Goal: Task Accomplishment & Management: Manage account settings

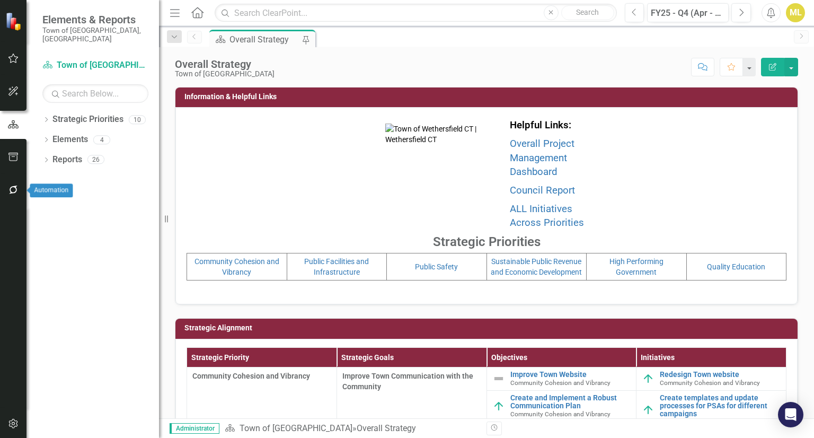
click at [9, 185] on icon "button" at bounding box center [13, 189] width 11 height 8
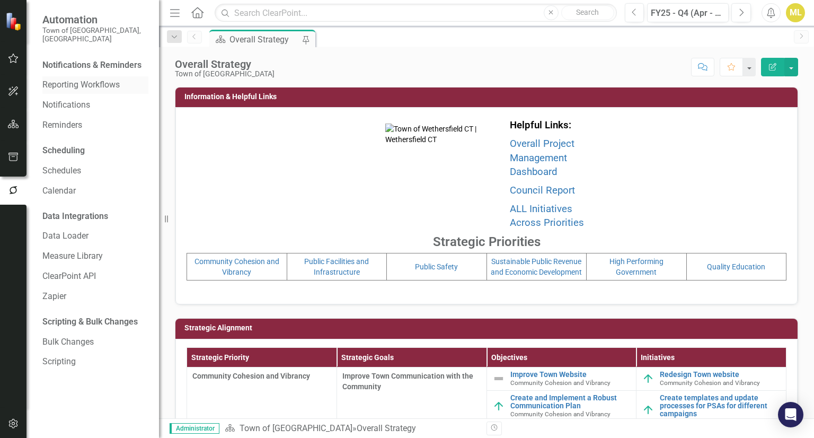
click at [74, 79] on link "Reporting Workflows" at bounding box center [95, 85] width 106 height 12
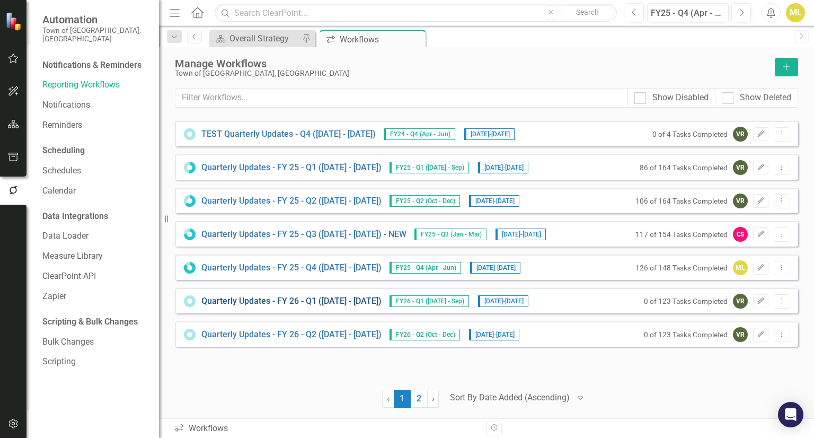
click at [376, 298] on link "Quarterly Updates - FY 26 - Q1 ([DATE] - [DATE])" at bounding box center [291, 301] width 180 height 12
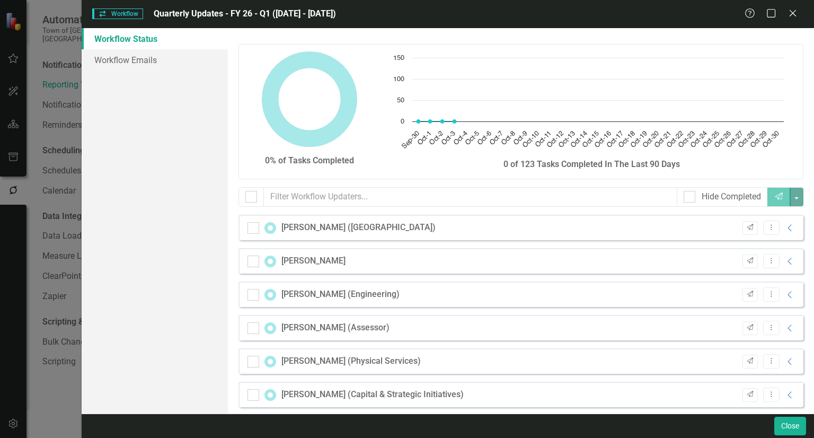
checkbox input "false"
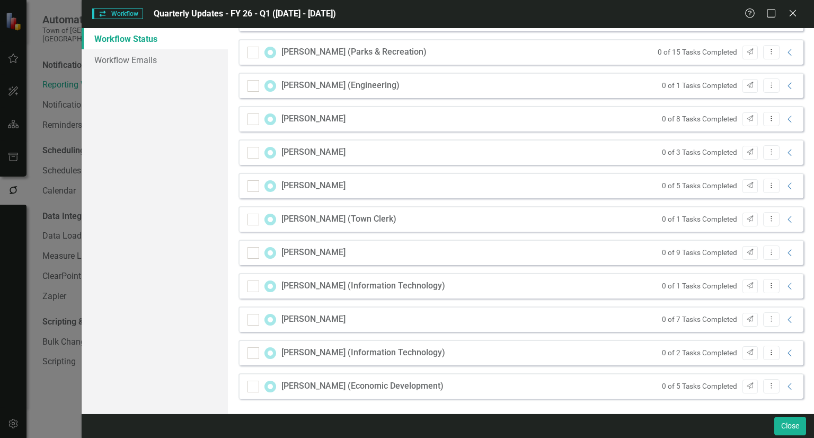
scroll to position [376, 0]
click at [785, 316] on icon "Collapse" at bounding box center [790, 319] width 11 height 8
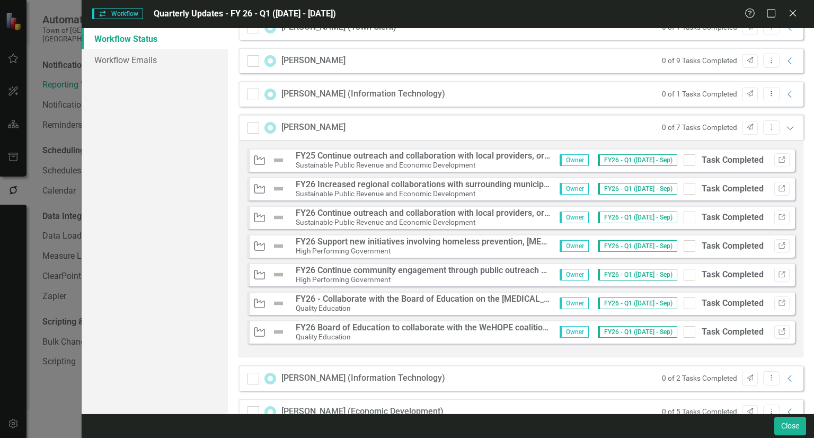
scroll to position [594, 0]
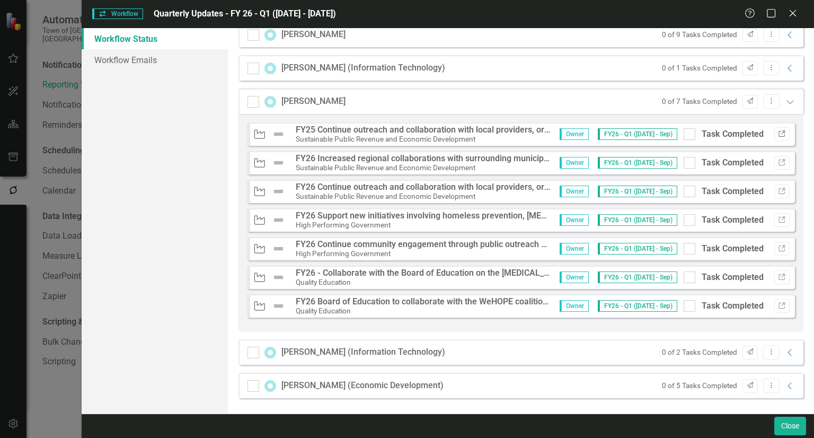
click at [778, 131] on icon "Link" at bounding box center [782, 134] width 8 height 6
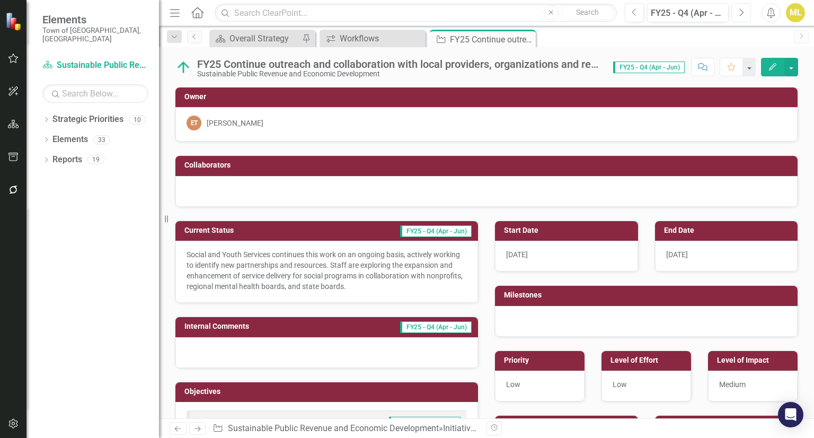
click at [744, 11] on button "Next" at bounding box center [741, 12] width 20 height 19
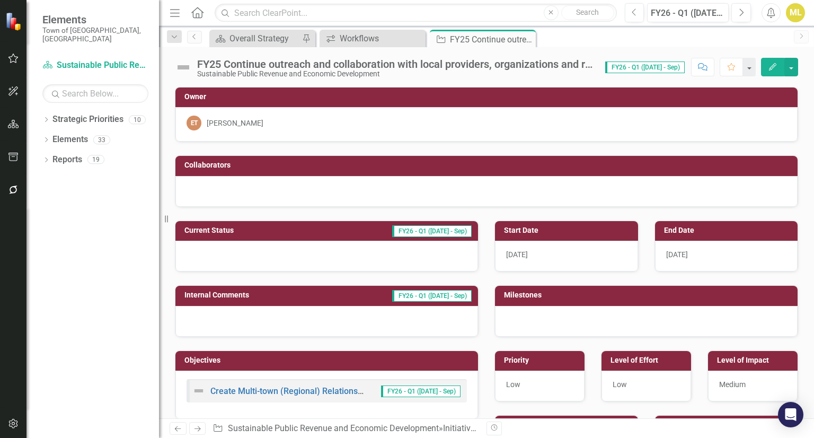
click at [517, 63] on div "FY25 Continue outreach and collaboration with local providers, organizations an…" at bounding box center [395, 64] width 397 height 12
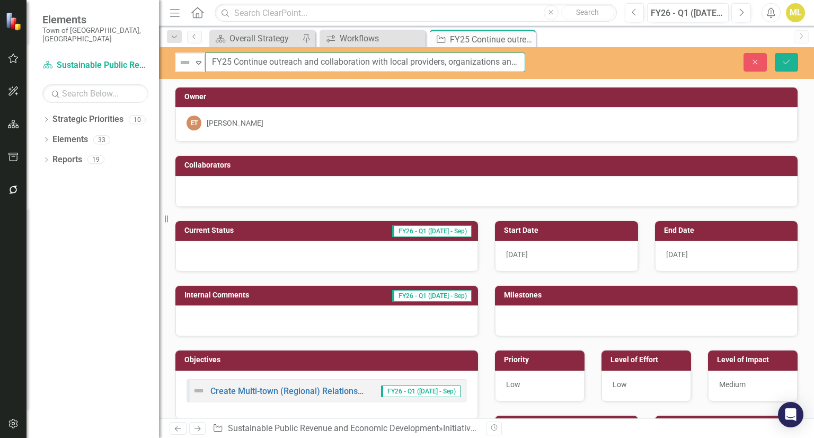
click at [498, 61] on input "FY25 Continue outreach and collaboration with local providers, organizations an…" at bounding box center [365, 62] width 320 height 20
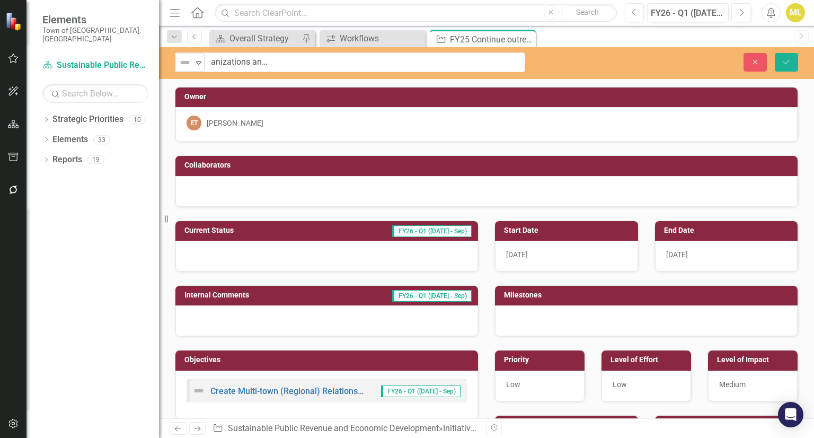
click at [322, 251] on div at bounding box center [326, 256] width 303 height 31
click at [249, 253] on div at bounding box center [326, 256] width 303 height 31
drag, startPoint x: 249, startPoint y: 253, endPoint x: 204, endPoint y: 253, distance: 45.1
click at [204, 253] on div at bounding box center [326, 256] width 303 height 31
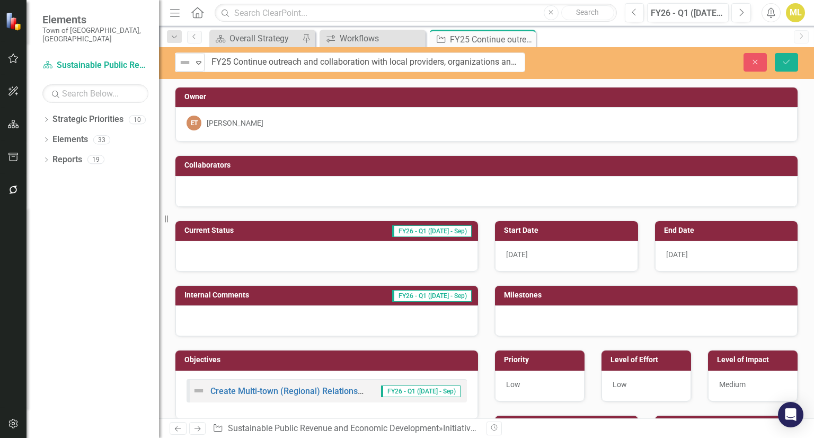
click at [204, 253] on div at bounding box center [326, 256] width 303 height 31
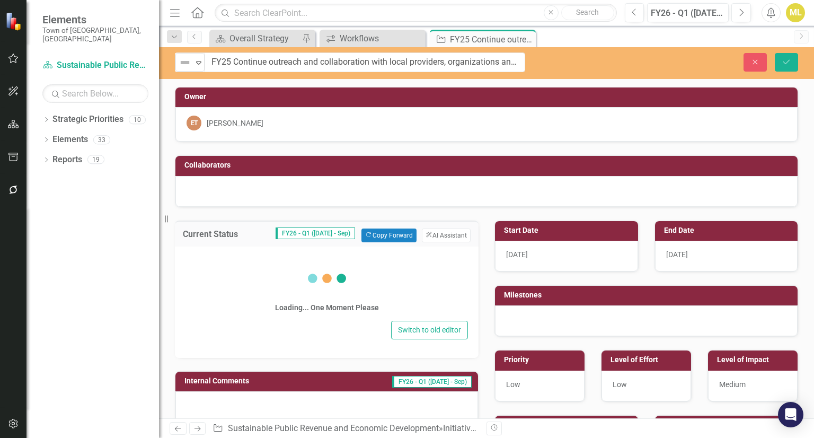
click at [218, 258] on div "Loading... One Moment Please" at bounding box center [326, 286] width 282 height 64
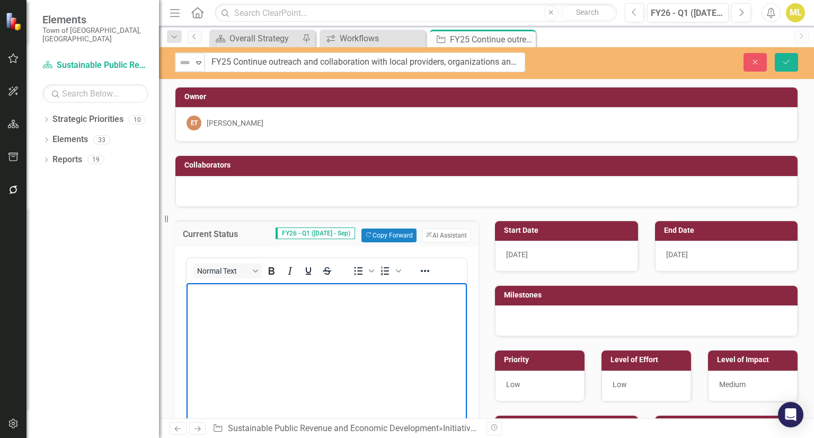
click at [222, 320] on body "Rich Text Area. Press ALT-0 for help." at bounding box center [327, 361] width 280 height 159
click at [305, 295] on p "Rich Text Area. Press ALT-0 for help." at bounding box center [326, 291] width 275 height 13
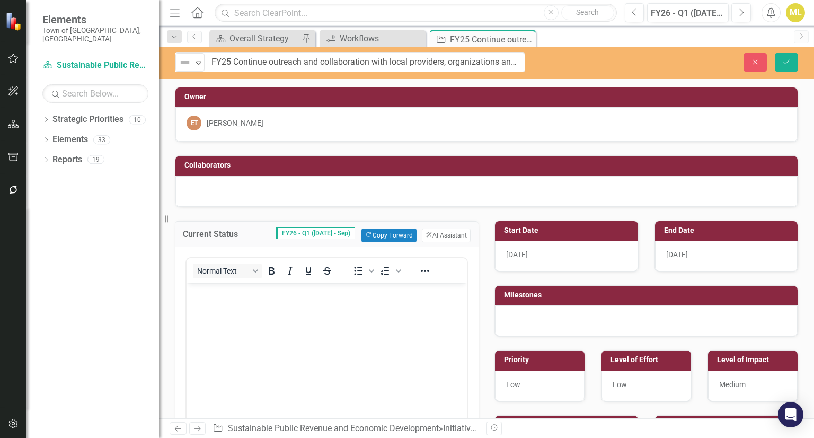
click at [363, 147] on div "Collaborators" at bounding box center [486, 174] width 639 height 65
click at [262, 325] on body "Rich Text Area. Press ALT-0 for help." at bounding box center [327, 361] width 280 height 159
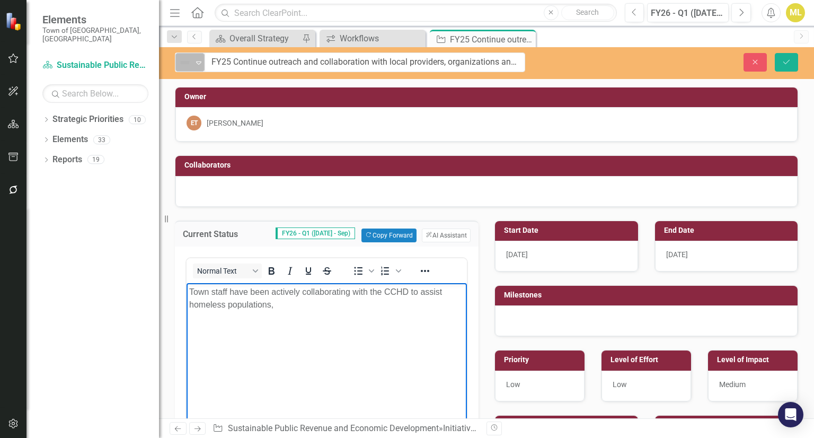
click at [192, 62] on div "Not Defined" at bounding box center [186, 62] width 16 height 15
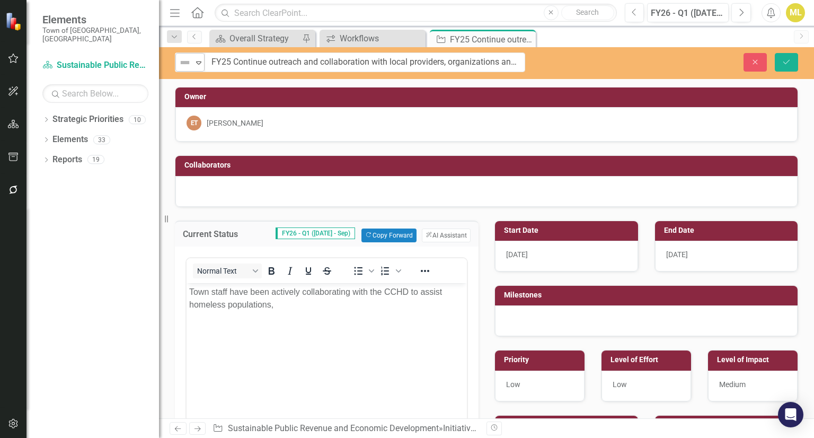
click at [192, 62] on div "Not Defined" at bounding box center [186, 62] width 16 height 15
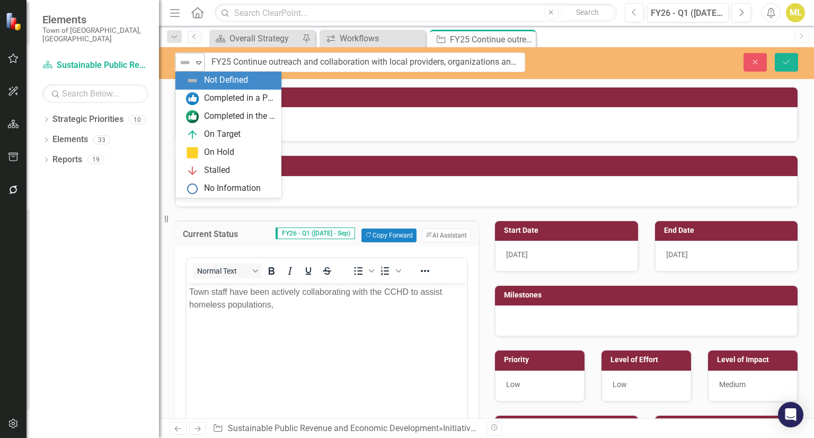
click at [193, 65] on icon "Expand" at bounding box center [198, 62] width 11 height 8
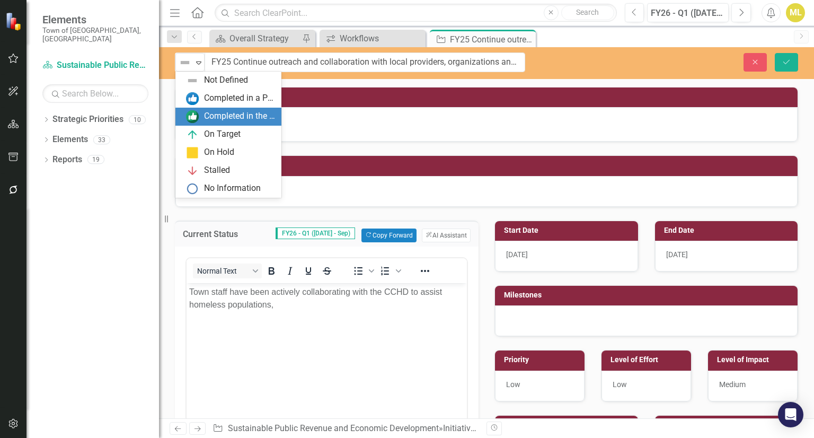
click at [214, 116] on div "Completed in the Last Quarter" at bounding box center [239, 116] width 71 height 12
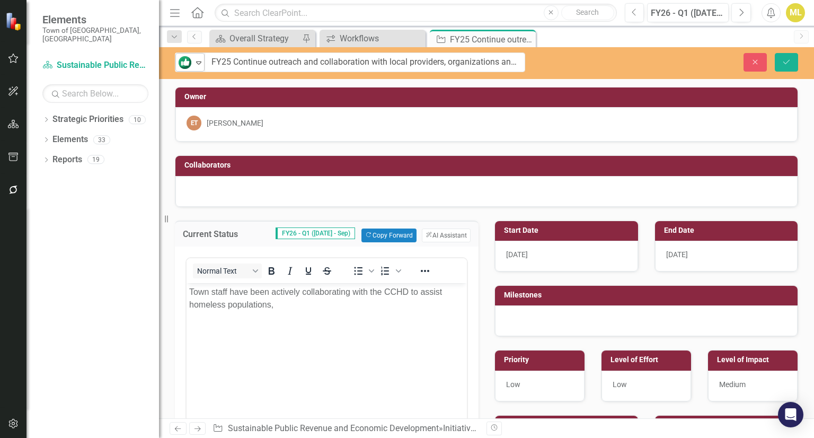
click at [197, 62] on icon at bounding box center [198, 62] width 5 height 3
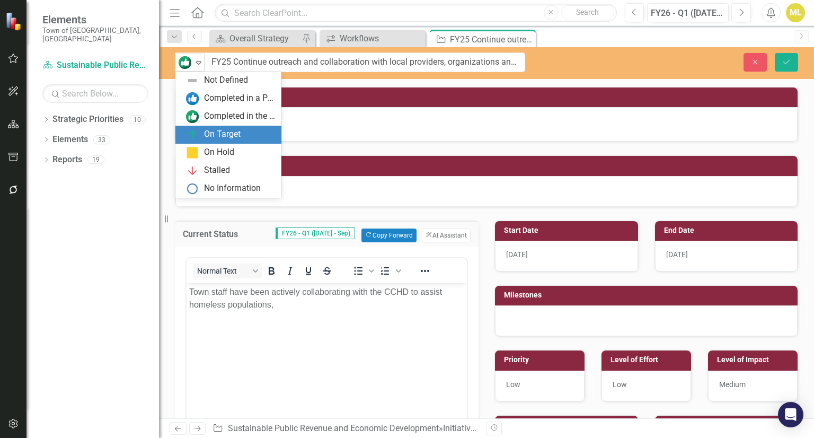
click at [217, 130] on div "On Target" at bounding box center [222, 134] width 37 height 12
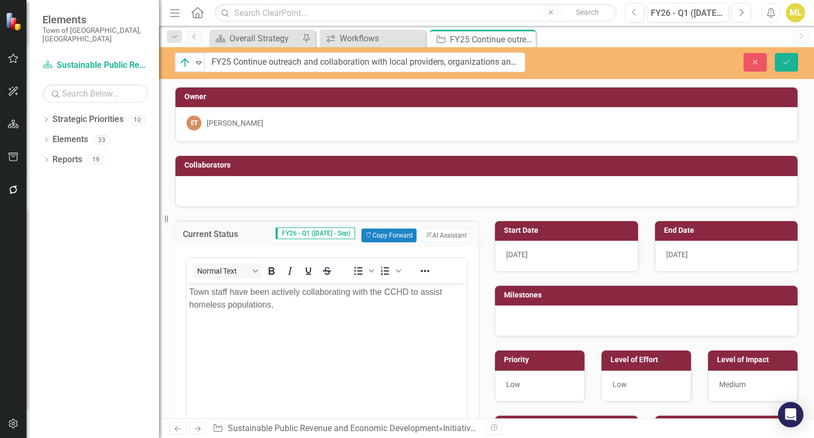
click at [279, 310] on p "Town staff have been actively collaborating with the CCHD to assist homeless po…" at bounding box center [326, 297] width 275 height 25
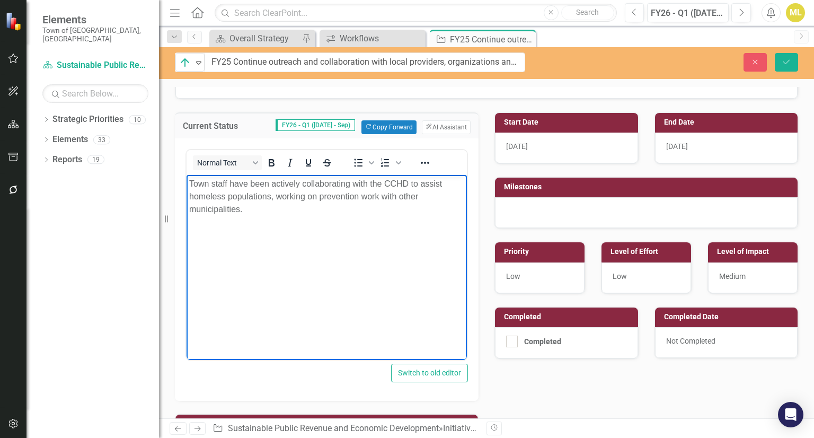
scroll to position [84, 0]
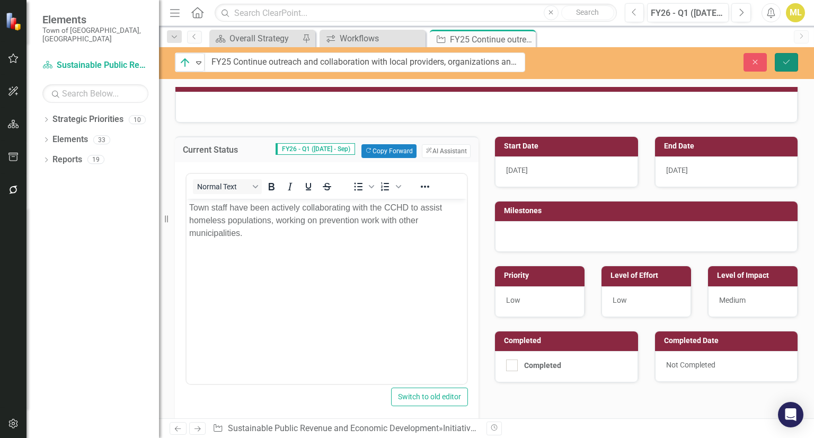
click at [791, 62] on icon "Save" at bounding box center [787, 61] width 10 height 7
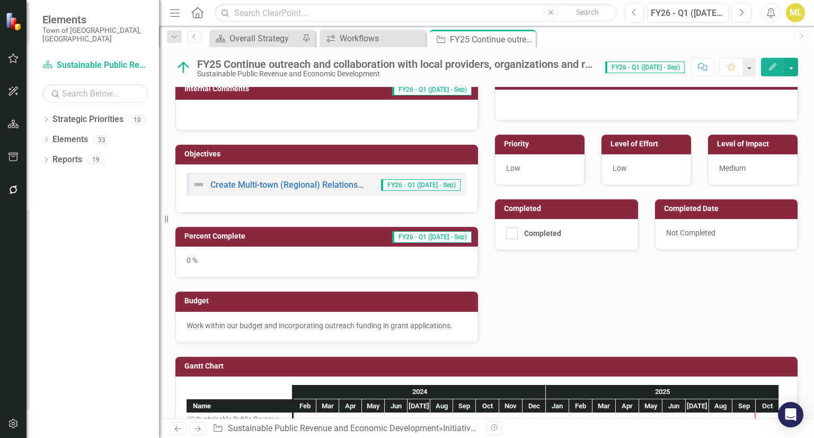
scroll to position [0, 0]
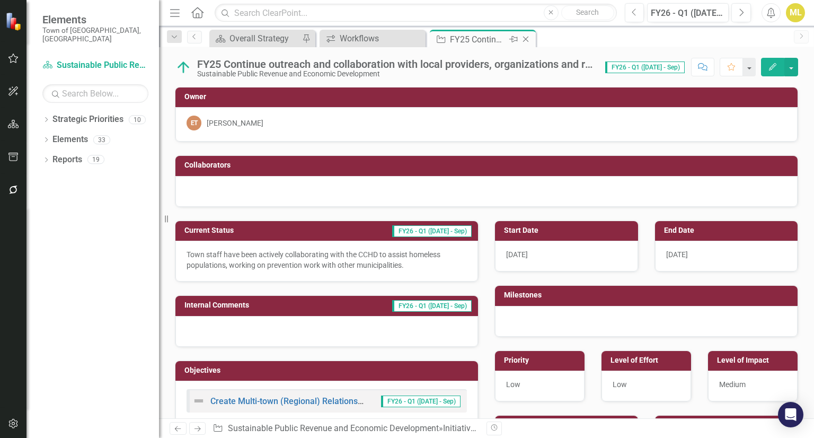
click at [528, 39] on icon "Close" at bounding box center [525, 39] width 11 height 8
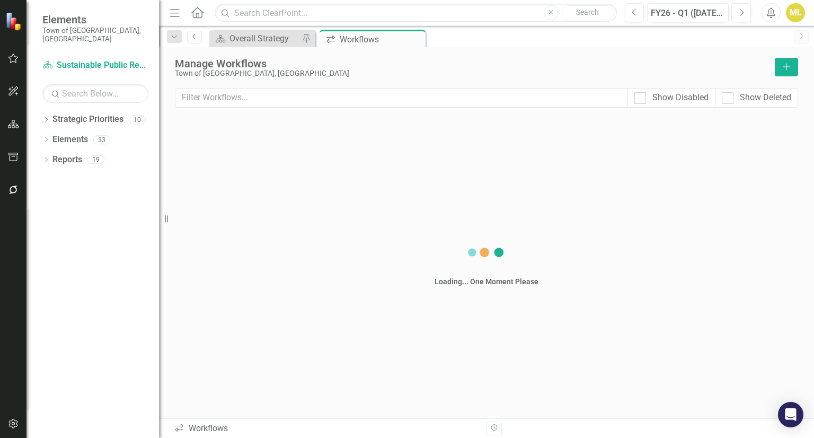
click at [528, 39] on div "Strategic Priority Overall Strategy Pin Workflows Workflows Pin Close" at bounding box center [497, 38] width 581 height 17
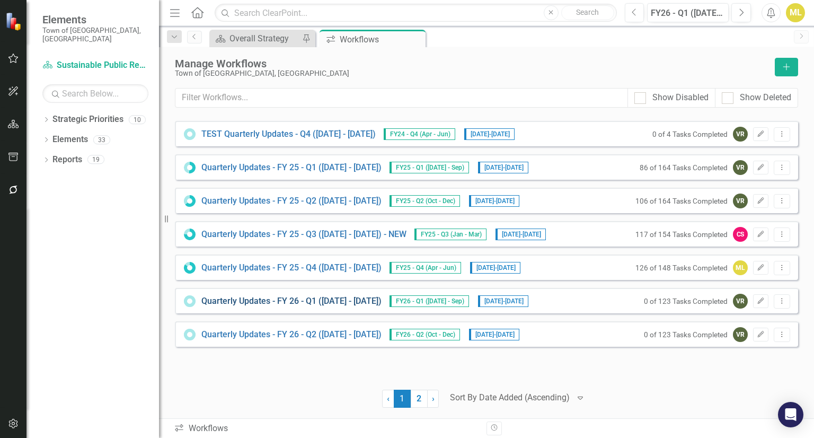
click at [344, 296] on link "Quarterly Updates - FY 26 - Q1 (July 1, 2025 - Sept 30, 2025)" at bounding box center [291, 301] width 180 height 12
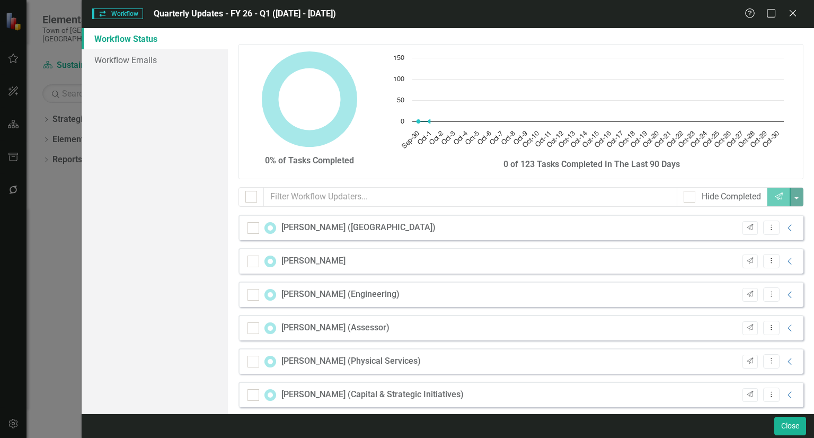
checkbox input "false"
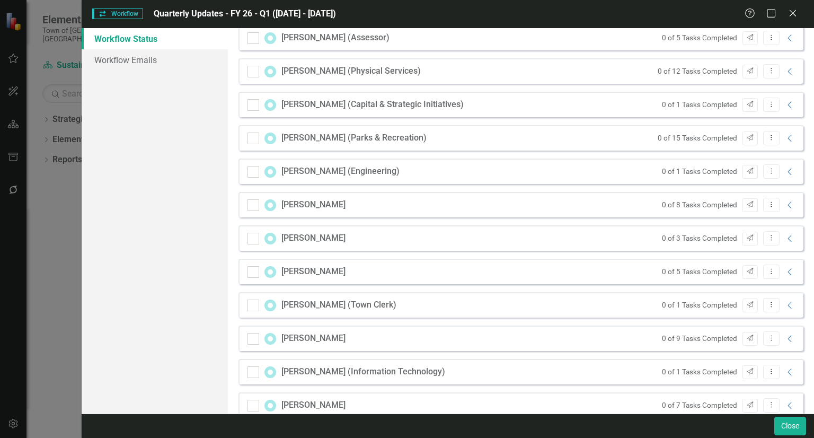
scroll to position [376, 0]
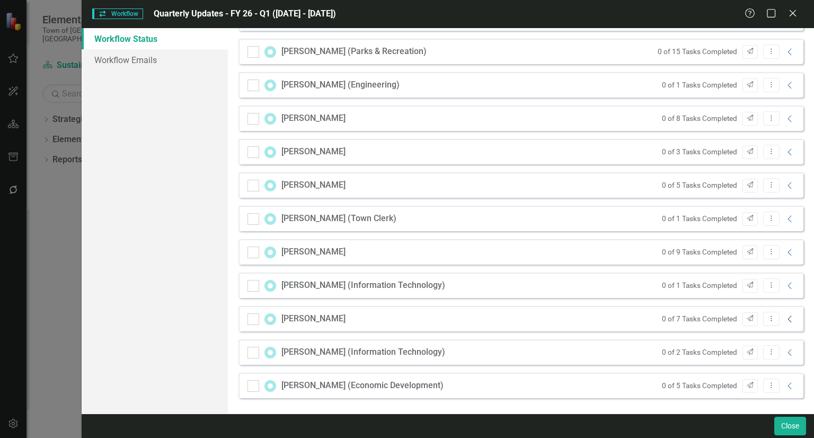
click at [785, 318] on icon "Collapse" at bounding box center [790, 319] width 11 height 8
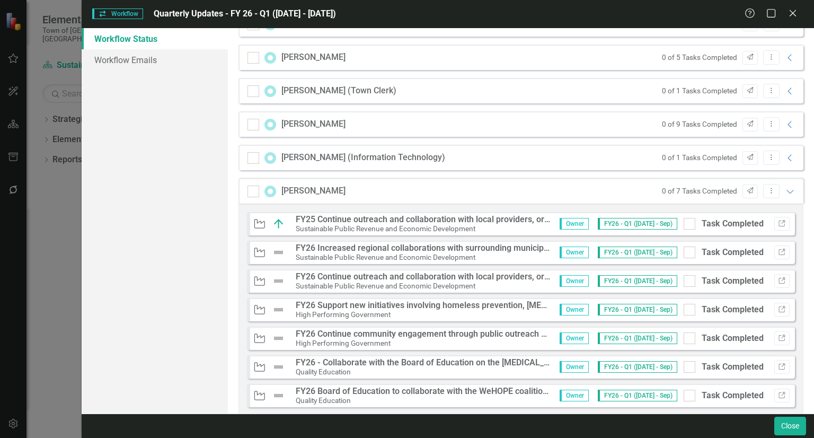
scroll to position [503, 0]
click at [778, 250] on icon "Link" at bounding box center [782, 253] width 8 height 6
click at [778, 282] on icon "Link" at bounding box center [782, 281] width 8 height 6
click at [778, 280] on icon "Link" at bounding box center [782, 281] width 8 height 6
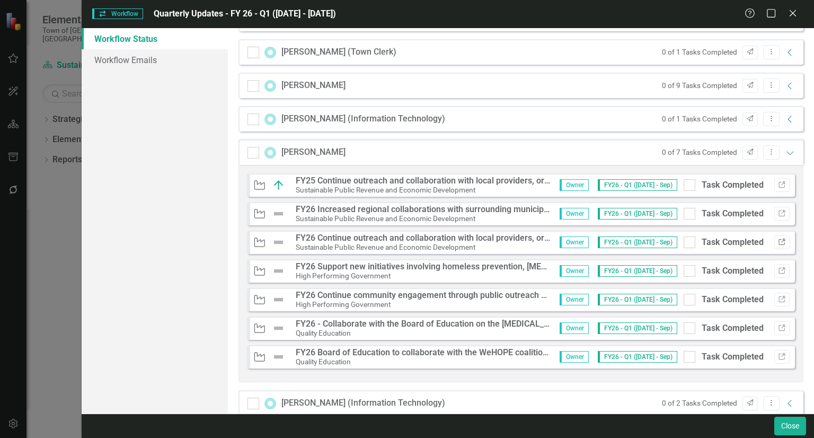
click at [774, 236] on button "Link" at bounding box center [781, 242] width 15 height 14
click at [778, 212] on icon "Link" at bounding box center [782, 213] width 8 height 6
click at [774, 241] on button "Link" at bounding box center [781, 242] width 15 height 14
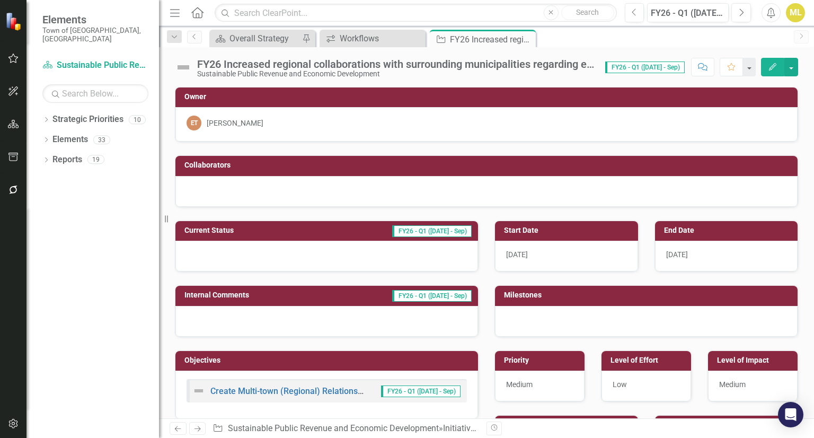
click at [367, 63] on div "FY26 Increased regional collaborations with surrounding municipalities regardin…" at bounding box center [395, 64] width 397 height 12
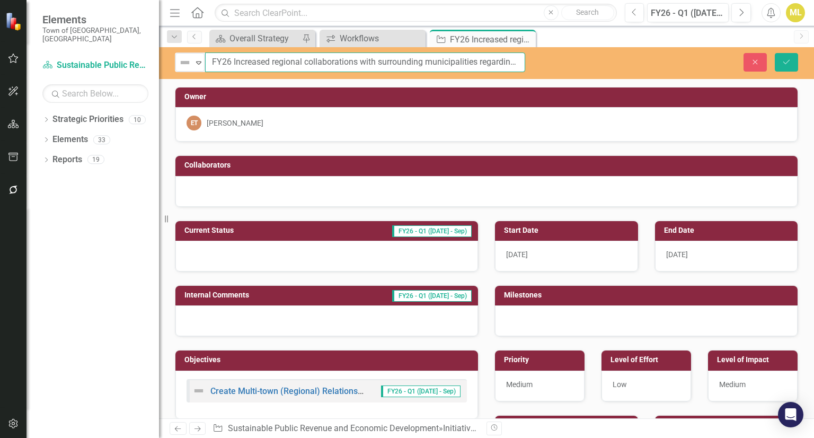
click at [393, 60] on input "FY26 Increased regional collaborations with surrounding municipalities regardin…" at bounding box center [365, 62] width 320 height 20
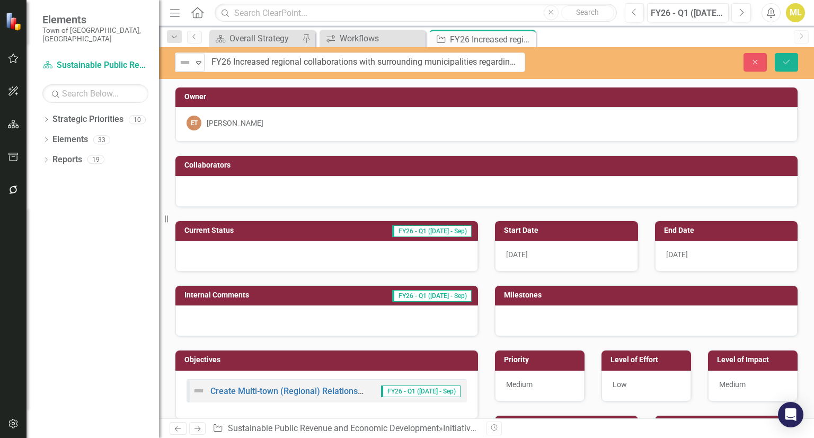
drag, startPoint x: 291, startPoint y: 257, endPoint x: 225, endPoint y: 259, distance: 66.3
click at [225, 259] on div at bounding box center [326, 256] width 303 height 31
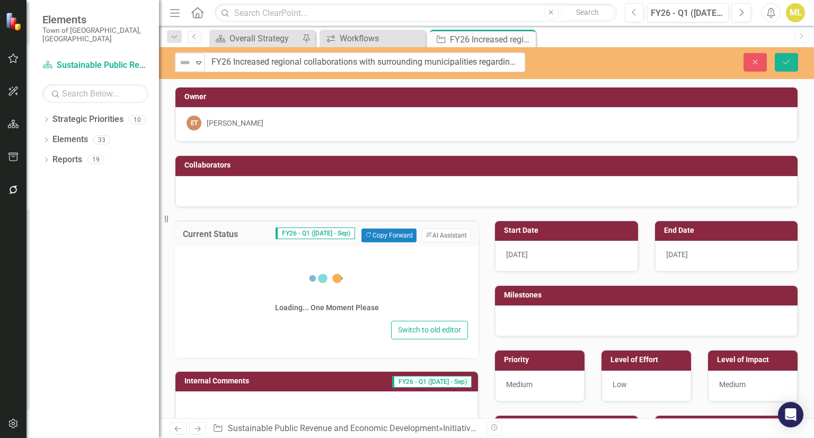
click at [225, 259] on div "Loading... One Moment Please" at bounding box center [326, 286] width 282 height 64
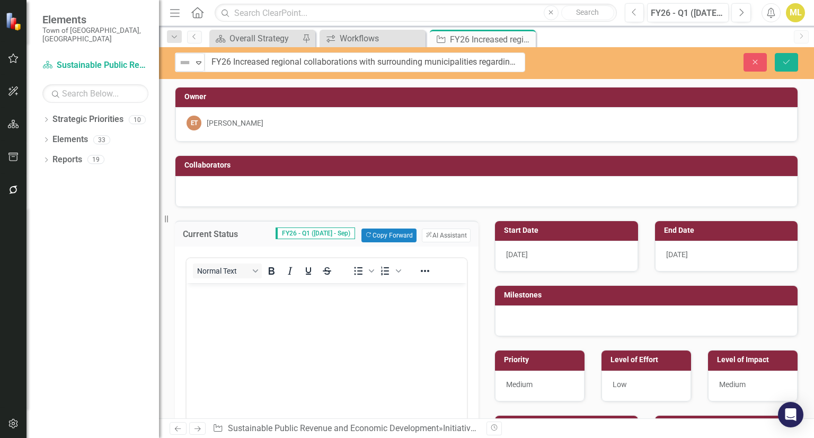
click at [216, 288] on p "Rich Text Area. Press ALT-0 for help." at bounding box center [326, 291] width 275 height 13
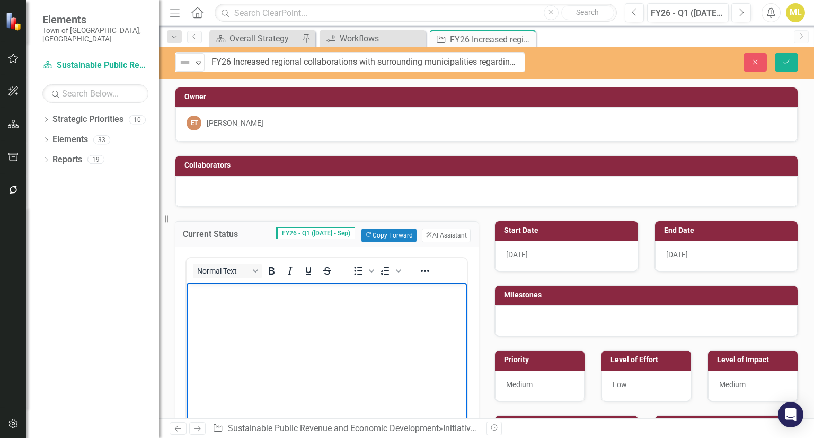
click at [216, 288] on p "Rich Text Area. Press ALT-0 for help." at bounding box center [326, 291] width 275 height 13
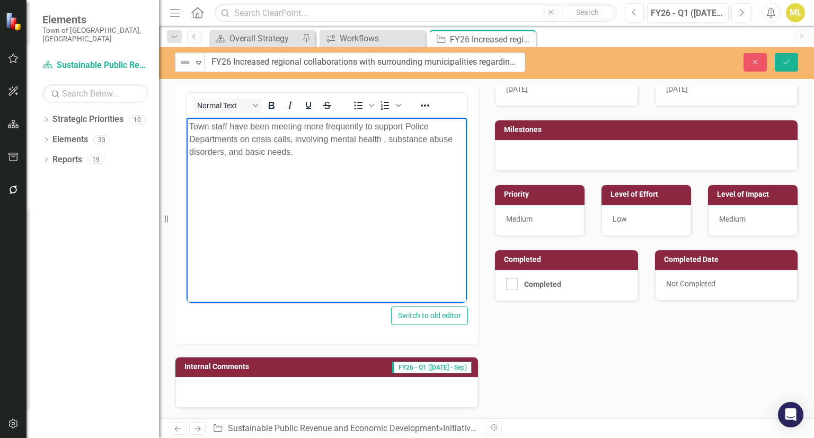
scroll to position [165, 0]
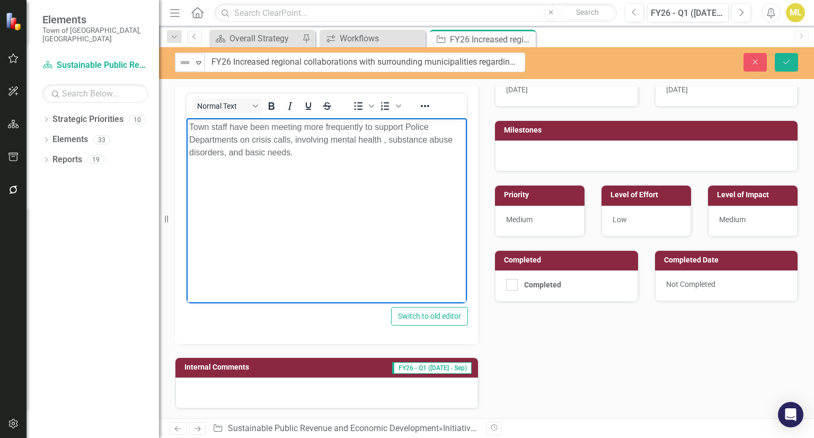
click at [645, 219] on div "Low" at bounding box center [647, 221] width 90 height 31
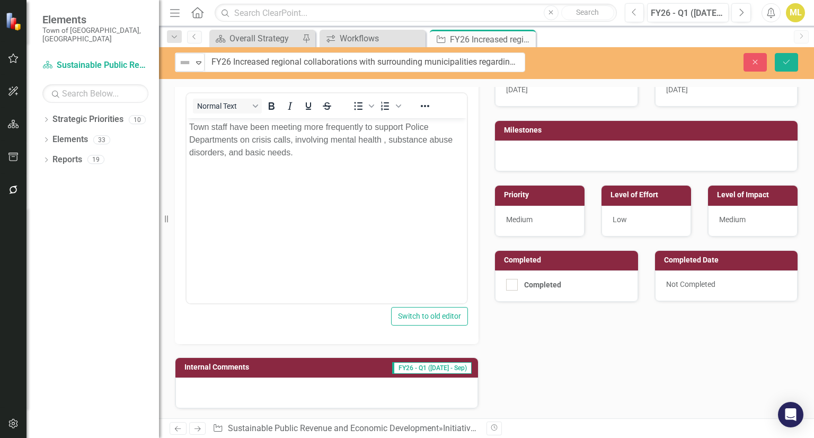
click at [645, 219] on div "Low" at bounding box center [647, 221] width 90 height 31
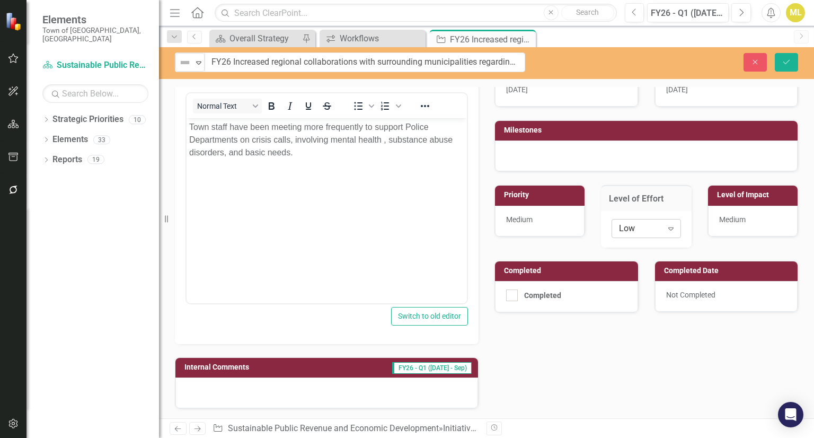
click at [657, 223] on div "Low Expand" at bounding box center [646, 228] width 69 height 19
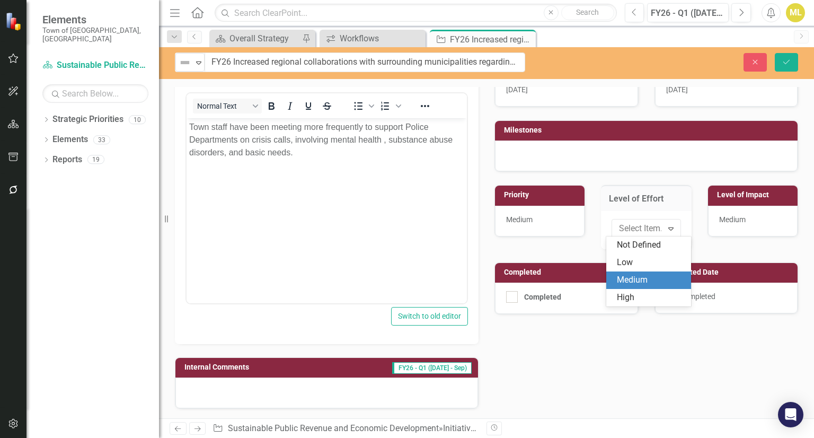
click at [632, 275] on div "Medium" at bounding box center [651, 280] width 68 height 12
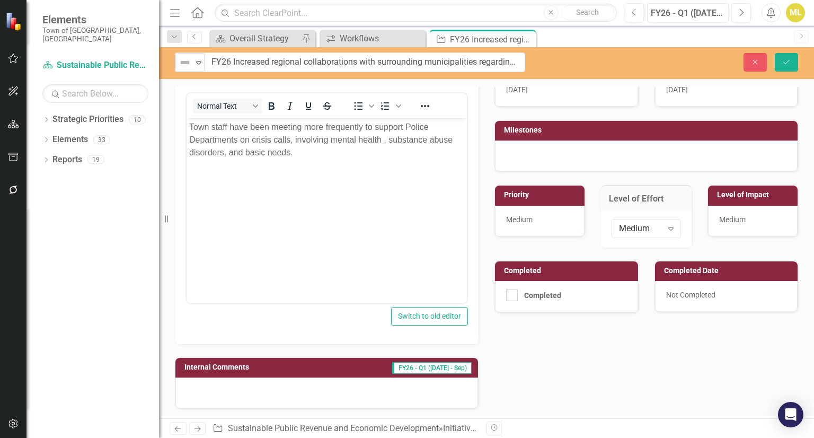
click at [750, 214] on div "Medium" at bounding box center [753, 221] width 90 height 31
click at [313, 158] on body "Town staff have been meeting more frequently to support Police Departments on c…" at bounding box center [327, 197] width 280 height 159
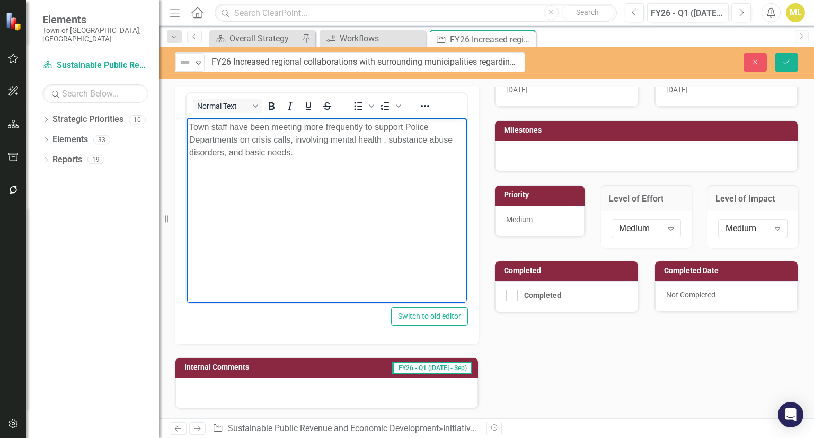
click at [322, 126] on p "Town staff have been meeting more frequently to support Police Departments on c…" at bounding box center [326, 139] width 275 height 38
click at [782, 56] on button "Save" at bounding box center [786, 62] width 23 height 19
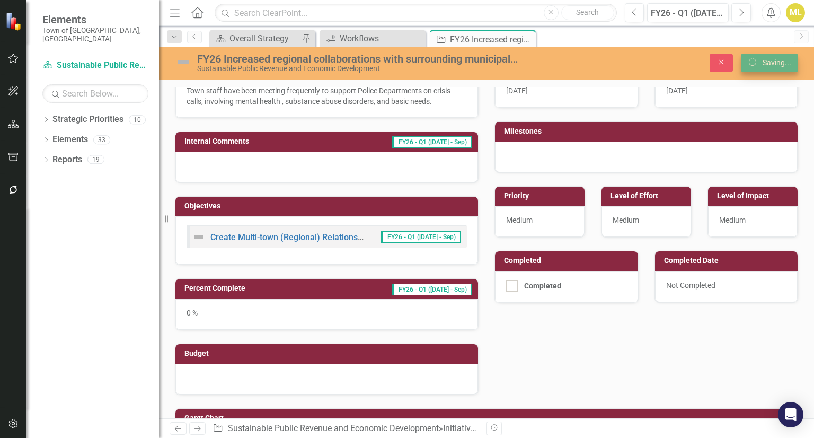
scroll to position [159, 0]
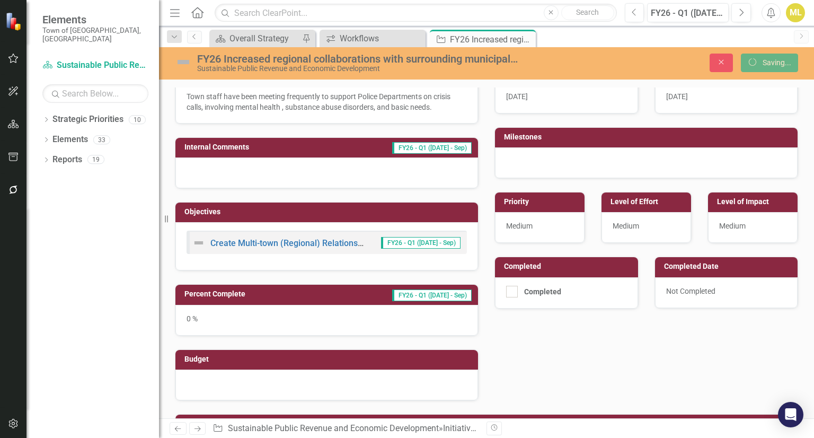
click at [576, 87] on div "[DATE]" at bounding box center [566, 98] width 143 height 31
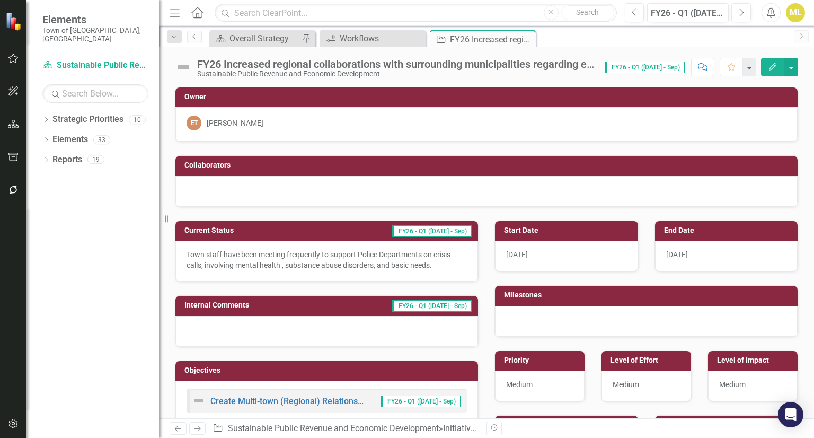
click at [176, 63] on img at bounding box center [183, 67] width 17 height 17
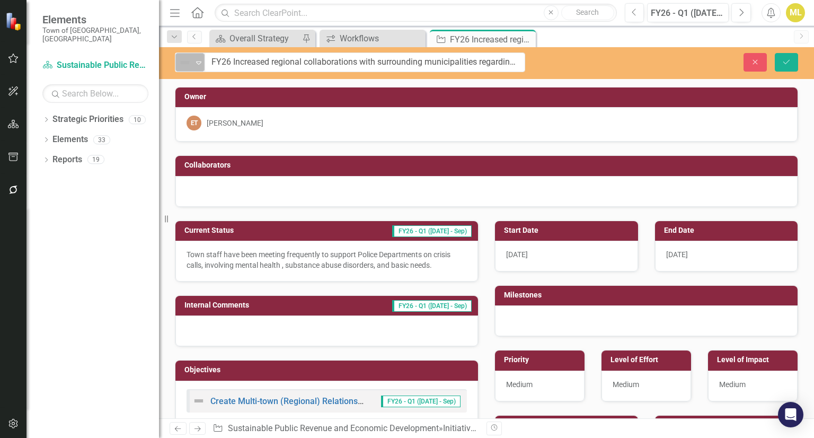
click at [187, 69] on div "Not Defined Expand" at bounding box center [189, 62] width 29 height 19
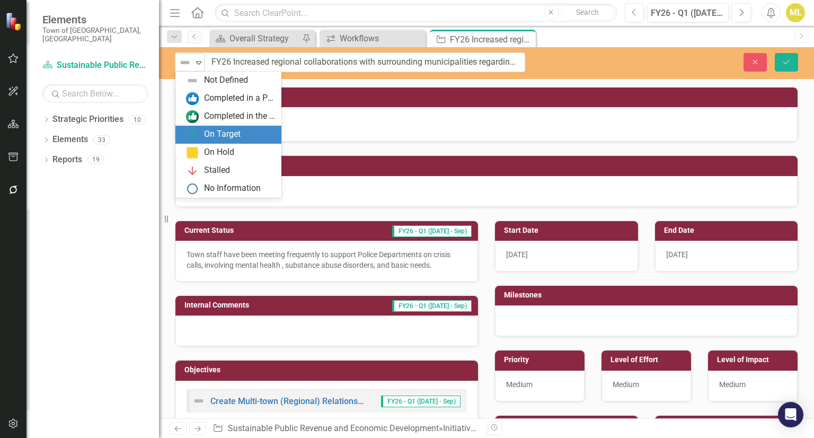
click at [214, 130] on div "On Target" at bounding box center [222, 134] width 37 height 12
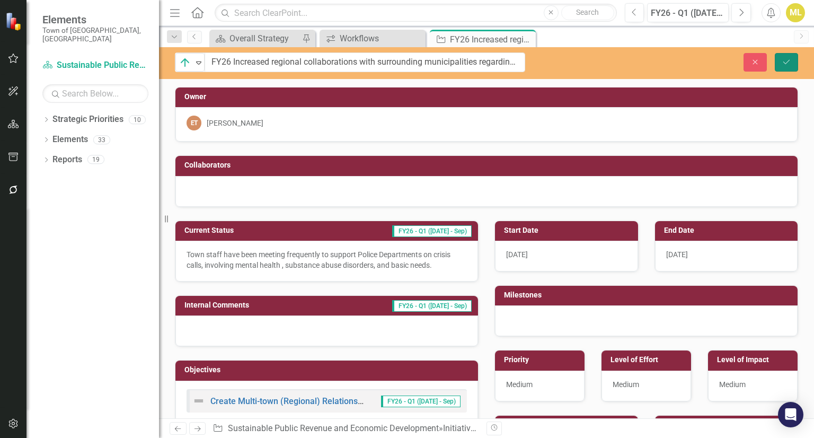
click at [786, 63] on icon "Save" at bounding box center [787, 61] width 10 height 7
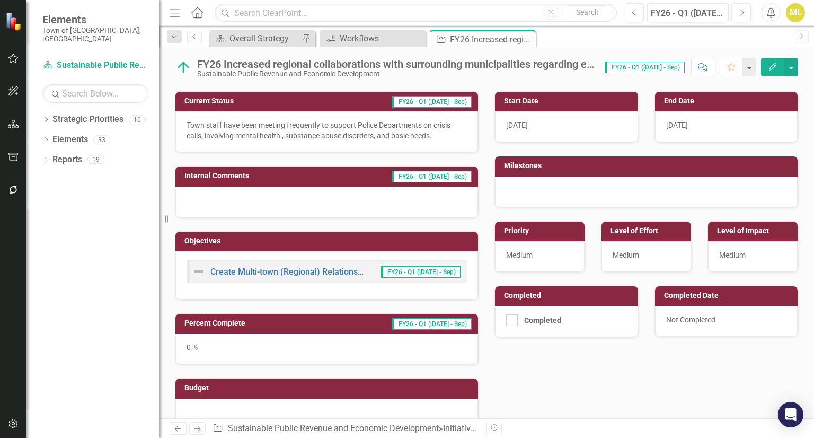
scroll to position [131, 0]
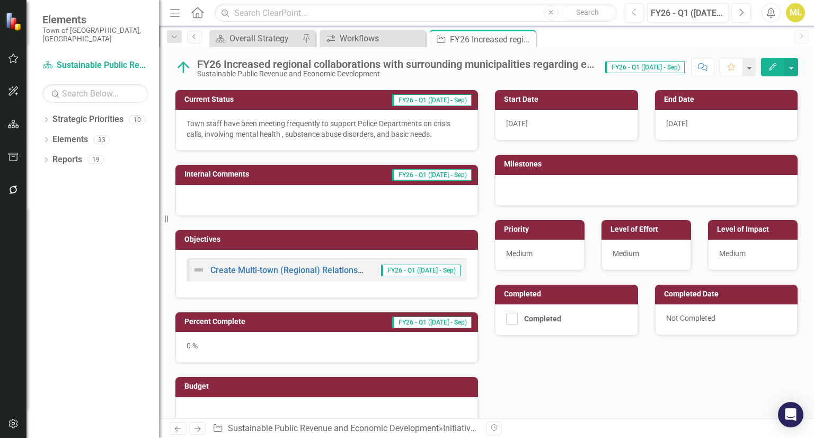
click at [196, 345] on div "0 %" at bounding box center [326, 347] width 303 height 31
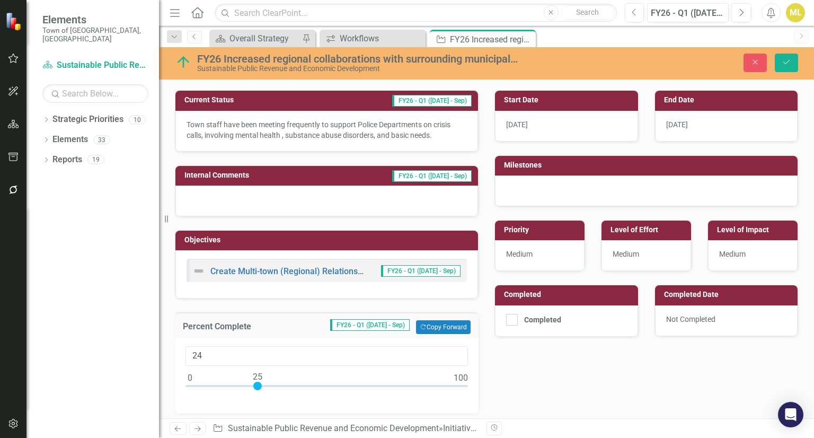
type input "25"
drag, startPoint x: 190, startPoint y: 381, endPoint x: 257, endPoint y: 388, distance: 66.7
click at [257, 388] on div at bounding box center [326, 388] width 282 height 13
drag, startPoint x: 785, startPoint y: 63, endPoint x: 790, endPoint y: 59, distance: 6.0
click at [790, 59] on icon "Save" at bounding box center [787, 61] width 10 height 7
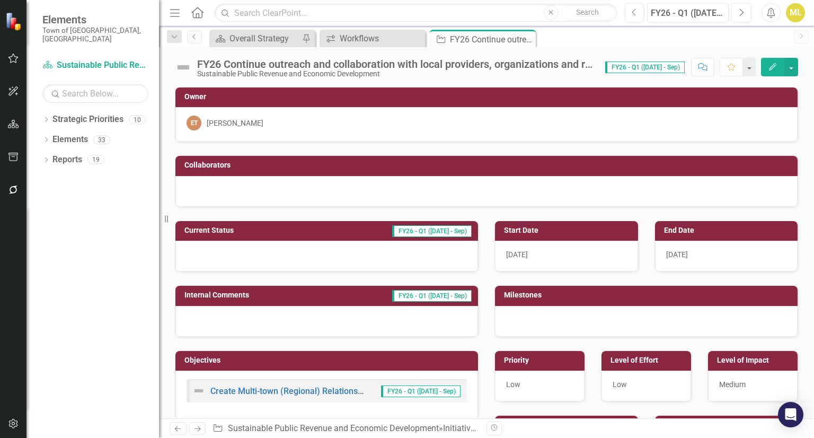
click at [462, 60] on div "FY26 Continue outreach and collaboration with local providers, organizations an…" at bounding box center [395, 64] width 397 height 12
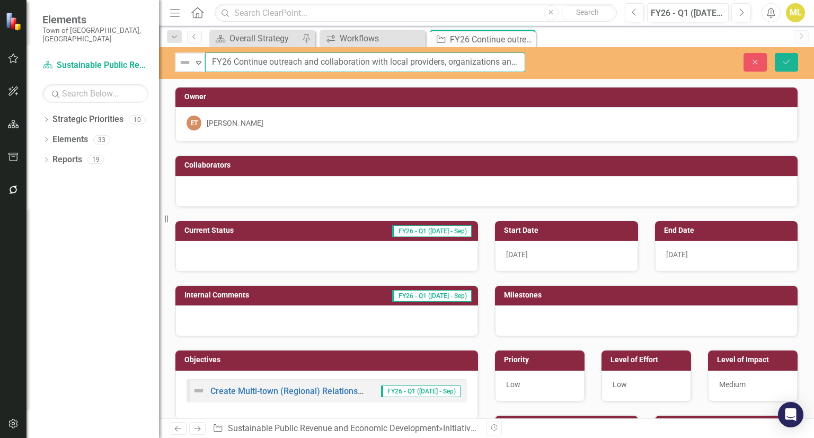
click at [462, 60] on input "FY26 Continue outreach and collaboration with local providers, organizations an…" at bounding box center [365, 62] width 320 height 20
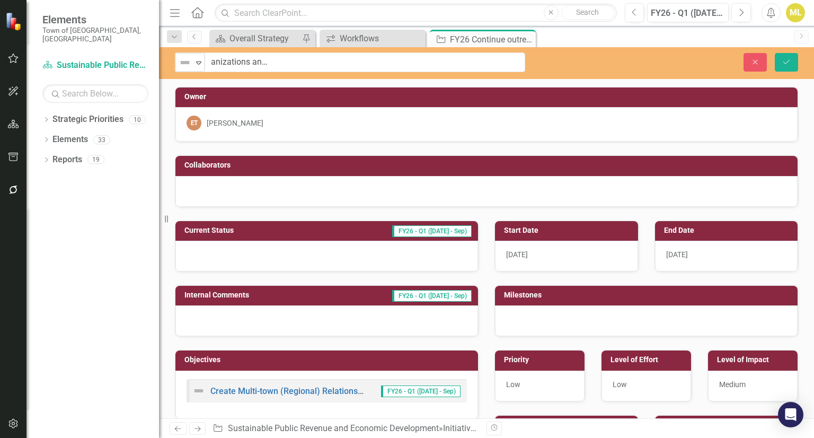
click at [393, 181] on div at bounding box center [486, 191] width 622 height 31
click at [393, 182] on div at bounding box center [486, 191] width 622 height 31
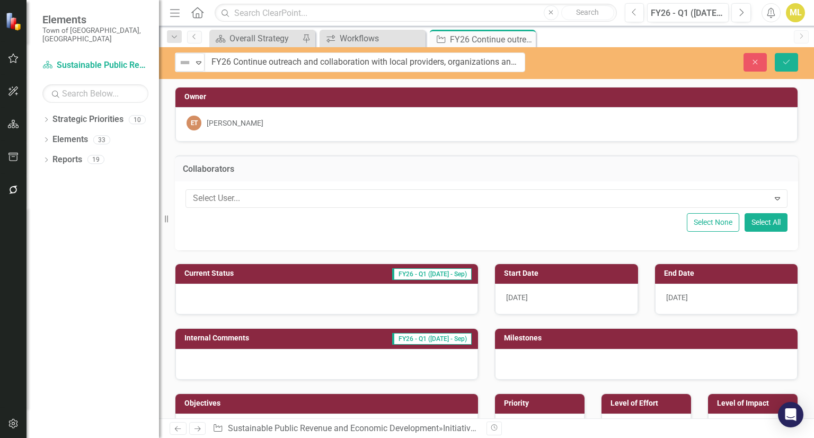
click at [231, 285] on div at bounding box center [326, 299] width 303 height 31
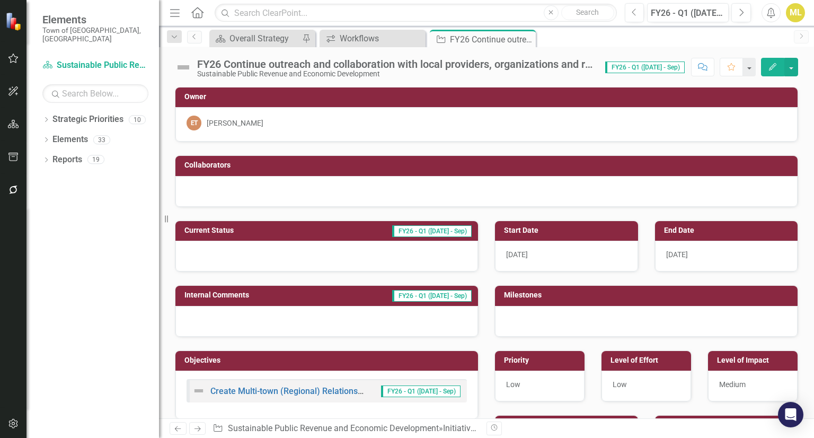
click at [498, 62] on div "FY26 Continue outreach and collaboration with local providers, organizations an…" at bounding box center [395, 64] width 397 height 12
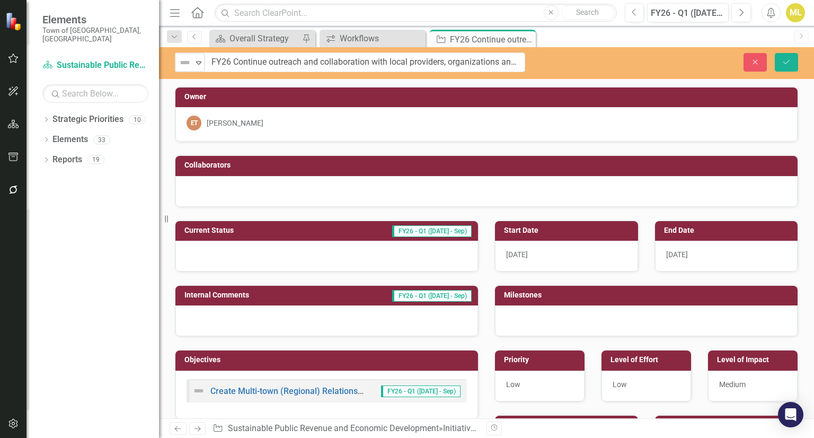
scroll to position [0, 252]
click at [752, 60] on icon "Close" at bounding box center [755, 61] width 10 height 7
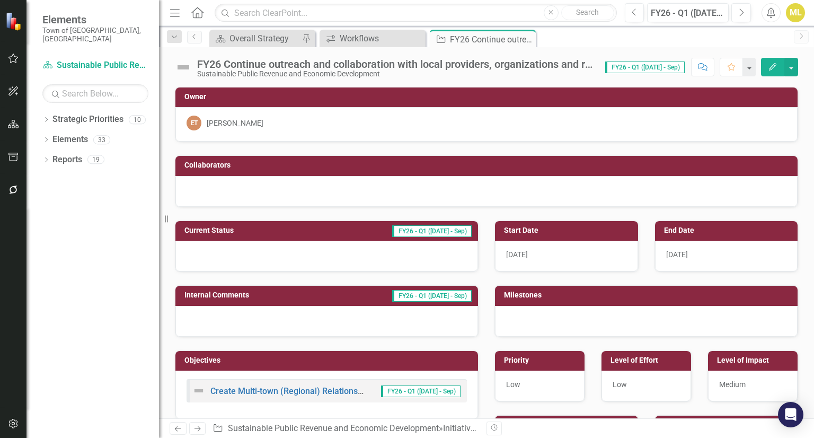
click at [310, 64] on div "FY26 Continue outreach and collaboration with local providers, organizations an…" at bounding box center [395, 64] width 397 height 12
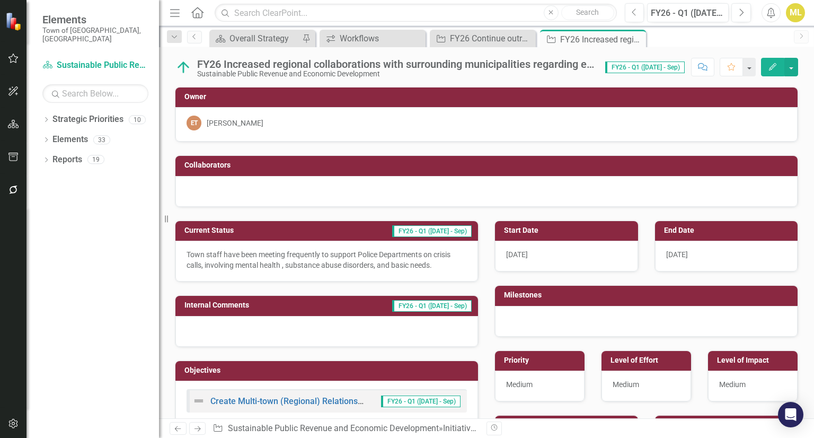
click at [466, 67] on div "FY26 Increased regional collaborations with surrounding municipalities regardin…" at bounding box center [395, 64] width 397 height 12
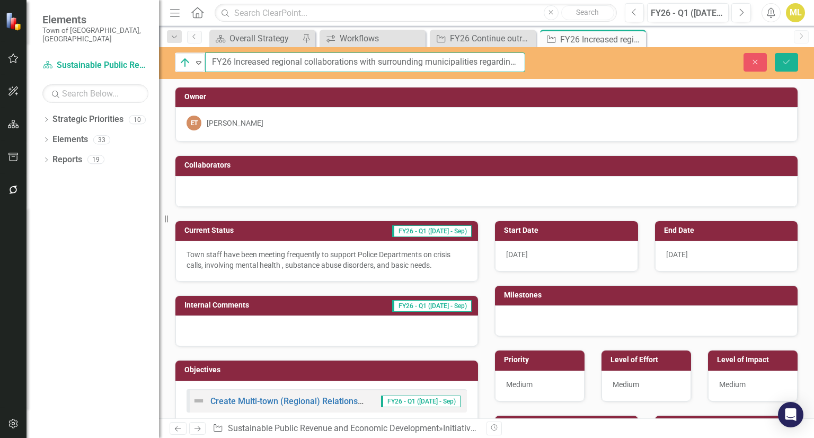
click at [466, 67] on input "FY26 Increased regional collaborations with surrounding municipalities regardin…" at bounding box center [365, 62] width 320 height 20
click at [326, 59] on input "FY26 Increased regional collaborations with surrounding municipalities regardin…" at bounding box center [365, 62] width 320 height 20
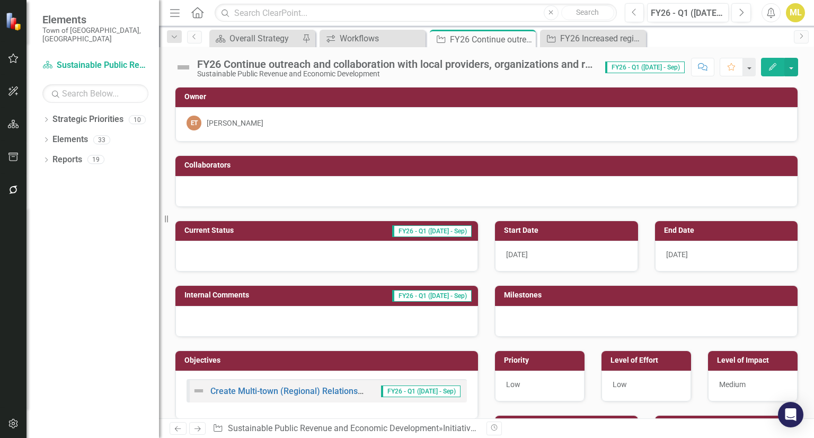
click at [364, 62] on div "FY26 Continue outreach and collaboration with local providers, organizations an…" at bounding box center [395, 64] width 397 height 12
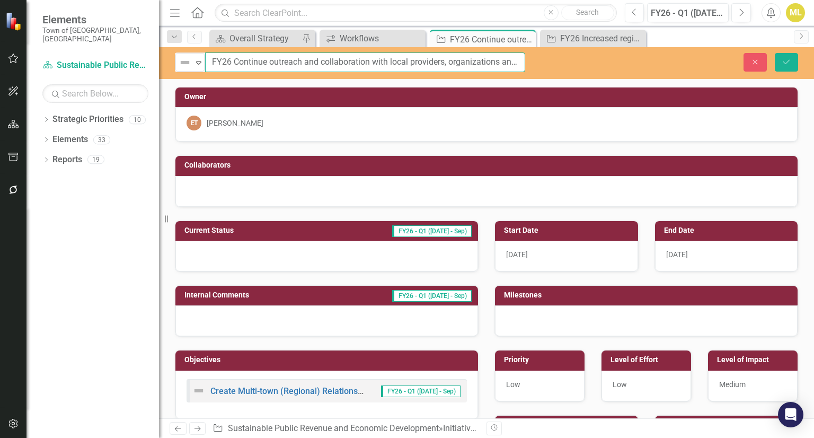
click at [465, 60] on input "FY26 Continue outreach and collaboration with local providers, organizations an…" at bounding box center [365, 62] width 320 height 20
click at [320, 64] on input "FY26 Continue outreach and collaboration with local providers, organizations an…" at bounding box center [365, 62] width 320 height 20
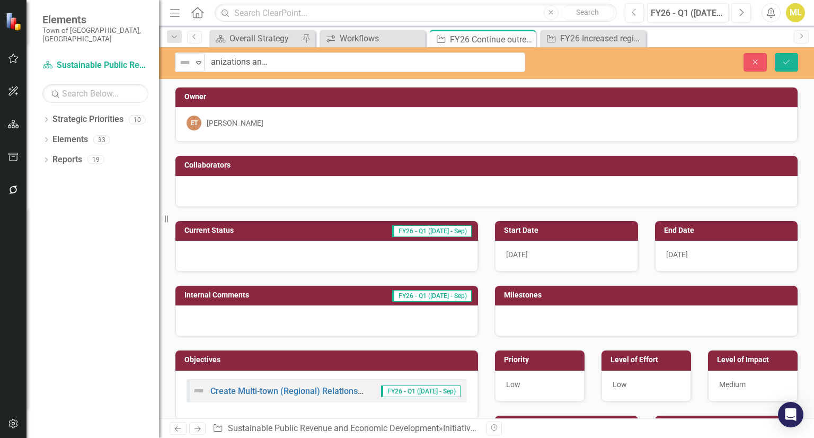
click at [229, 251] on div at bounding box center [326, 256] width 303 height 31
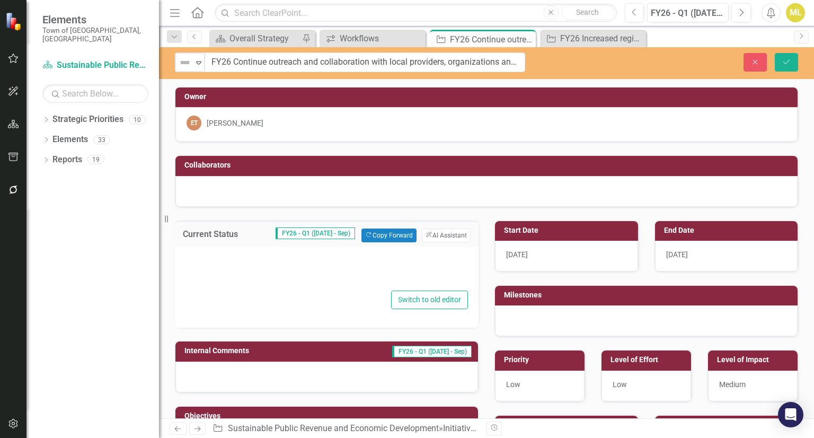
click at [222, 260] on div at bounding box center [326, 271] width 282 height 34
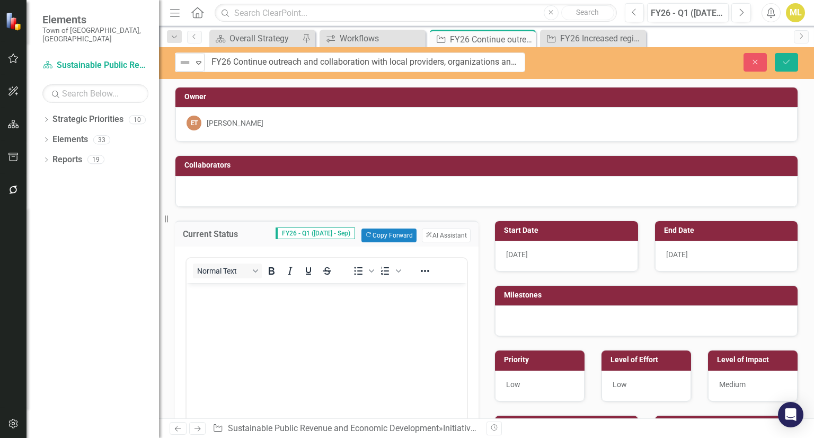
click at [213, 305] on body "Rich Text Area. Press ALT-0 for help." at bounding box center [327, 361] width 280 height 159
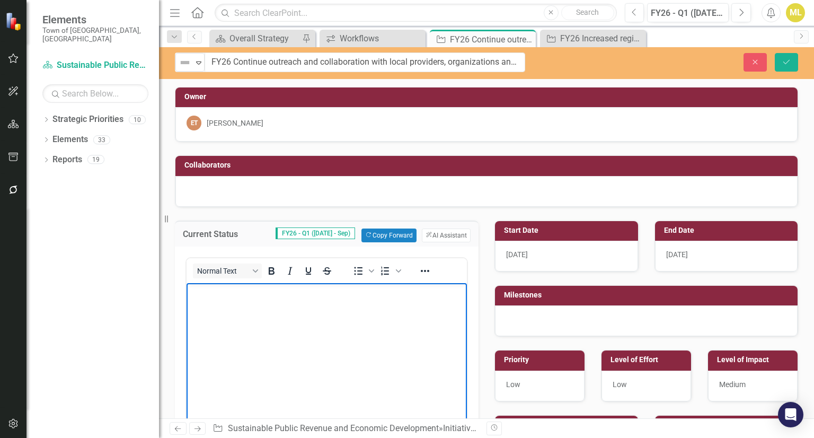
click at [238, 292] on p "Rich Text Area. Press ALT-0 for help." at bounding box center [326, 291] width 275 height 13
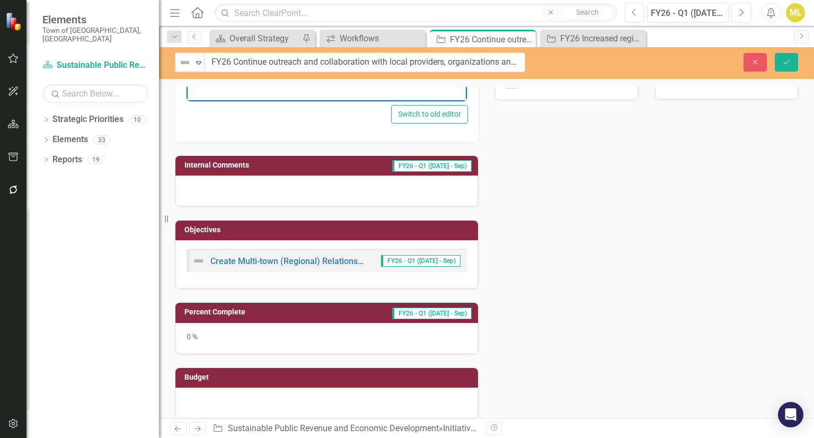
scroll to position [367, 0]
click at [340, 259] on link "Create Multi-town (Regional) Relationships to Share Service Costs" at bounding box center [336, 261] width 252 height 10
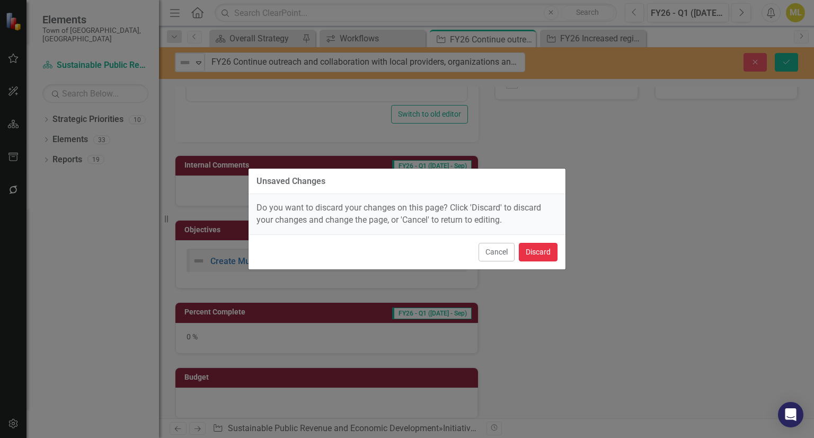
click at [534, 249] on button "Discard" at bounding box center [538, 252] width 39 height 19
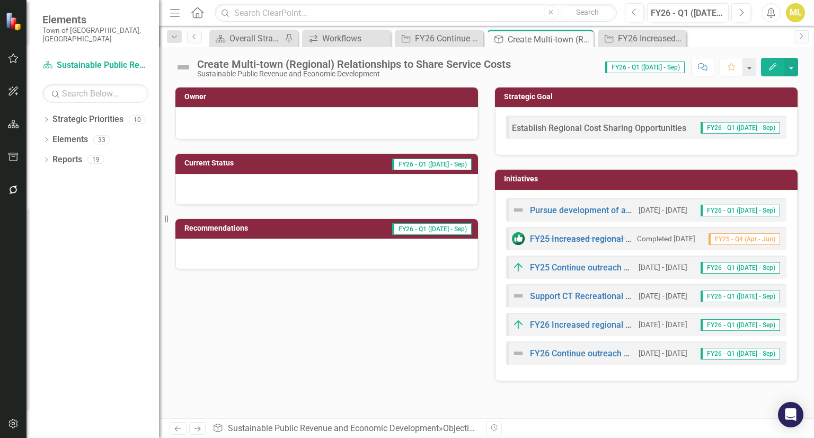
drag, startPoint x: 372, startPoint y: 1, endPoint x: 501, endPoint y: -4, distance: 129.4
click at [501, 0] on html "Elements Town of [GEOGRAPHIC_DATA], [GEOGRAPHIC_DATA] Strategic Priority Sustai…" at bounding box center [407, 219] width 814 height 438
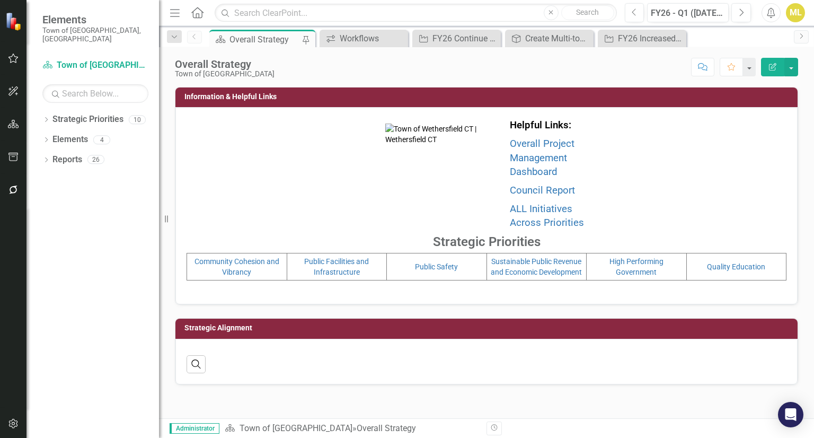
click at [17, 193] on icon "button" at bounding box center [13, 189] width 11 height 8
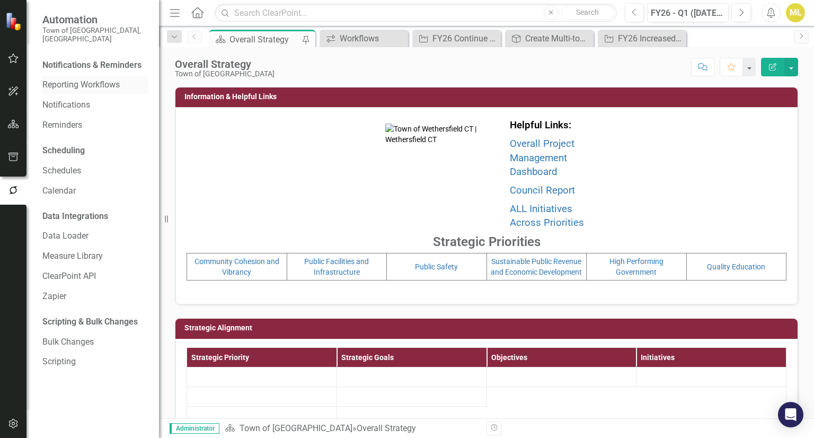
click at [81, 81] on link "Reporting Workflows" at bounding box center [95, 85] width 106 height 12
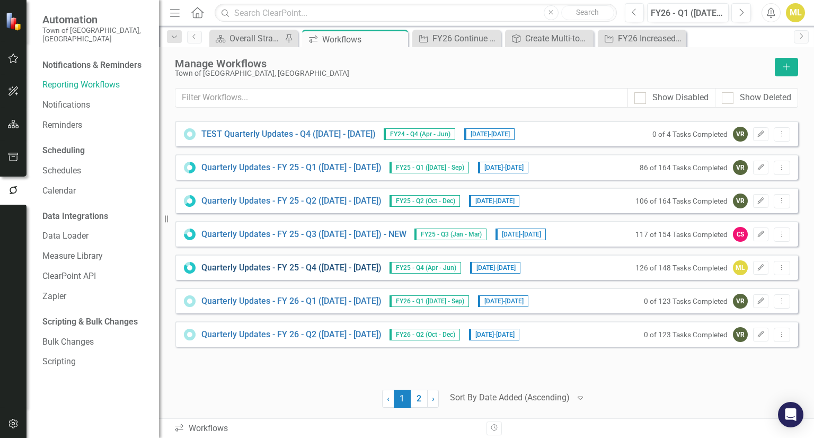
click at [355, 266] on link "Quarterly Updates - FY 25 - Q4 (April 1, 2025 - June 30, 2025)" at bounding box center [291, 268] width 180 height 12
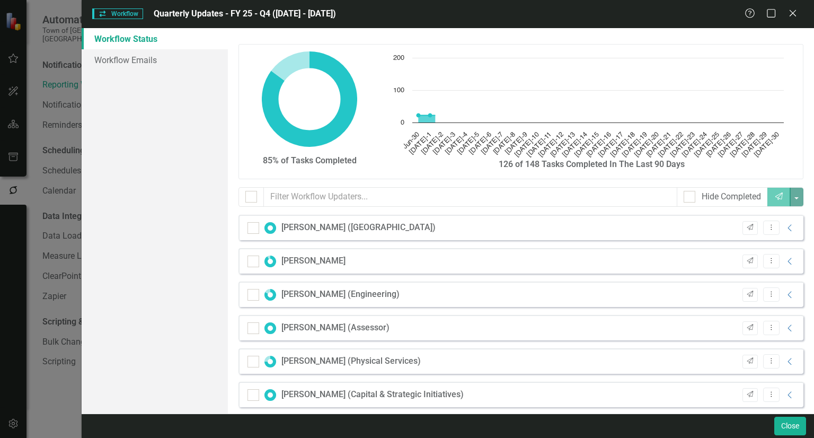
checkbox input "false"
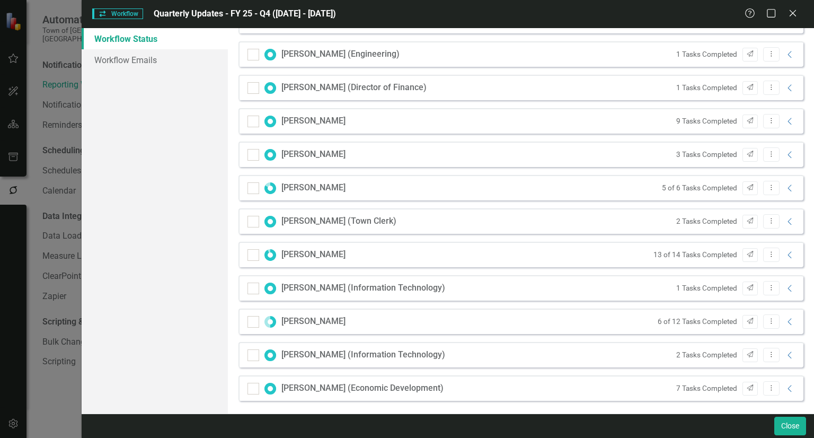
scroll to position [410, 0]
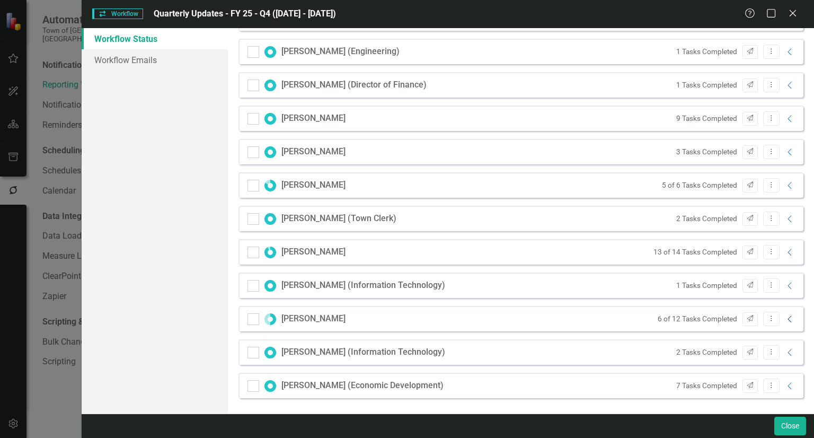
click at [785, 321] on icon "Collapse" at bounding box center [790, 319] width 11 height 8
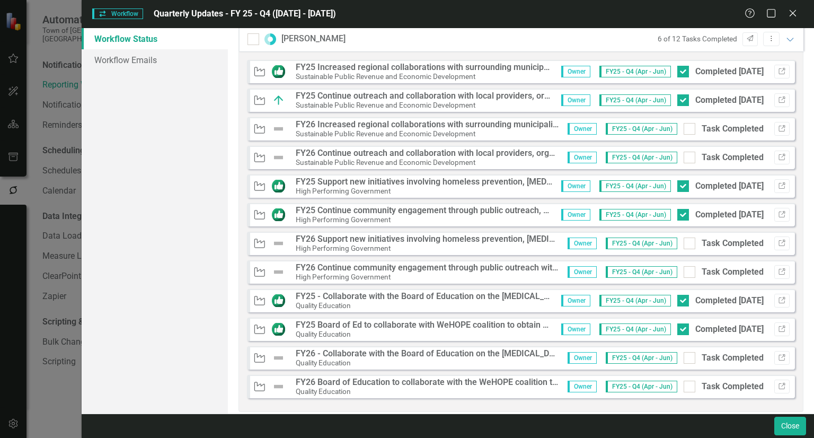
scroll to position [690, 0]
click at [778, 68] on icon "Link" at bounding box center [782, 71] width 8 height 6
click at [778, 97] on icon "Link" at bounding box center [782, 100] width 8 height 6
click at [778, 69] on icon "Link" at bounding box center [782, 71] width 8 height 6
click at [778, 183] on icon "Link" at bounding box center [782, 186] width 8 height 6
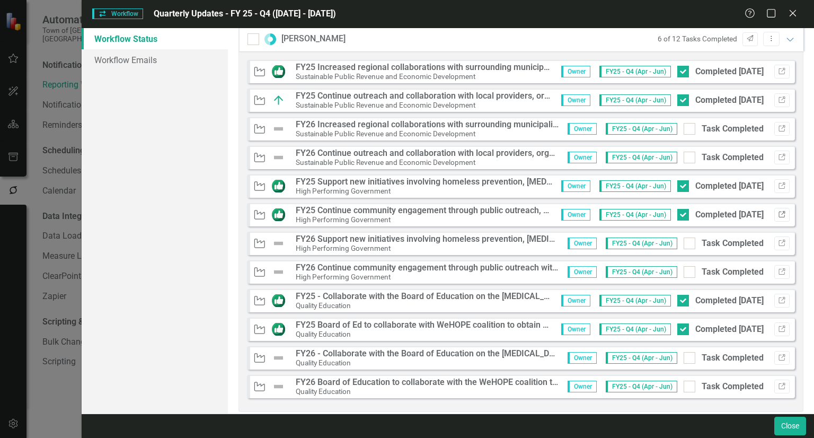
click at [778, 215] on icon "Link" at bounding box center [782, 214] width 8 height 6
click at [778, 298] on icon "Link" at bounding box center [782, 300] width 8 height 6
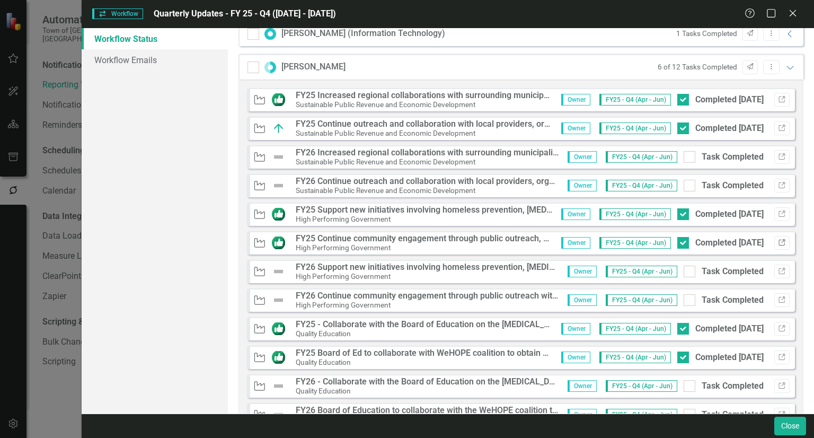
click at [774, 238] on button "Link" at bounding box center [781, 243] width 15 height 14
click at [778, 328] on icon "Link" at bounding box center [782, 328] width 8 height 6
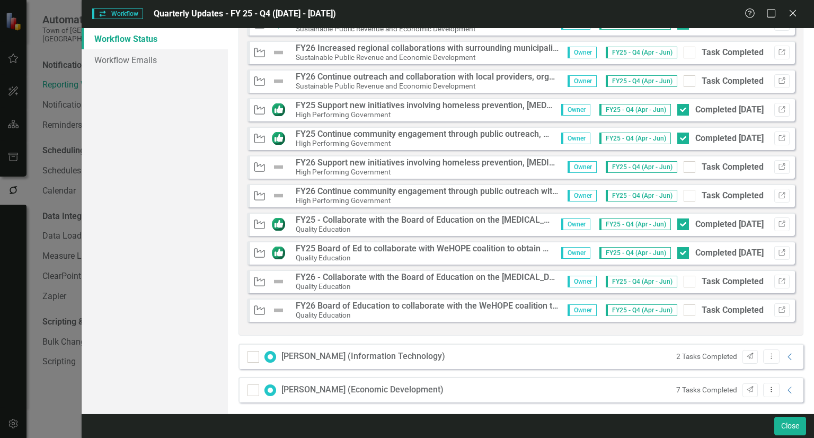
scroll to position [767, 0]
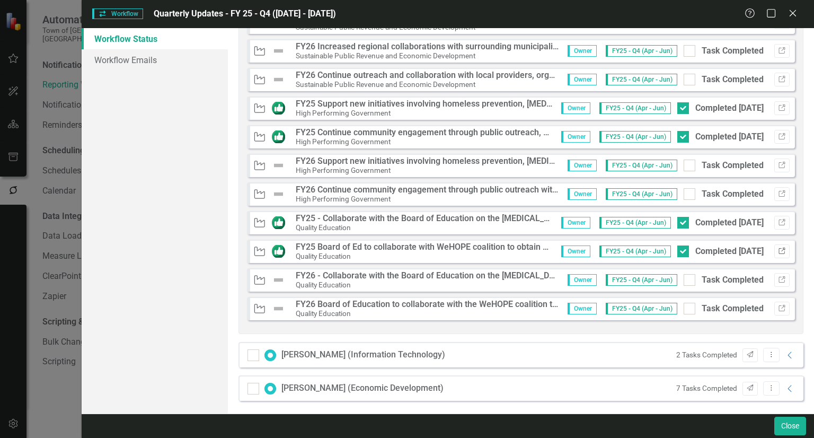
click at [778, 251] on icon "Link" at bounding box center [782, 251] width 8 height 6
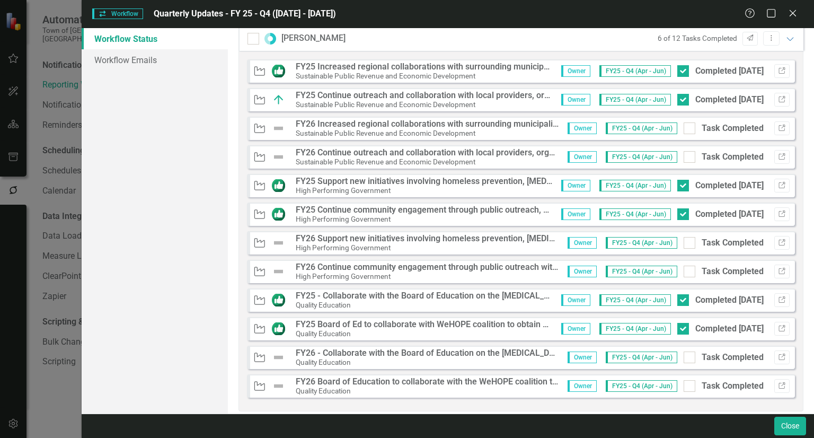
scroll to position [661, 0]
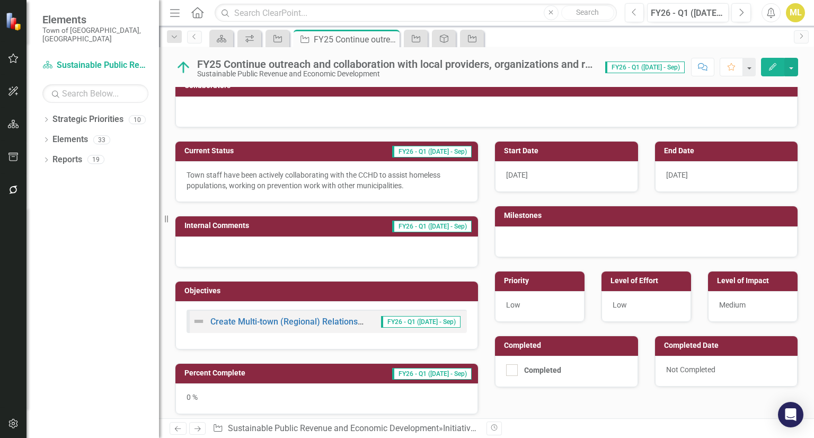
scroll to position [80, 0]
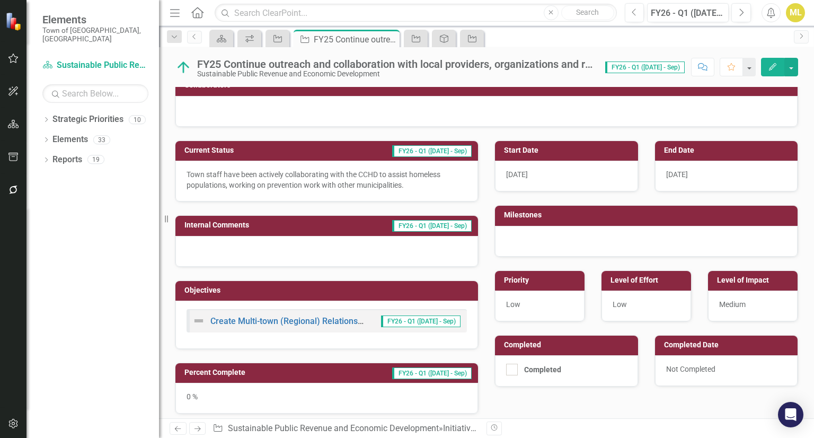
click at [358, 113] on div at bounding box center [486, 111] width 622 height 31
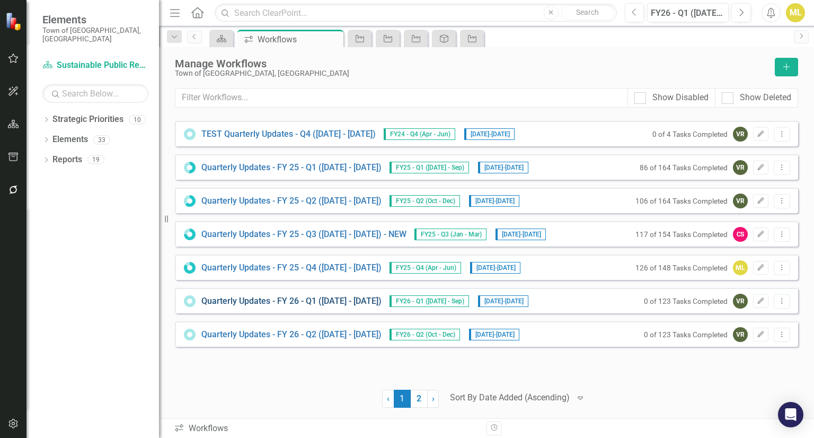
click at [340, 302] on link "Quarterly Updates - FY 26 - Q1 ([DATE] - [DATE])" at bounding box center [291, 301] width 180 height 12
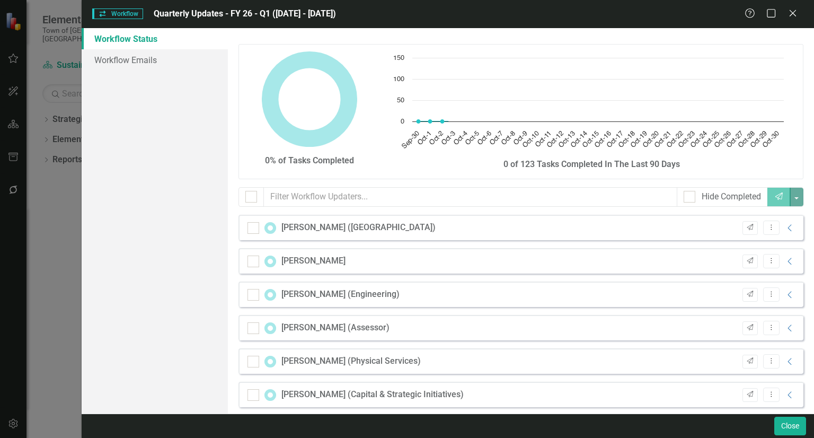
checkbox input "false"
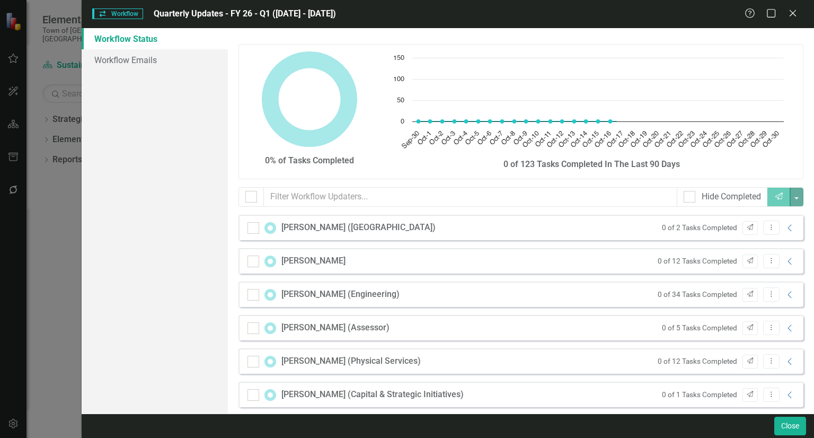
drag, startPoint x: 390, startPoint y: 96, endPoint x: 112, endPoint y: 143, distance: 281.0
click at [112, 143] on div "Workflow Status Workflow Emails" at bounding box center [155, 220] width 146 height 385
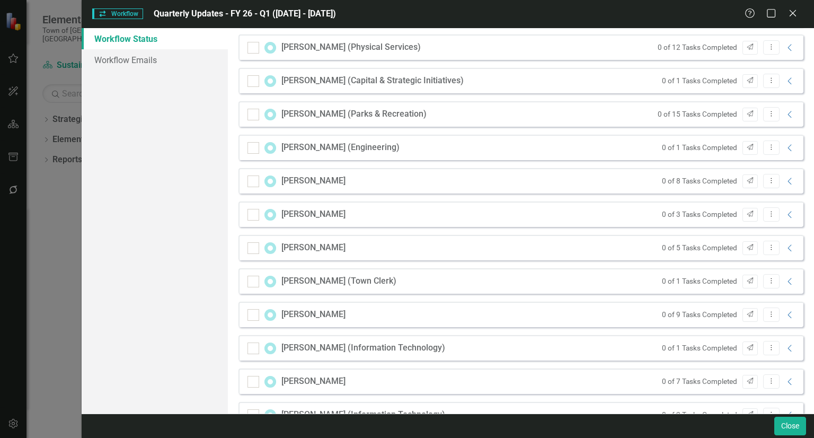
scroll to position [376, 0]
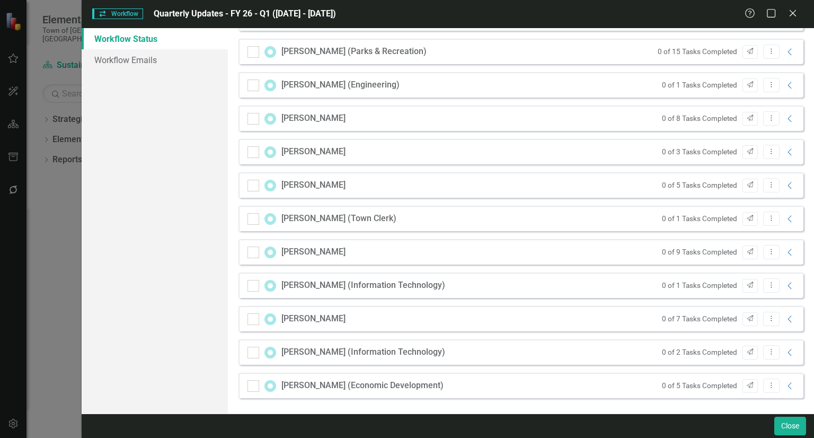
drag, startPoint x: 365, startPoint y: 337, endPoint x: 763, endPoint y: 343, distance: 398.6
click at [763, 343] on div "Brook Berry (Wethersfield Library) 0 of 2 Tasks Completed Send Dropdown Menu Co…" at bounding box center [521, 122] width 581 height 568
click at [786, 319] on icon "Collapse" at bounding box center [790, 319] width 11 height 8
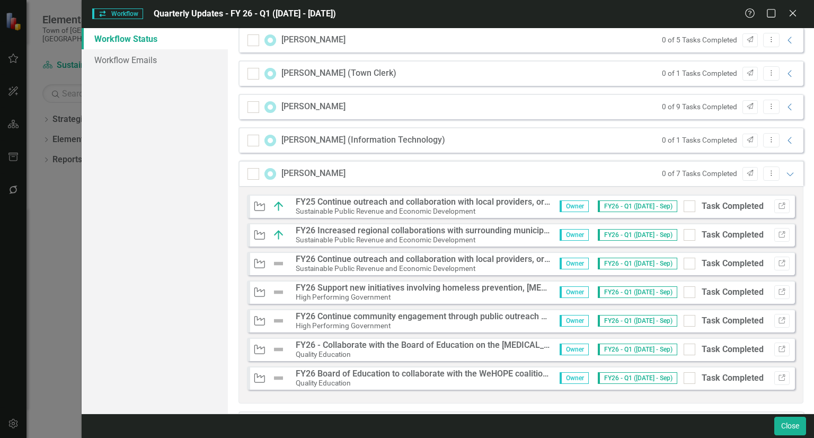
scroll to position [523, 0]
drag, startPoint x: 783, startPoint y: 233, endPoint x: 778, endPoint y: 231, distance: 5.5
click at [778, 231] on div "Initiative FY26 Increased regional collaborations with surrounding municipaliti…" at bounding box center [521, 233] width 548 height 23
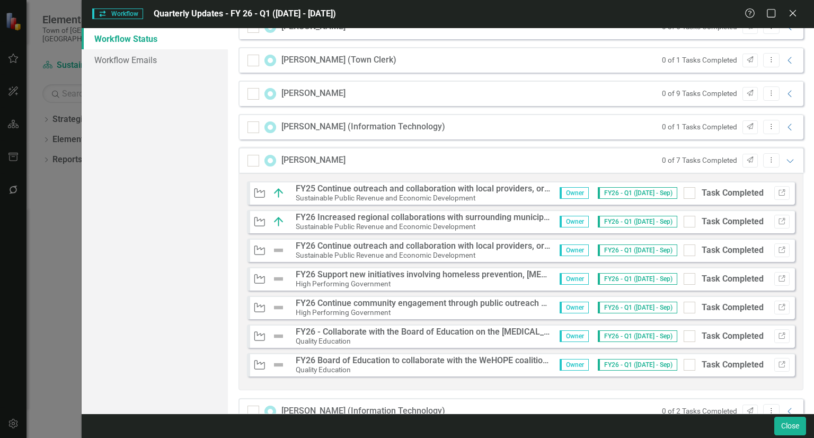
scroll to position [535, 0]
click at [778, 275] on icon "Link" at bounding box center [782, 278] width 8 height 6
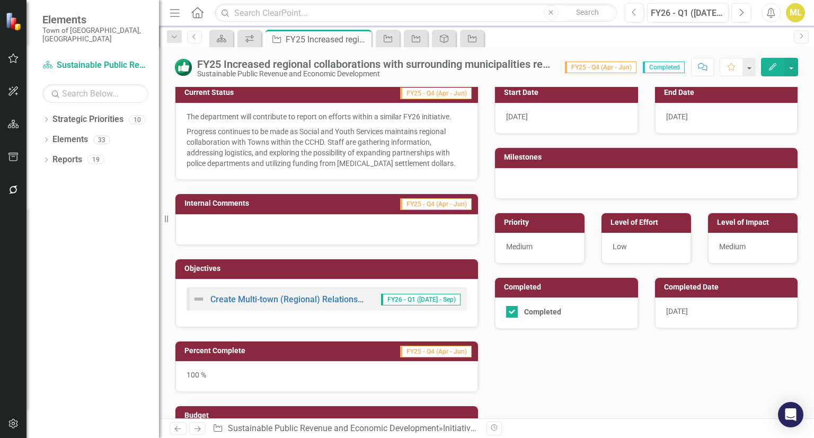
scroll to position [138, 0]
click at [630, 14] on button "Previous" at bounding box center [635, 12] width 20 height 19
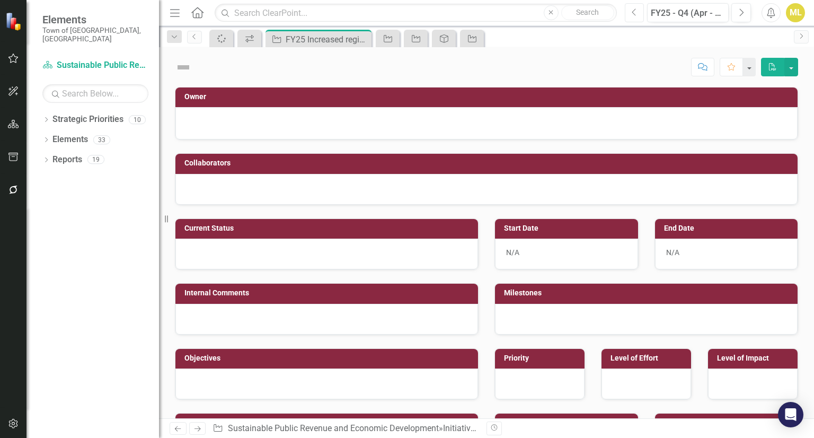
checkbox input "true"
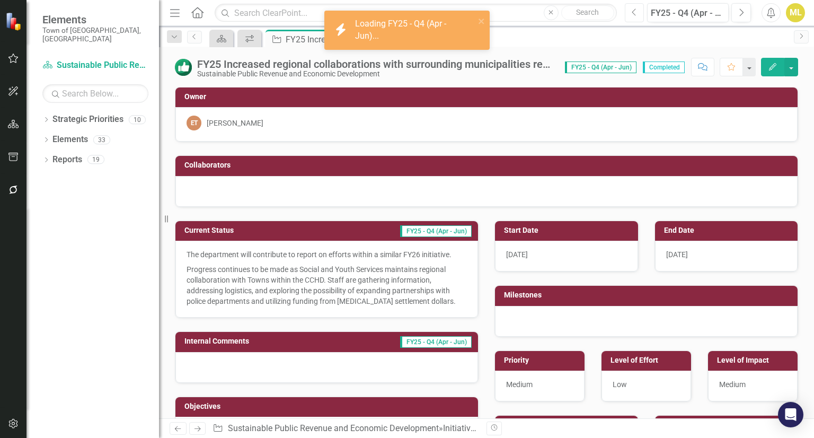
click at [630, 14] on button "Previous" at bounding box center [635, 12] width 20 height 19
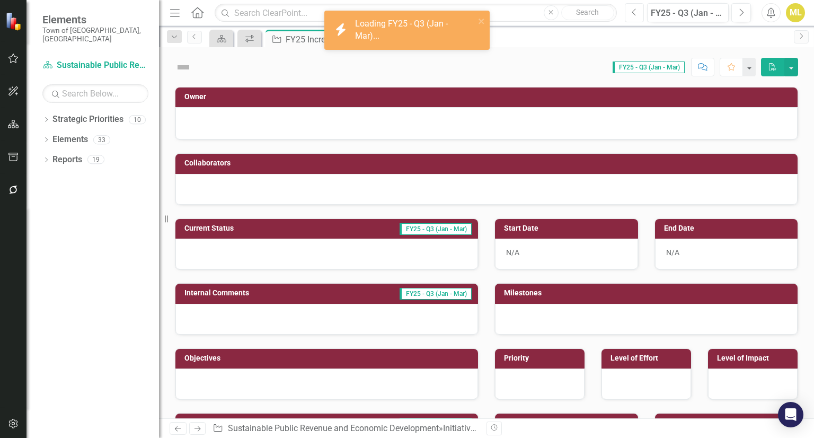
checkbox input "true"
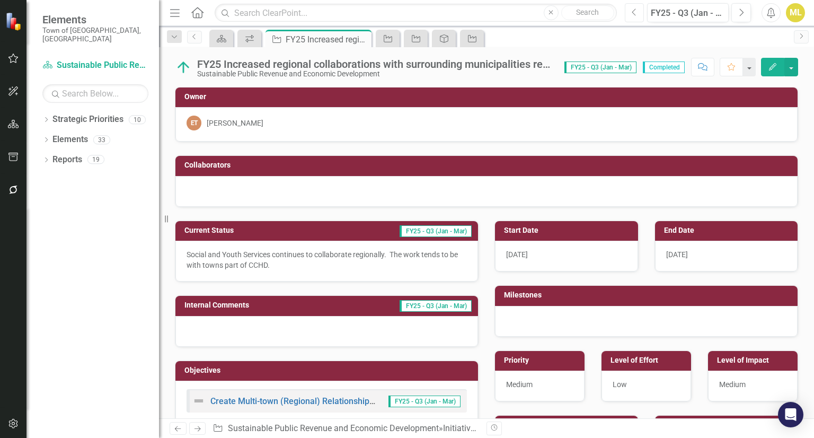
click at [637, 15] on icon "Previous" at bounding box center [635, 13] width 6 height 10
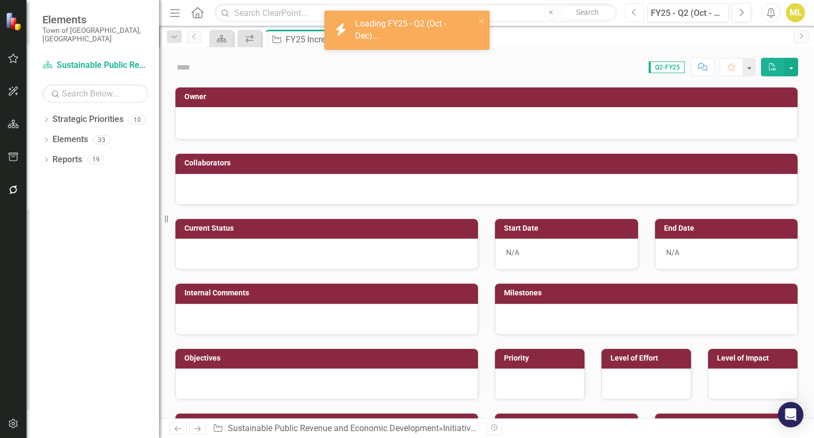
checkbox input "true"
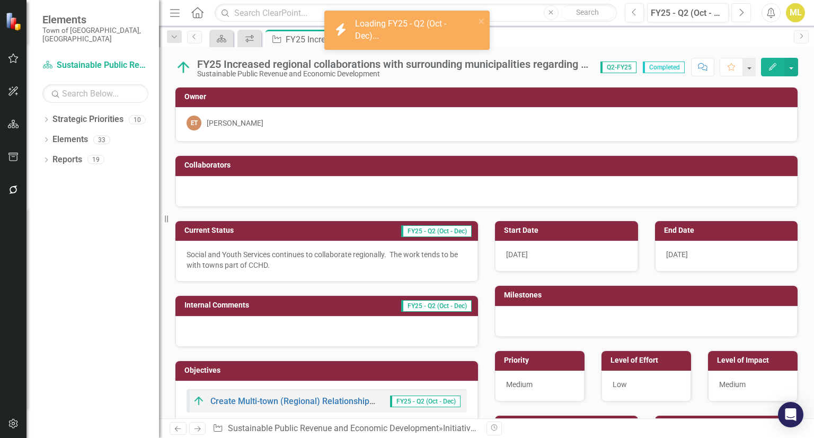
click at [739, 13] on icon "Next" at bounding box center [741, 13] width 6 height 10
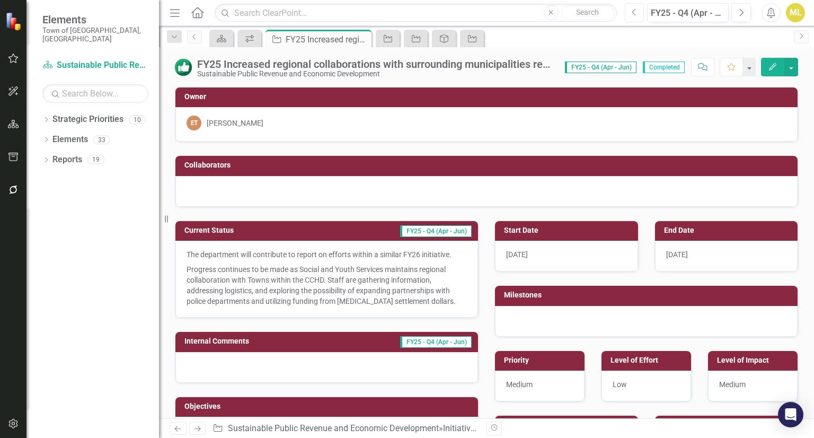
click at [638, 15] on button "Previous" at bounding box center [635, 12] width 20 height 19
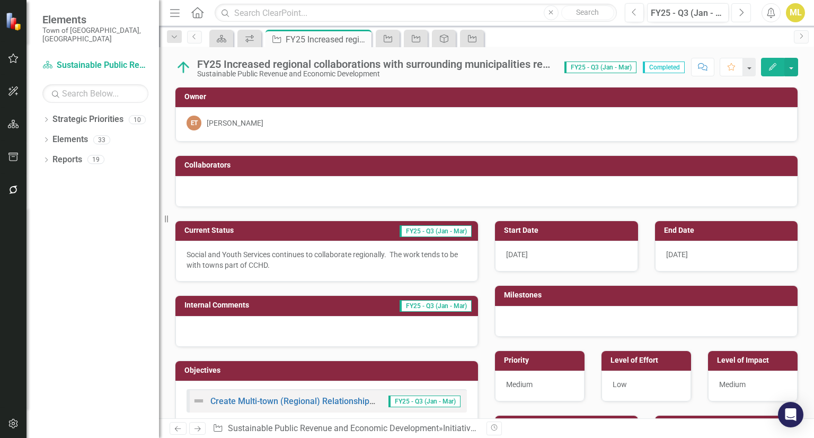
click at [745, 12] on button "Next" at bounding box center [741, 12] width 20 height 19
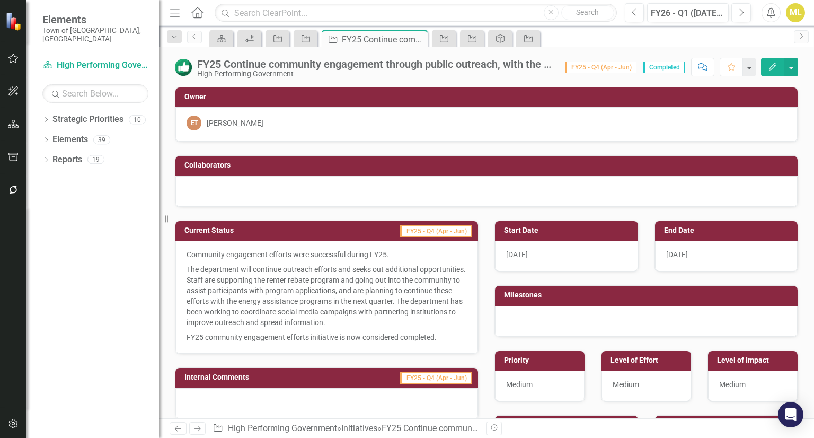
drag, startPoint x: 0, startPoint y: 0, endPoint x: 343, endPoint y: 83, distance: 352.9
click at [343, 83] on div "FY25 Continue community engagement through public outreach, with the goal to im…" at bounding box center [486, 232] width 655 height 371
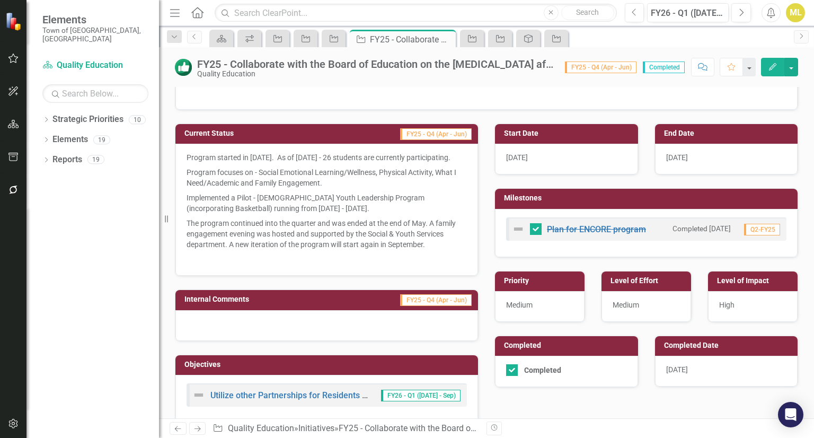
scroll to position [98, 0]
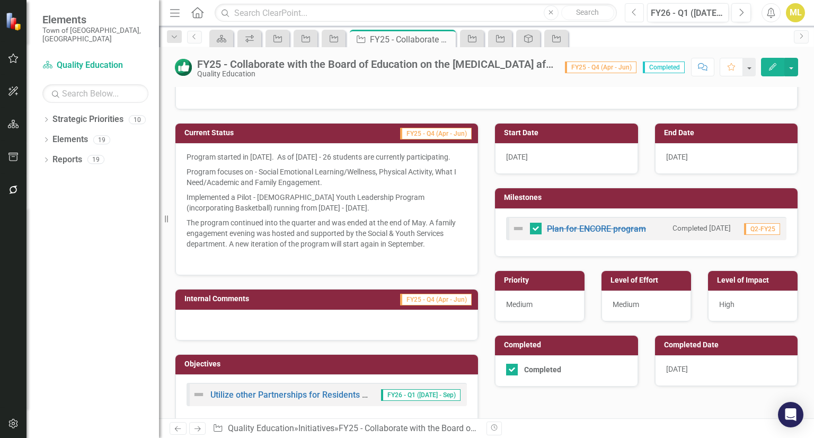
click at [636, 20] on button "Previous" at bounding box center [635, 12] width 20 height 19
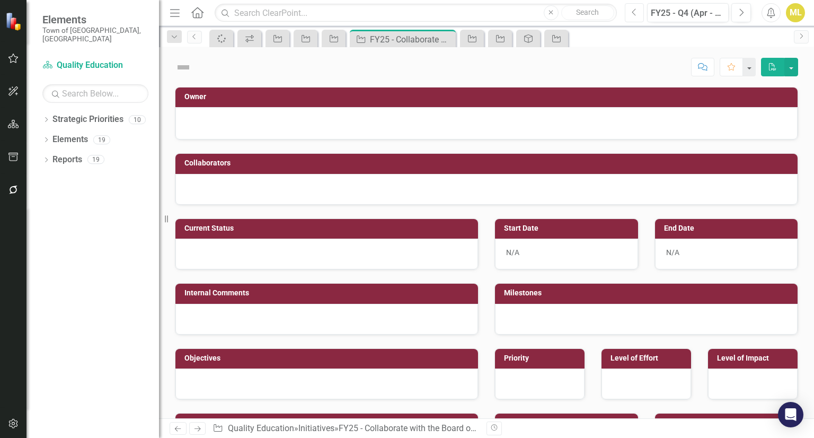
checkbox input "true"
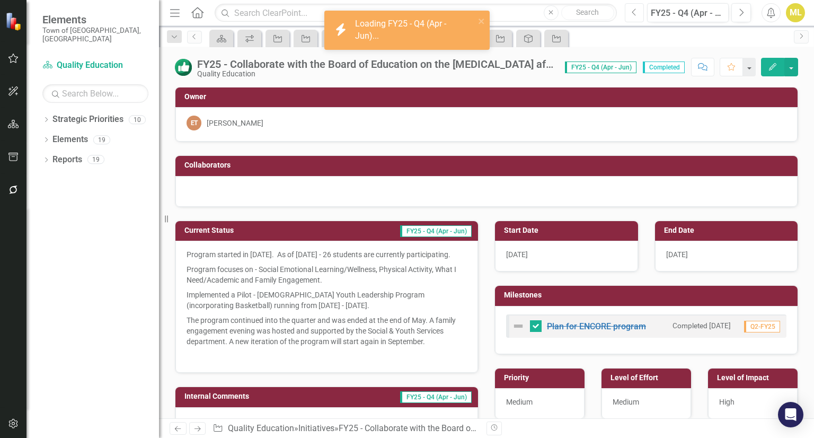
click at [633, 15] on icon "Previous" at bounding box center [635, 13] width 6 height 10
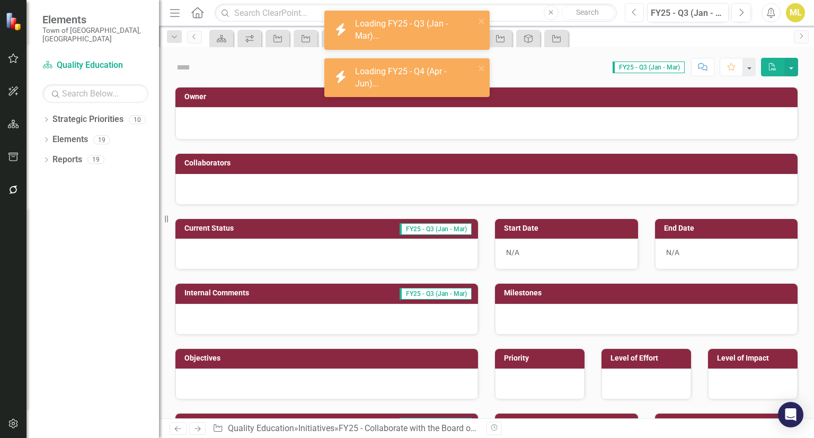
checkbox input "true"
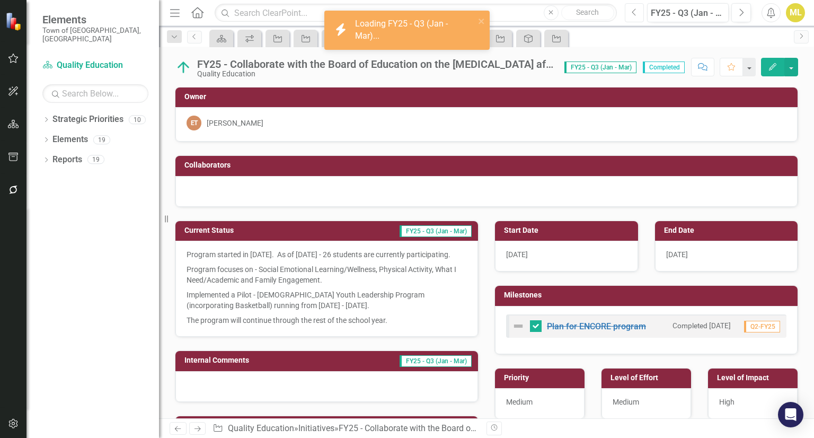
click at [632, 15] on icon "Previous" at bounding box center [635, 13] width 6 height 10
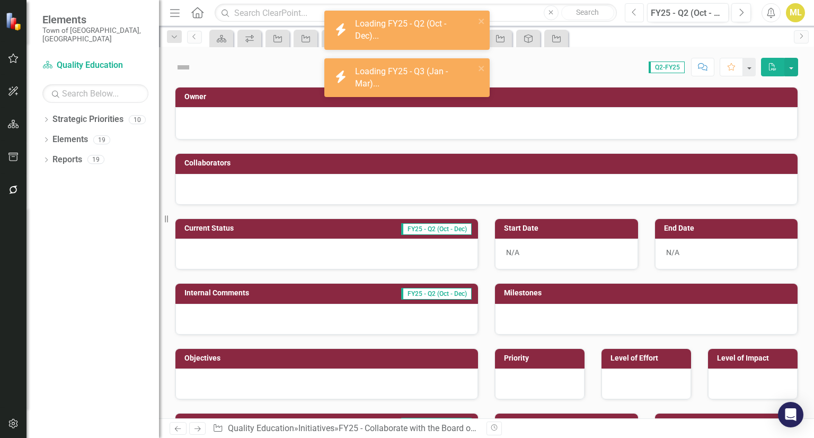
checkbox input "true"
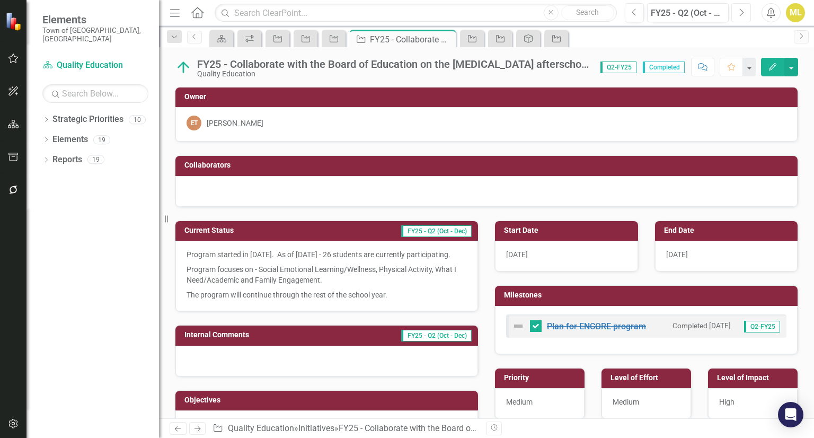
click at [738, 14] on icon "Next" at bounding box center [741, 13] width 6 height 10
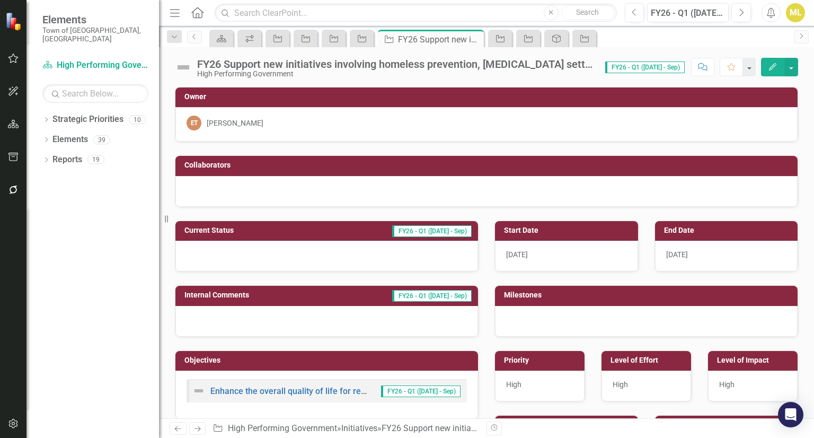
click at [386, 66] on div "FY26 Support new initiatives involving homeless prevention, [MEDICAL_DATA] sett…" at bounding box center [395, 64] width 397 height 12
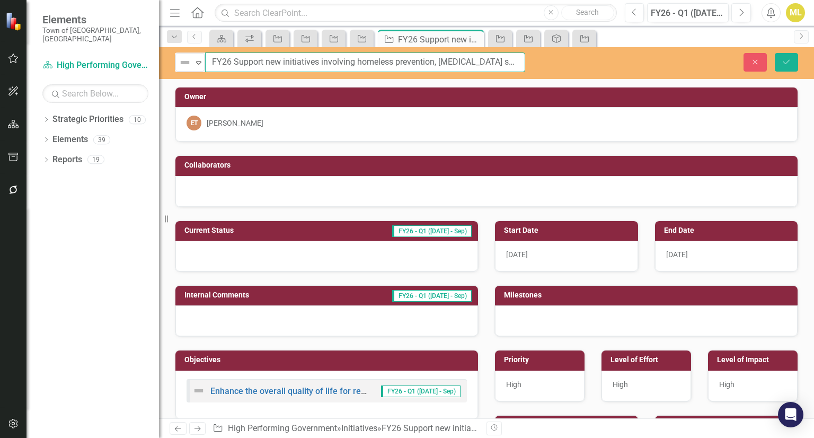
click at [386, 66] on input "FY26 Support new initiatives involving homeless prevention, [MEDICAL_DATA] sett…" at bounding box center [365, 62] width 320 height 20
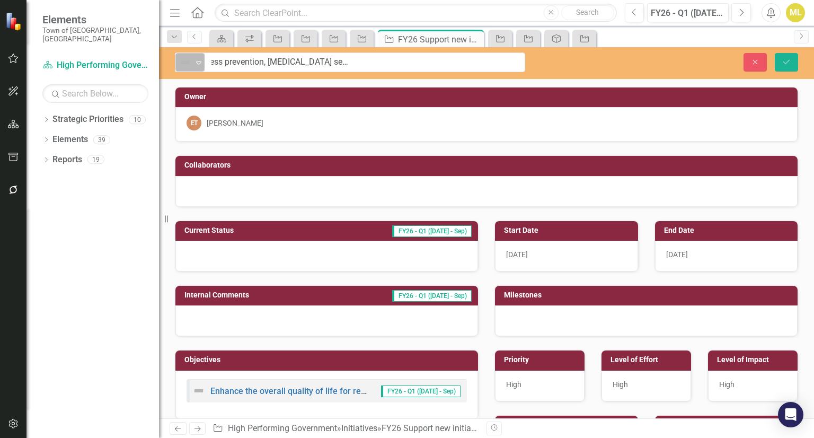
click at [197, 55] on div "Expand" at bounding box center [198, 62] width 11 height 17
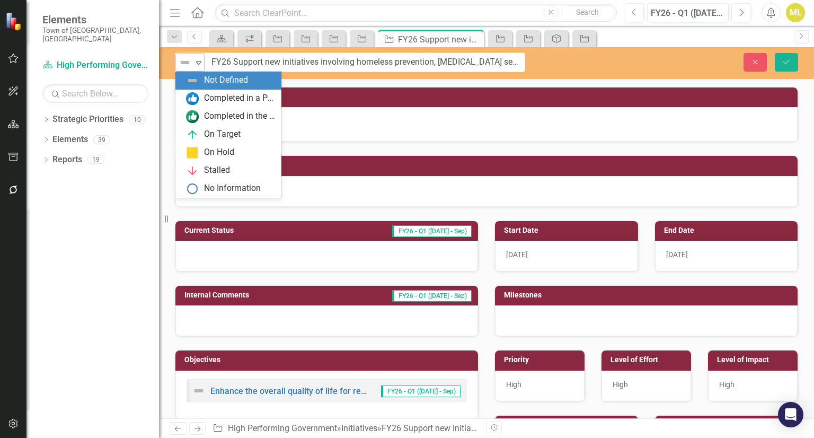
drag, startPoint x: 214, startPoint y: 134, endPoint x: 198, endPoint y: 68, distance: 68.1
click at [198, 68] on div "Expand" at bounding box center [198, 62] width 11 height 17
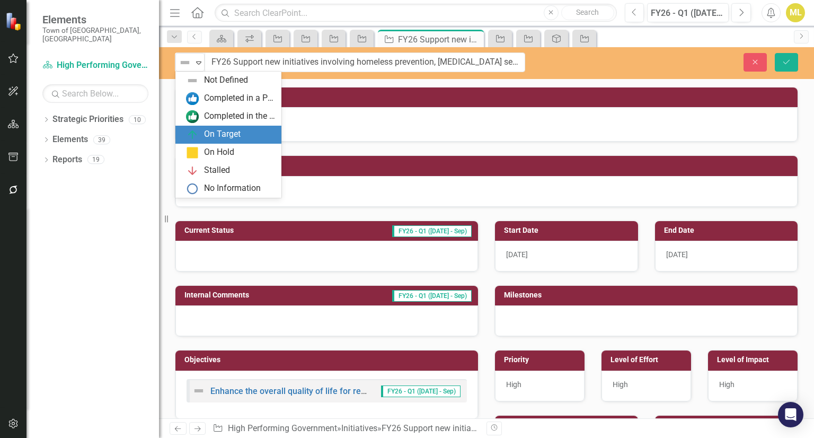
click at [217, 130] on div "On Target" at bounding box center [222, 134] width 37 height 12
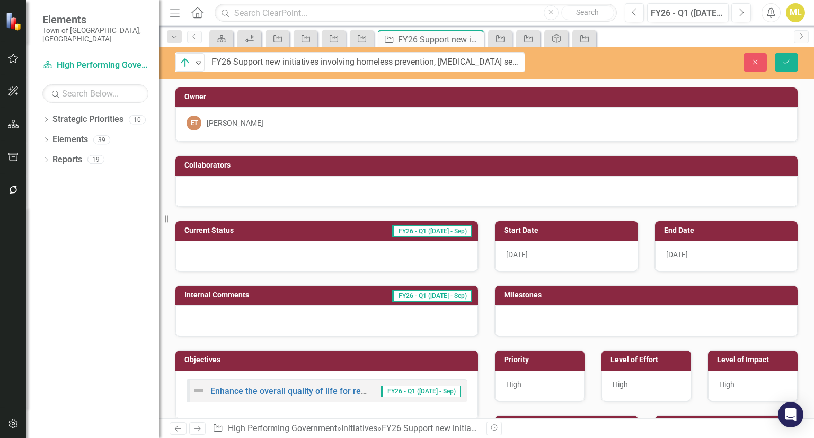
drag, startPoint x: 217, startPoint y: 130, endPoint x: 218, endPoint y: 254, distance: 124.0
click at [218, 254] on div "Owner ET [PERSON_NAME] Collaborators Current Status FY26 - Q1 ([DATE] - Sep) In…" at bounding box center [486, 366] width 623 height 584
click at [218, 254] on div at bounding box center [326, 256] width 303 height 31
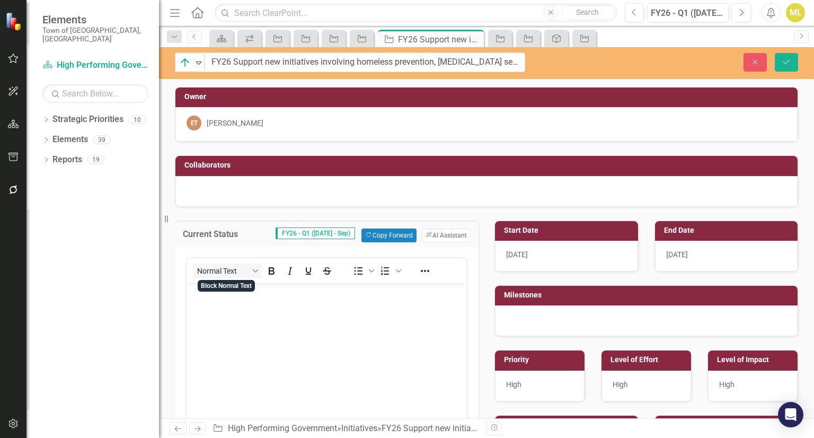
click at [219, 315] on body "Rich Text Area. Press ALT-0 for help." at bounding box center [327, 361] width 280 height 159
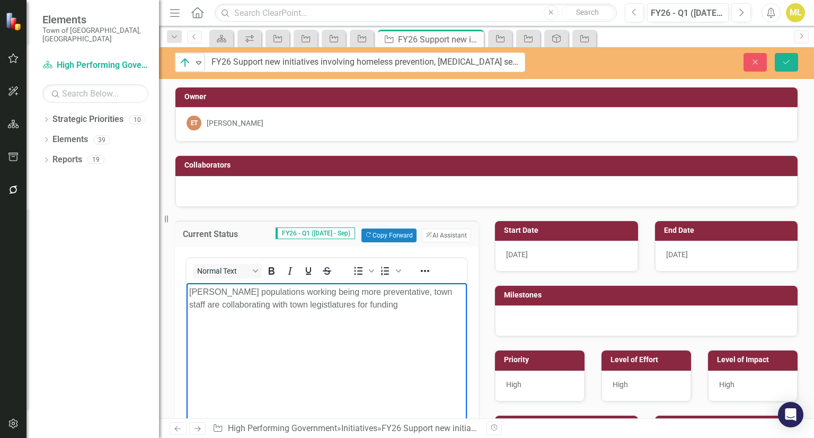
click at [298, 303] on p "Alice populations working being more preventative, town staff are collaborating…" at bounding box center [326, 297] width 275 height 25
click at [370, 302] on p "Alice populations working being more preventative, town staff are collaborating…" at bounding box center [326, 297] width 275 height 25
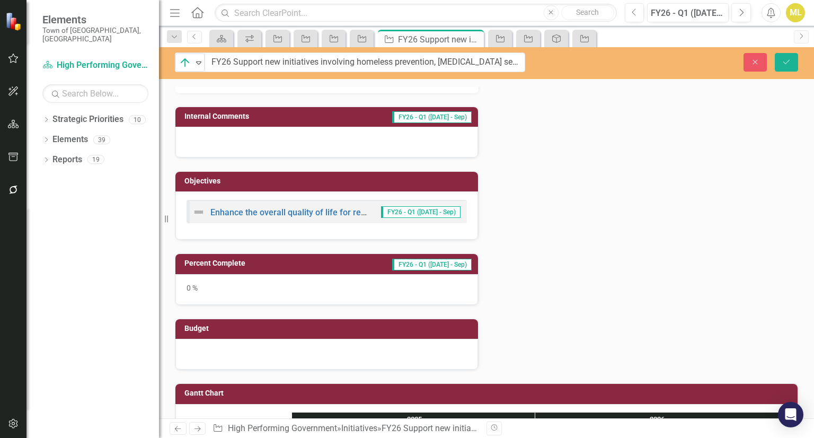
scroll to position [416, 0]
click at [208, 284] on div "0 %" at bounding box center [326, 289] width 303 height 31
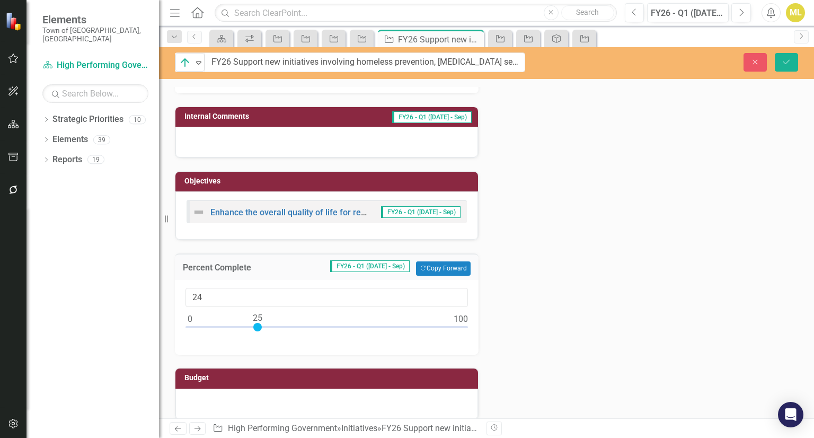
type input "25"
drag, startPoint x: 189, startPoint y: 319, endPoint x: 255, endPoint y: 325, distance: 66.6
click at [255, 325] on div at bounding box center [326, 329] width 282 height 13
click at [793, 61] on button "Save" at bounding box center [786, 62] width 23 height 19
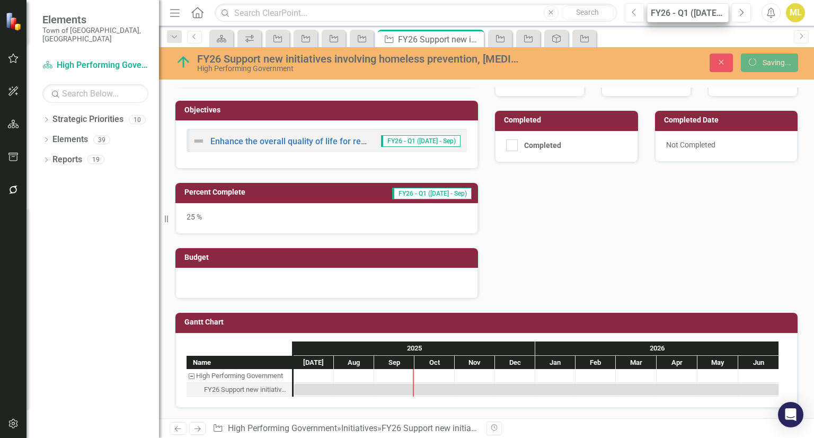
scroll to position [303, 0]
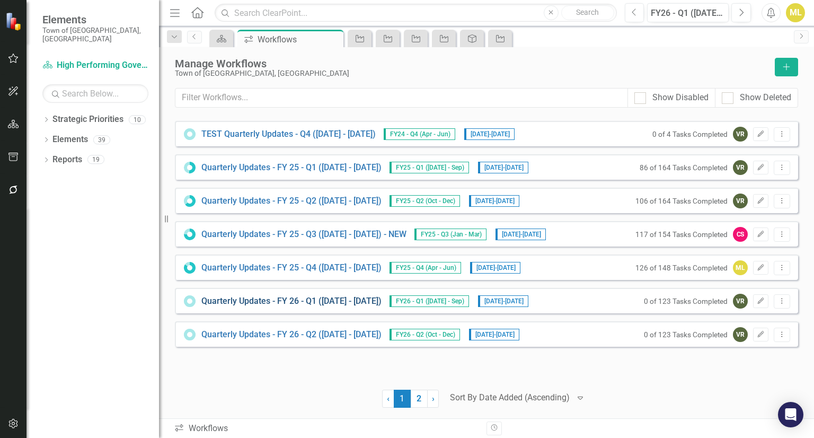
click at [371, 305] on link "Quarterly Updates - FY 26 - Q1 ([DATE] - [DATE])" at bounding box center [291, 301] width 180 height 12
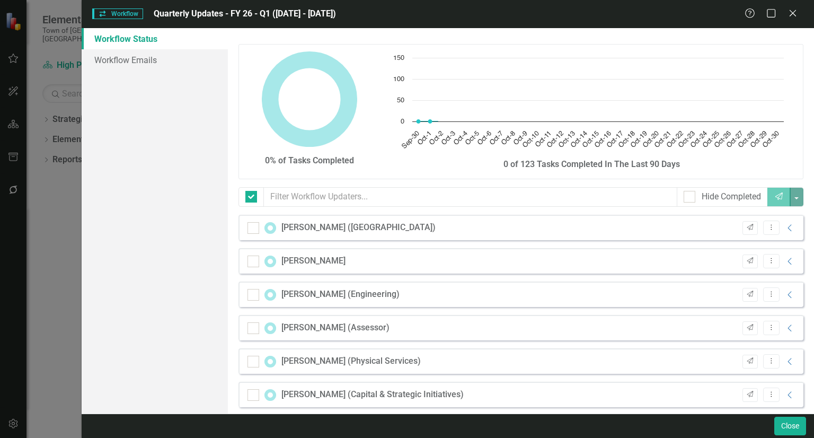
checkbox input "false"
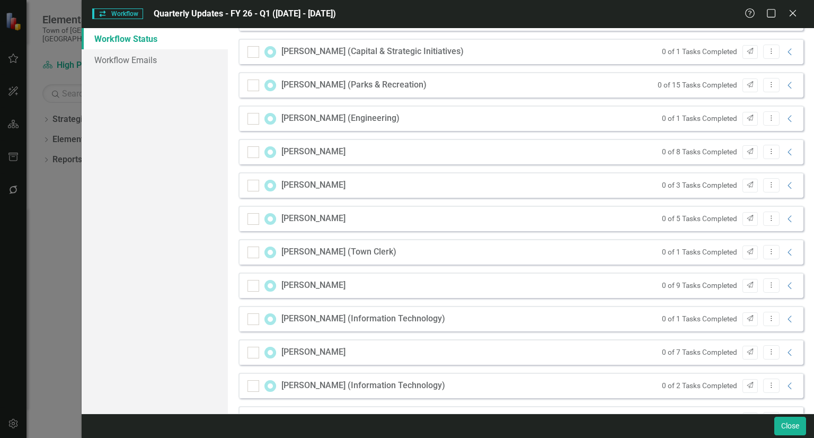
scroll to position [343, 0]
click at [785, 350] on icon "Collapse" at bounding box center [790, 352] width 11 height 8
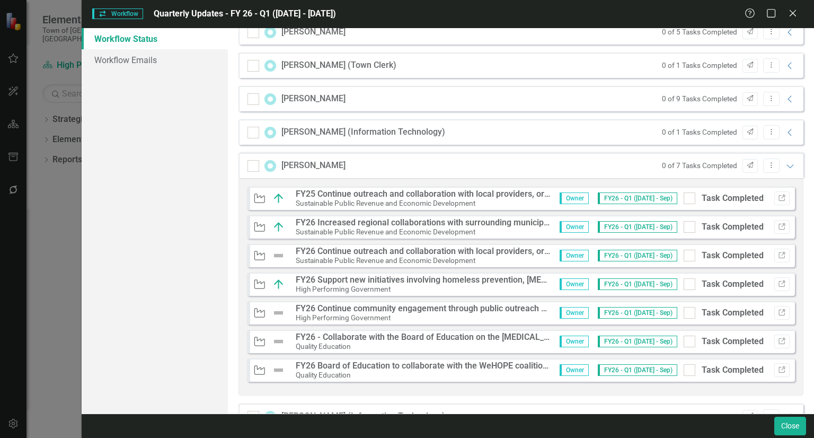
scroll to position [594, 0]
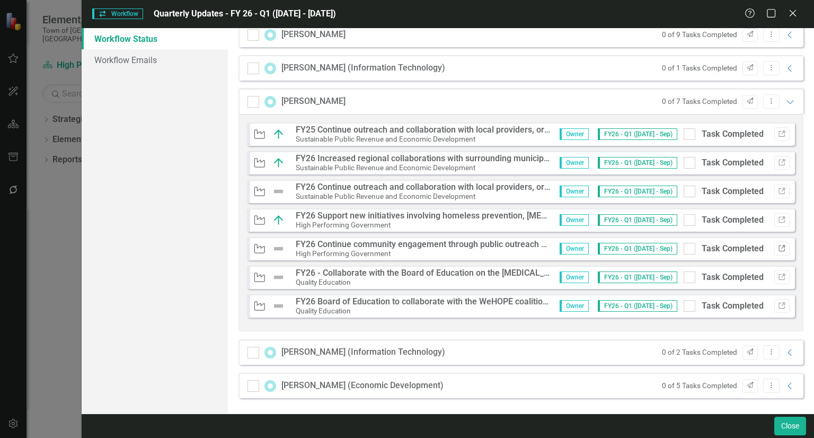
click at [774, 251] on button "Link" at bounding box center [781, 249] width 15 height 14
click at [778, 275] on icon "Link" at bounding box center [782, 277] width 8 height 6
click at [778, 303] on icon "Link" at bounding box center [782, 306] width 8 height 6
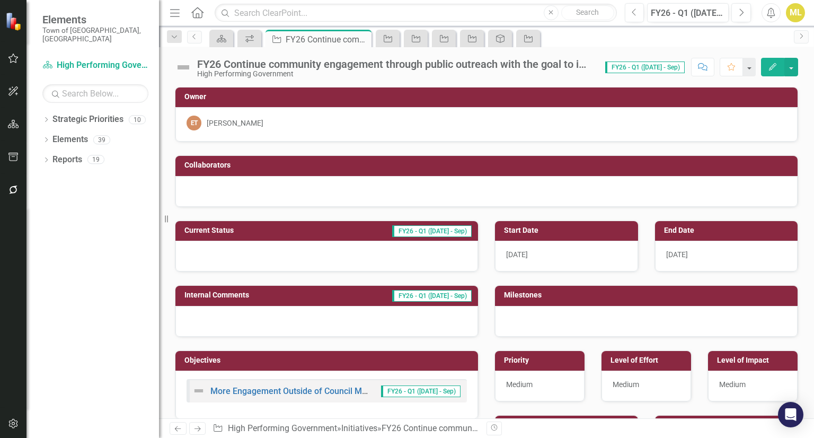
click at [324, 63] on div "FY26 Continue community engagement through public outreach with the goal to imp…" at bounding box center [395, 64] width 397 height 12
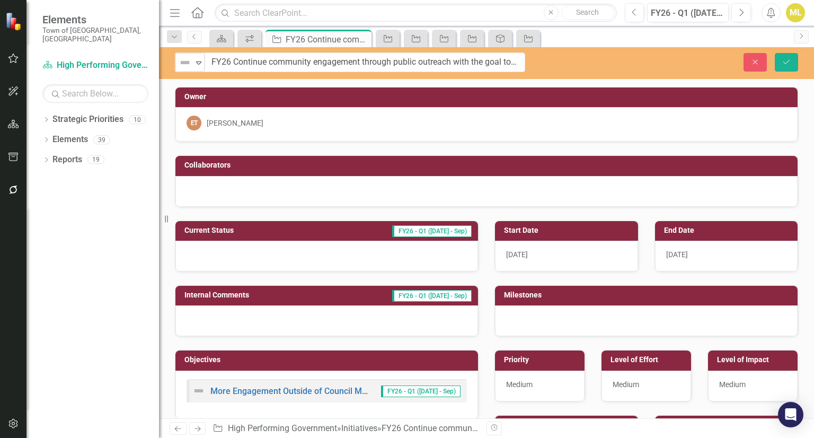
click at [454, 59] on input "FY26 Continue community engagement through public outreach with the goal to imp…" at bounding box center [365, 62] width 321 height 20
click at [215, 260] on div at bounding box center [326, 256] width 303 height 31
click at [215, 259] on div at bounding box center [326, 256] width 303 height 31
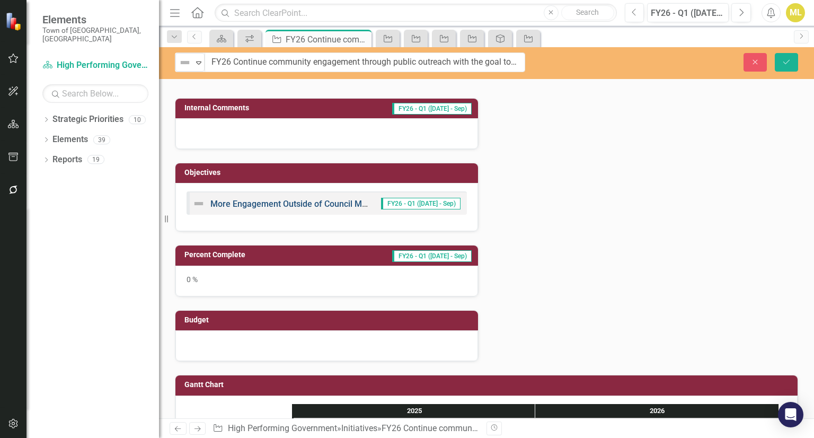
click at [337, 204] on link "More Engagement Outside of Council Meetings" at bounding box center [300, 204] width 180 height 10
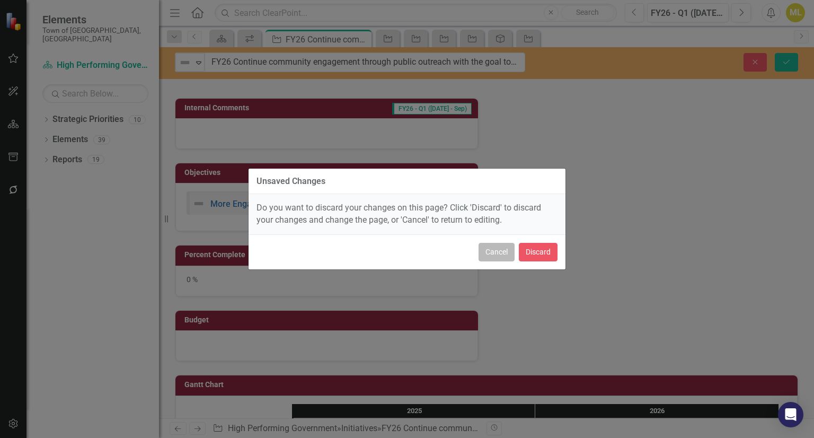
click at [500, 244] on button "Cancel" at bounding box center [497, 252] width 36 height 19
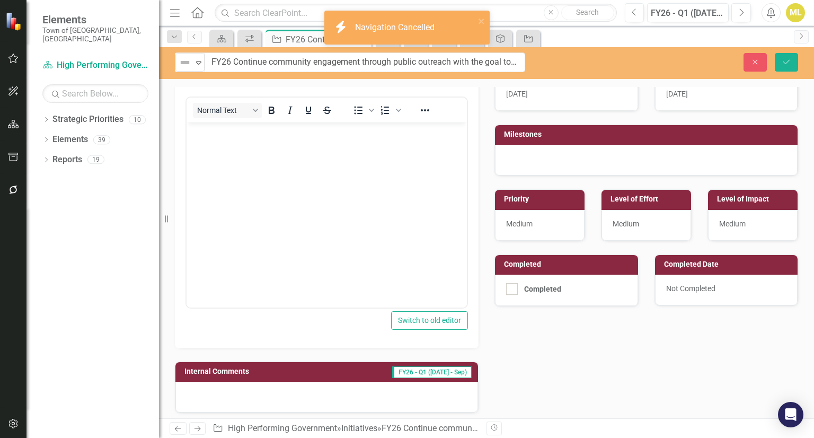
scroll to position [106, 0]
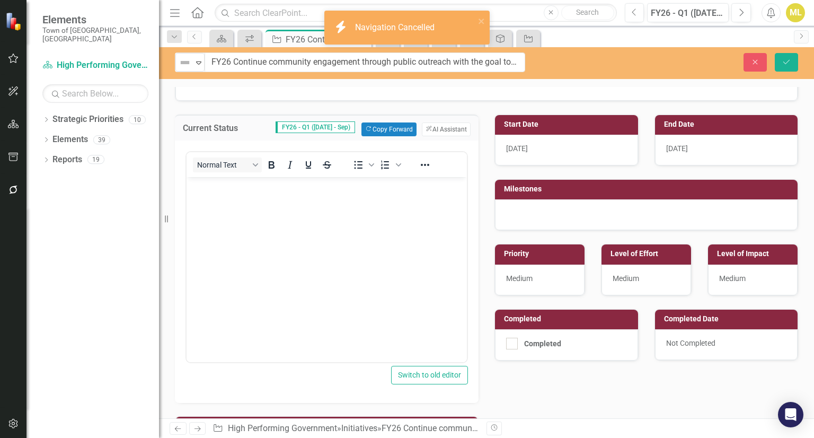
click at [228, 210] on body "Rich Text Area. Press ALT-0 for help." at bounding box center [327, 255] width 280 height 159
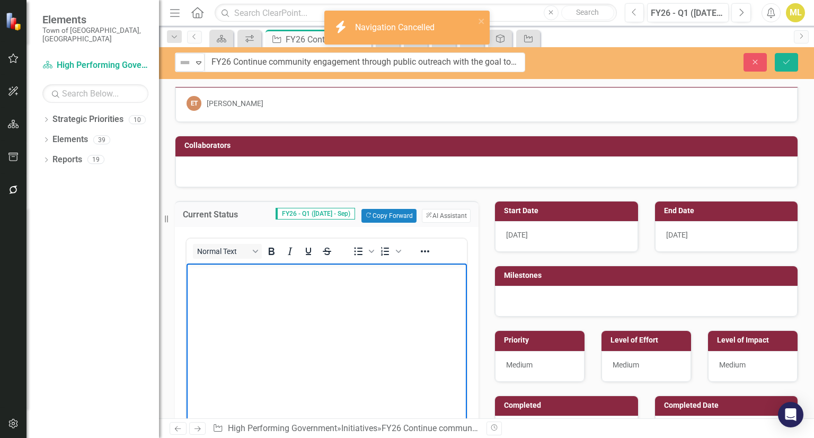
scroll to position [0, 0]
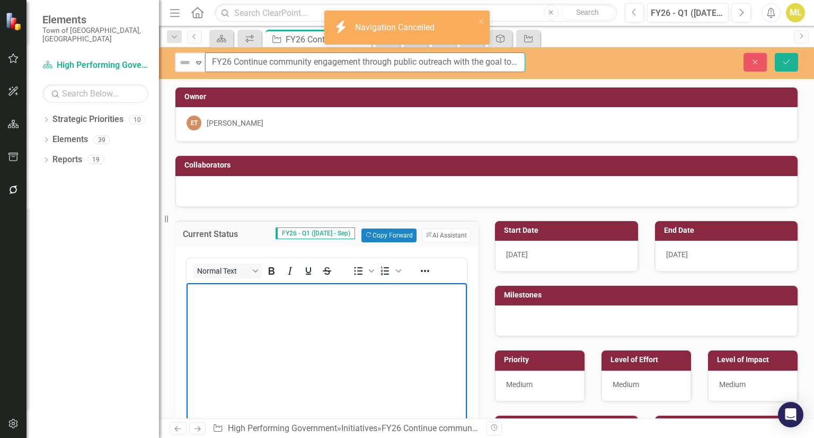
click at [206, 58] on input "FY26 Continue community engagement through public outreach with the goal to imp…" at bounding box center [365, 62] width 320 height 20
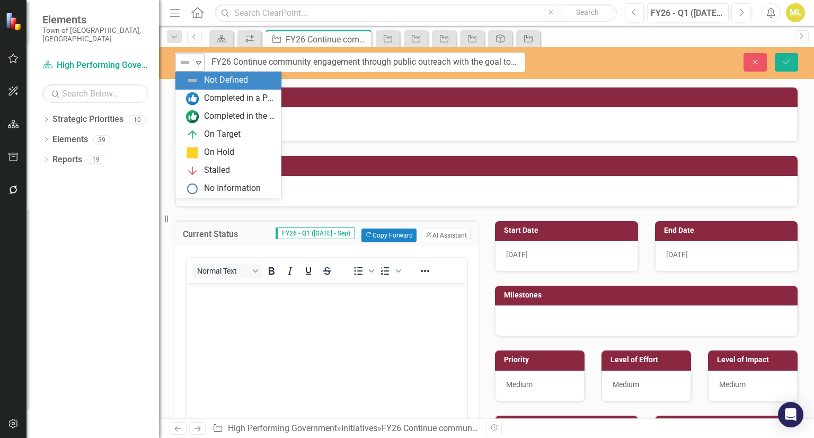
click at [195, 58] on icon "Expand" at bounding box center [198, 62] width 11 height 8
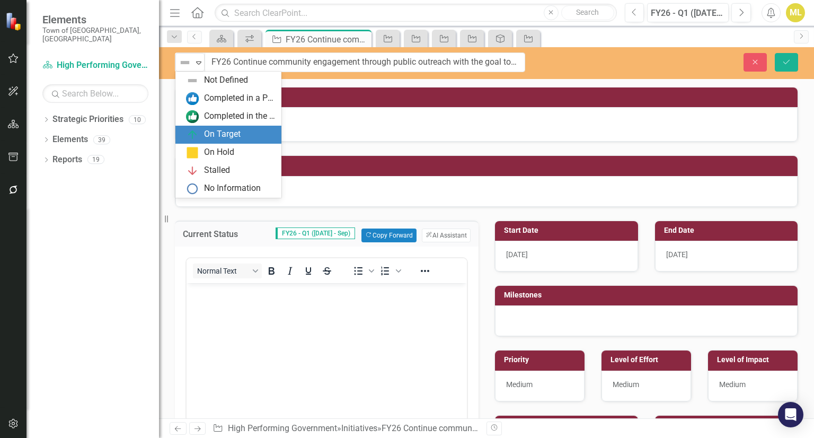
click at [207, 130] on div "On Target" at bounding box center [222, 134] width 37 height 12
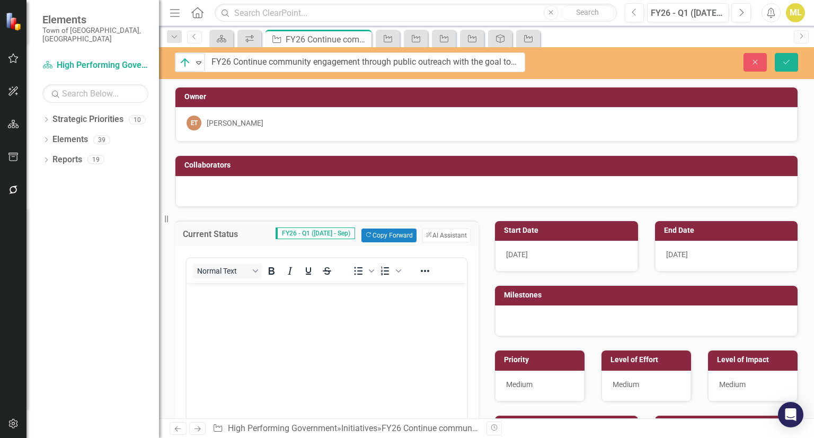
click at [225, 314] on body "Rich Text Area. Press ALT-0 for help." at bounding box center [327, 361] width 280 height 159
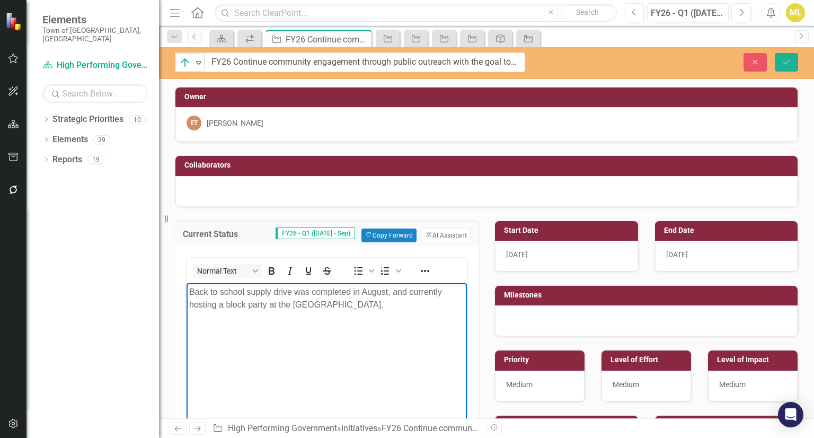
click at [427, 307] on p "Back to school supply drive was completed in August, and currently hosting a bl…" at bounding box center [326, 297] width 275 height 25
click at [401, 318] on p "Back to school supply drive was completed in August, and currently hosting a bl…" at bounding box center [326, 304] width 275 height 38
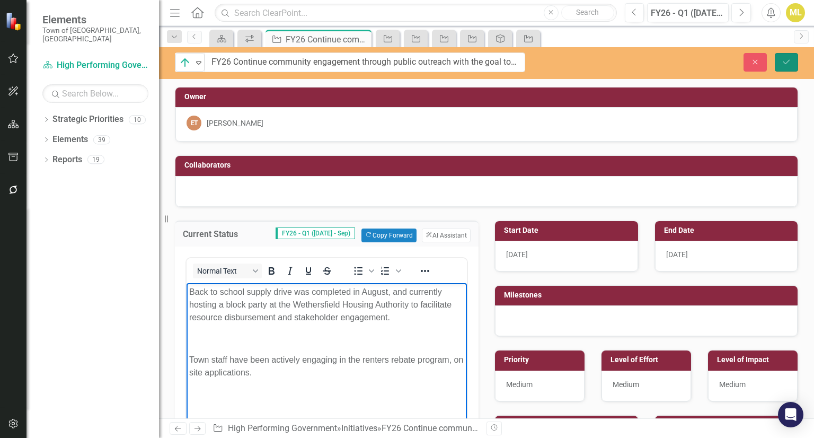
click at [781, 56] on button "Save" at bounding box center [786, 62] width 23 height 19
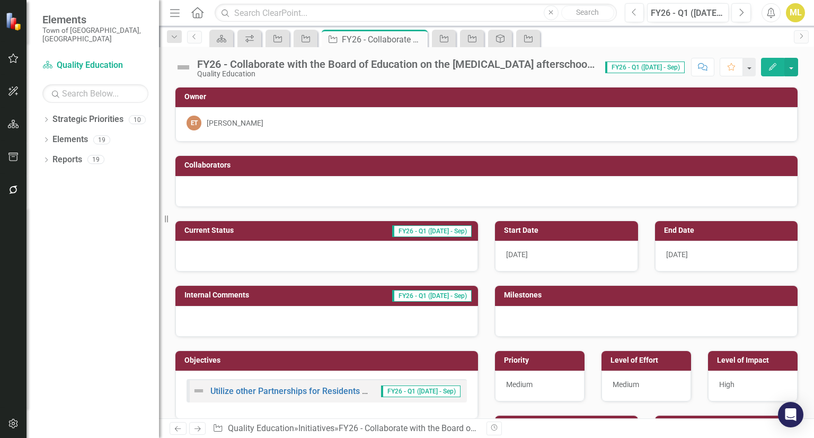
click at [526, 65] on div "FY26 - Collaborate with the Board of Education on the [MEDICAL_DATA] afterschoo…" at bounding box center [395, 64] width 397 height 12
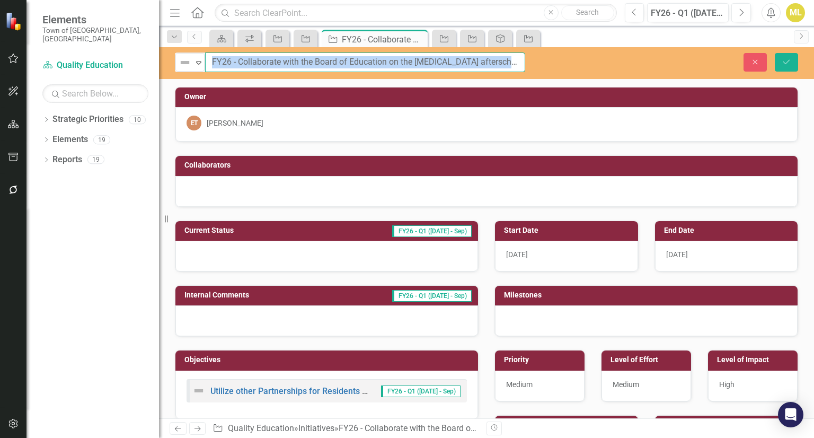
click at [449, 66] on input "FY26 - Collaborate with the Board of Education on the [MEDICAL_DATA] afterschoo…" at bounding box center [365, 62] width 320 height 20
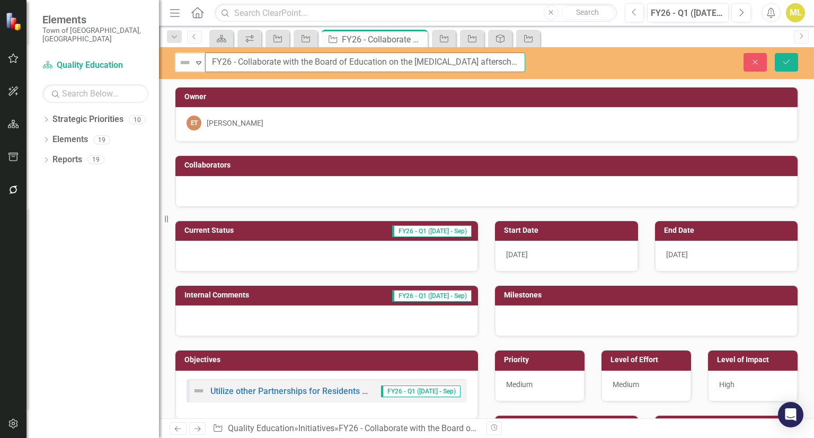
drag, startPoint x: 449, startPoint y: 66, endPoint x: 239, endPoint y: 284, distance: 302.5
click at [239, 284] on div "Not Defined Expand FY26 - Collaborate with the Board of Education on the [MEDIC…" at bounding box center [486, 232] width 655 height 371
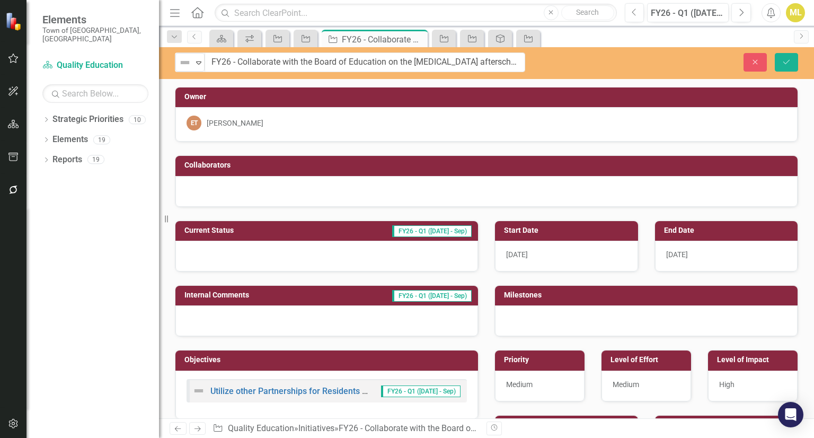
click at [234, 255] on div at bounding box center [326, 256] width 303 height 31
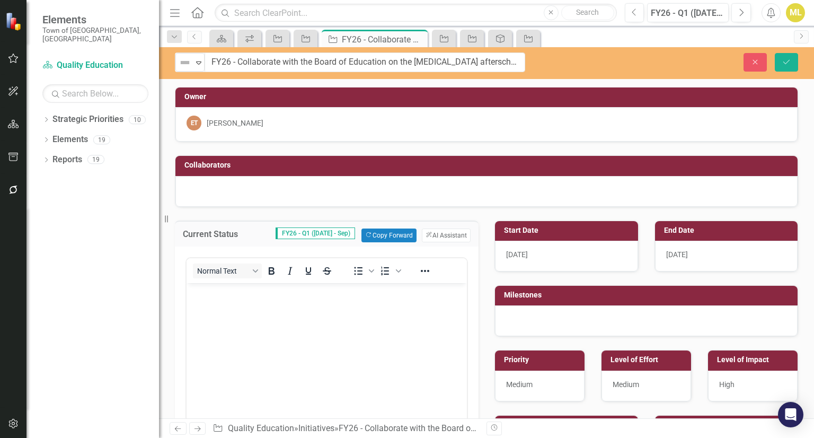
click at [213, 299] on body "Rich Text Area. Press ALT-0 for help." at bounding box center [327, 361] width 280 height 159
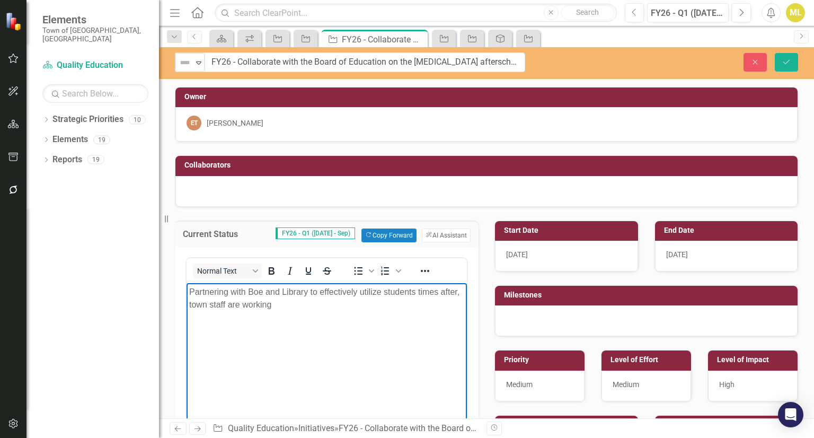
click at [262, 289] on p "Partnering with Boe and Library to effectively utilize students times after, to…" at bounding box center [326, 297] width 275 height 25
click at [306, 307] on p "Partnering with BOE and Library to effectively utilize students times after, to…" at bounding box center [326, 297] width 275 height 25
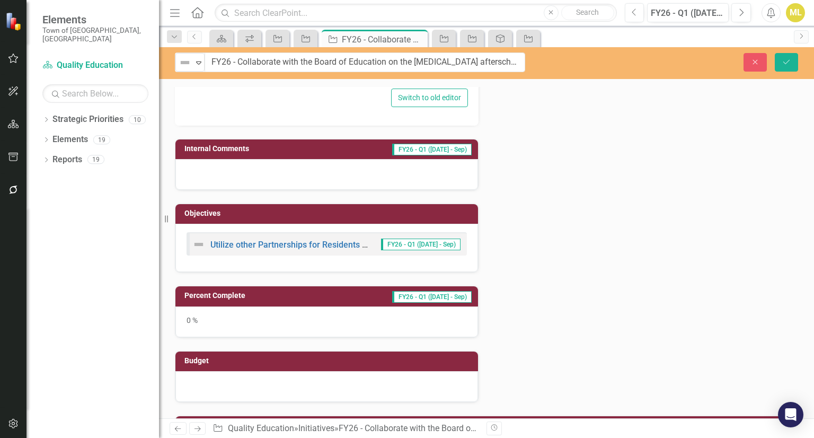
scroll to position [388, 0]
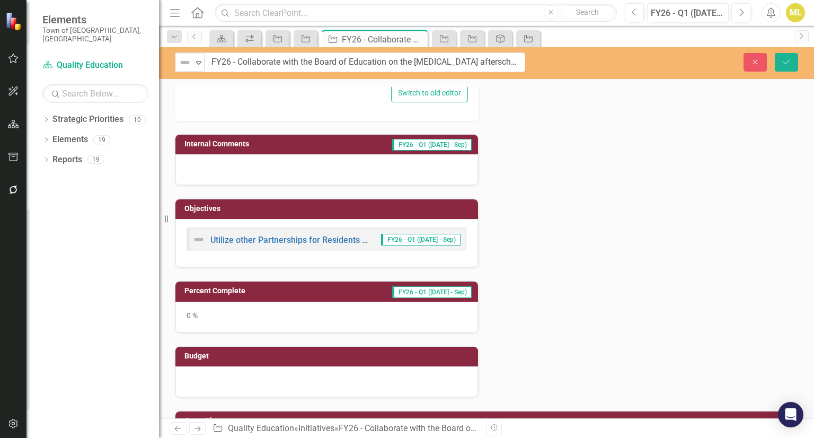
click at [227, 319] on div "0 %" at bounding box center [326, 317] width 303 height 31
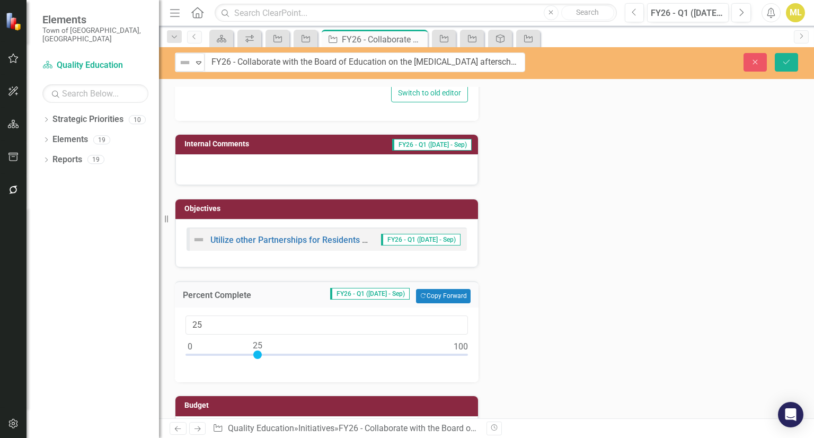
drag, startPoint x: 189, startPoint y: 351, endPoint x: 258, endPoint y: 357, distance: 69.1
click at [258, 357] on div at bounding box center [326, 356] width 282 height 13
type input "26"
click at [785, 60] on icon "Save" at bounding box center [787, 61] width 10 height 7
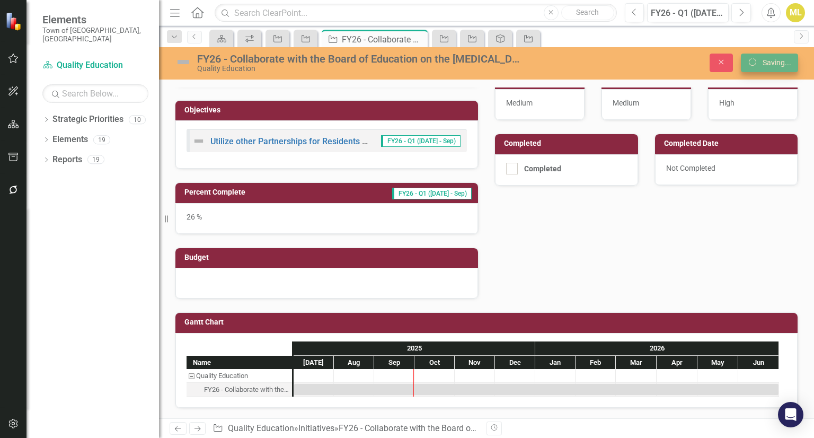
scroll to position [279, 0]
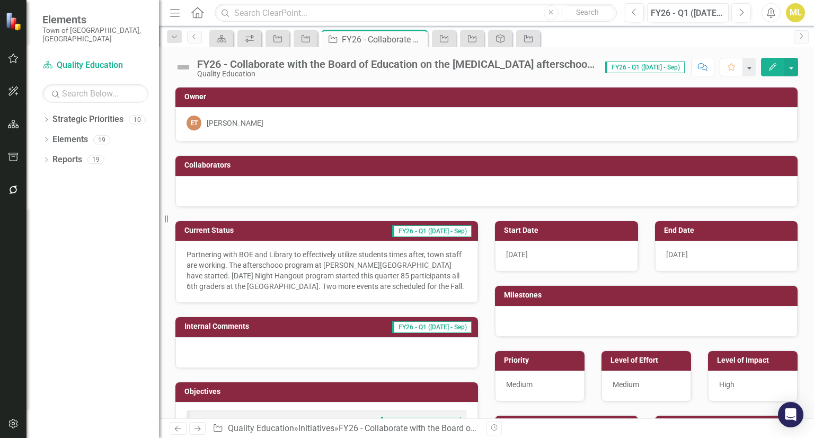
click at [188, 68] on img at bounding box center [183, 67] width 17 height 17
drag, startPoint x: 188, startPoint y: 68, endPoint x: 176, endPoint y: 69, distance: 11.2
click at [176, 69] on img at bounding box center [183, 67] width 17 height 17
click at [181, 69] on img at bounding box center [183, 67] width 17 height 17
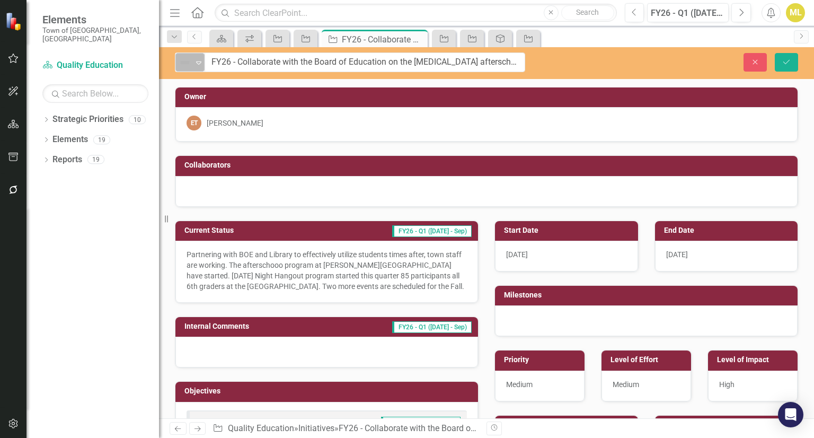
click at [204, 62] on icon "Expand" at bounding box center [198, 62] width 11 height 8
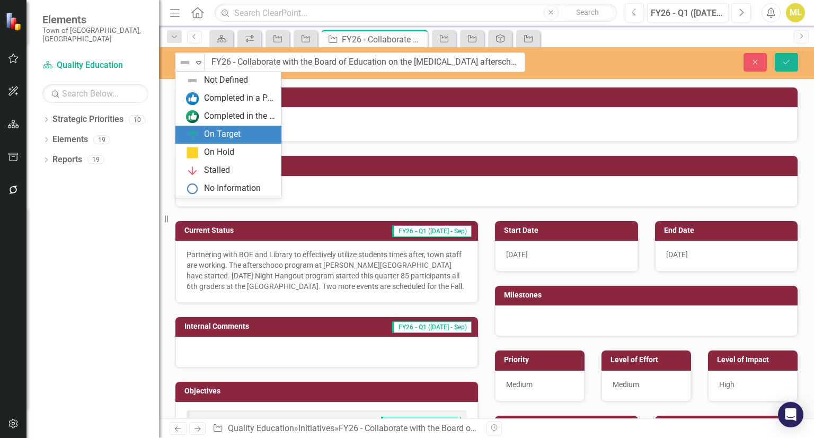
click at [214, 130] on div "On Target" at bounding box center [222, 134] width 37 height 12
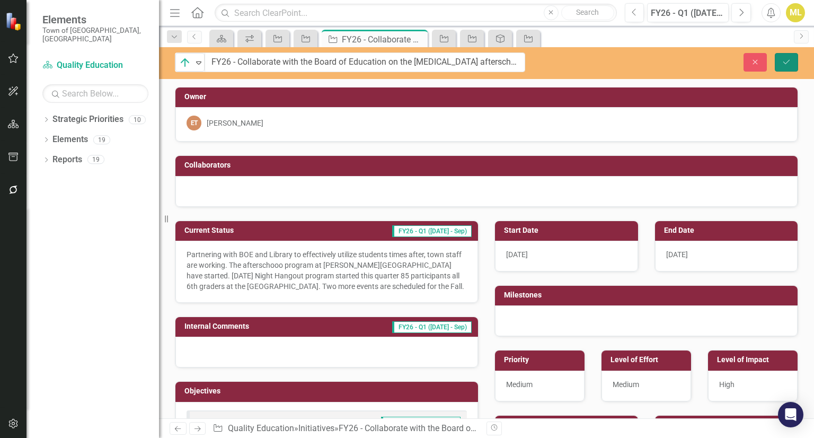
click at [787, 63] on icon "submit" at bounding box center [786, 61] width 6 height 4
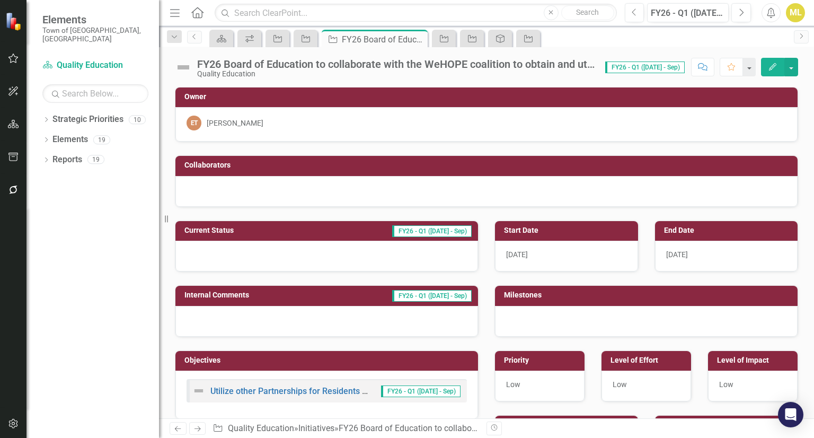
click at [324, 63] on div "FY26 Board of Education to collaborate with the WeHOPE coalition to obtain and …" at bounding box center [395, 64] width 397 height 12
click at [483, 64] on div "FY26 Board of Education to collaborate with the WeHOPE coalition to obtain and …" at bounding box center [395, 64] width 397 height 12
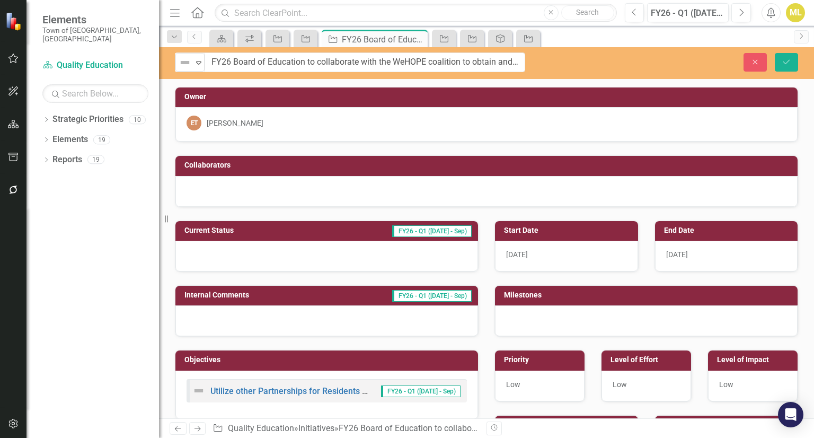
scroll to position [0, 38]
click at [243, 244] on div at bounding box center [326, 256] width 303 height 31
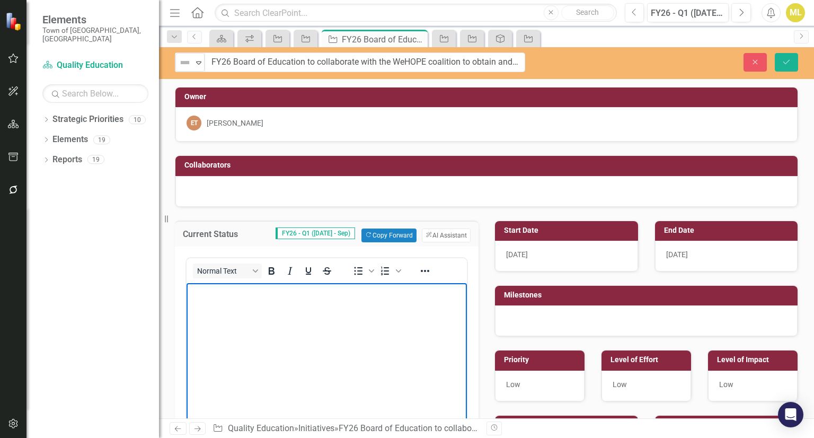
click at [215, 305] on body "Rich Text Area. Press ALT-0 for help." at bounding box center [327, 361] width 280 height 159
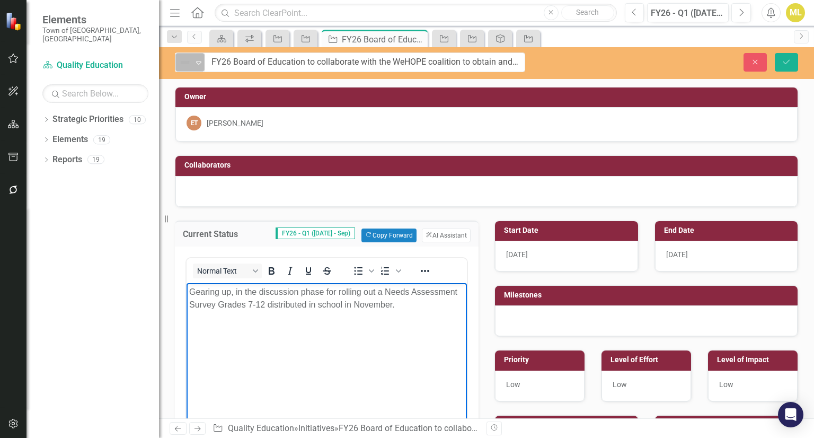
click at [201, 66] on icon "Expand" at bounding box center [198, 62] width 11 height 8
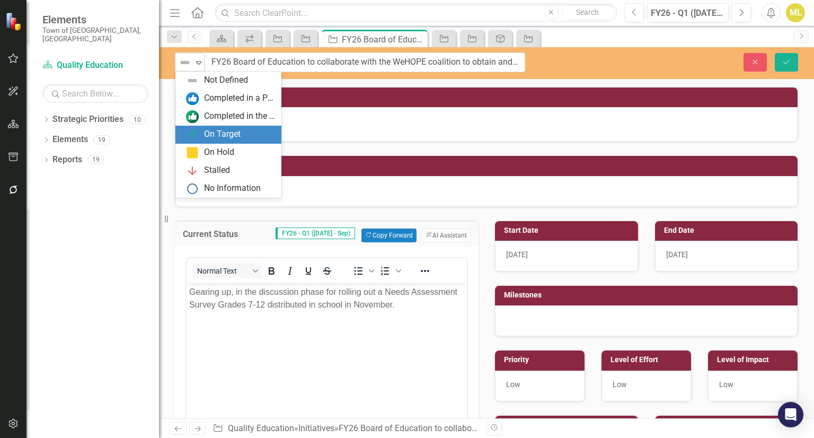
click at [212, 129] on div "On Target" at bounding box center [222, 134] width 37 height 12
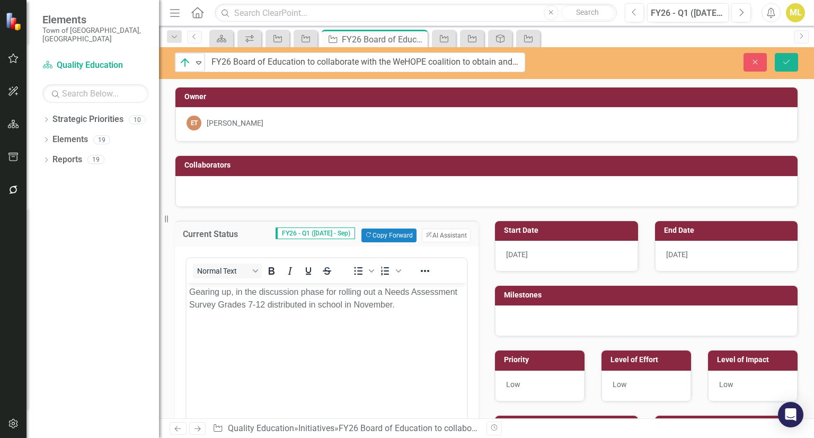
click at [412, 297] on p "Gearing up, in the discussion phase for rolling out a Needs Assessment Survey G…" at bounding box center [326, 297] width 275 height 25
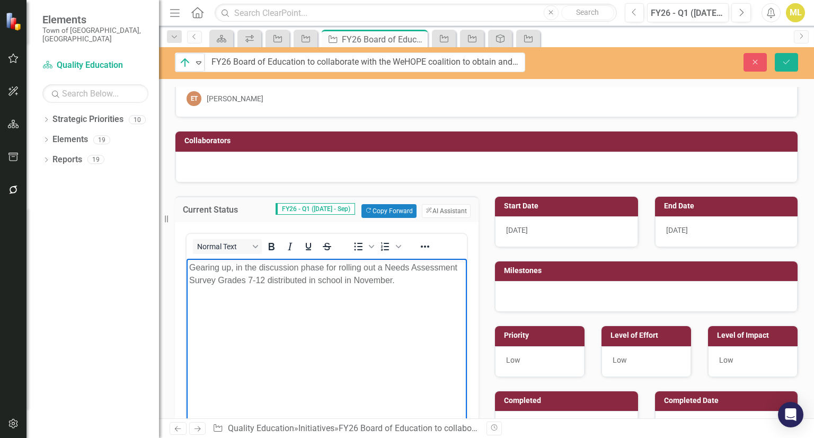
scroll to position [25, 0]
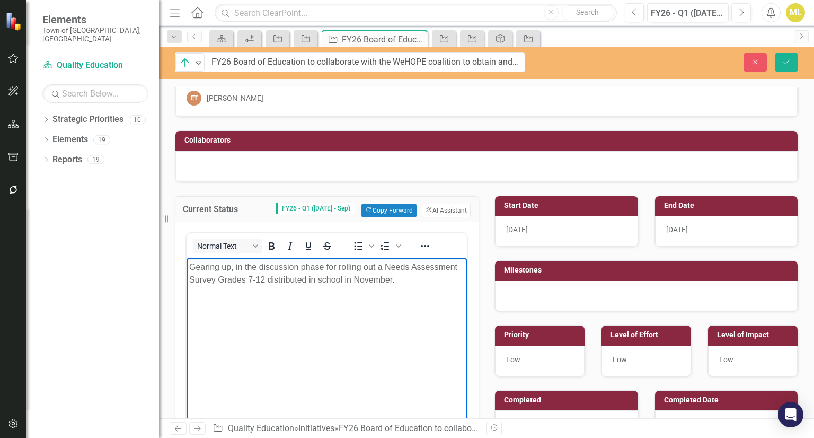
click at [401, 280] on p "Gearing up, in the discussion phase for rolling out a Needs Assessment Survey G…" at bounding box center [326, 272] width 275 height 25
drag, startPoint x: 401, startPoint y: 280, endPoint x: 418, endPoint y: 287, distance: 18.8
click at [418, 287] on body "Gearing up, in the discussion phase for rolling out a Needs Assessment Survey G…" at bounding box center [327, 337] width 280 height 159
click at [421, 277] on p "Gearing up, in the discussion phase for rolling out a Needs Assessment Survey G…" at bounding box center [326, 272] width 275 height 25
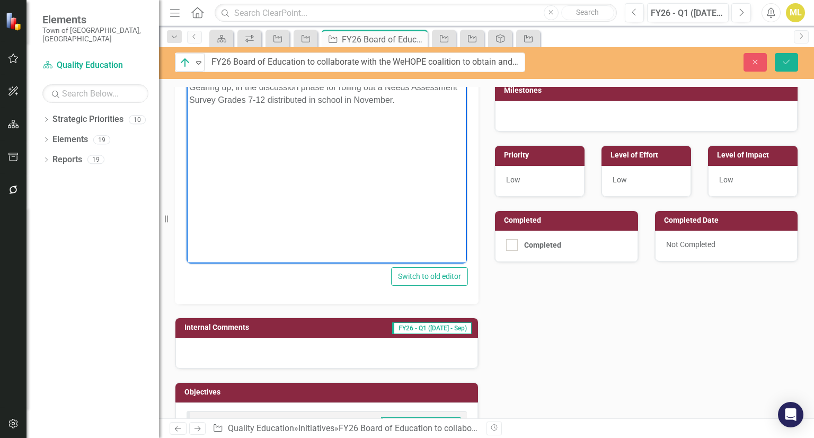
scroll to position [328, 0]
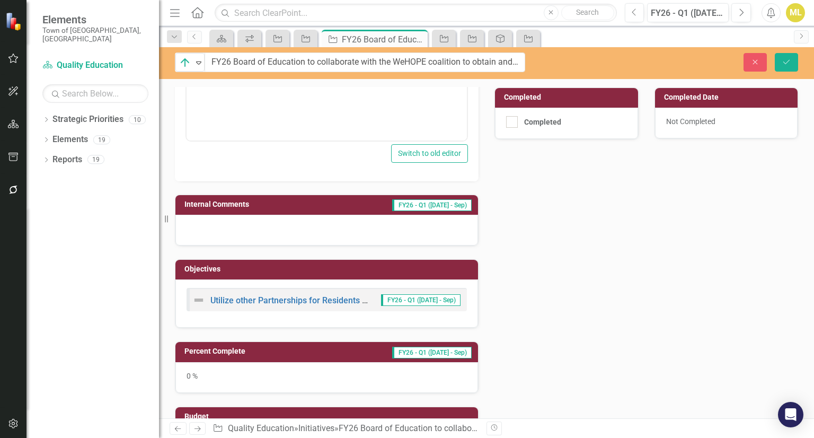
click at [278, 367] on div "0 %" at bounding box center [326, 377] width 303 height 31
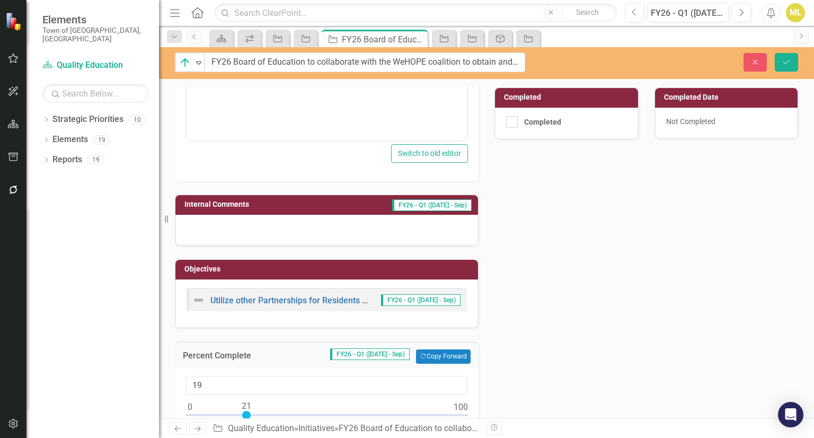
type input "21"
drag, startPoint x: 189, startPoint y: 415, endPoint x: 246, endPoint y: 410, distance: 58.0
click at [246, 411] on div at bounding box center [246, 415] width 8 height 8
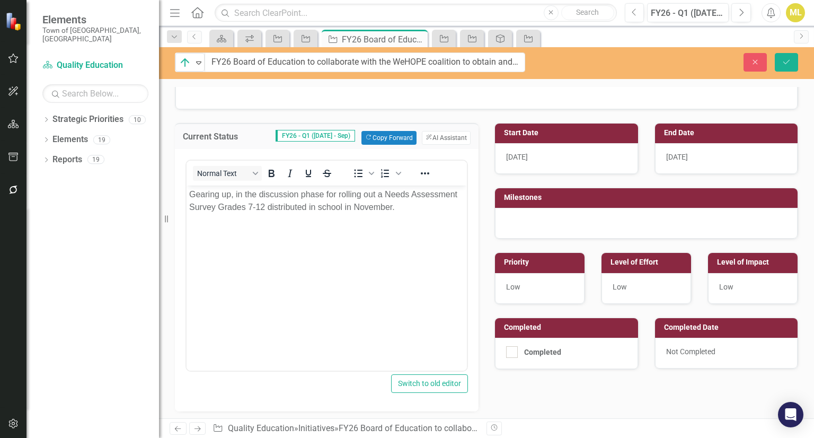
scroll to position [96, 0]
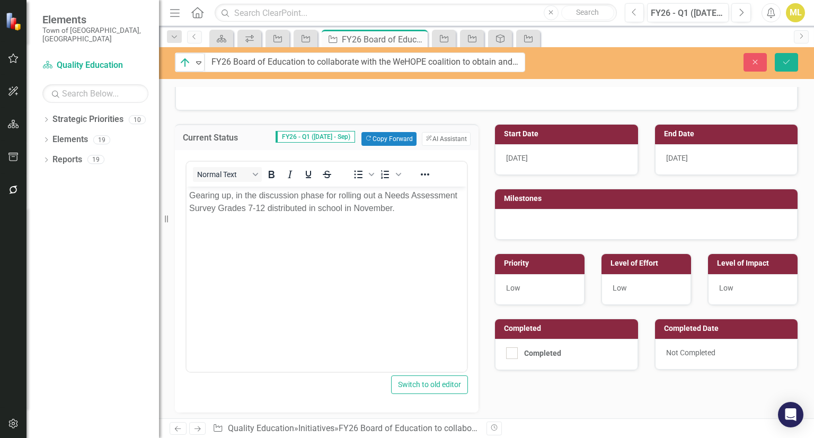
click at [404, 217] on body "Gearing up, in the discussion phase for rolling out a Needs Assessment Survey G…" at bounding box center [327, 265] width 280 height 159
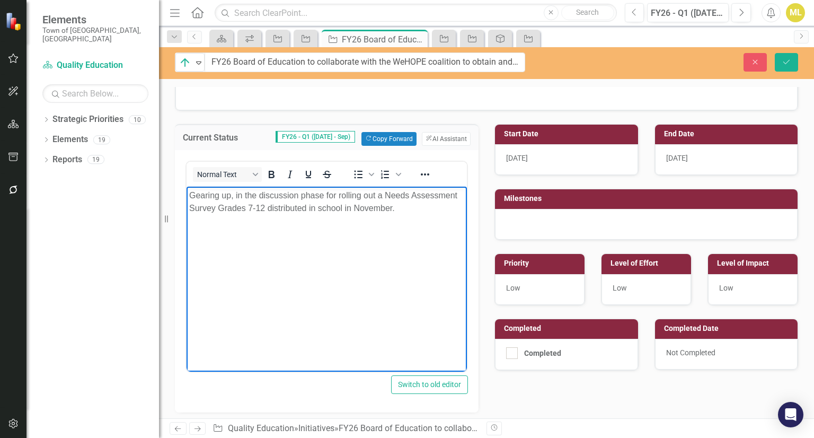
click at [403, 215] on body "Gearing up, in the discussion phase for rolling out a Needs Assessment Survey G…" at bounding box center [327, 265] width 280 height 159
click at [401, 209] on p "Gearing up, in the discussion phase for rolling out a Needs Assessment Survey G…" at bounding box center [326, 201] width 275 height 25
click at [358, 222] on p "Gearing up, in the discussion phase for rolling out a Needs Assessment Survey G…" at bounding box center [326, 208] width 275 height 38
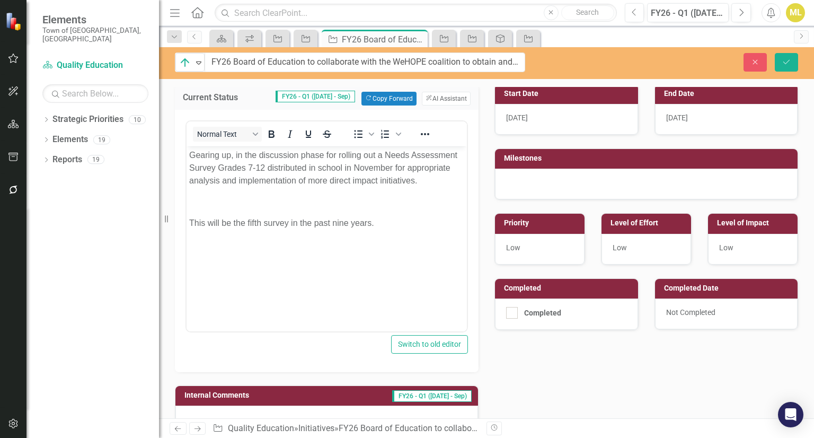
click at [534, 229] on td "Priority" at bounding box center [541, 224] width 75 height 16
drag, startPoint x: 731, startPoint y: 226, endPoint x: 538, endPoint y: 227, distance: 192.4
click at [538, 227] on div "Start Date 7/1/25 End Date 6/30/26 Milestones Priority Low Level of Effort Low …" at bounding box center [647, 200] width 320 height 260
click at [516, 240] on div "Low" at bounding box center [540, 249] width 90 height 31
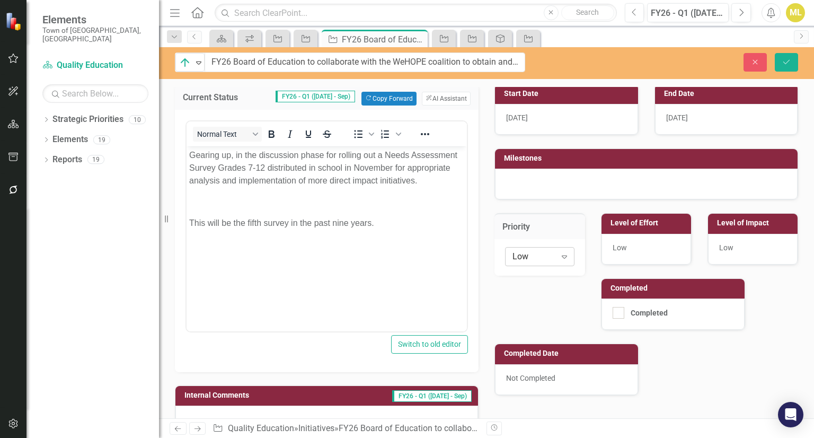
click at [555, 259] on div "Expand" at bounding box center [564, 256] width 19 height 17
click at [529, 306] on div "Medium" at bounding box center [546, 308] width 68 height 12
click at [542, 251] on div "Medium" at bounding box center [534, 257] width 43 height 12
drag, startPoint x: 534, startPoint y: 310, endPoint x: 525, endPoint y: 259, distance: 51.7
click at [525, 259] on div "Medium" at bounding box center [534, 257] width 43 height 12
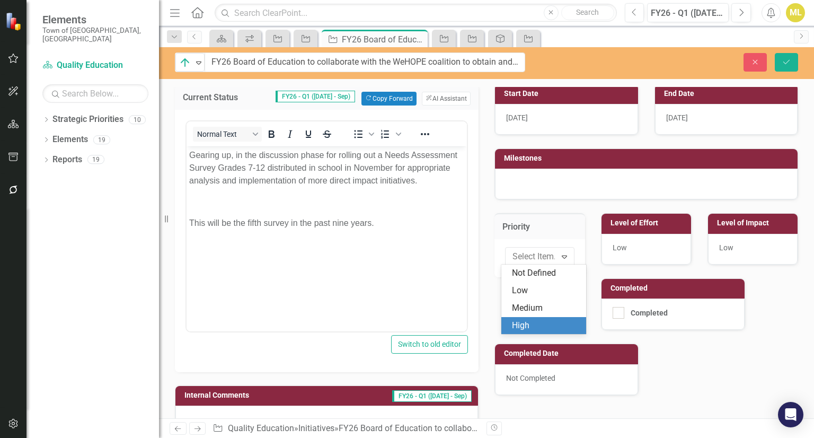
click at [542, 324] on div "High" at bounding box center [546, 326] width 68 height 12
click at [642, 252] on div "Low" at bounding box center [647, 249] width 90 height 31
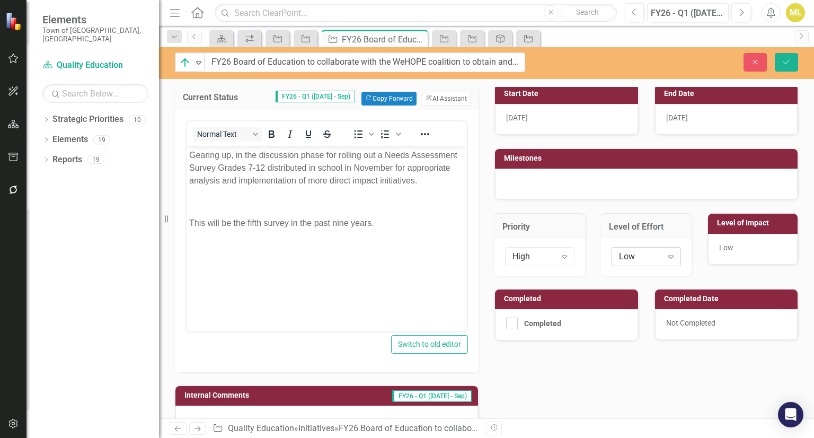
click at [666, 254] on icon "Expand" at bounding box center [671, 256] width 11 height 8
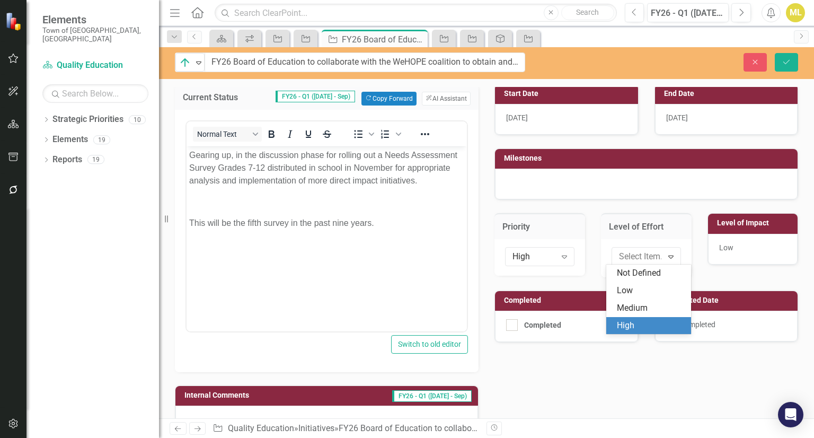
click at [636, 329] on div "High" at bounding box center [651, 326] width 68 height 12
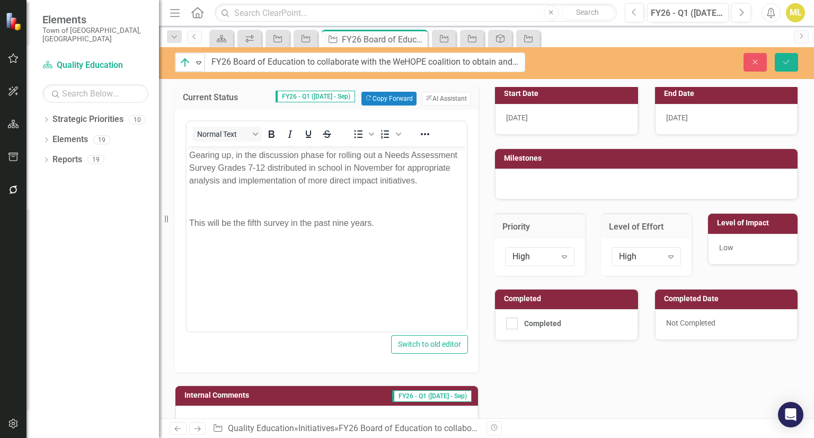
click at [730, 257] on div "Low" at bounding box center [753, 249] width 90 height 31
click at [729, 253] on div "Low" at bounding box center [753, 249] width 90 height 31
click at [772, 255] on icon "Expand" at bounding box center [777, 256] width 11 height 8
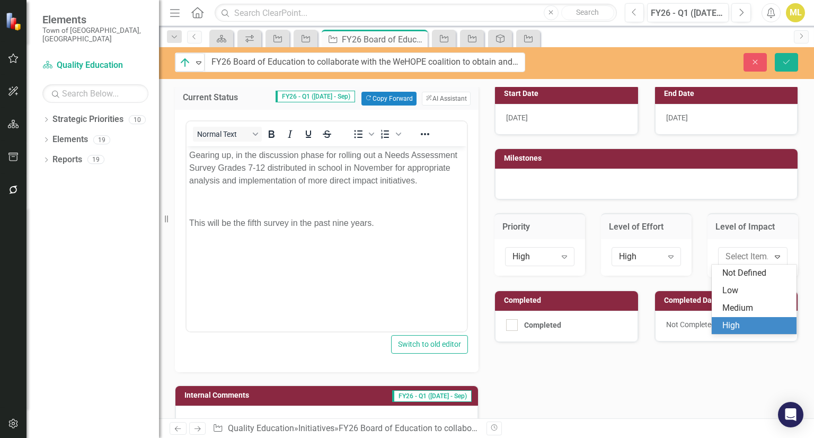
click at [725, 324] on div "High" at bounding box center [756, 326] width 68 height 12
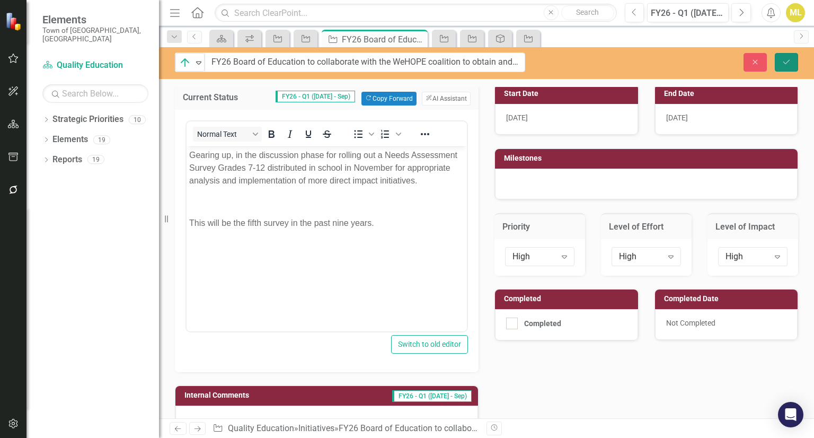
click at [778, 64] on button "Save" at bounding box center [786, 62] width 23 height 19
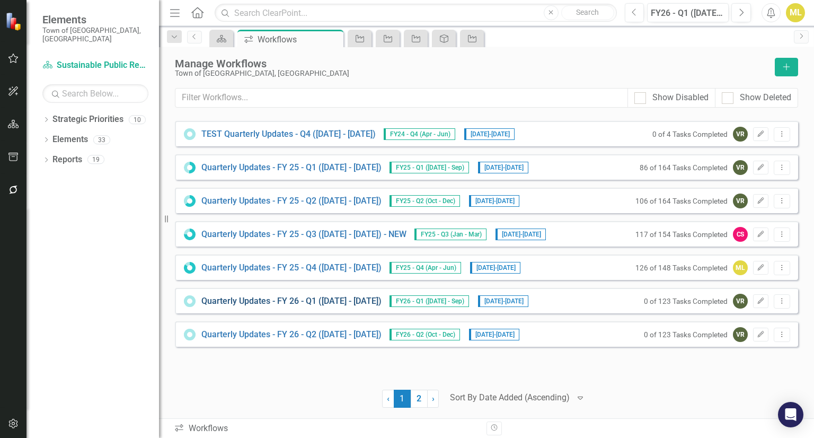
click at [342, 301] on link "Quarterly Updates - FY 26 - Q1 ([DATE] - [DATE])" at bounding box center [291, 301] width 180 height 12
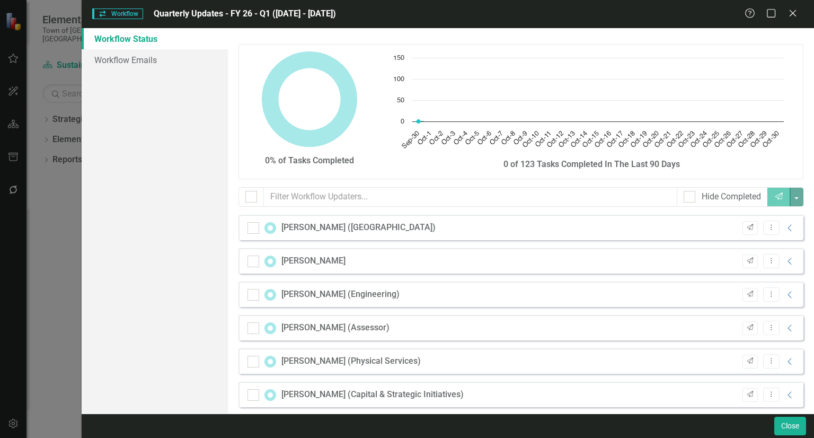
checkbox input "false"
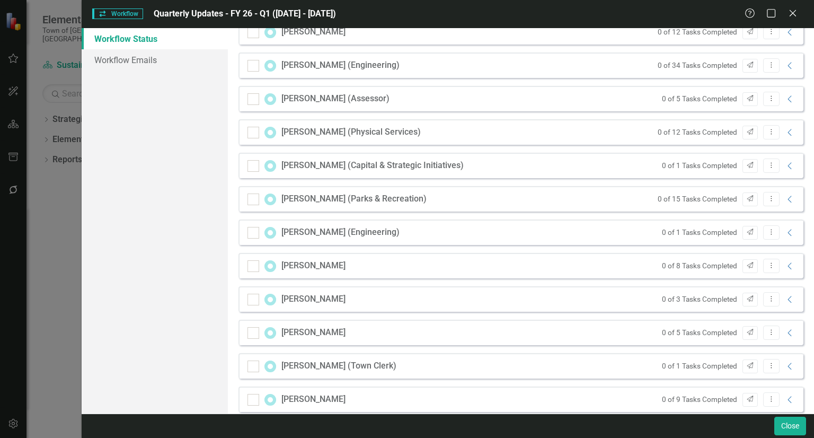
scroll to position [376, 0]
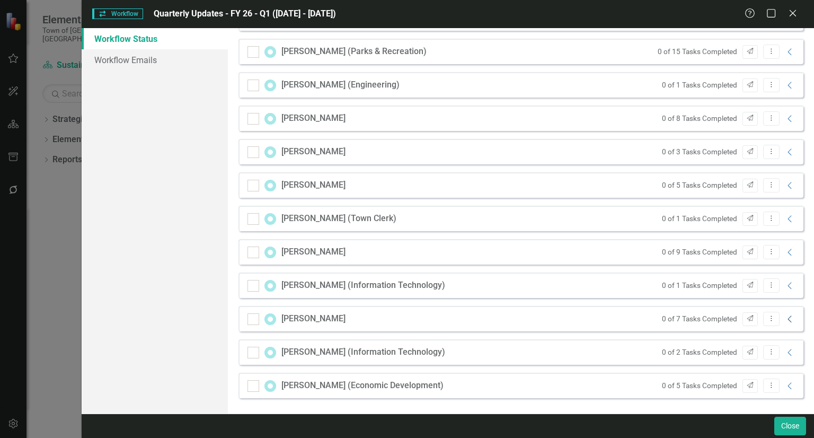
click at [785, 322] on icon "Collapse" at bounding box center [790, 319] width 11 height 8
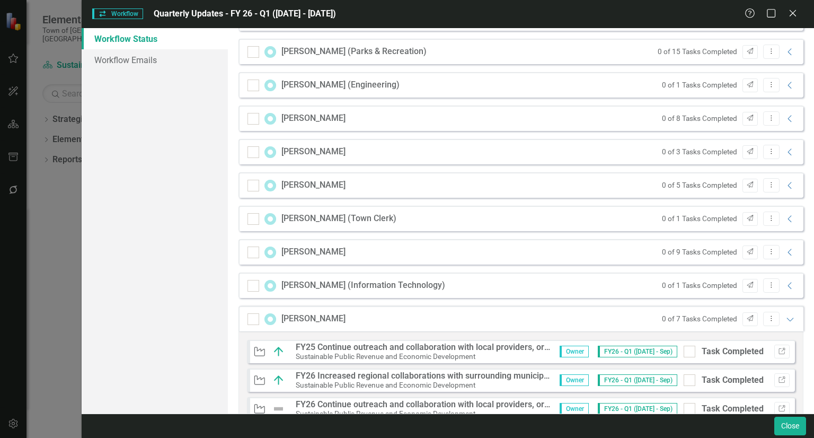
scroll to position [543, 0]
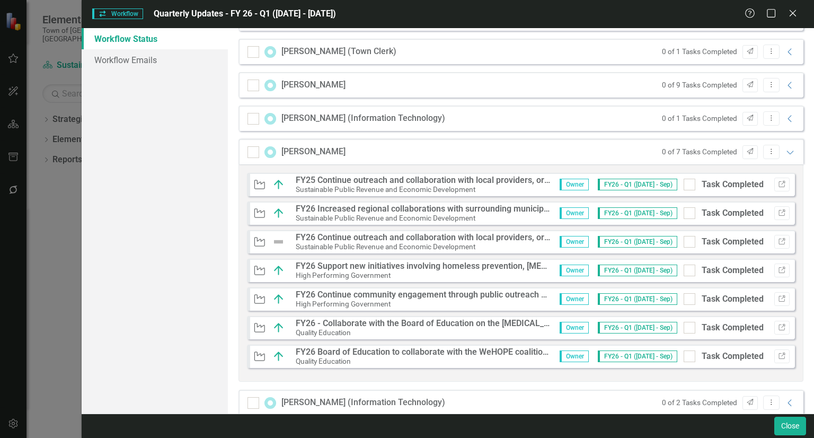
drag, startPoint x: 534, startPoint y: 235, endPoint x: 522, endPoint y: 237, distance: 12.9
click at [522, 237] on strong "FY26 Continue outreach and collaboration with local providers, organizations an…" at bounding box center [579, 237] width 566 height 10
click at [428, 237] on strong "FY26 Continue outreach and collaboration with local providers, organizations an…" at bounding box center [579, 237] width 566 height 10
click at [396, 179] on strong "FY25 Continue outreach and collaboration with local providers, organizations an…" at bounding box center [579, 180] width 566 height 10
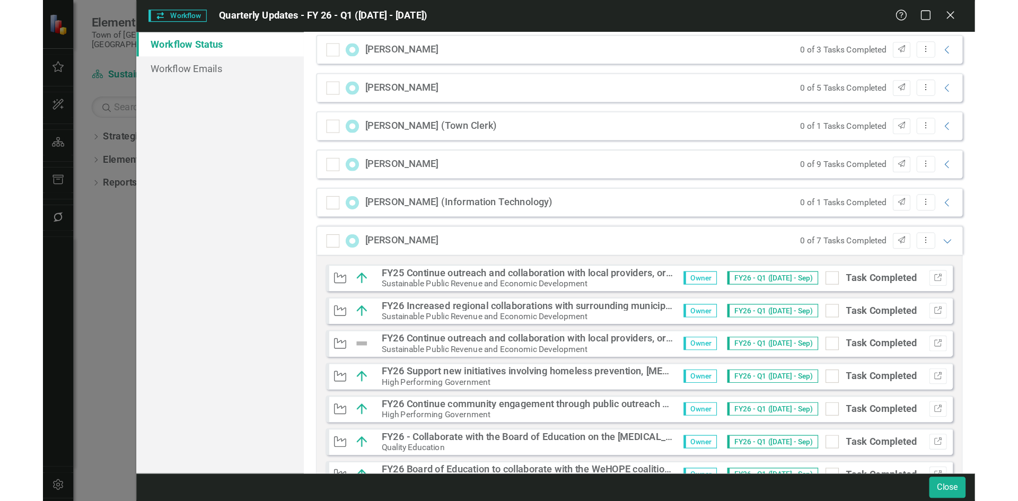
scroll to position [485, 0]
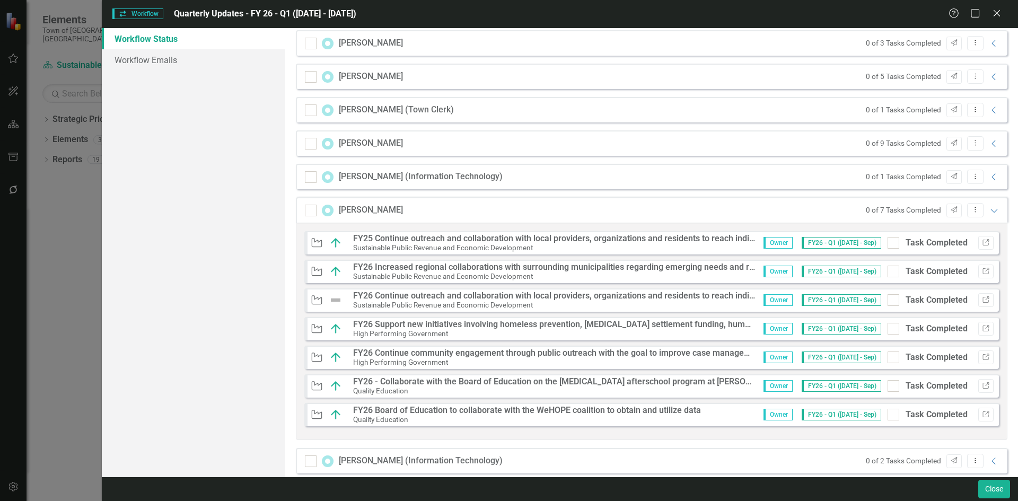
click at [620, 237] on strong "FY25 Continue outreach and collaboration with local providers, organizations an…" at bounding box center [636, 238] width 566 height 10
click at [814, 240] on icon "button" at bounding box center [985, 242] width 6 height 6
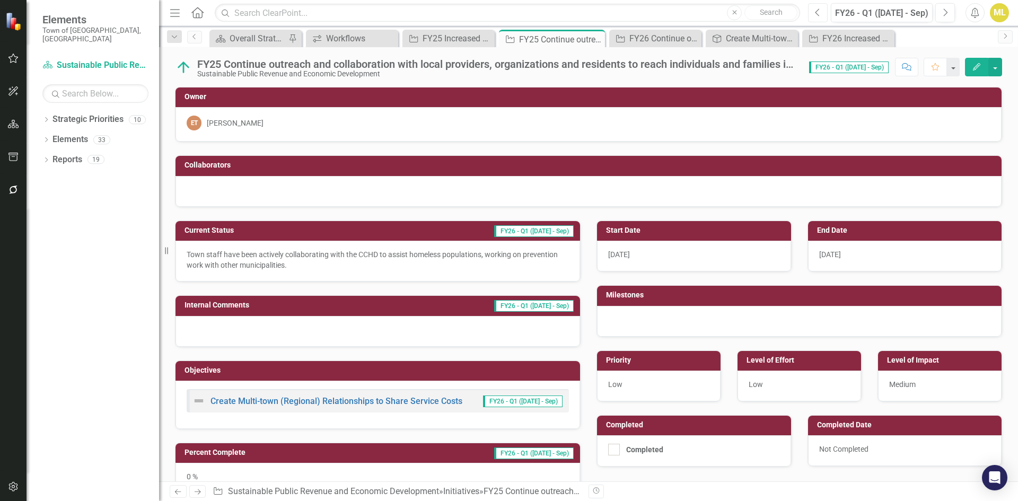
click at [820, 11] on icon "Previous" at bounding box center [818, 13] width 6 height 10
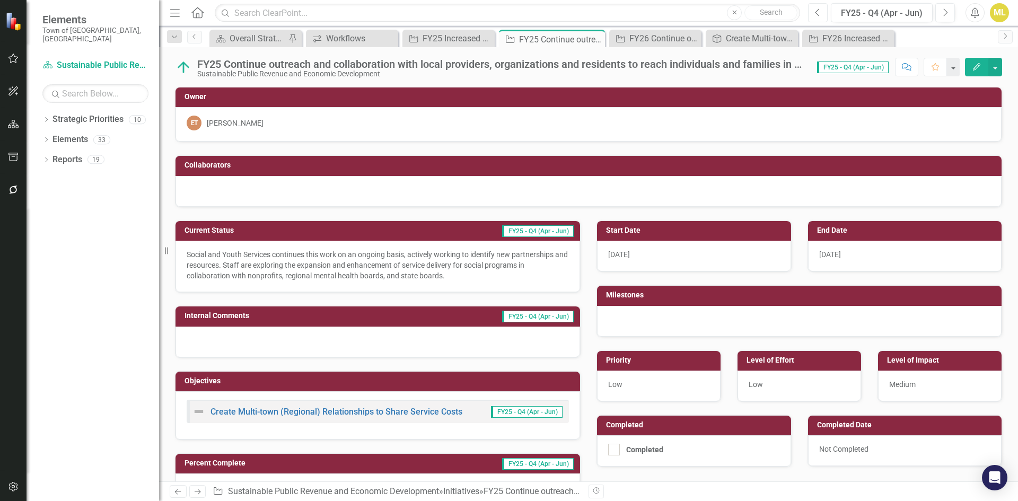
click at [819, 15] on icon "Previous" at bounding box center [818, 13] width 6 height 10
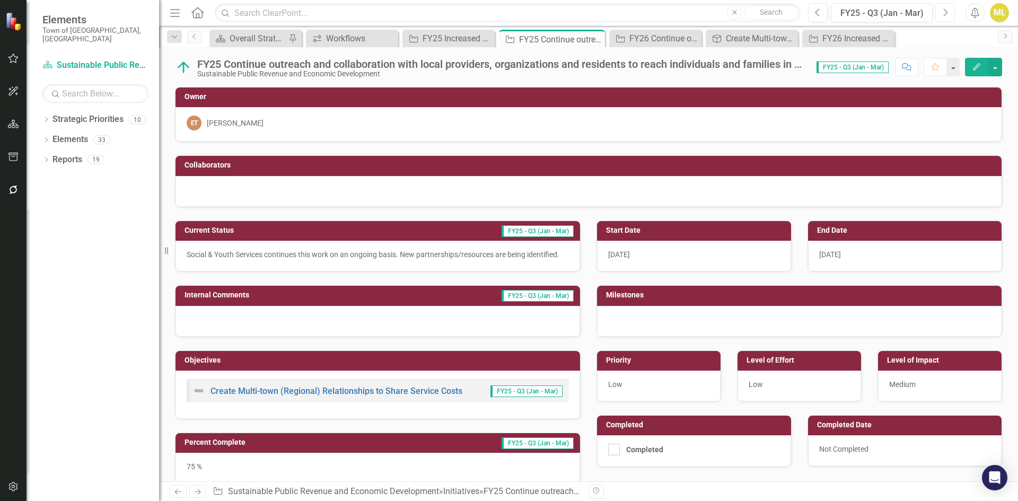
click at [946, 13] on icon "Next" at bounding box center [945, 13] width 6 height 10
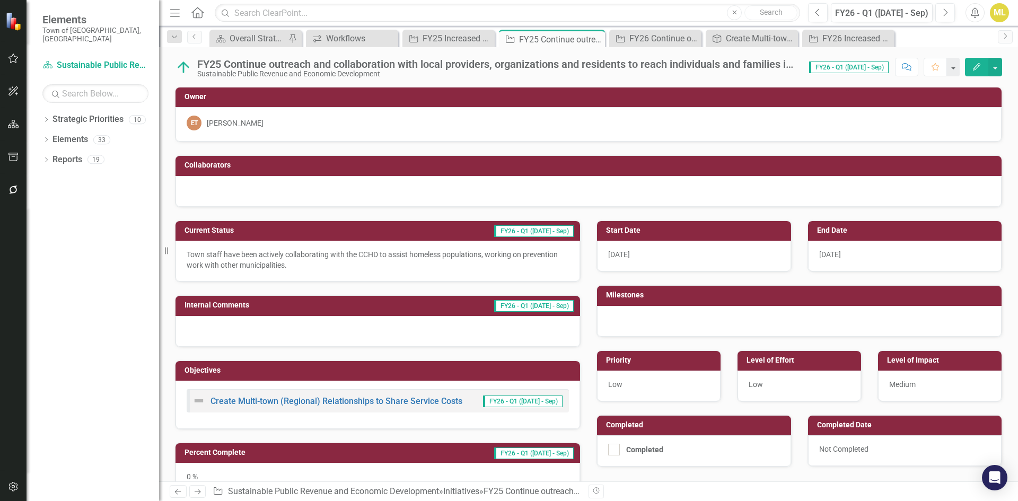
click at [284, 265] on p "Town staff have been actively collaborating with the CCHD to assist homeless po…" at bounding box center [378, 259] width 382 height 21
click at [292, 266] on p "Town staff have been actively collaborating with the CCHD to assist homeless po…" at bounding box center [378, 259] width 382 height 21
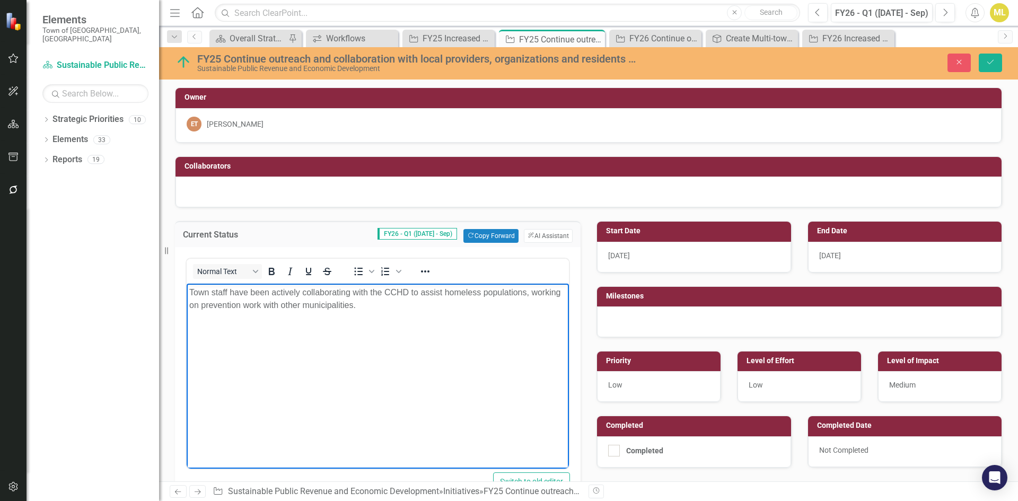
drag, startPoint x: 371, startPoint y: 308, endPoint x: 164, endPoint y: 288, distance: 207.7
click at [187, 288] on html "Town staff have been actively collaborating with the CCHD to assist homeless po…" at bounding box center [378, 363] width 382 height 159
click at [299, 311] on body "Rich Text Area. Press ALT-0 for help." at bounding box center [378, 363] width 382 height 159
paste body "Rich Text Area. Press ALT-0 for help."
drag, startPoint x: 539, startPoint y: 301, endPoint x: 525, endPoint y: 304, distance: 14.0
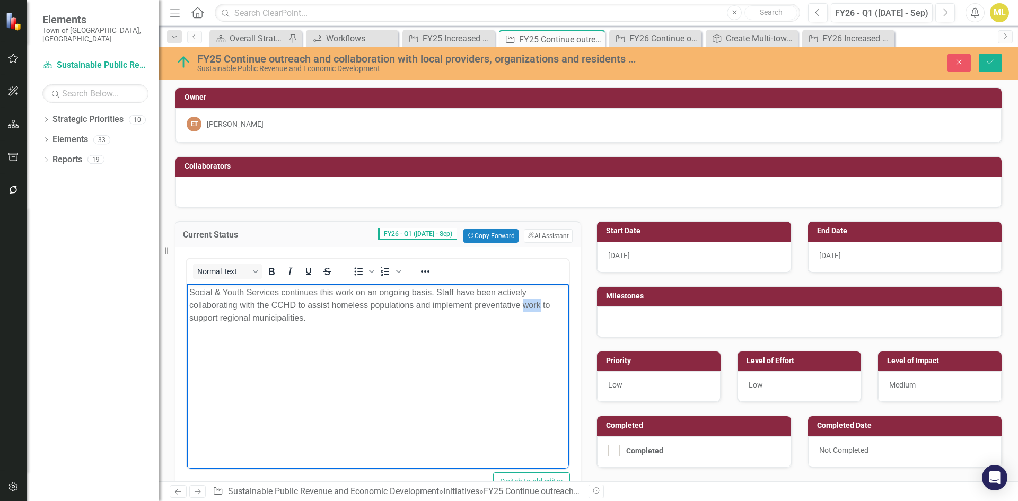
click at [525, 304] on p "Social & Youth Services continues this work on an ongoing basis. Staff have bee…" at bounding box center [377, 305] width 377 height 38
click at [322, 311] on p "Social & Youth Services continues this work on an ongoing basis. Staff have bee…" at bounding box center [377, 305] width 377 height 38
click at [316, 318] on p "Social & Youth Services continues this work on an ongoing basis. Staff have bee…" at bounding box center [377, 305] width 377 height 38
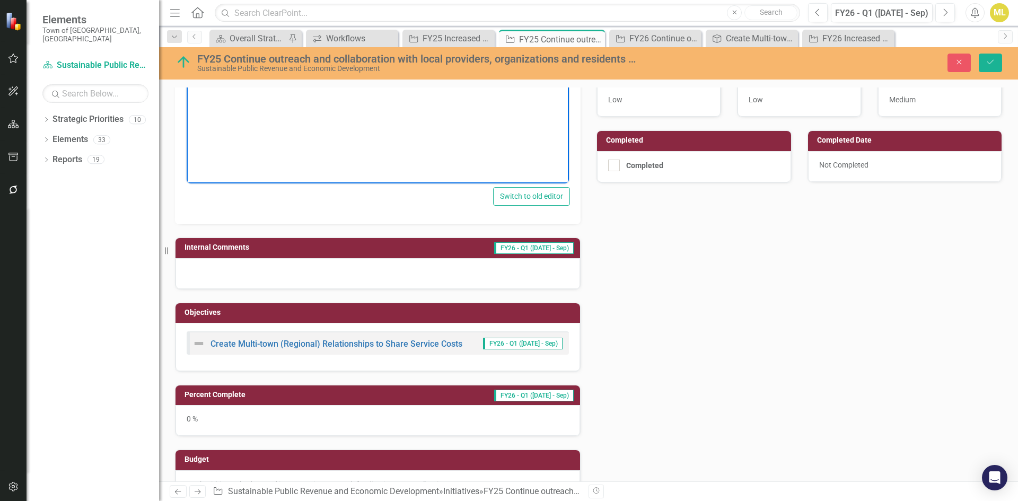
scroll to position [424, 0]
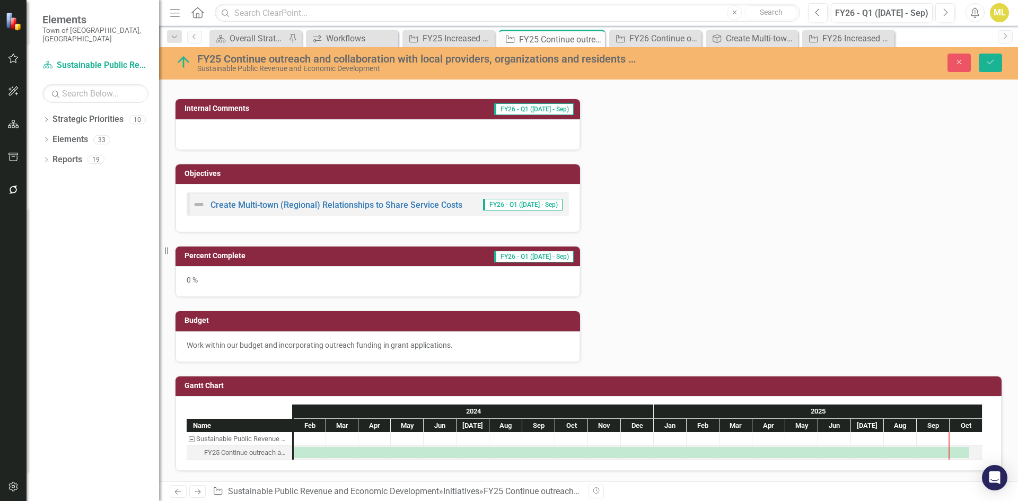
click at [216, 273] on div "0 %" at bounding box center [377, 281] width 404 height 31
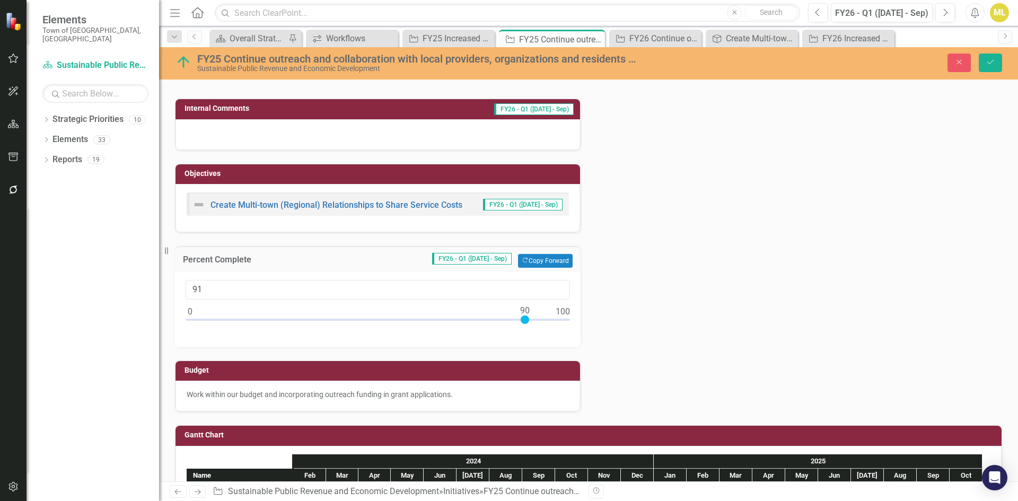
type input "90"
drag, startPoint x: 188, startPoint y: 317, endPoint x: 522, endPoint y: 332, distance: 334.3
click at [522, 332] on div "90" at bounding box center [377, 309] width 405 height 75
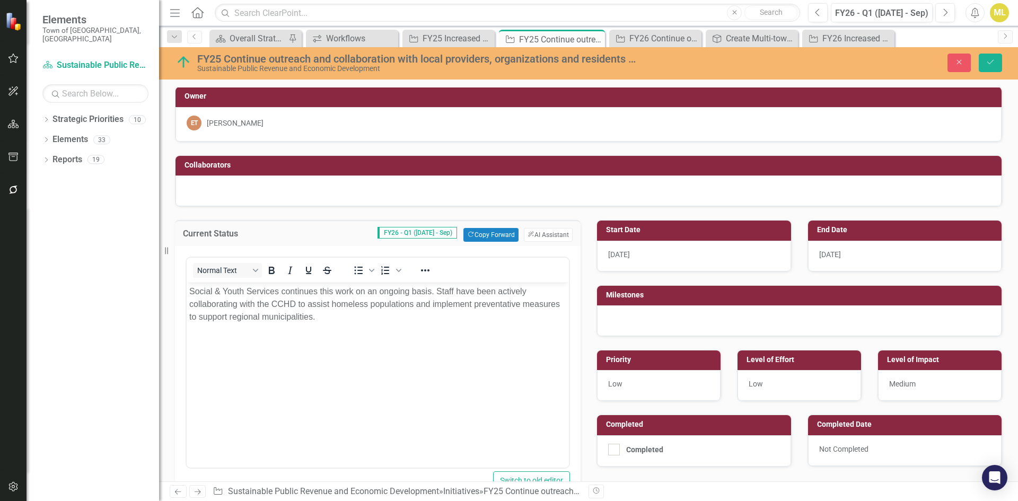
scroll to position [0, 0]
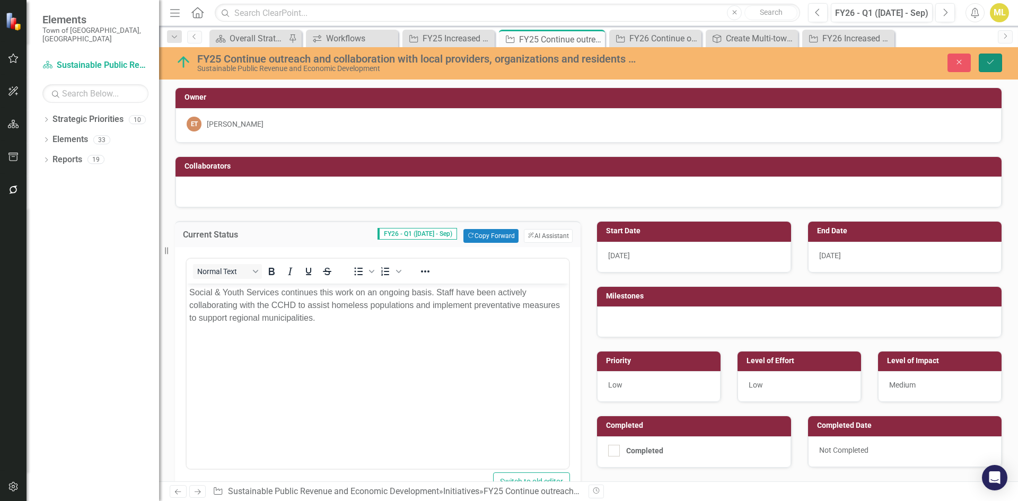
click at [992, 61] on icon "submit" at bounding box center [990, 62] width 6 height 4
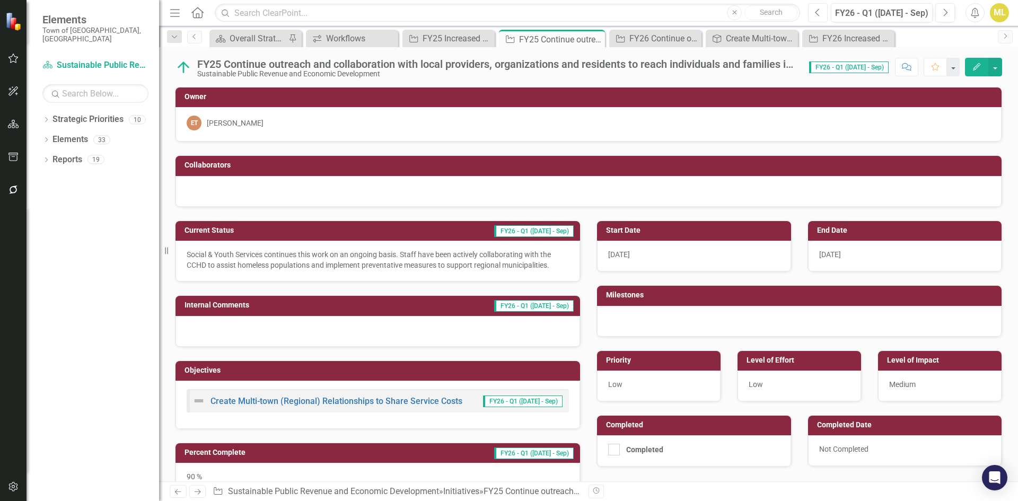
click at [816, 11] on icon "Previous" at bounding box center [818, 13] width 6 height 10
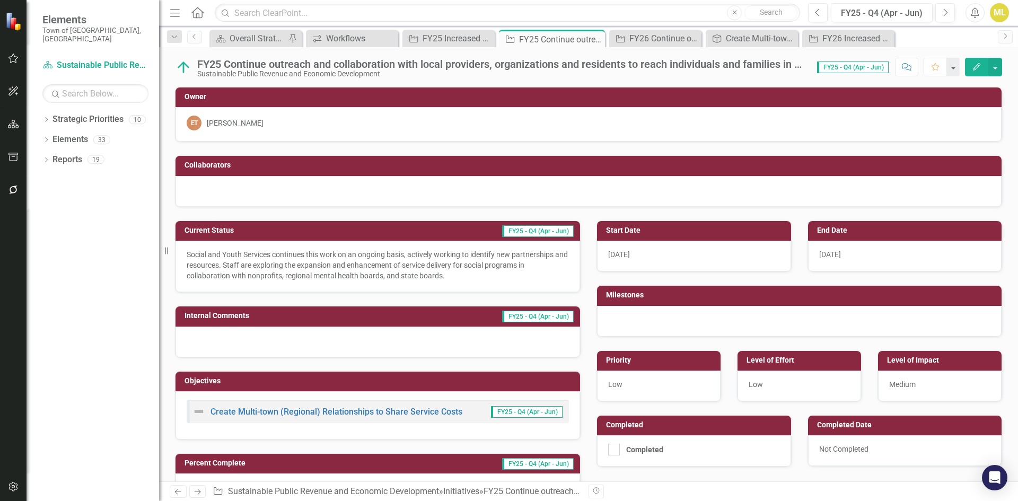
click at [435, 273] on p "Social and Youth Services continues this work on an ongoing basis, actively wor…" at bounding box center [378, 265] width 382 height 32
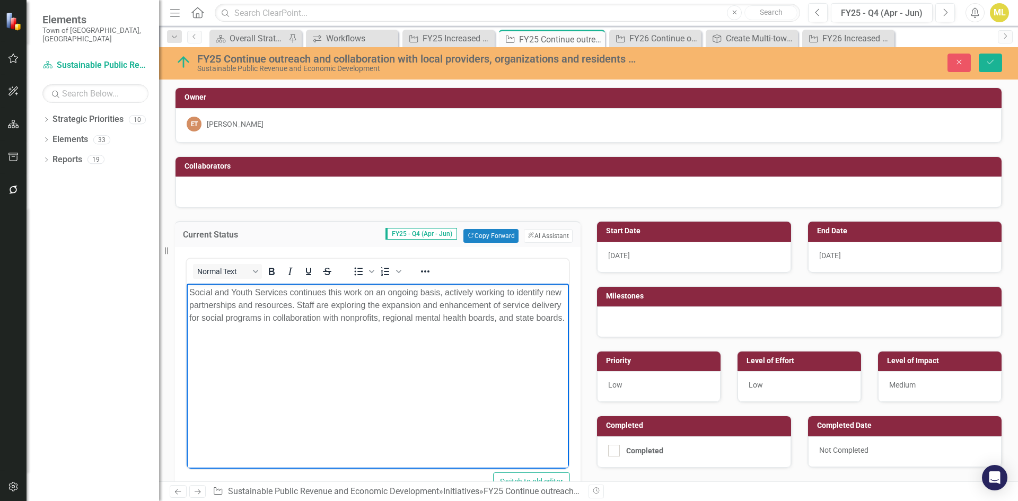
drag, startPoint x: 226, startPoint y: 322, endPoint x: 321, endPoint y: 538, distance: 236.3
click at [187, 284] on html "Social and Youth Services continues this work on an ongoing basis, actively wor…" at bounding box center [378, 363] width 382 height 159
copy p "Social and Youth Services continues this work on an ongoing basis, actively wor…"
click at [949, 12] on button "Next" at bounding box center [945, 12] width 20 height 19
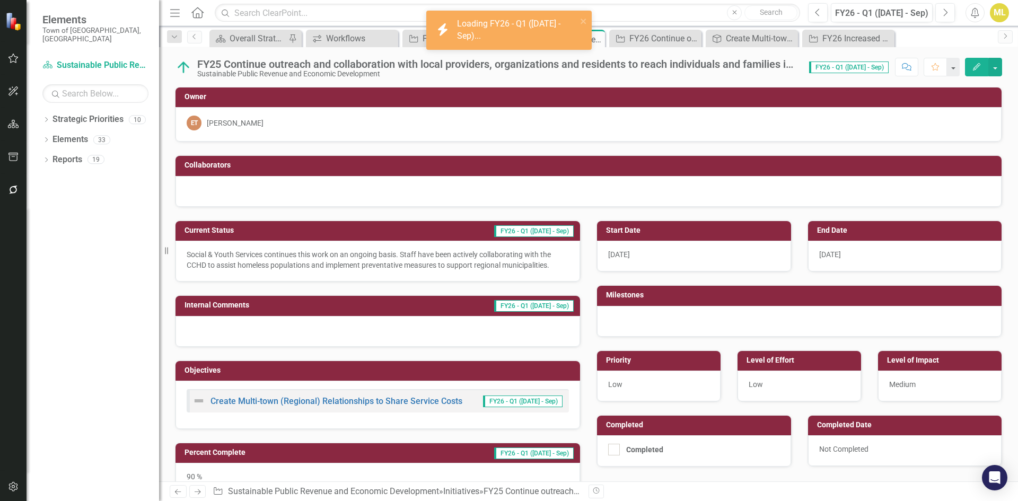
click at [400, 257] on p "Social & Youth Services continues this work on an ongoing basis. Staff have bee…" at bounding box center [378, 259] width 382 height 21
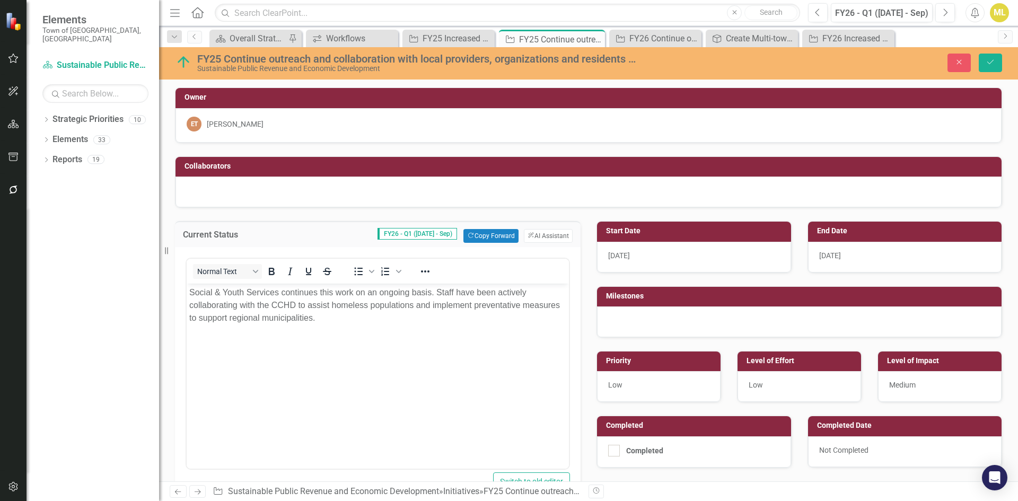
click at [383, 324] on p "Social & Youth Services continues this work on an ongoing basis. Staff have bee…" at bounding box center [377, 305] width 377 height 38
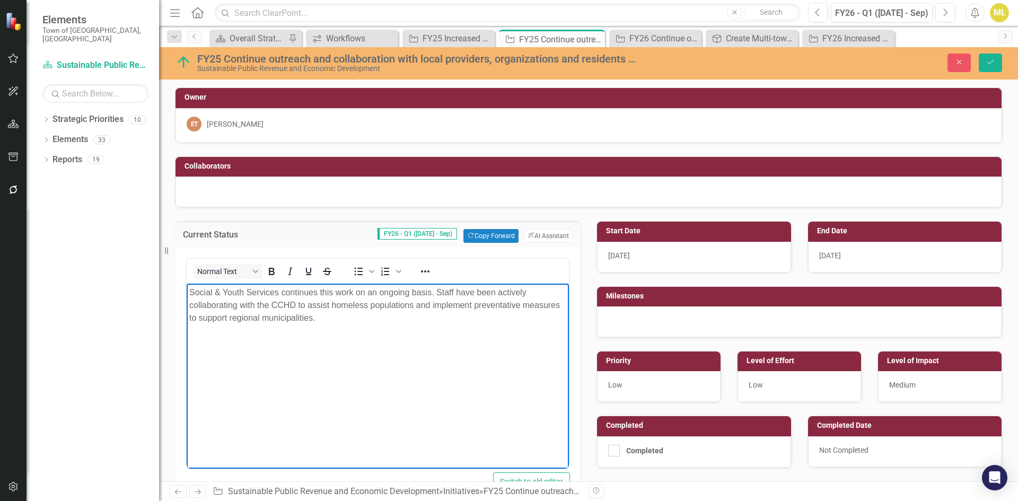
drag, startPoint x: 344, startPoint y: 321, endPoint x: 436, endPoint y: 295, distance: 94.8
click at [436, 295] on p "Social & Youth Services continues this work on an ongoing basis. Staff have bee…" at bounding box center [377, 305] width 377 height 38
click at [435, 288] on p "Social & Youth Services continues this work on an ongoing basis. Staff have bee…" at bounding box center [377, 305] width 377 height 38
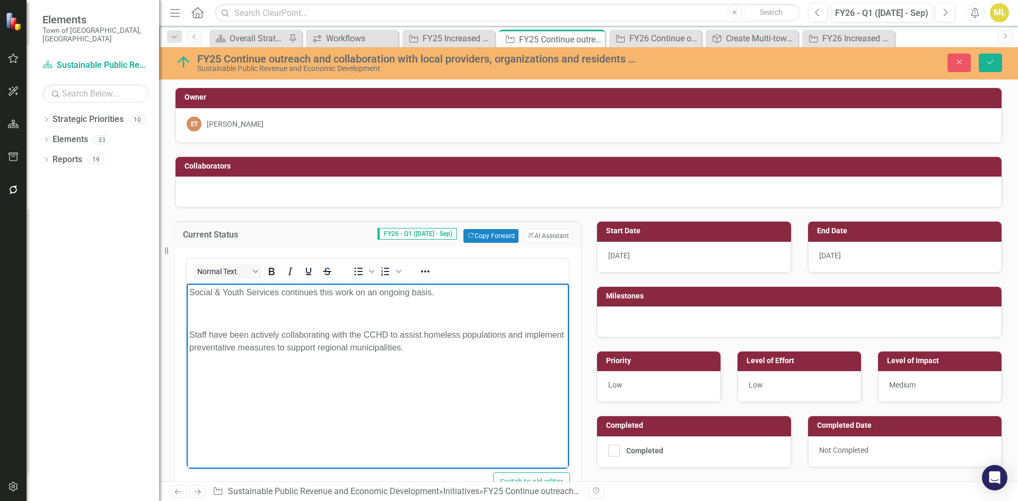
click at [431, 291] on p "Social & Youth Services continues this work on an ongoing basis." at bounding box center [377, 292] width 377 height 13
click at [437, 291] on p "Social & Youth Services continues this work on an ongoing basis." at bounding box center [377, 292] width 377 height 13
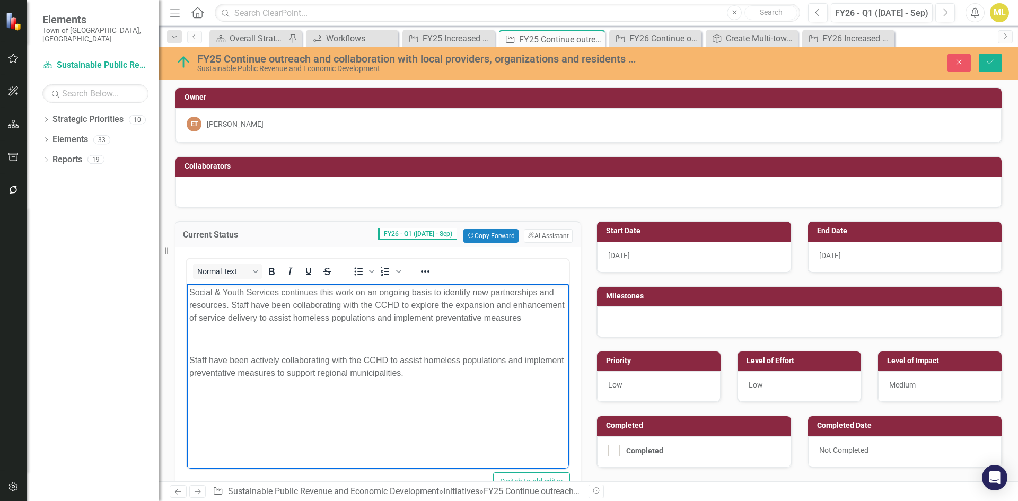
click at [300, 324] on p "Social & Youth Services continues this work on an ongoing basis to identify new…" at bounding box center [377, 305] width 377 height 38
click at [235, 324] on p "Social & Youth Services continues this work on an ongoing basis to identify new…" at bounding box center [377, 305] width 377 height 38
click at [271, 324] on p "Social & Youth Services continues this work on an ongoing basis to identify new…" at bounding box center [377, 305] width 377 height 38
drag, startPoint x: 452, startPoint y: 381, endPoint x: 187, endPoint y: 358, distance: 265.5
click at [187, 358] on body "Social & Youth Services continues this work on an ongoing basis to identify new…" at bounding box center [378, 363] width 382 height 159
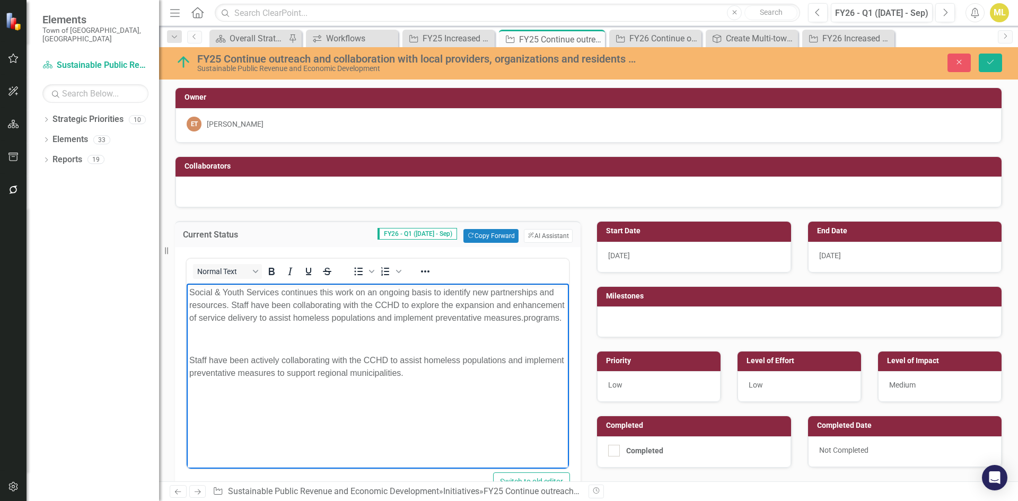
click at [313, 324] on p "Social & Youth Services continues this work on an ongoing basis to identify new…" at bounding box center [377, 305] width 377 height 38
drag, startPoint x: 460, startPoint y: 390, endPoint x: 187, endPoint y: 365, distance: 274.1
click at [187, 365] on body "Social & Youth Services continues this work on an ongoing basis to identify new…" at bounding box center [378, 363] width 382 height 159
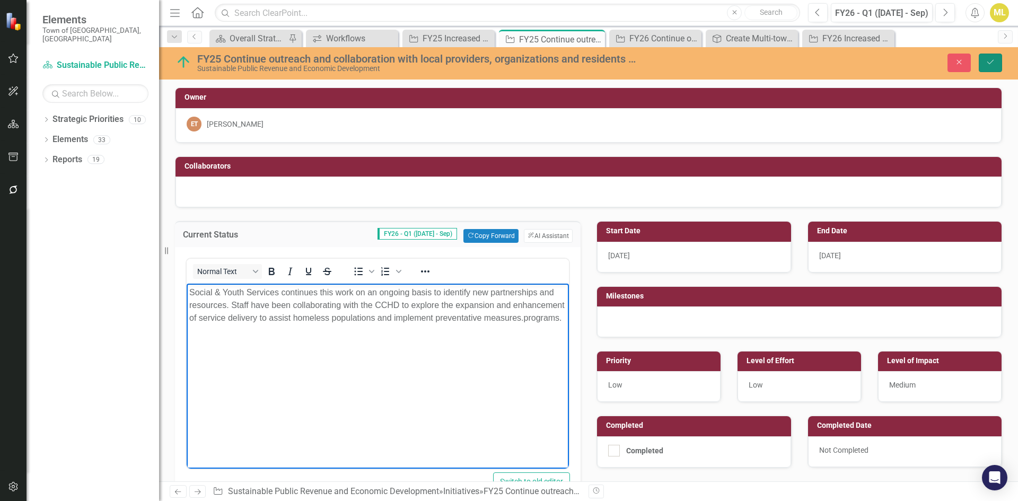
click at [988, 63] on icon "Save" at bounding box center [990, 61] width 10 height 7
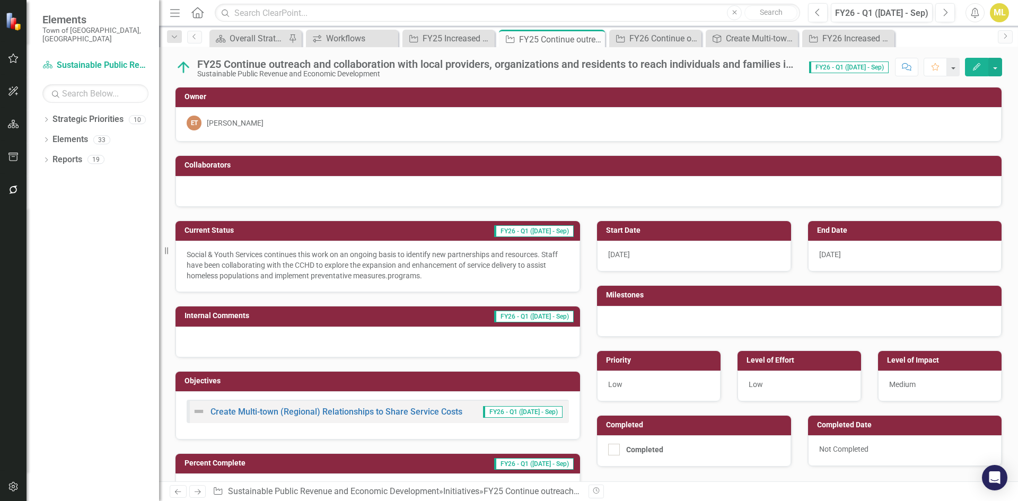
click at [397, 270] on p "Social & Youth Services continues this work on an ongoing basis to identify new…" at bounding box center [378, 265] width 382 height 32
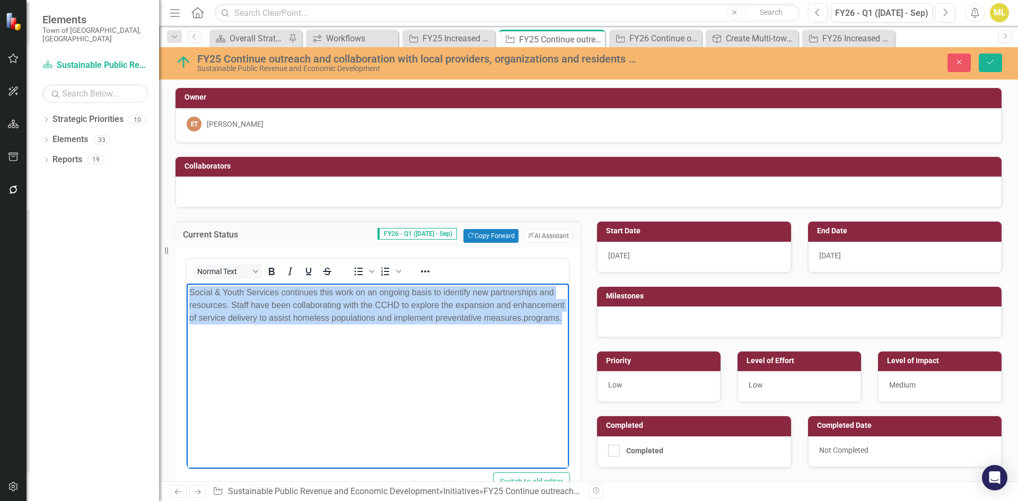
drag, startPoint x: 299, startPoint y: 329, endPoint x: 161, endPoint y: 289, distance: 143.9
click at [187, 289] on html "Social & Youth Services continues this work on an ongoing basis to identify new…" at bounding box center [378, 363] width 382 height 159
copy p "Social & Youth Services continues this work on an ongoing basis to identify new…"
drag, startPoint x: 337, startPoint y: 326, endPoint x: 316, endPoint y: 326, distance: 20.7
click at [337, 324] on p "Social & Youth Services continues this work on an ongoing basis to identify new…" at bounding box center [377, 305] width 377 height 38
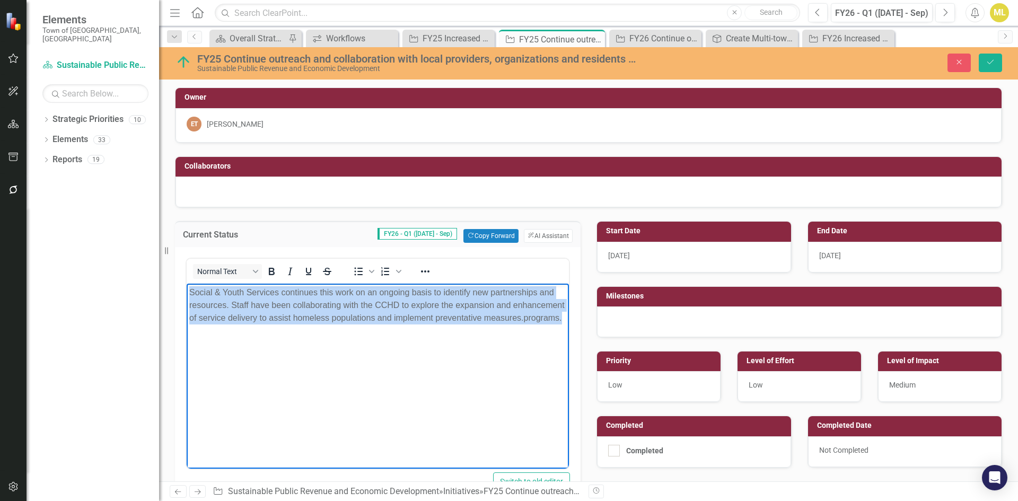
drag, startPoint x: 302, startPoint y: 328, endPoint x: 169, endPoint y: 290, distance: 138.1
click at [187, 290] on html "Social & Youth Services continues this work on an ongoing basis to identify new…" at bounding box center [378, 363] width 382 height 159
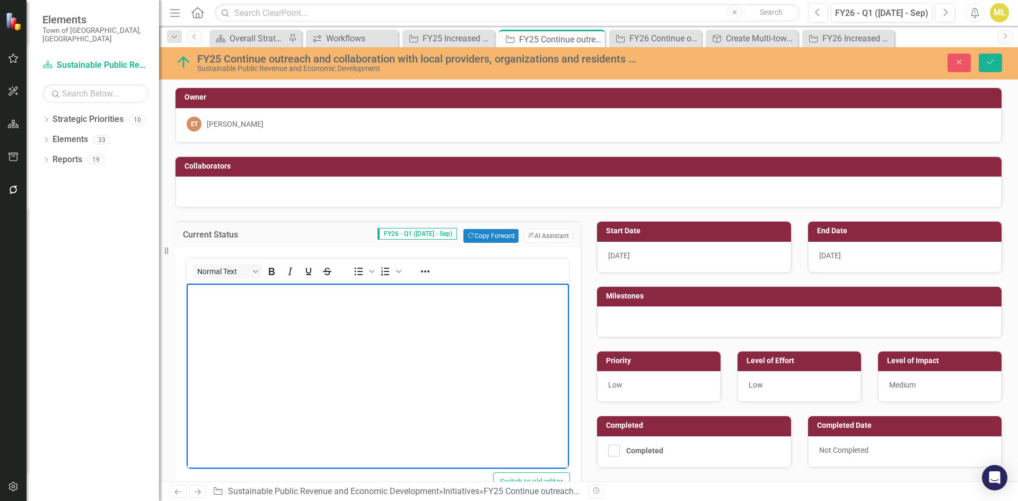
paste body "Rich Text Area. Press ALT-0 for help."
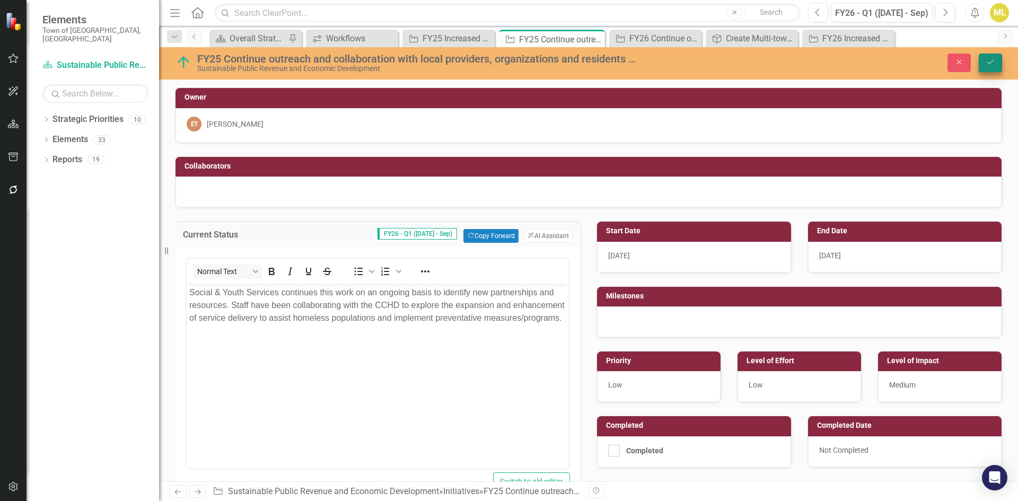
click at [983, 63] on button "Save" at bounding box center [989, 63] width 23 height 19
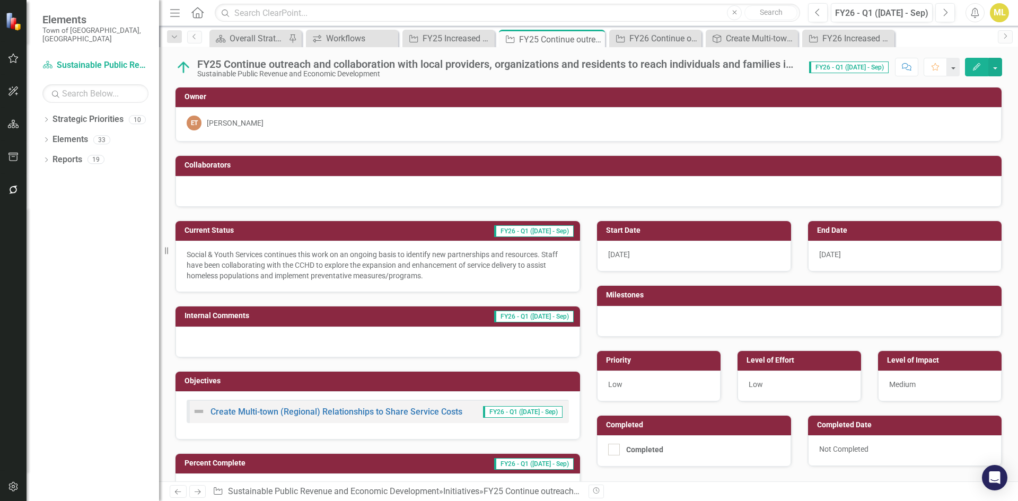
click at [15, 187] on icon "button" at bounding box center [13, 189] width 8 height 8
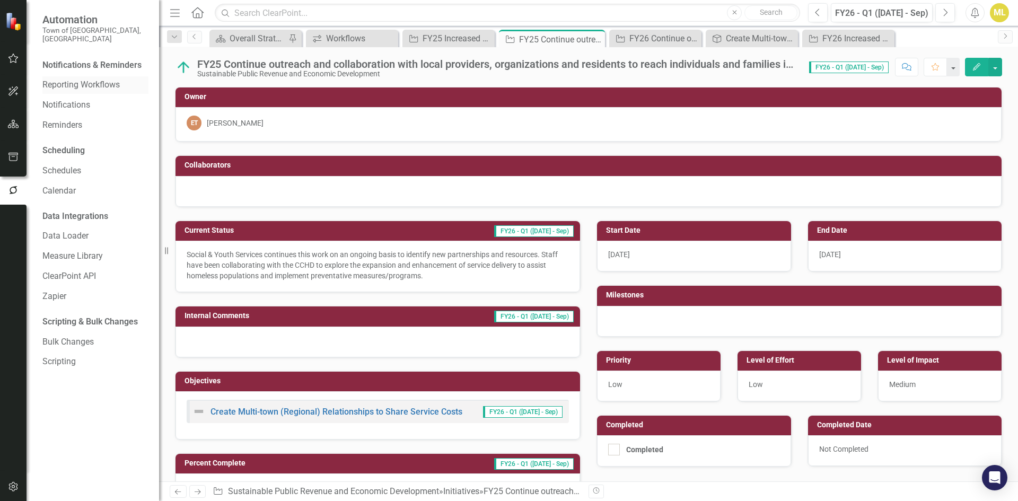
click at [95, 79] on link "Reporting Workflows" at bounding box center [95, 85] width 106 height 12
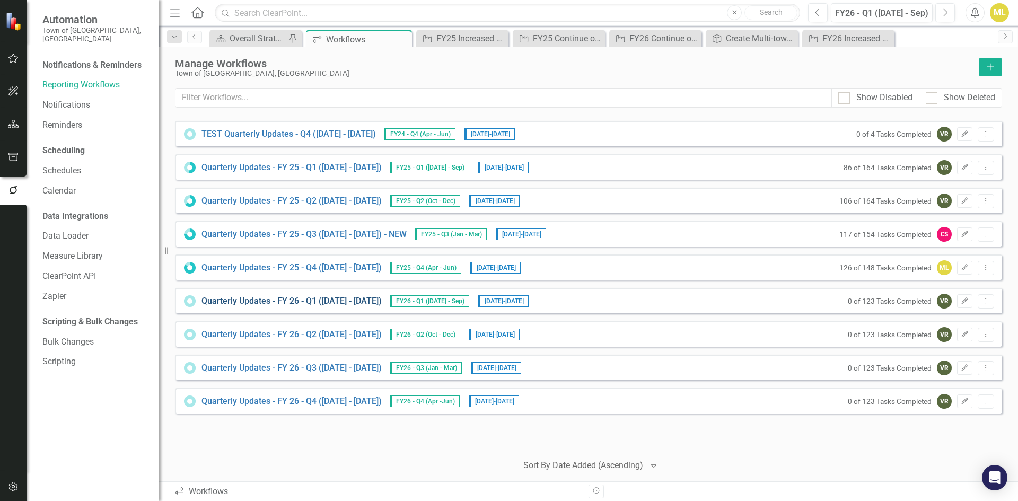
click at [382, 302] on link "Quarterly Updates - FY 26 - Q1 ([DATE] - [DATE])" at bounding box center [291, 301] width 180 height 12
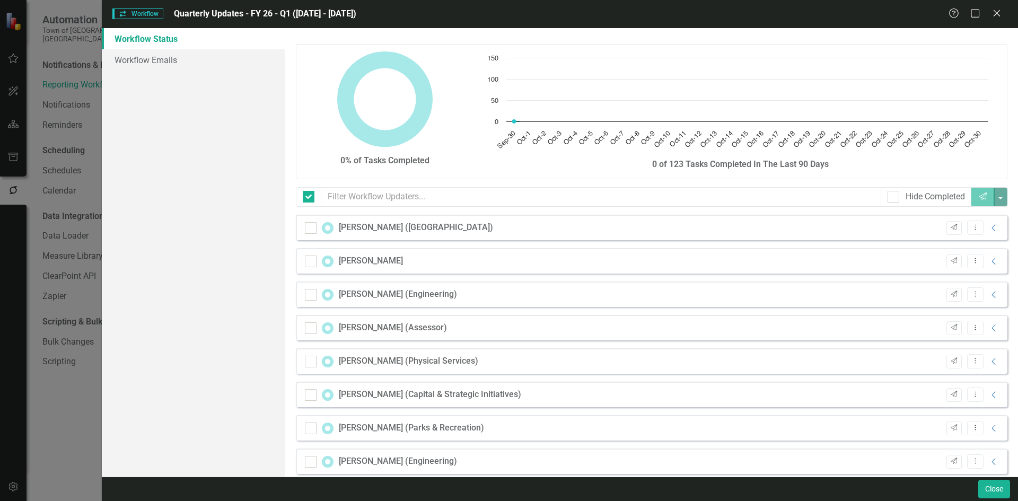
checkbox input "false"
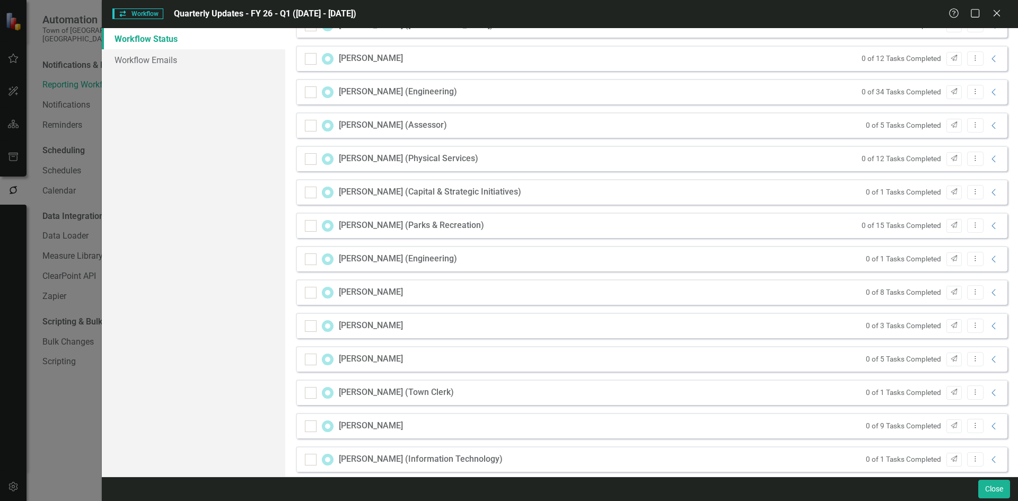
scroll to position [314, 0]
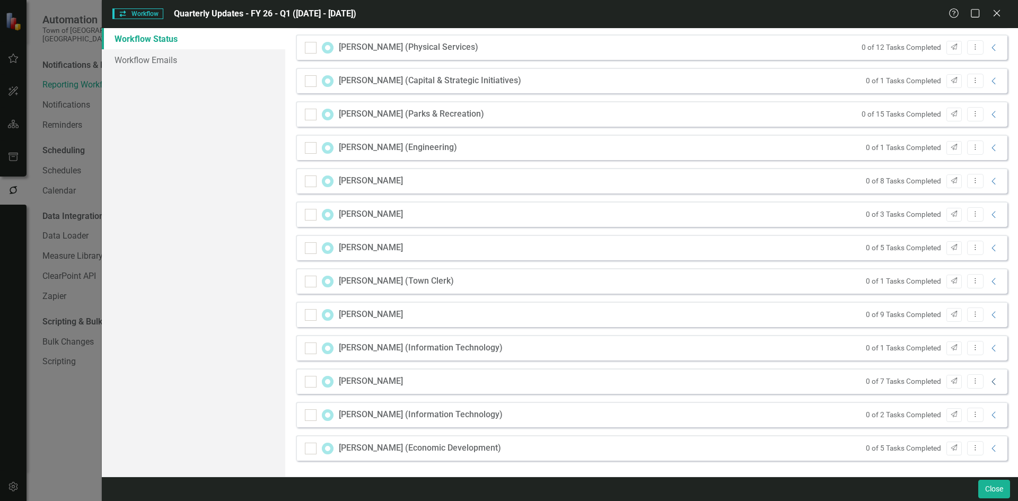
click at [988, 379] on icon "Collapse" at bounding box center [993, 381] width 11 height 8
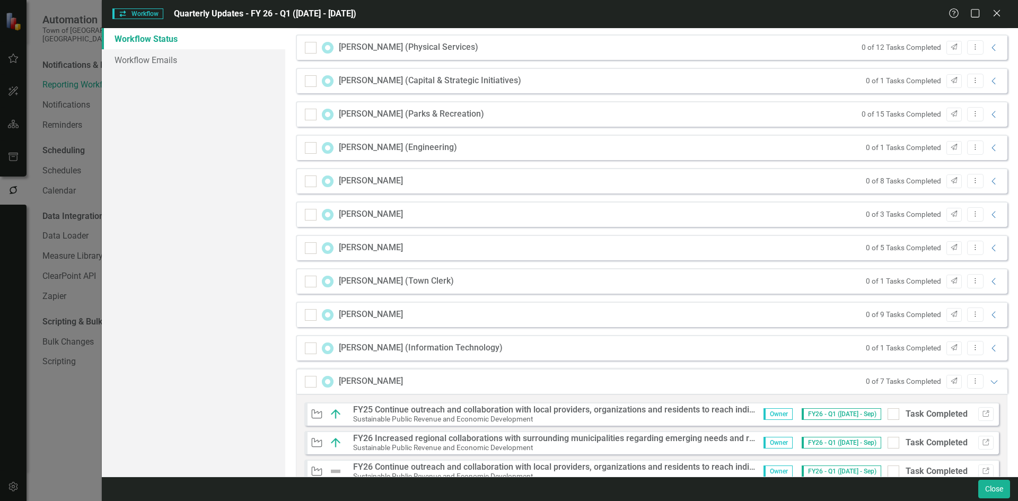
scroll to position [473, 0]
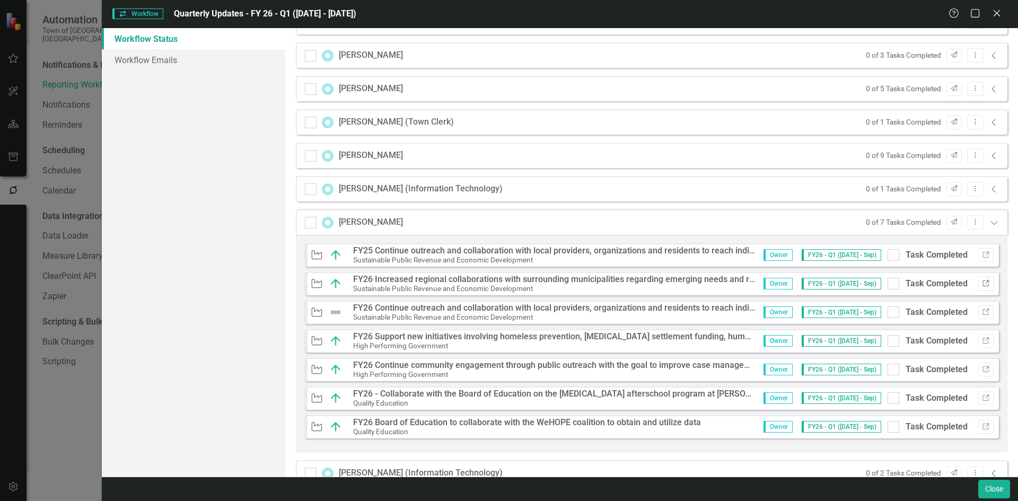
click at [982, 280] on icon "Link" at bounding box center [986, 283] width 8 height 6
click at [982, 340] on icon "button" at bounding box center [985, 340] width 6 height 6
click at [978, 364] on button "Link" at bounding box center [985, 370] width 15 height 14
click at [982, 396] on icon "Link" at bounding box center [986, 398] width 8 height 6
click at [982, 427] on icon "Link" at bounding box center [986, 426] width 8 height 6
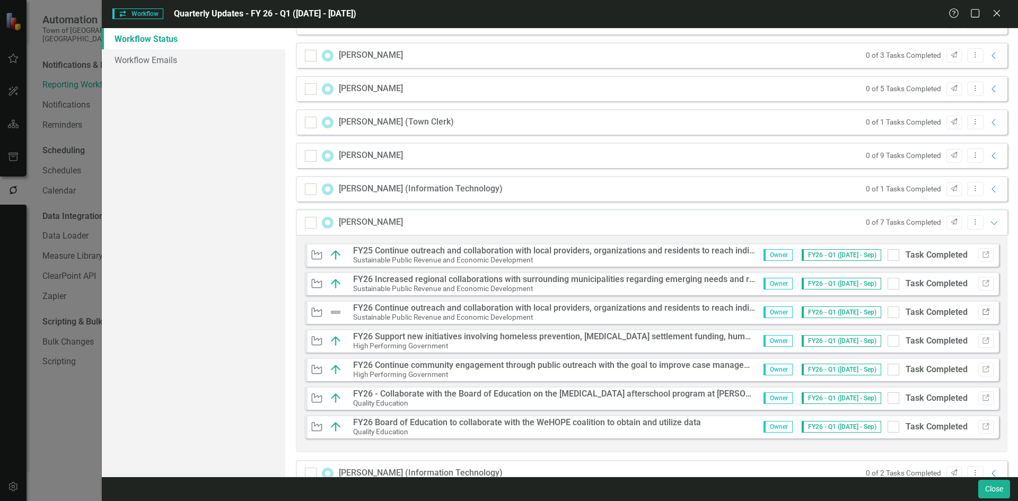
click at [982, 310] on icon "Link" at bounding box center [986, 312] width 8 height 6
click at [978, 308] on button "Link" at bounding box center [985, 312] width 15 height 14
click at [982, 252] on icon "Link" at bounding box center [986, 255] width 8 height 6
click at [982, 280] on icon "Link" at bounding box center [986, 283] width 8 height 6
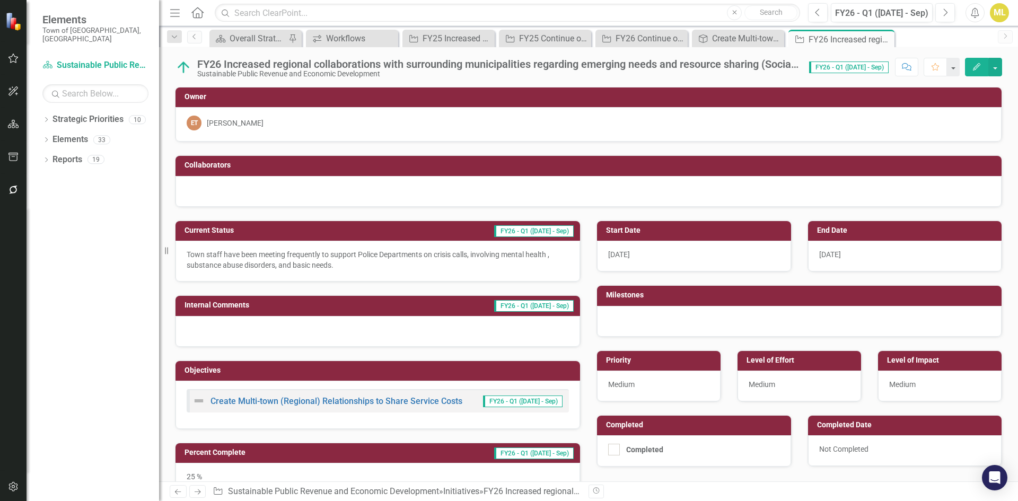
click at [340, 259] on p "Town staff have been meeting frequently to support Police Departments on crisis…" at bounding box center [378, 259] width 382 height 21
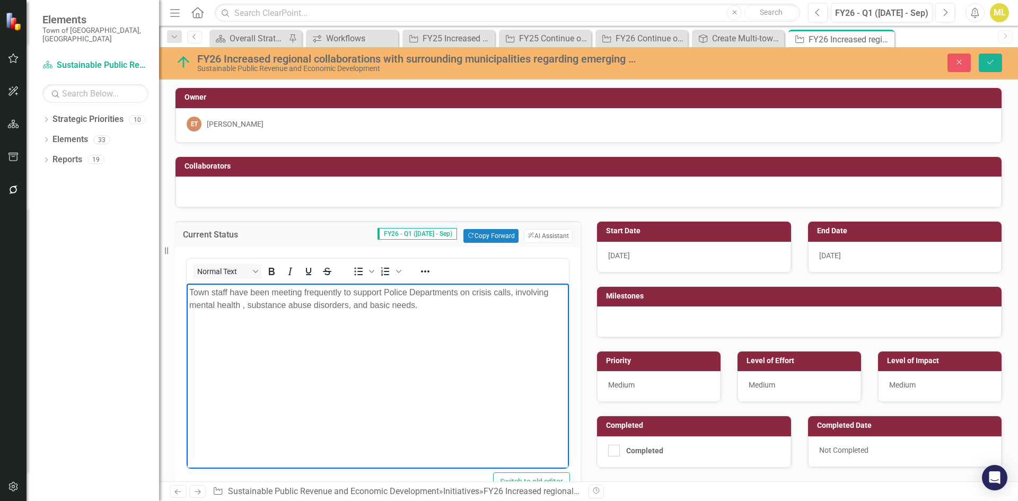
drag, startPoint x: 422, startPoint y: 309, endPoint x: 154, endPoint y: 272, distance: 270.7
click at [187, 284] on html "Town staff have been meeting frequently to support Police Departments on crisis…" at bounding box center [378, 363] width 382 height 159
copy p "Town staff have been meeting frequently to support Police Departments on crisis…"
drag, startPoint x: 480, startPoint y: 379, endPoint x: 456, endPoint y: 331, distance: 53.8
click at [480, 378] on body "Town staff have been meeting frequently to support Police Departments on crisis…" at bounding box center [378, 363] width 382 height 159
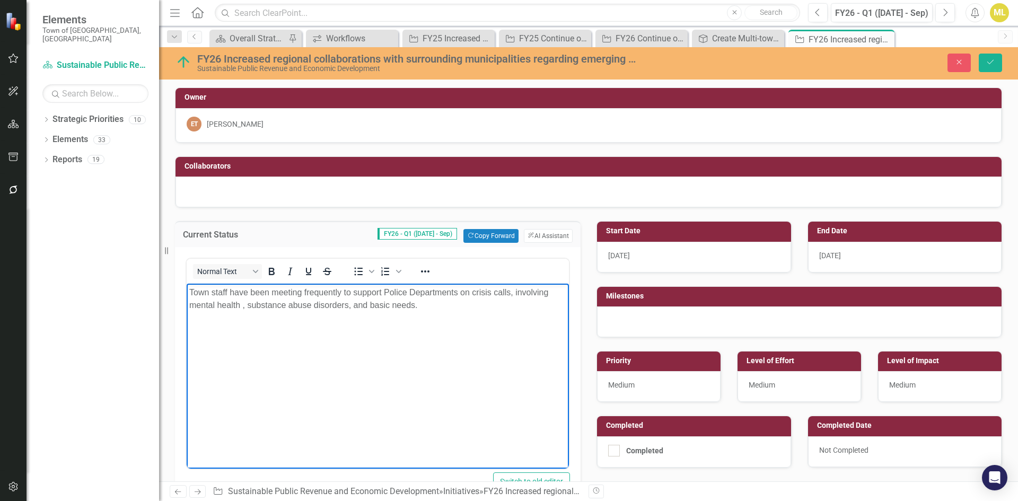
click at [435, 306] on p "Town staff have been meeting frequently to support Police Departments on crisis…" at bounding box center [377, 298] width 377 height 25
click at [426, 307] on p "Town staff have been meeting frequently to support Police Departments on crisis…" at bounding box center [377, 298] width 377 height 25
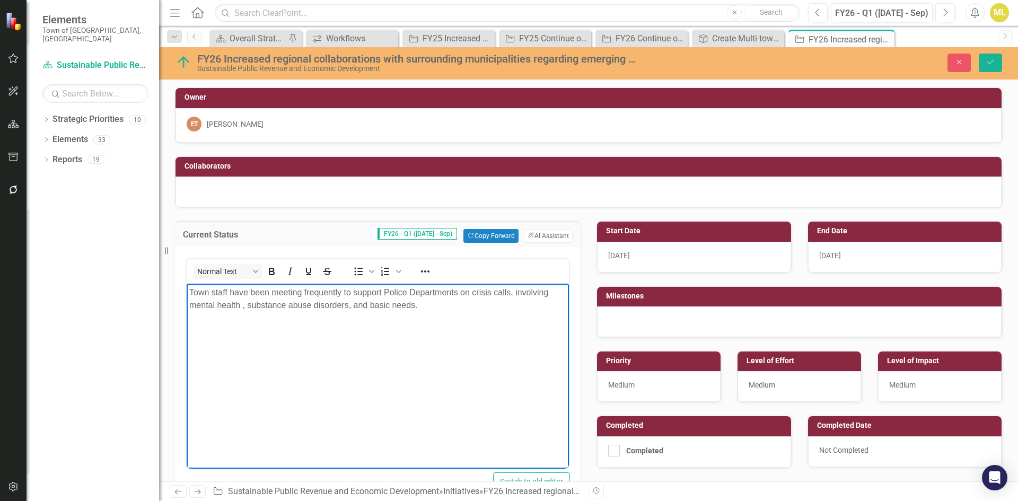
click at [426, 307] on p "Town staff have been meeting frequently to support Police Departments on crisis…" at bounding box center [377, 298] width 377 height 25
click at [426, 306] on p "Town staff have been meeting frequently to support Police Departments on crisis…" at bounding box center [377, 298] width 377 height 25
click at [426, 305] on p "Town staff have been meeting frequently to support Police Departments on crisis…" at bounding box center [377, 298] width 377 height 25
drag, startPoint x: 426, startPoint y: 305, endPoint x: 223, endPoint y: 278, distance: 204.3
click at [223, 284] on html "Town staff have been meeting frequently to support Police Departments on crisis…" at bounding box center [378, 363] width 382 height 159
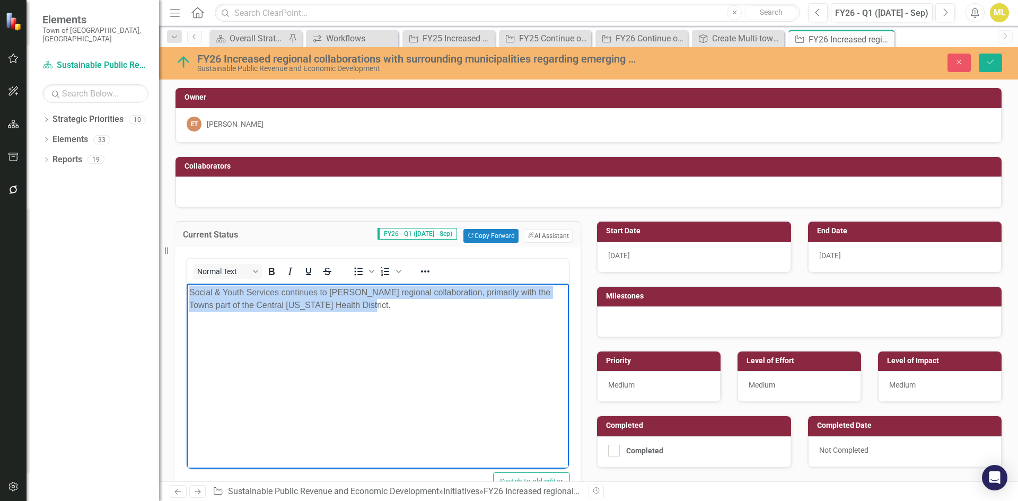
drag, startPoint x: 334, startPoint y: 305, endPoint x: 54, endPoint y: 288, distance: 280.9
click at [187, 288] on html "Social & Youth Services continues to foster regional collaboration, primarily w…" at bounding box center [378, 363] width 382 height 159
copy p "Social & Youth Services continues to foster regional collaboration, primarily w…"
click at [355, 320] on body "Social & Youth Services continues to foster regional collaboration, primarily w…" at bounding box center [378, 363] width 382 height 159
drag, startPoint x: 356, startPoint y: 307, endPoint x: 158, endPoint y: 271, distance: 200.9
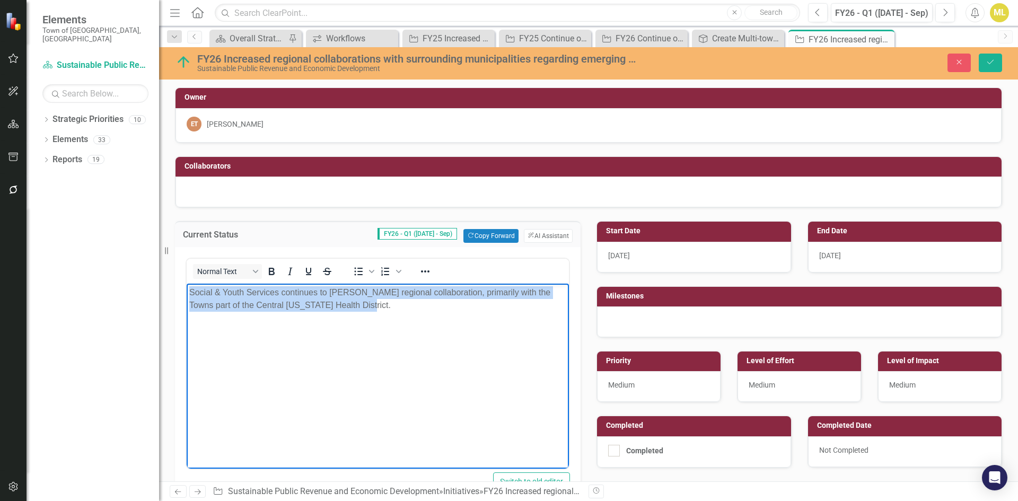
click at [187, 284] on html "Social & Youth Services continues to foster regional collaboration, primarily w…" at bounding box center [378, 363] width 382 height 159
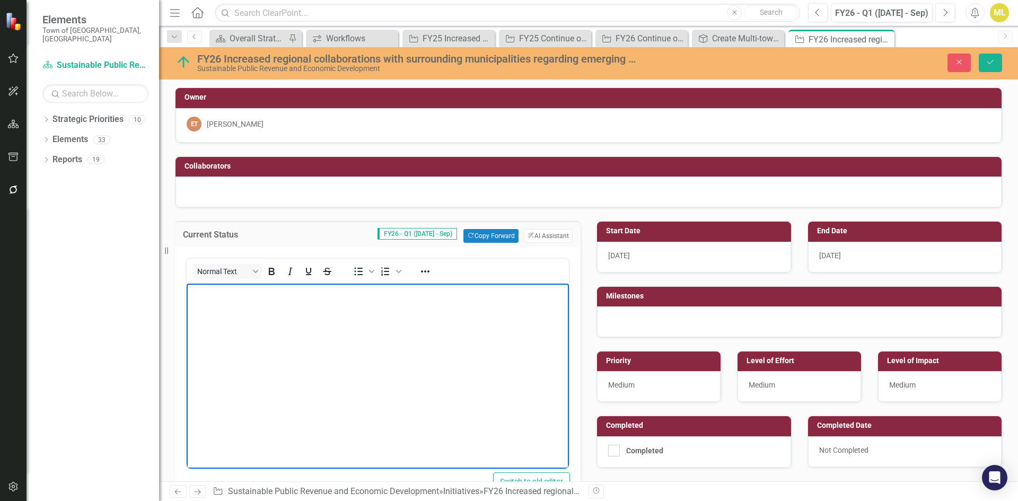
drag, startPoint x: 370, startPoint y: 605, endPoint x: 233, endPoint y: 312, distance: 323.2
click at [233, 312] on body "Rich Text Area. Press ALT-0 for help." at bounding box center [378, 363] width 382 height 159
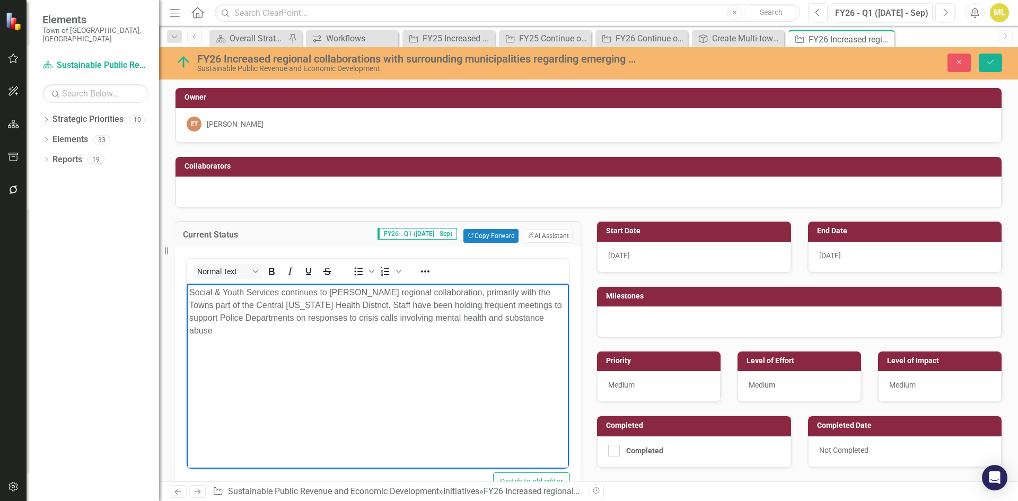
click at [504, 344] on body "Social & Youth Services continues to foster regional collaboration, primarily w…" at bounding box center [378, 363] width 382 height 159
click at [538, 317] on p "Social & Youth Services continues to foster regional collaboration, primarily w…" at bounding box center [377, 311] width 377 height 51
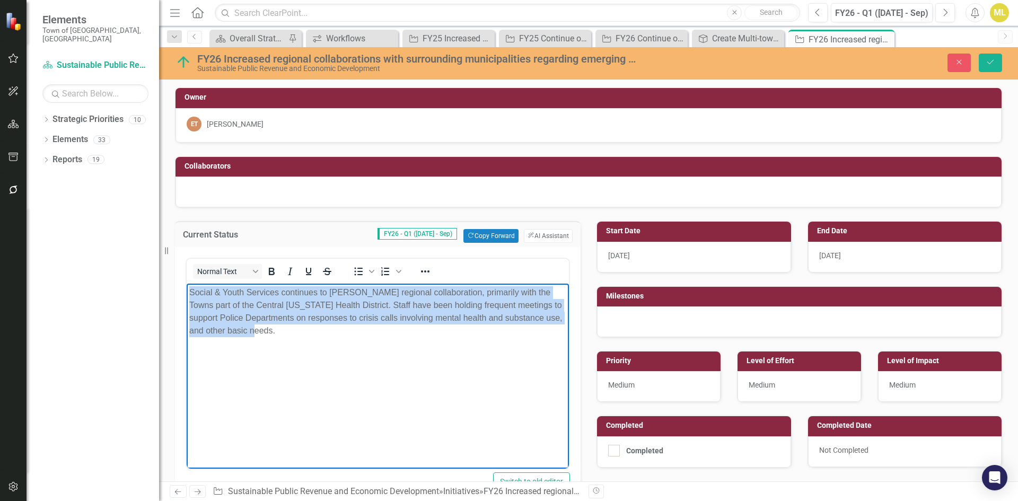
drag, startPoint x: 263, startPoint y: 332, endPoint x: 189, endPoint y: 287, distance: 86.5
click at [189, 287] on p "Social & Youth Services continues to foster regional collaboration, primarily w…" at bounding box center [377, 311] width 377 height 51
copy p "Social & Youth Services continues to foster regional collaboration, primarily w…"
click at [264, 336] on p "Social & Youth Services continues to foster regional collaboration, primarily w…" at bounding box center [377, 311] width 377 height 51
drag, startPoint x: 265, startPoint y: 332, endPoint x: 132, endPoint y: 259, distance: 152.1
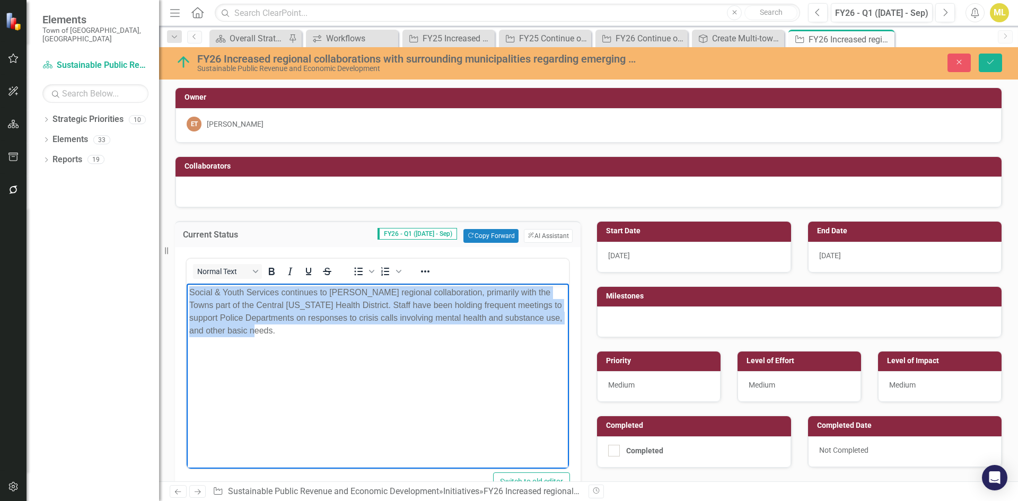
click at [187, 284] on html "Social & Youth Services continues to foster regional collaboration, primarily w…" at bounding box center [378, 363] width 382 height 159
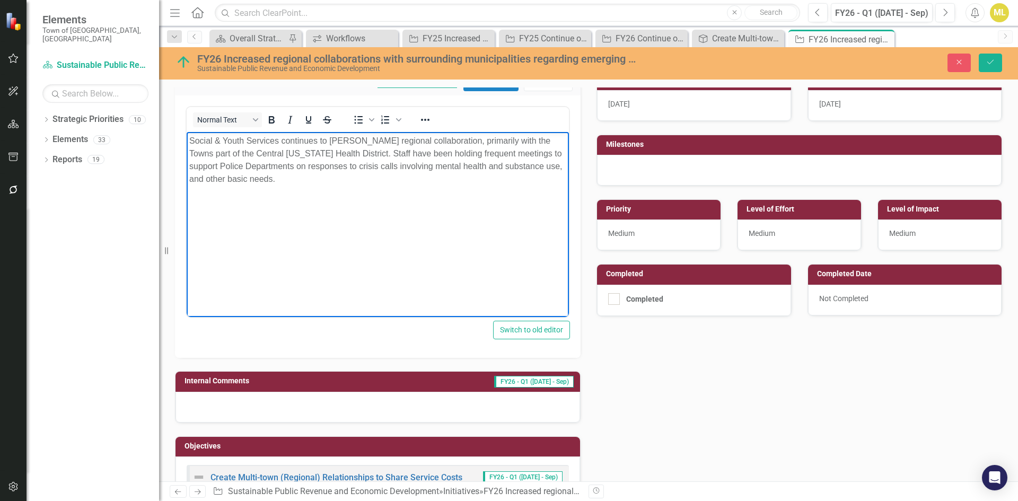
scroll to position [53, 0]
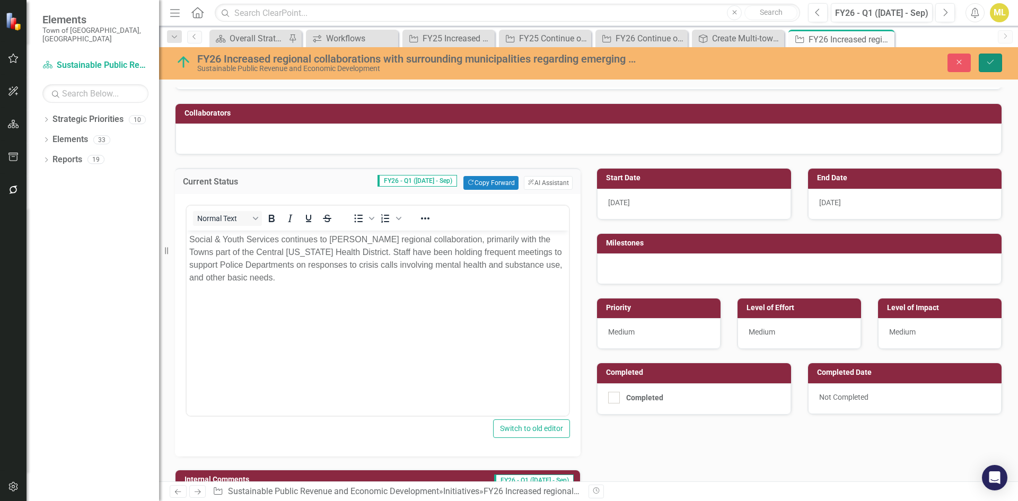
click at [992, 60] on icon "Save" at bounding box center [990, 61] width 10 height 7
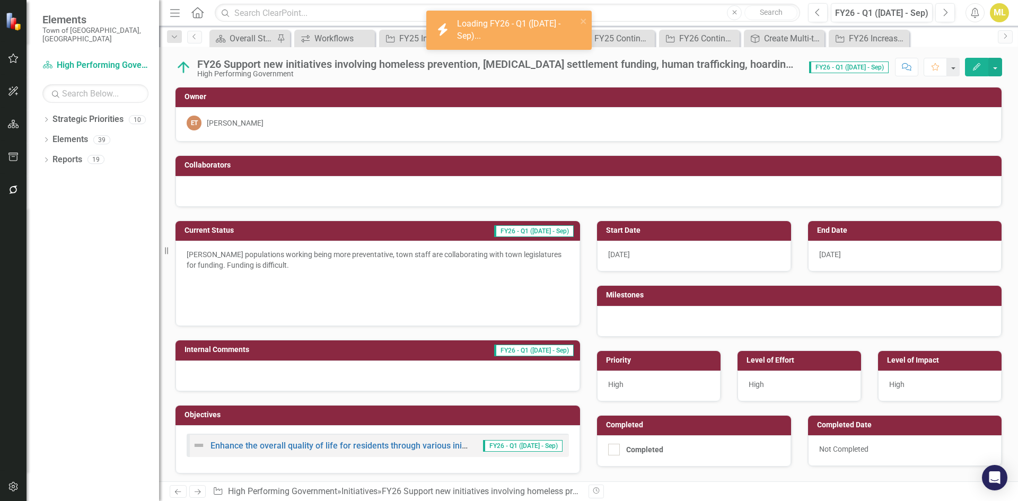
click at [344, 259] on p "[PERSON_NAME] populations working being more preventative, town staff are colla…" at bounding box center [378, 260] width 382 height 23
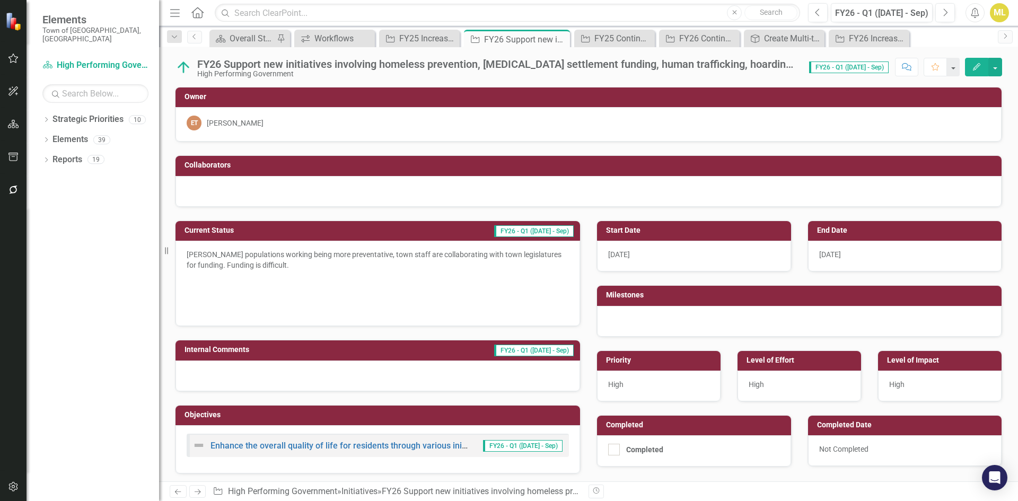
click at [299, 265] on p "Alice populations working being more preventative, town staff are collaborating…" at bounding box center [378, 260] width 382 height 23
click at [262, 263] on p "Alice populations working being more preventative, town staff are collaborating…" at bounding box center [378, 260] width 382 height 23
click at [260, 263] on p "Alice populations working being more preventative, town staff are collaborating…" at bounding box center [378, 260] width 382 height 23
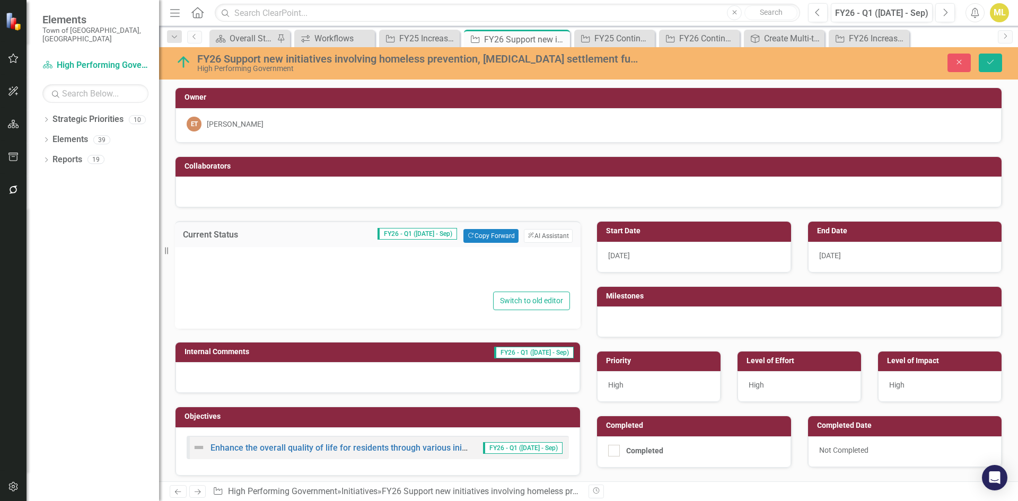
type textarea "<p>Alice populations working being more preventative, town staff are collaborat…"
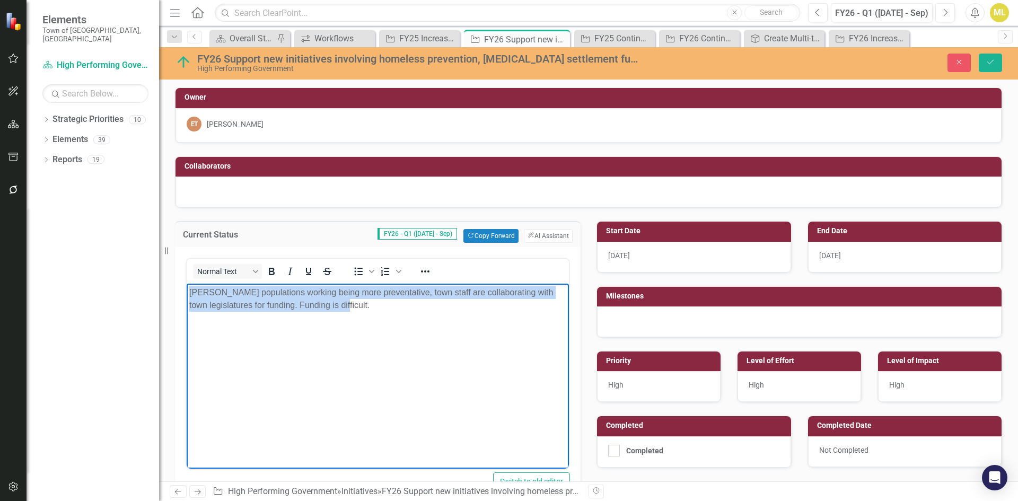
drag, startPoint x: 355, startPoint y: 304, endPoint x: 333, endPoint y: 559, distance: 256.3
click at [187, 284] on html "Alice populations working being more preventative, town staff are collaborating…" at bounding box center [378, 363] width 382 height 159
copy p "Alice populations working being more preventative, town staff are collaborating…"
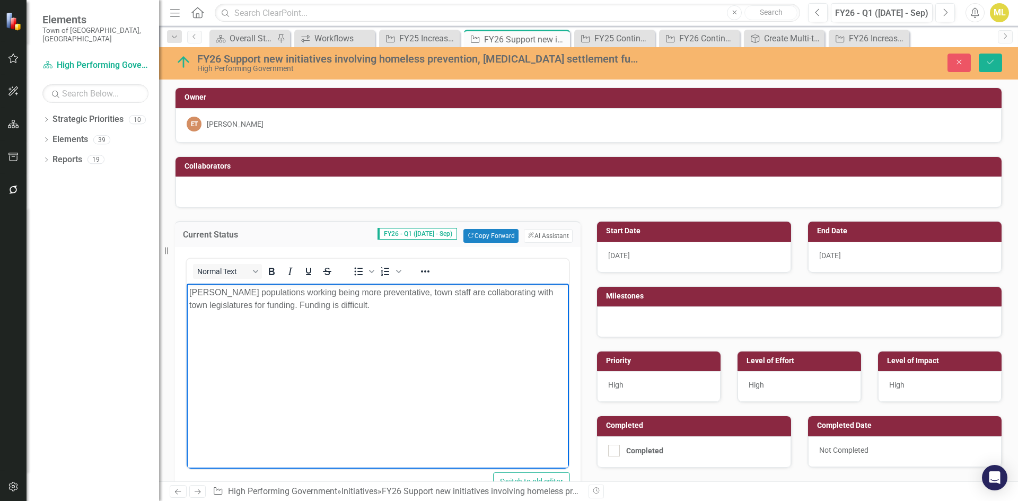
click at [337, 317] on body "Alice populations working being more preventative, town staff are collaborating…" at bounding box center [378, 363] width 382 height 159
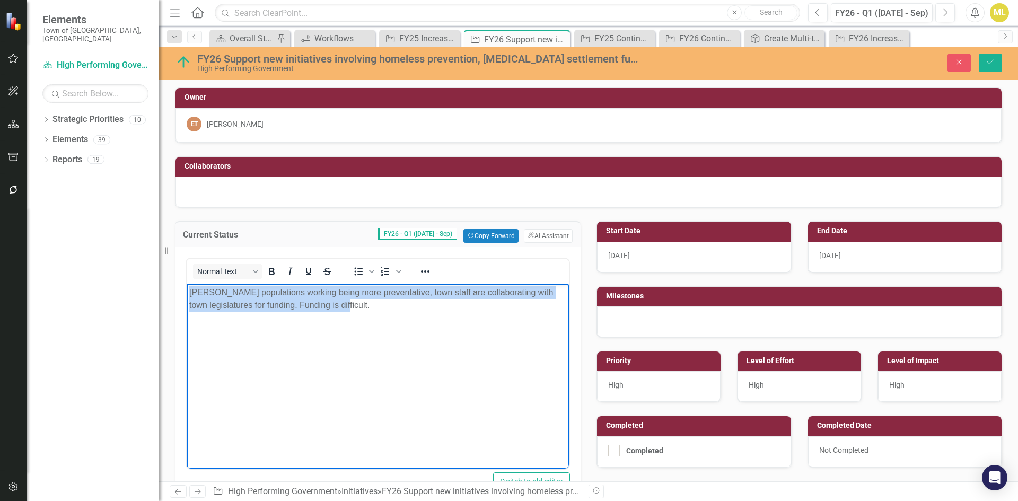
drag, startPoint x: 351, startPoint y: 305, endPoint x: 40, endPoint y: 224, distance: 321.5
click at [187, 284] on html "Alice populations working being more preventative, town staff are collaborating…" at bounding box center [378, 363] width 382 height 159
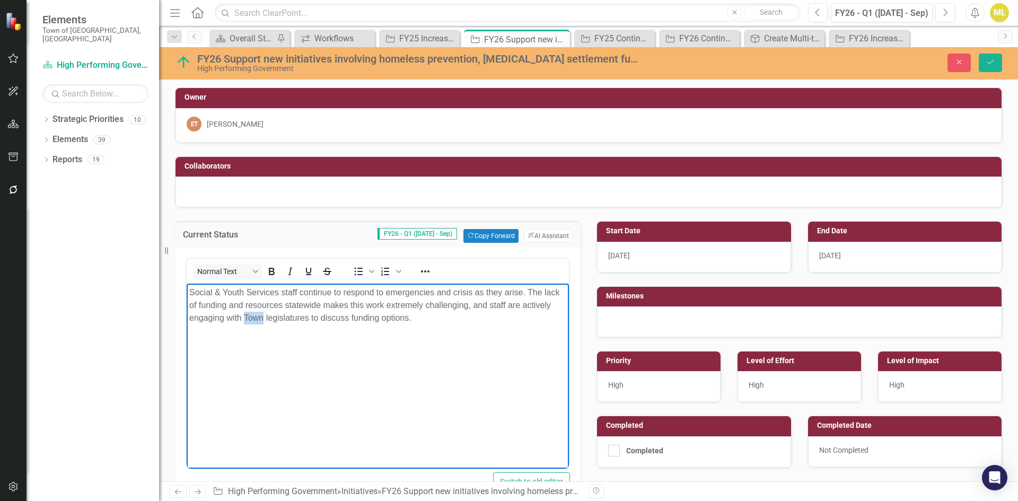
drag, startPoint x: 264, startPoint y: 314, endPoint x: 245, endPoint y: 314, distance: 19.1
click at [245, 314] on p "Social & Youth Services staff continue to respond to emergencies and crisis as …" at bounding box center [377, 305] width 377 height 38
click at [306, 316] on p "Social & Youth Services staff continue to respond to emergencies and crisis as …" at bounding box center [377, 305] width 377 height 38
drag, startPoint x: 291, startPoint y: 332, endPoint x: 354, endPoint y: 614, distance: 289.4
click at [187, 330] on html "Social & Youth Services staff continue to respond to emergencies and crisis as …" at bounding box center [378, 363] width 382 height 159
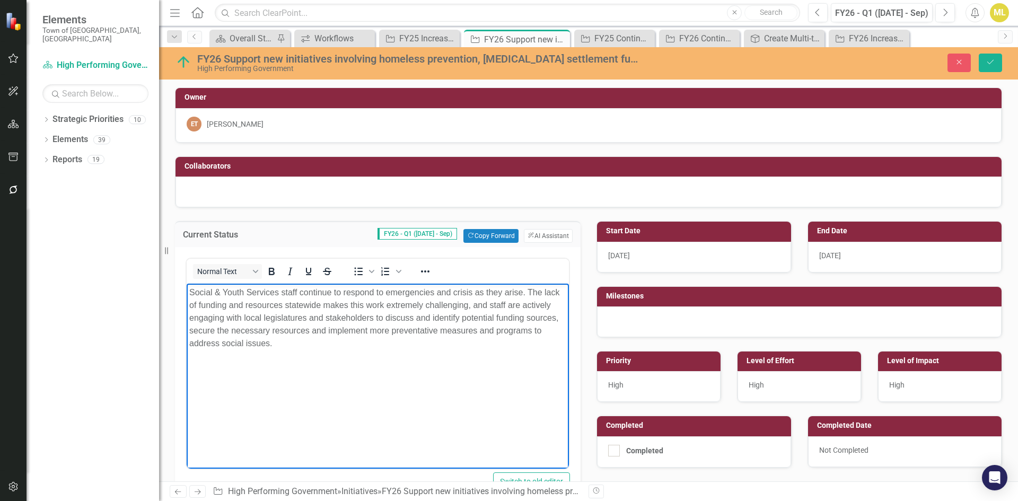
click at [282, 338] on p "Social & Youth Services staff continue to respond to emergencies and crisis as …" at bounding box center [377, 318] width 377 height 64
drag, startPoint x: 273, startPoint y: 342, endPoint x: 274, endPoint y: 326, distance: 16.5
click at [272, 342] on p "Social & Youth Services staff continue to respond to emergencies and crisis as …" at bounding box center [377, 318] width 377 height 64
drag, startPoint x: 281, startPoint y: 342, endPoint x: 188, endPoint y: 284, distance: 109.7
click at [188, 284] on body "Social & Youth Services staff continue to respond to emergencies and crisis as …" at bounding box center [378, 363] width 382 height 159
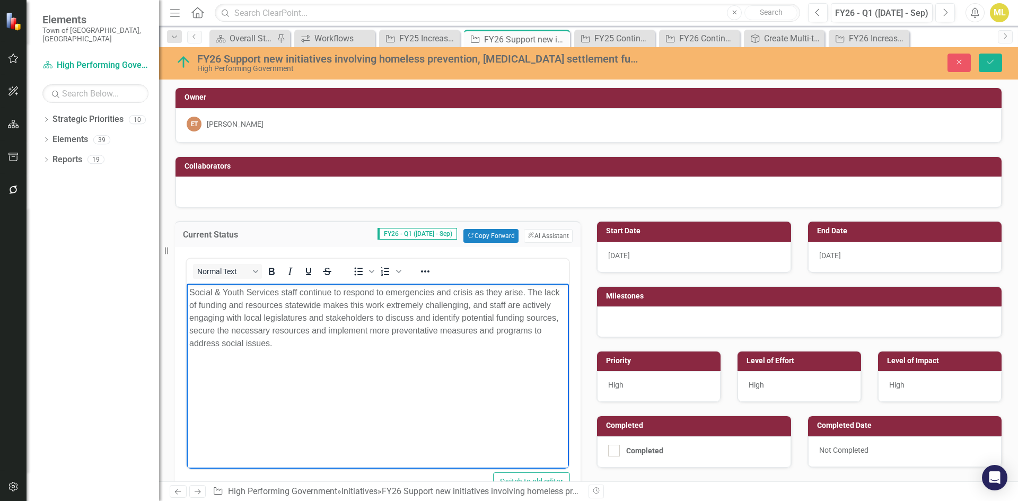
copy p "Social & Youth Services staff continue to respond to emergencies and crisis as …"
click at [279, 346] on p "Social & Youth Services staff continue to respond to emergencies and crisis as …" at bounding box center [377, 318] width 377 height 64
drag, startPoint x: 281, startPoint y: 342, endPoint x: 90, endPoint y: 240, distance: 217.0
click at [187, 284] on html "Social & Youth Services staff continue to respond to emergencies and crisis as …" at bounding box center [378, 363] width 382 height 159
click at [988, 62] on icon "Save" at bounding box center [990, 61] width 10 height 7
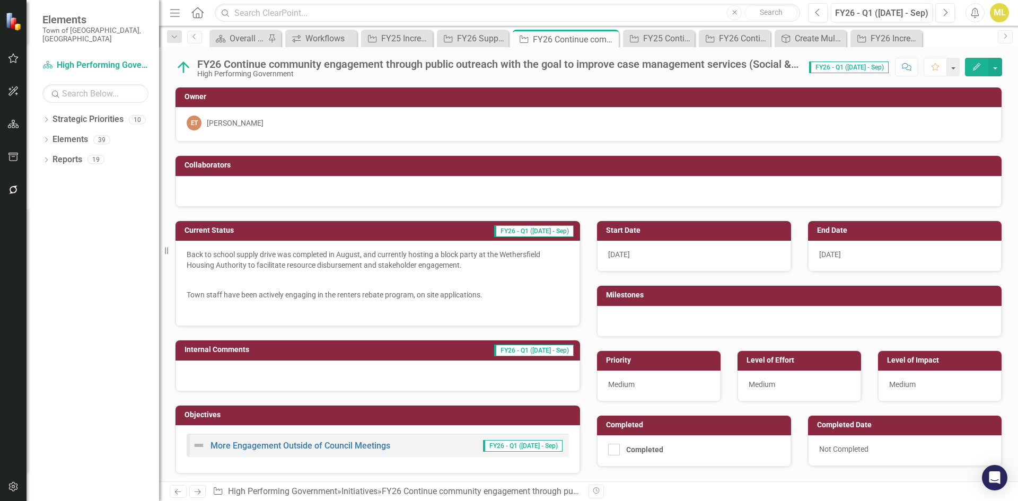
click at [434, 288] on p "Town staff have been actively engaging in the renters rebate program, on site a…" at bounding box center [378, 294] width 382 height 15
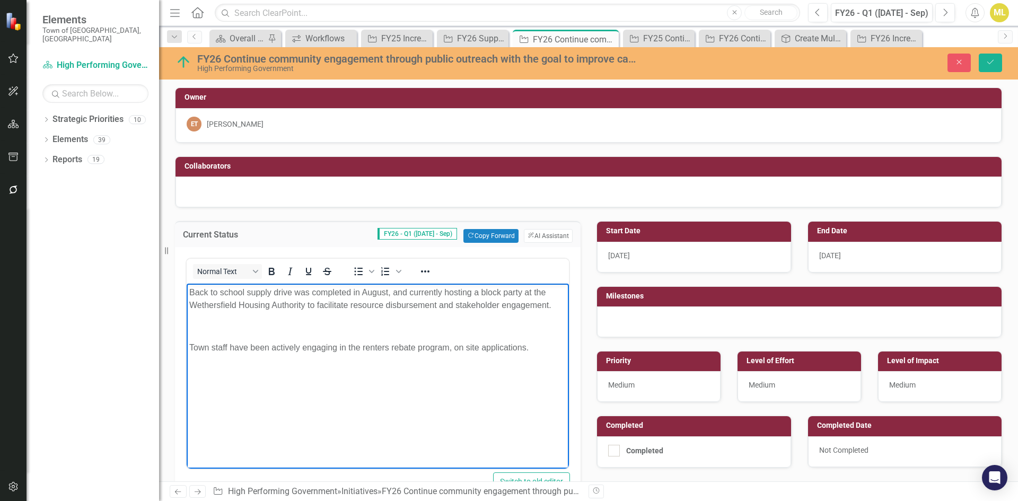
drag, startPoint x: 530, startPoint y: 349, endPoint x: 66, endPoint y: 244, distance: 476.0
click at [187, 284] on html "Back to school supply drive was completed in August, and currently hosting a bl…" at bounding box center [378, 363] width 382 height 159
copy body "Back to school supply drive was completed in August, and currently hosting a bl…"
click at [464, 400] on body "Back to school supply drive was completed in August, and currently hosting a bl…" at bounding box center [378, 363] width 382 height 159
drag, startPoint x: 535, startPoint y: 346, endPoint x: 176, endPoint y: 290, distance: 363.1
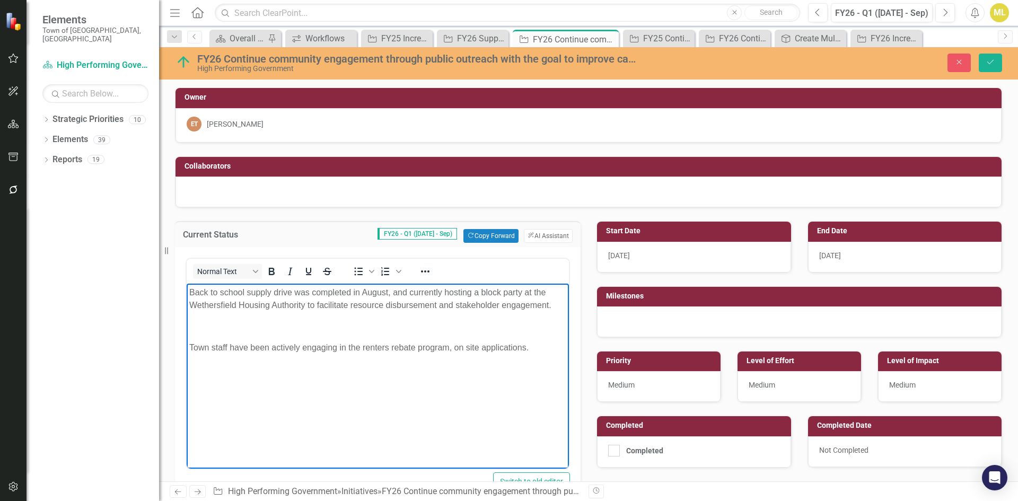
click at [187, 290] on html "Back to school supply drive was completed in August, and currently hosting a bl…" at bounding box center [378, 363] width 382 height 159
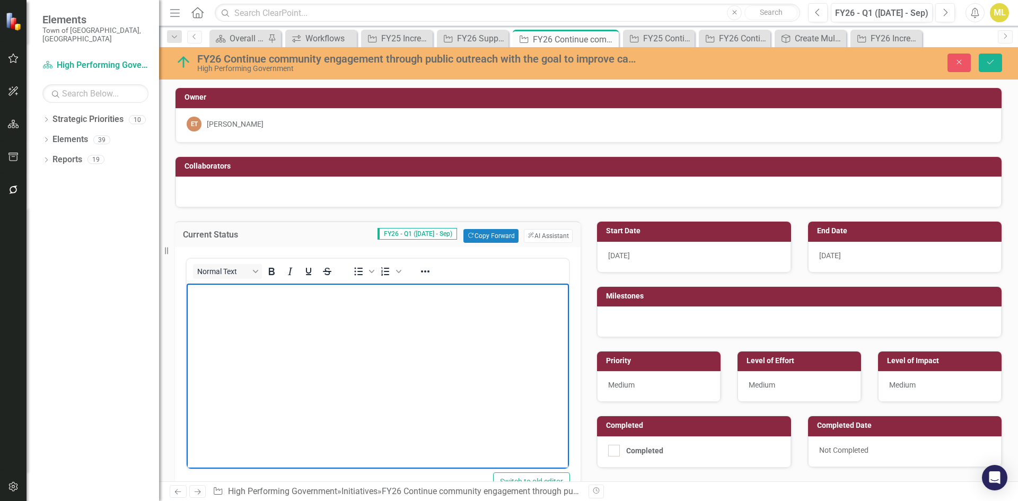
click at [217, 308] on p "Rich Text Area. Press ALT-0 for help." at bounding box center [377, 313] width 377 height 13
drag, startPoint x: 332, startPoint y: 304, endPoint x: 144, endPoint y: 263, distance: 192.4
click at [187, 284] on html "The Social & Youth Services department continues to develop and implement outre…" at bounding box center [378, 363] width 382 height 159
copy p "The Social & Youth Services department continues to develop and implement outre…"
click at [382, 325] on body "The Social & Youth Services department continues to develop and implement outre…" at bounding box center [378, 363] width 382 height 159
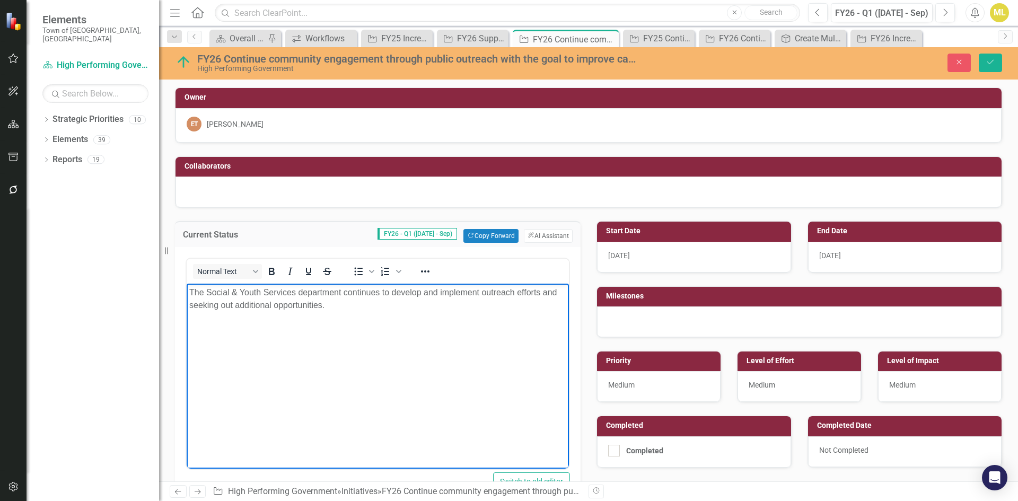
click at [338, 308] on p "The Social & Youth Services department continues to develop and implement outre…" at bounding box center [377, 298] width 377 height 25
drag, startPoint x: 334, startPoint y: 306, endPoint x: 66, endPoint y: 269, distance: 270.3
click at [187, 284] on html "The Social & Youth Services department continues to develop and implement outre…" at bounding box center [378, 363] width 382 height 159
click at [280, 303] on body "Rich Text Area. Press ALT-0 for help." at bounding box center [378, 363] width 382 height 159
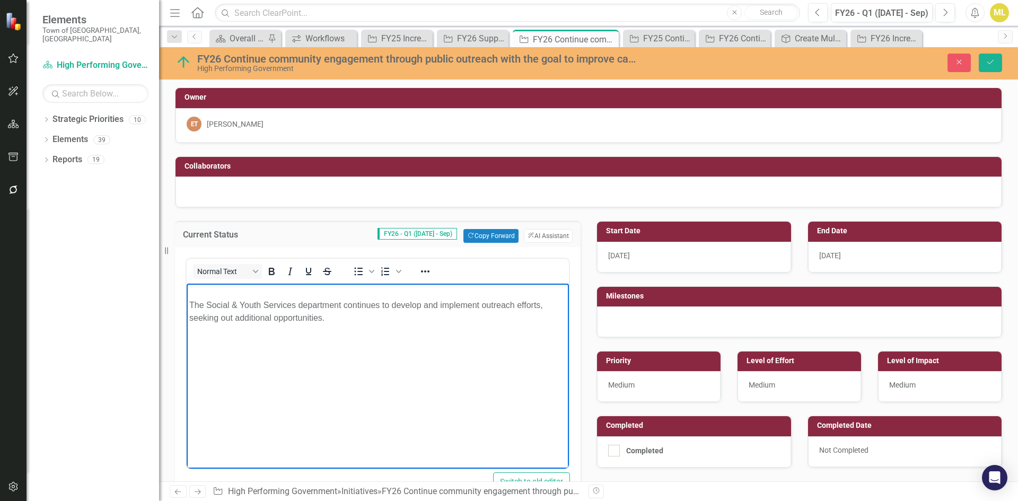
click at [191, 303] on p "The Social & Youth Services department continues to develop and implement outre…" at bounding box center [377, 305] width 377 height 38
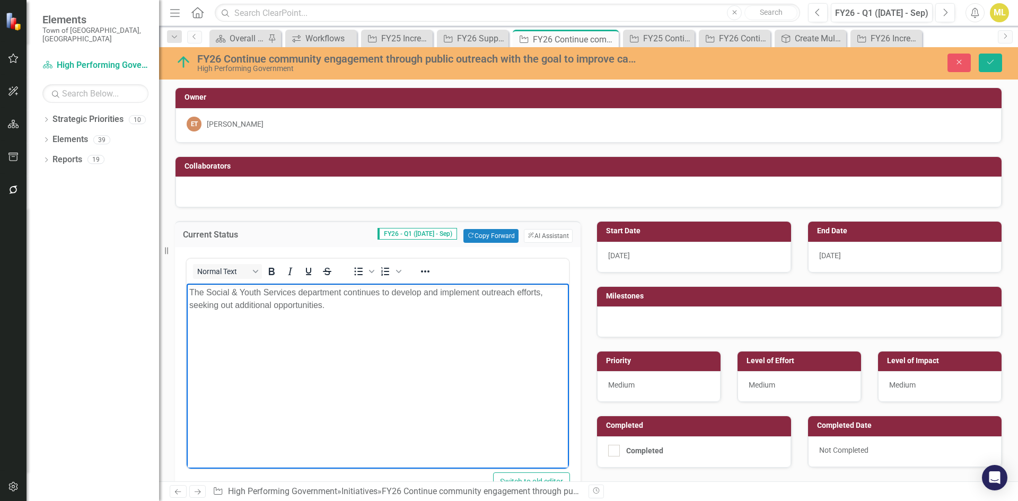
click at [329, 303] on p "The Social & Youth Services department continues to develop and implement outre…" at bounding box center [377, 298] width 377 height 25
drag, startPoint x: 353, startPoint y: 316, endPoint x: 456, endPoint y: 299, distance: 104.1
click at [456, 299] on p "The Social & Youth Services department continues to develop and implement outre…" at bounding box center [377, 305] width 377 height 38
copy p "The back to school supply drive was held and completed in August to"
click at [354, 351] on body "The Social & Youth Services department continues to develop and implement outre…" at bounding box center [378, 363] width 382 height 159
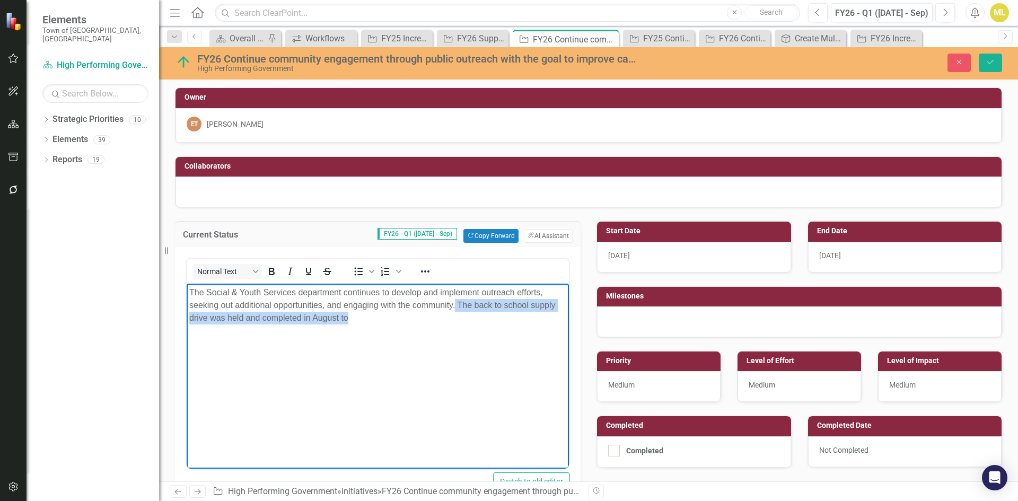
click at [360, 315] on p "The Social & Youth Services department continues to develop and implement outre…" at bounding box center [377, 305] width 377 height 38
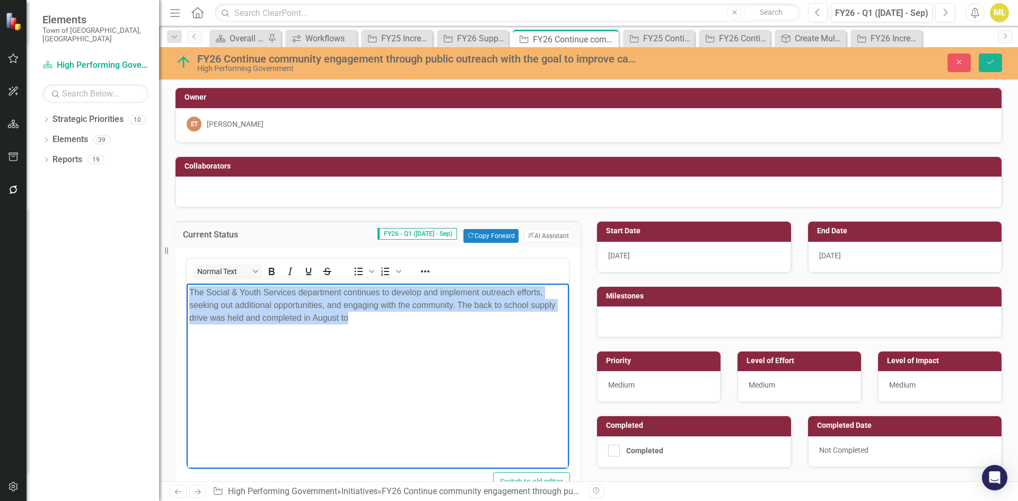
drag, startPoint x: 360, startPoint y: 315, endPoint x: 200, endPoint y: 284, distance: 162.6
click at [200, 284] on body "The Social & Youth Services department continues to develop and implement outre…" at bounding box center [378, 363] width 382 height 159
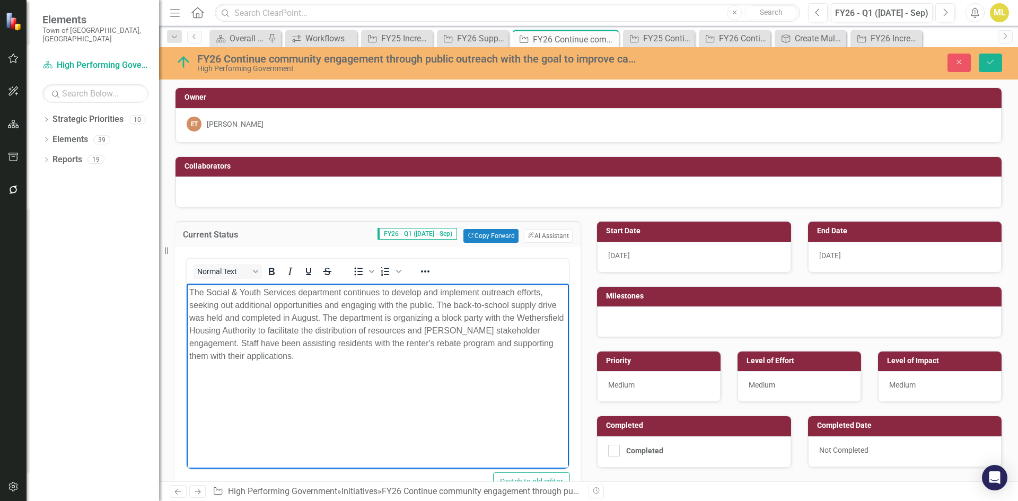
click at [372, 339] on span "The Social & Youth Services department continues to develop and implement outre…" at bounding box center [376, 324] width 374 height 73
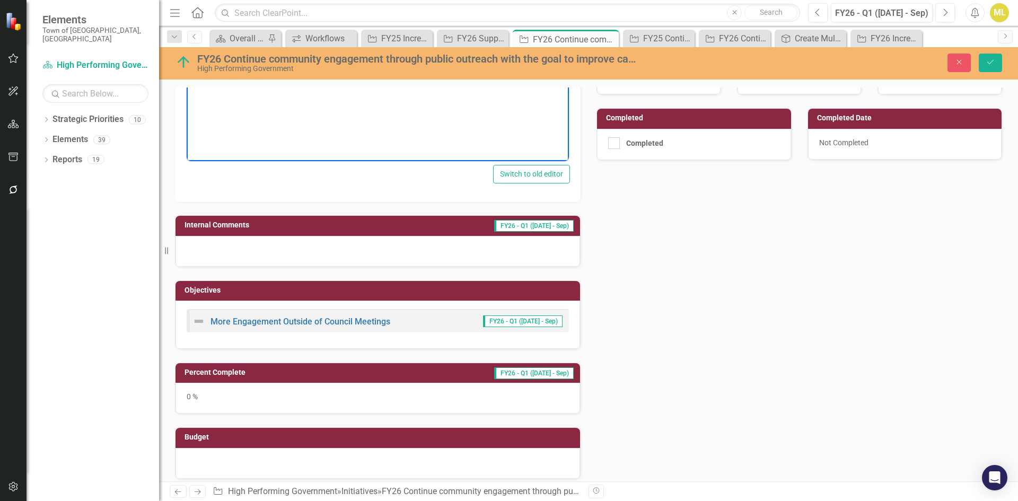
scroll to position [318, 0]
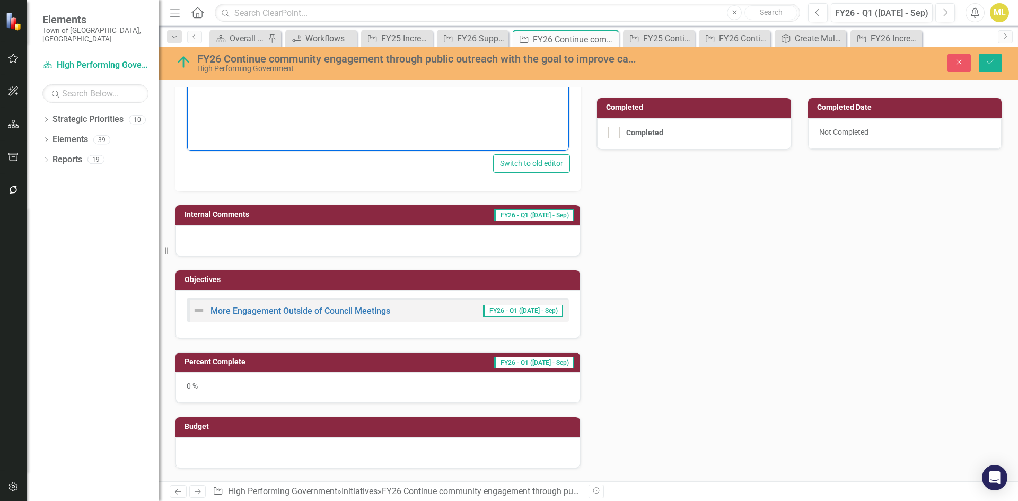
click at [217, 382] on div "0 %" at bounding box center [377, 387] width 404 height 31
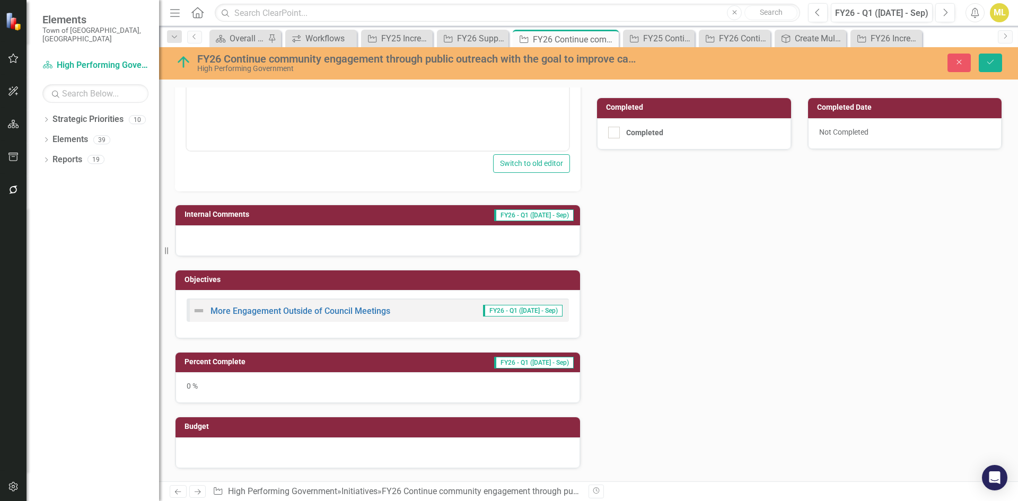
click at [217, 382] on div "0 %" at bounding box center [377, 387] width 404 height 31
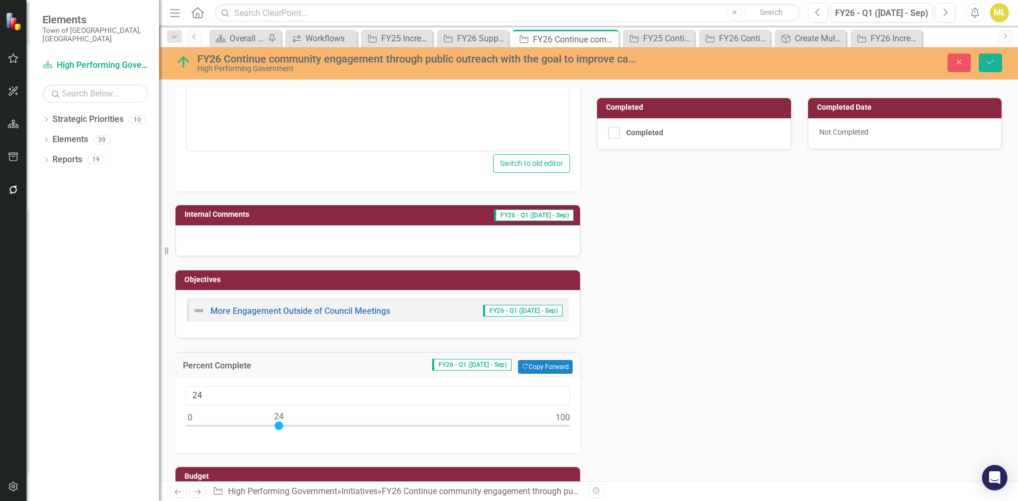
type input "25"
drag, startPoint x: 189, startPoint y: 426, endPoint x: 280, endPoint y: 420, distance: 91.3
click at [280, 421] on div at bounding box center [283, 425] width 8 height 8
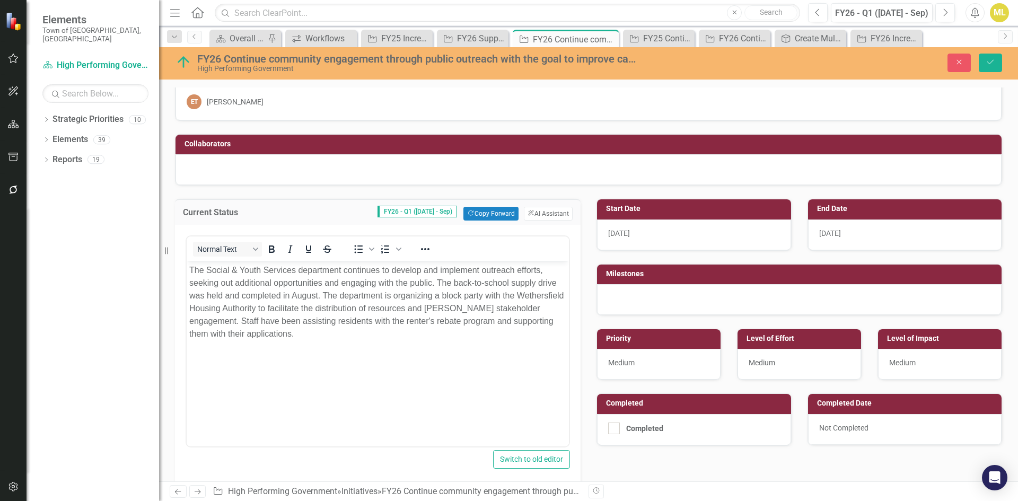
scroll to position [0, 0]
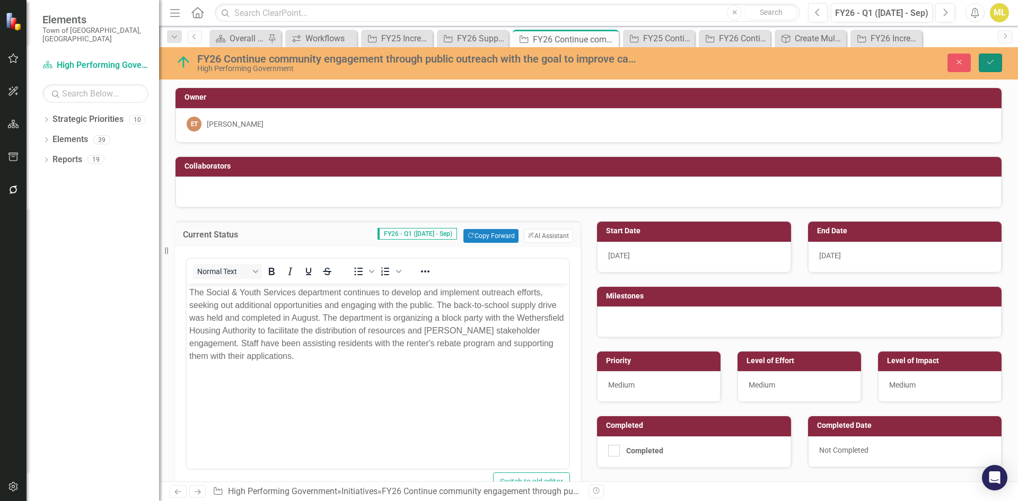
click at [994, 68] on button "Save" at bounding box center [989, 63] width 23 height 19
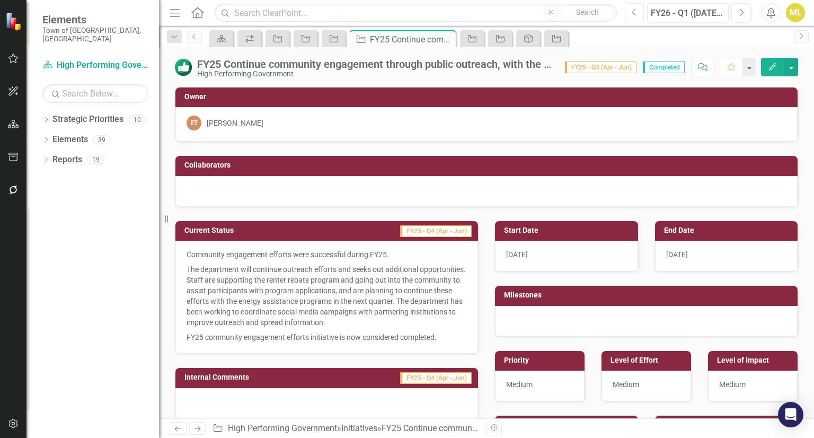
click at [628, 15] on button "Previous" at bounding box center [635, 12] width 20 height 19
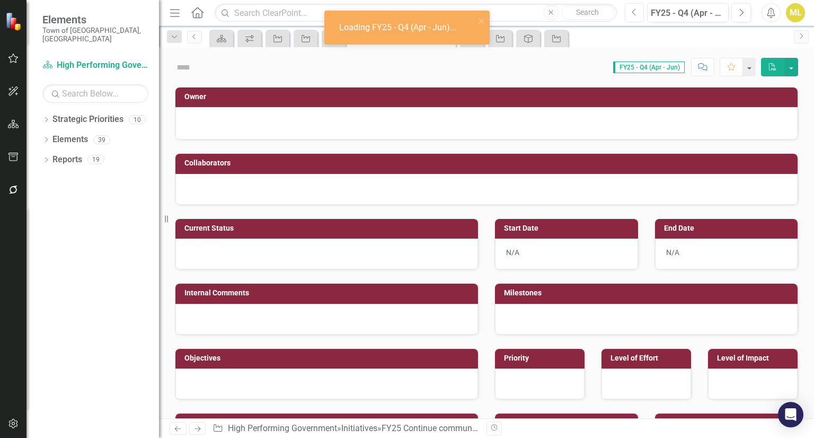
checkbox input "true"
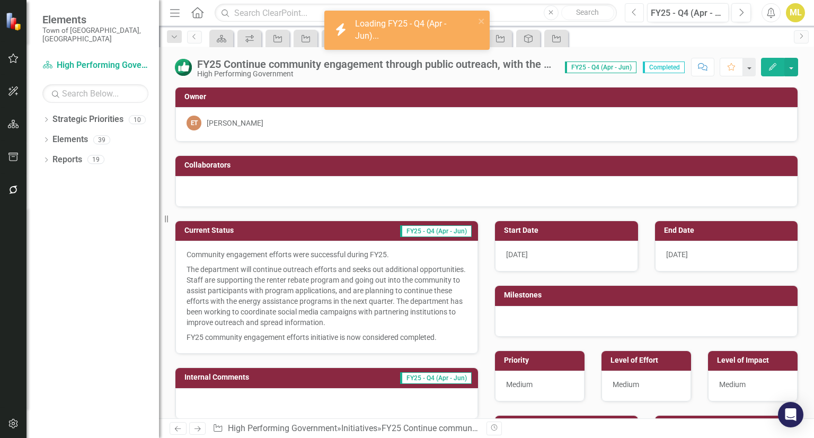
click at [628, 15] on button "Previous" at bounding box center [635, 12] width 20 height 19
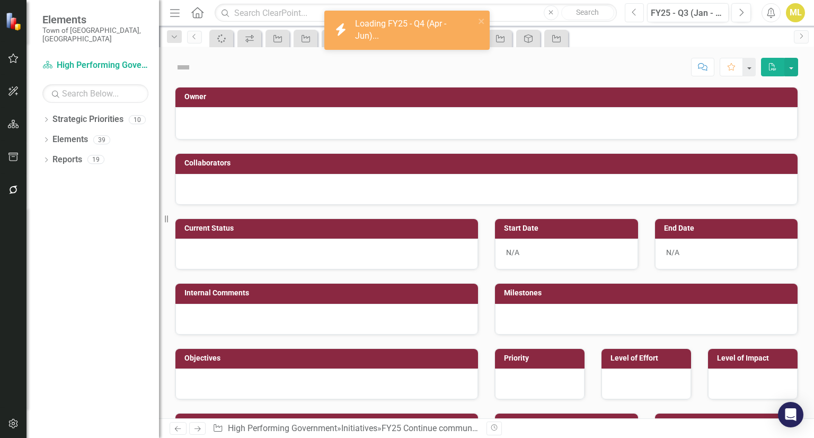
checkbox input "true"
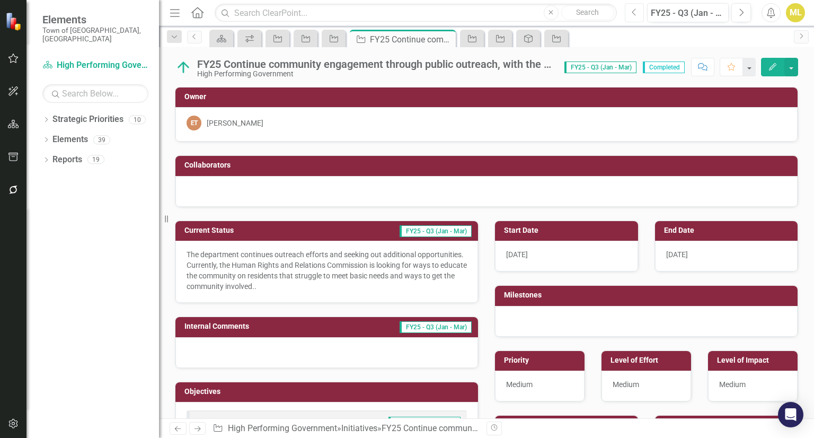
click at [628, 15] on button "Previous" at bounding box center [635, 12] width 20 height 19
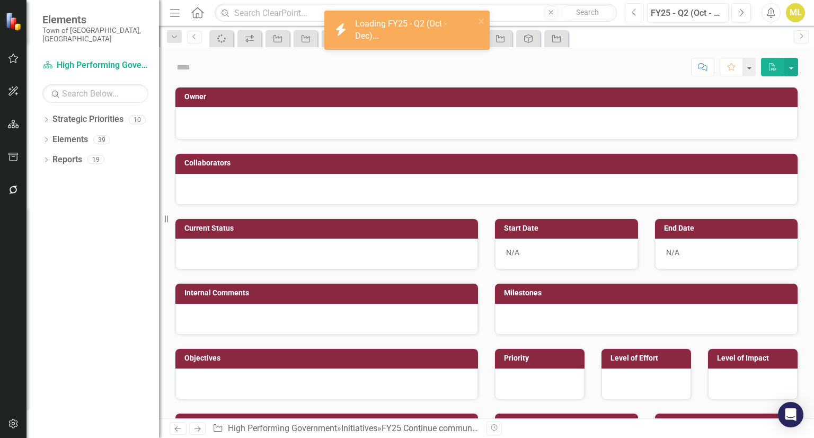
checkbox input "true"
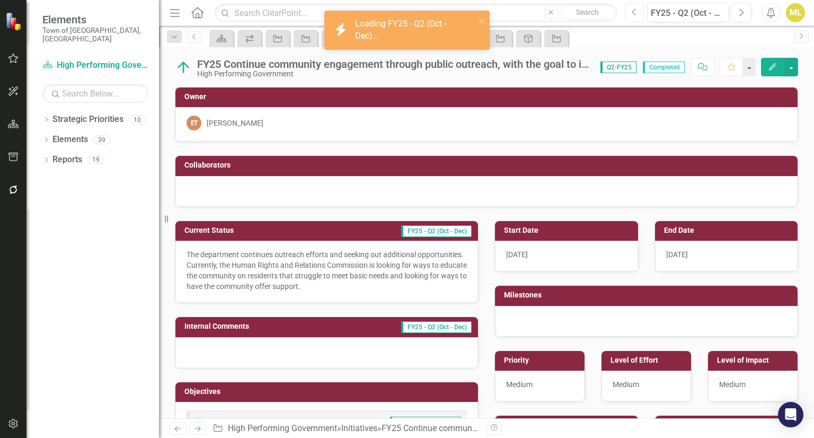
click at [627, 20] on button "Previous" at bounding box center [635, 12] width 20 height 19
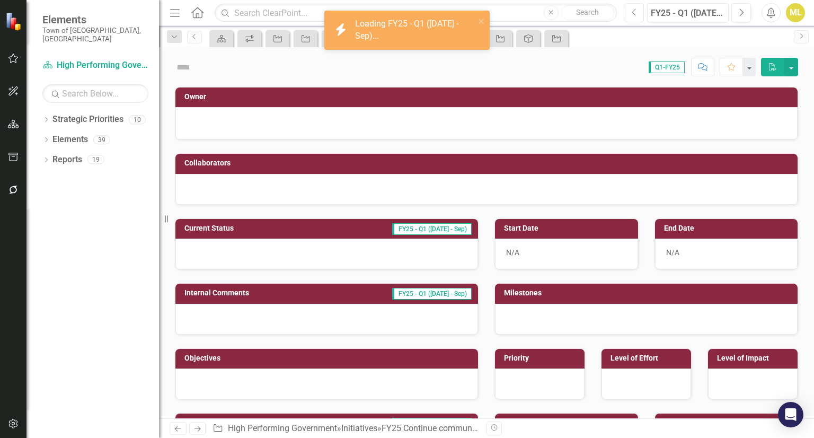
checkbox input "true"
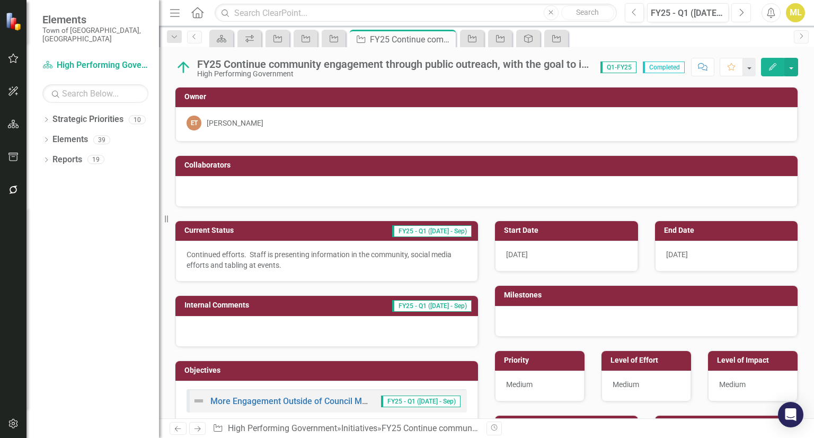
click at [737, 12] on button "Next" at bounding box center [741, 12] width 20 height 19
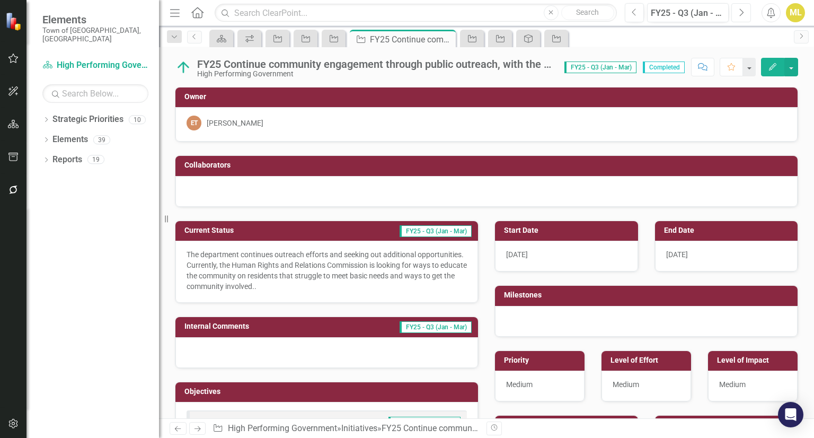
click at [737, 12] on button "Next" at bounding box center [741, 12] width 20 height 19
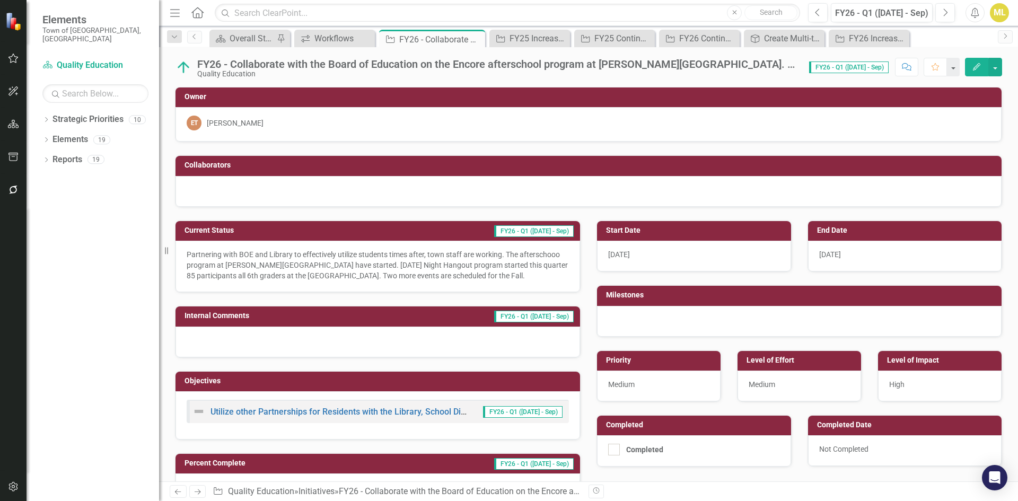
click at [270, 263] on p "Partnering with BOE and Library to effectively utilize students times after, to…" at bounding box center [378, 265] width 382 height 32
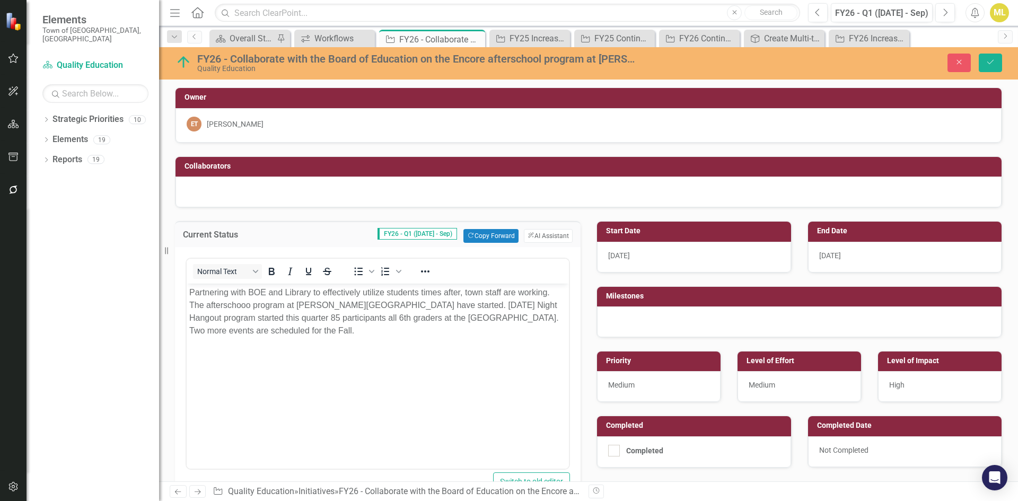
click at [339, 338] on body "Partnering with BOE and Library to effectively utilize students times after, to…" at bounding box center [378, 363] width 382 height 159
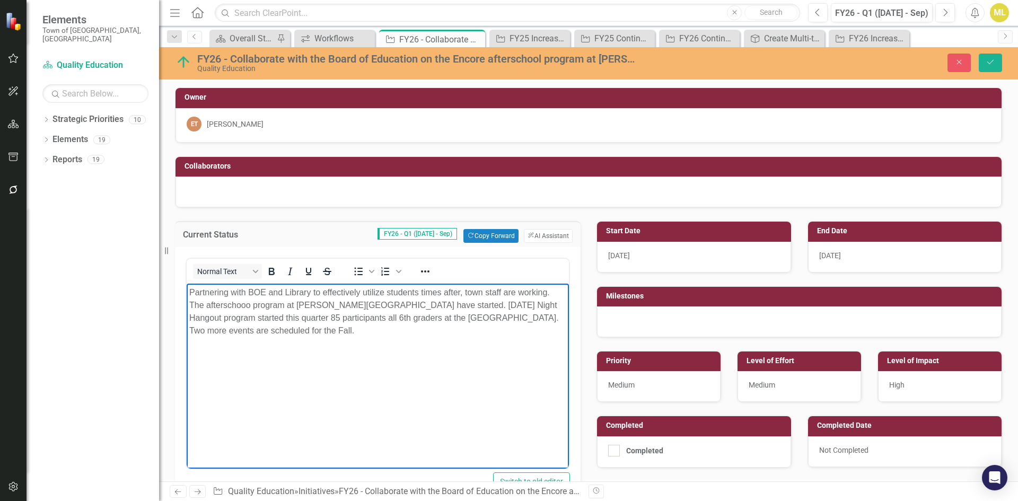
drag, startPoint x: 250, startPoint y: 302, endPoint x: 252, endPoint y: 285, distance: 17.0
click at [251, 302] on p "Partnering with BOE and Library to effectively utilize students times after, to…" at bounding box center [377, 311] width 377 height 51
drag, startPoint x: 360, startPoint y: 331, endPoint x: 136, endPoint y: 269, distance: 232.6
click at [187, 284] on html "Partnering with BOE and Library to effectively utilize students times after, to…" at bounding box center [378, 363] width 382 height 159
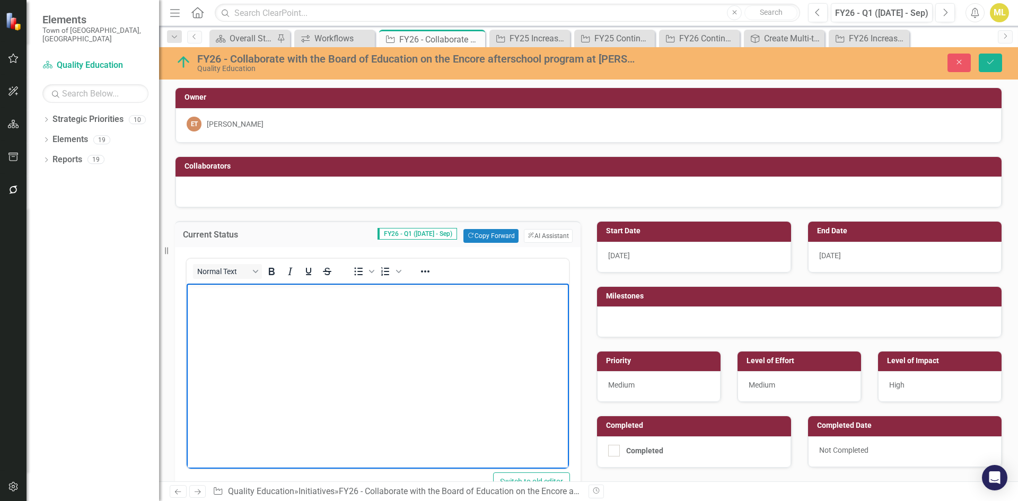
click at [229, 294] on p "Rich Text Area. Press ALT-0 for help." at bounding box center [377, 292] width 377 height 13
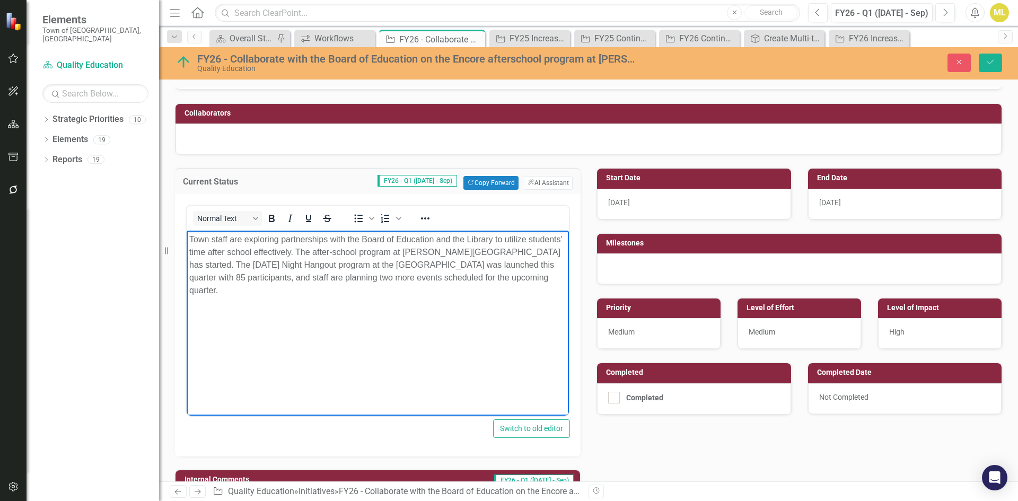
scroll to position [424, 0]
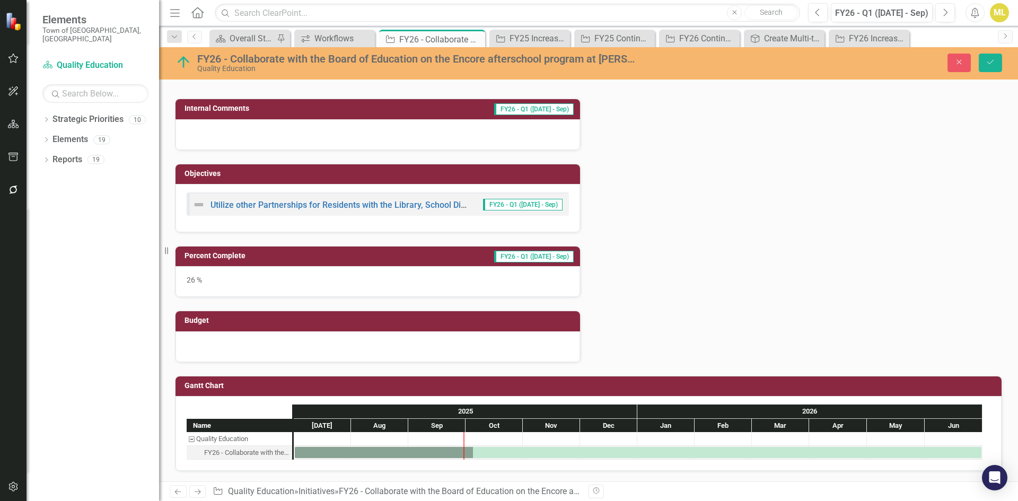
click at [206, 276] on div "26 %" at bounding box center [377, 281] width 404 height 31
click at [206, 275] on div "26 %" at bounding box center [377, 281] width 404 height 31
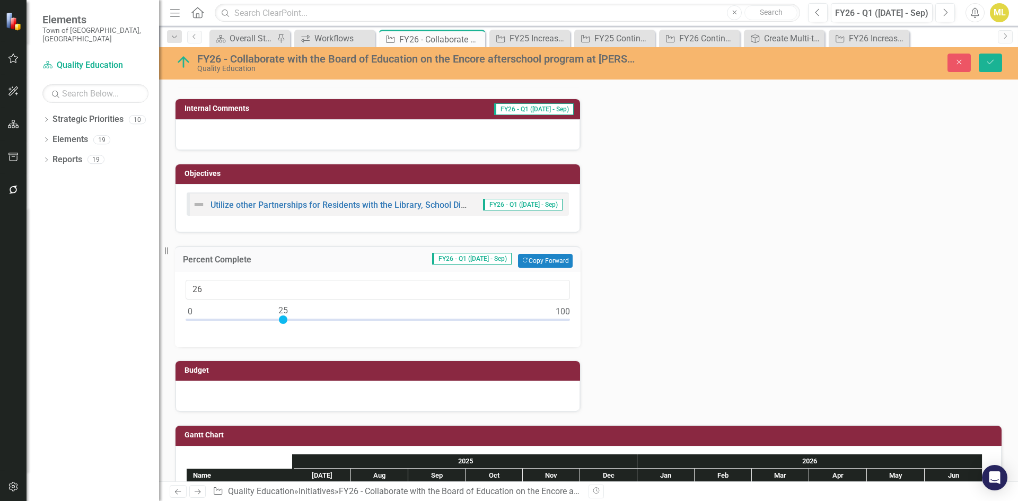
type input "25"
click at [287, 320] on div at bounding box center [283, 319] width 8 height 8
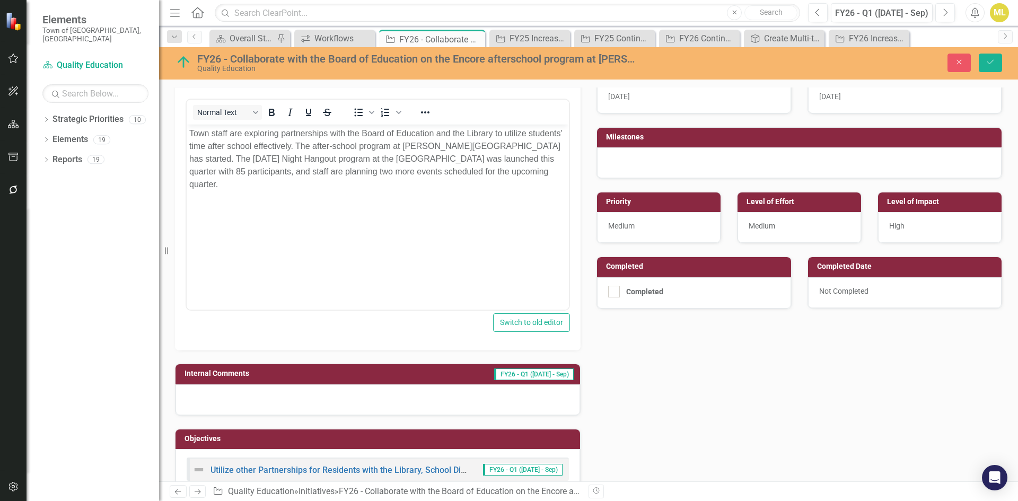
scroll to position [0, 0]
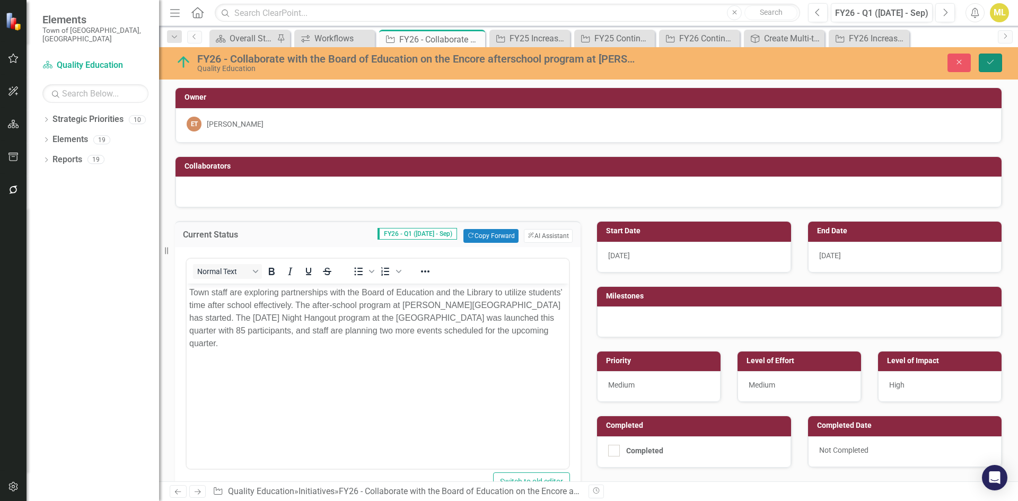
click at [996, 61] on button "Save" at bounding box center [989, 63] width 23 height 19
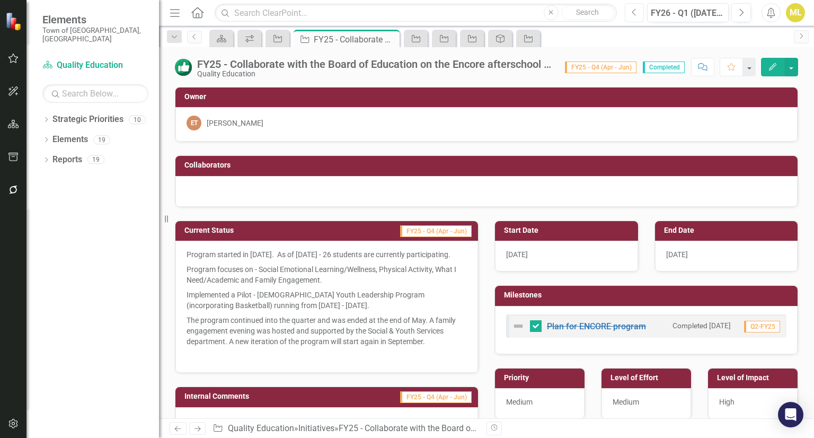
click at [634, 12] on icon "Previous" at bounding box center [635, 13] width 6 height 10
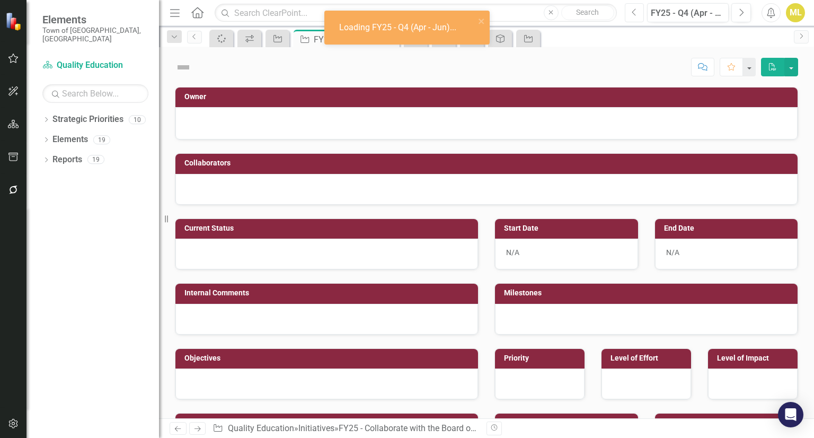
checkbox input "true"
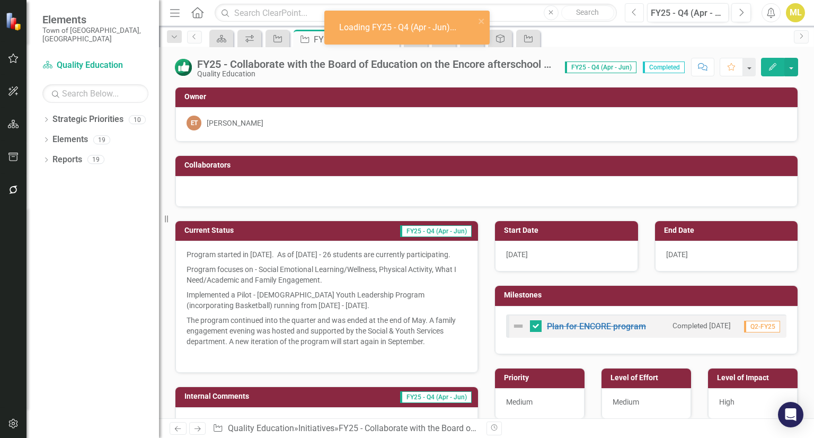
click at [634, 12] on icon "Previous" at bounding box center [635, 13] width 6 height 10
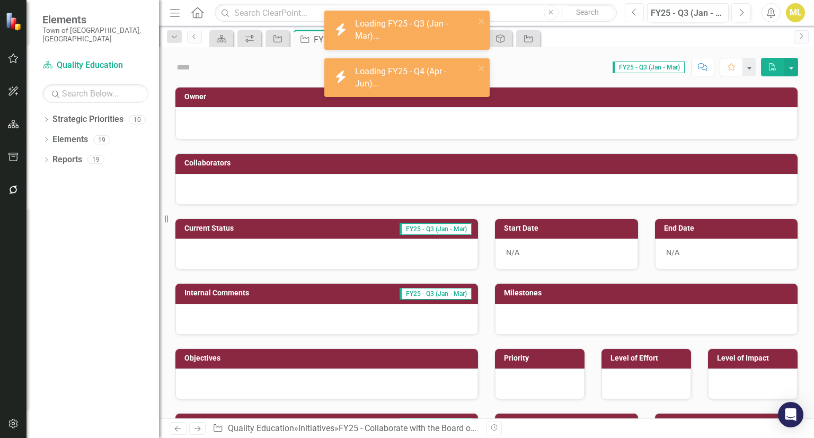
checkbox input "true"
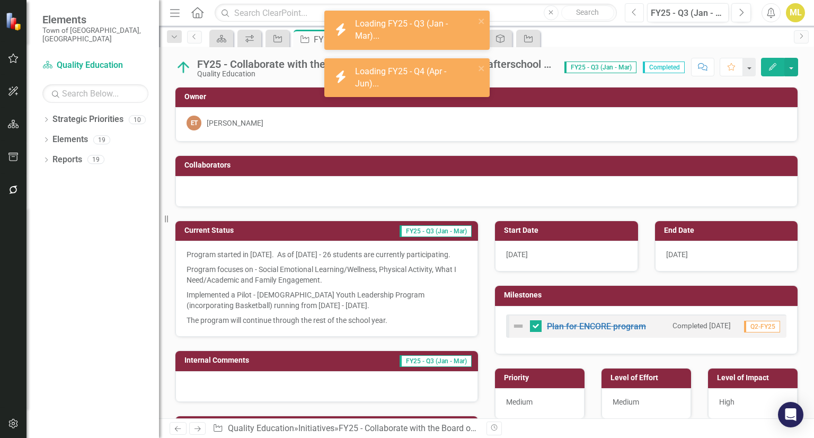
click at [634, 12] on icon "Previous" at bounding box center [635, 13] width 6 height 10
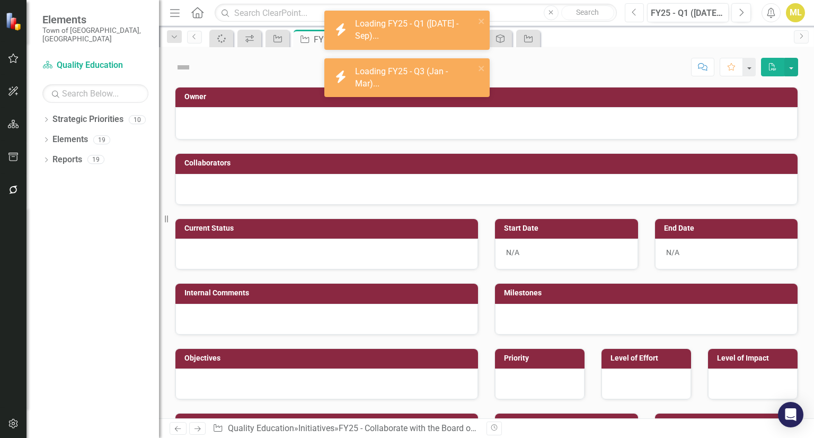
checkbox input "true"
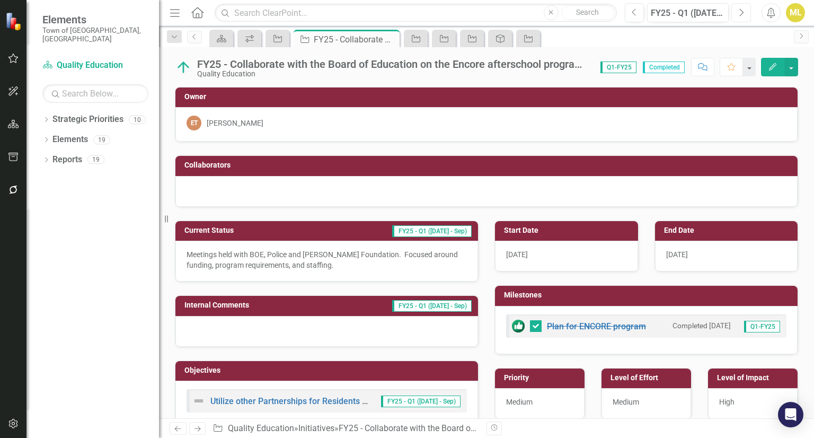
click at [739, 17] on button "Next" at bounding box center [741, 12] width 20 height 19
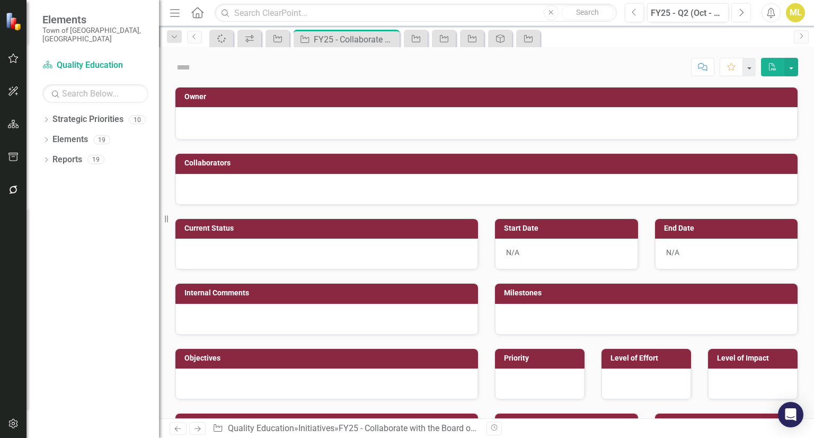
checkbox input "true"
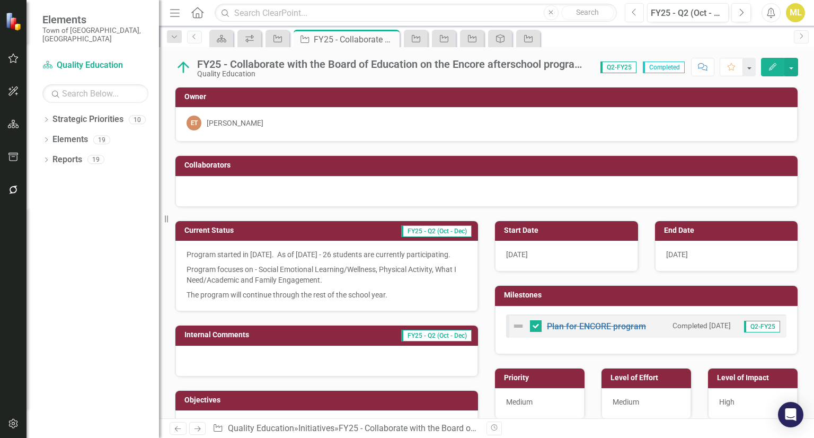
click at [636, 11] on icon "Previous" at bounding box center [635, 13] width 6 height 10
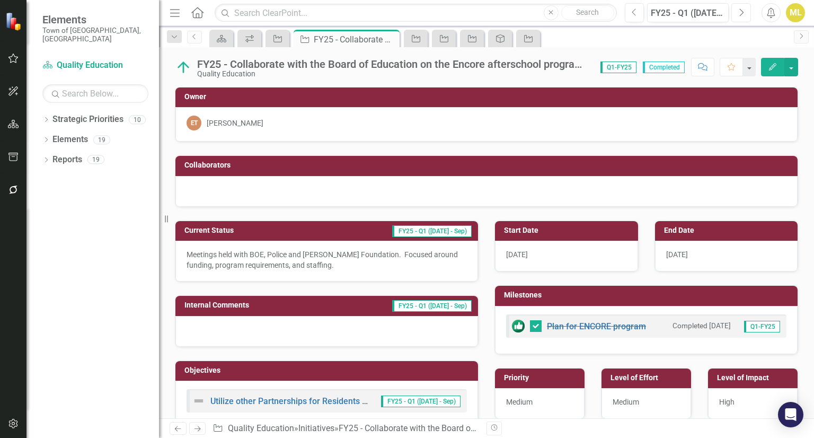
click at [735, 11] on button "Next" at bounding box center [741, 12] width 20 height 19
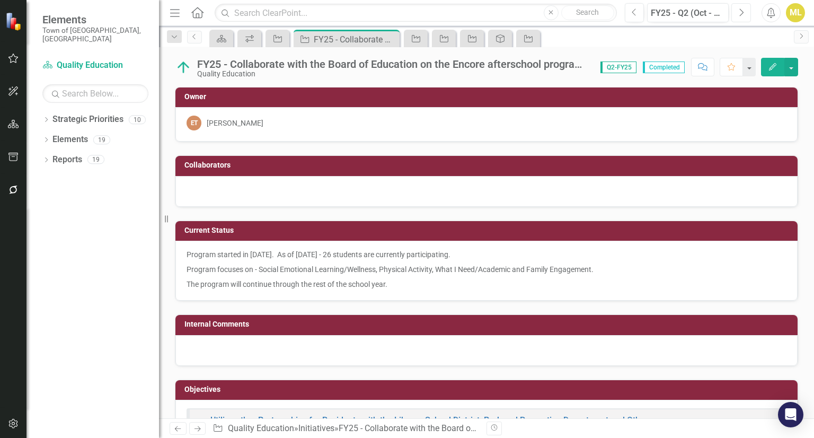
checkbox input "true"
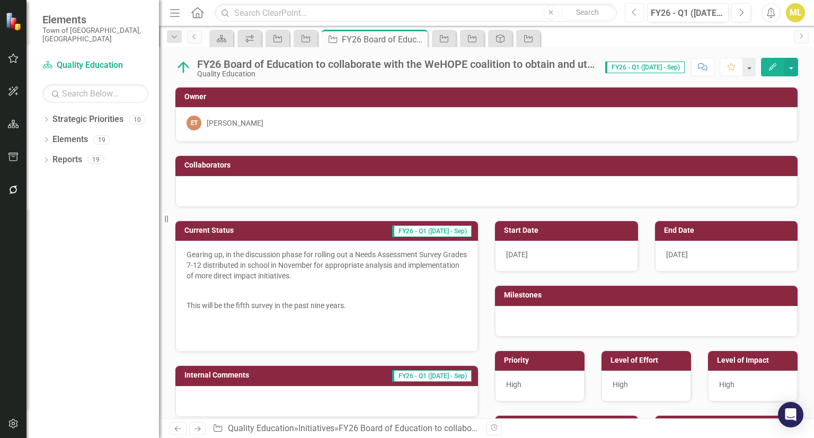
click at [637, 12] on icon "Previous" at bounding box center [635, 13] width 6 height 10
click at [636, 12] on icon "Previous" at bounding box center [635, 13] width 6 height 10
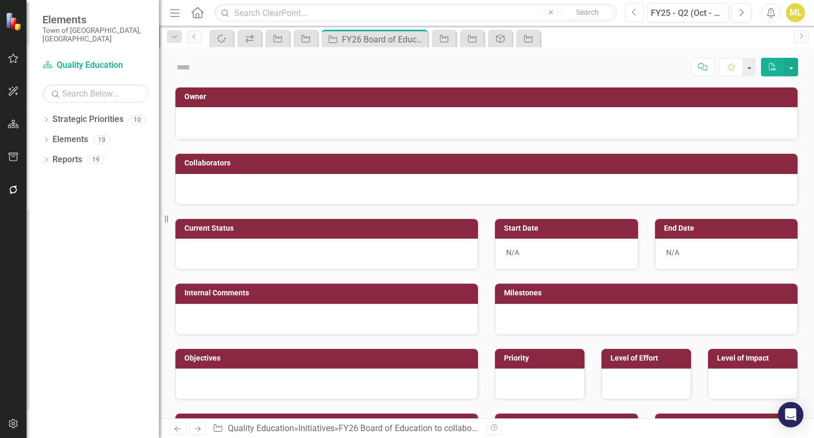
click at [636, 12] on icon "Previous" at bounding box center [635, 13] width 6 height 10
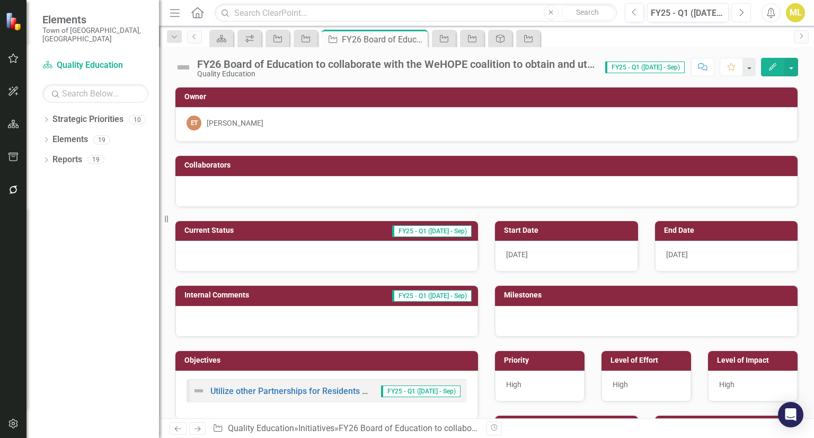
click at [739, 12] on icon "Next" at bounding box center [741, 13] width 6 height 10
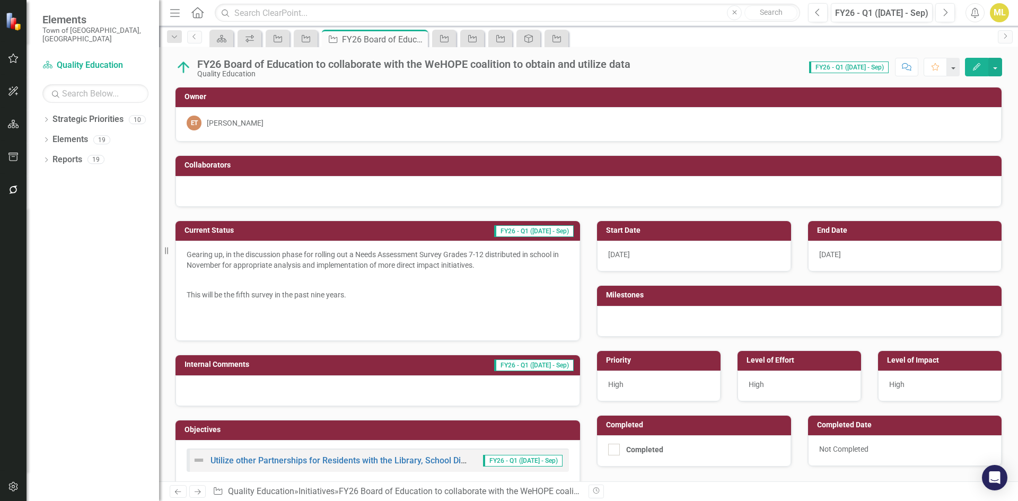
click at [355, 298] on p "This will be the fifth survey in the past nine years." at bounding box center [378, 294] width 382 height 15
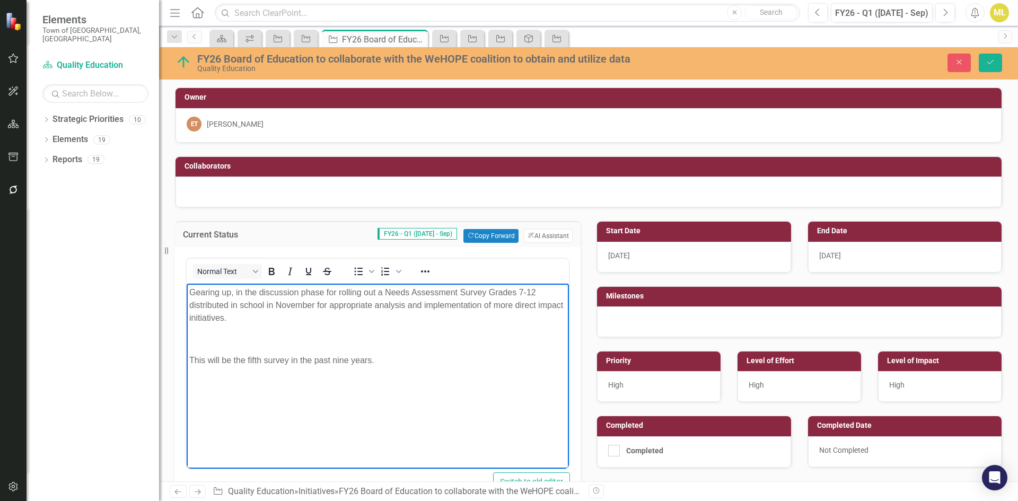
drag, startPoint x: 385, startPoint y: 362, endPoint x: 73, endPoint y: 199, distance: 352.7
click at [187, 284] on html "Gearing up, in the discussion phase for rolling out a Needs Assessment Survey G…" at bounding box center [378, 363] width 382 height 159
copy body "Gearing up, in the discussion phase for rolling out a Needs Assessment Survey G…"
click at [369, 376] on p "Rich Text Area. Press ALT-0 for help." at bounding box center [377, 381] width 377 height 13
drag, startPoint x: 376, startPoint y: 359, endPoint x: 76, endPoint y: 228, distance: 327.1
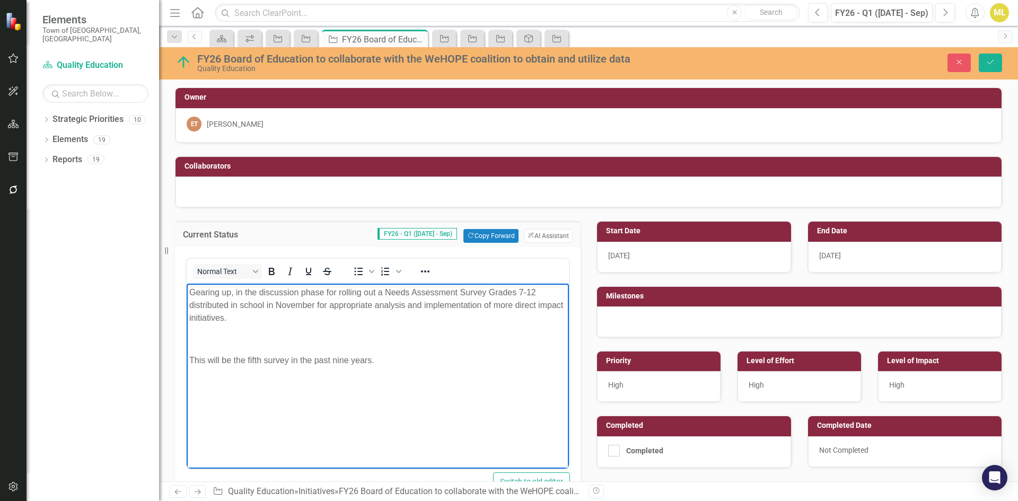
click at [187, 284] on html "Gearing up, in the discussion phase for rolling out a Needs Assessment Survey G…" at bounding box center [378, 363] width 382 height 159
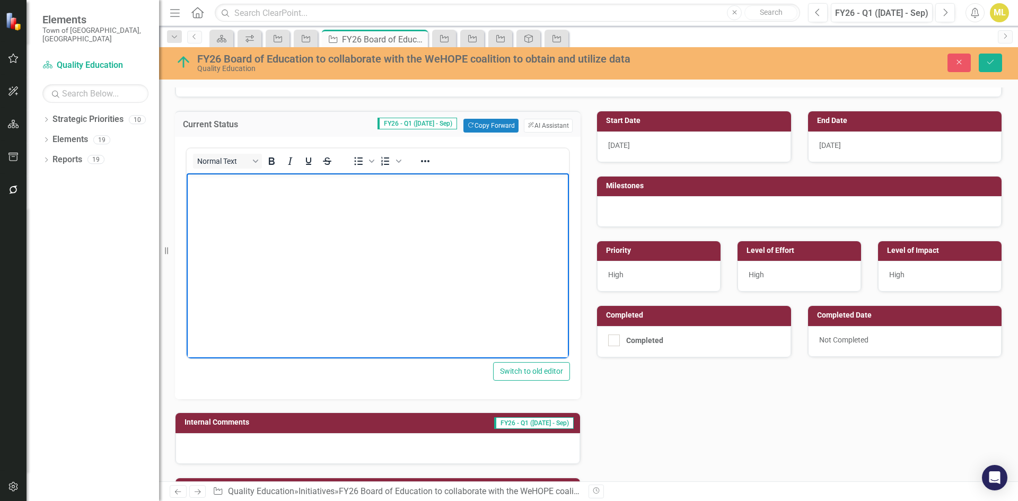
scroll to position [318, 0]
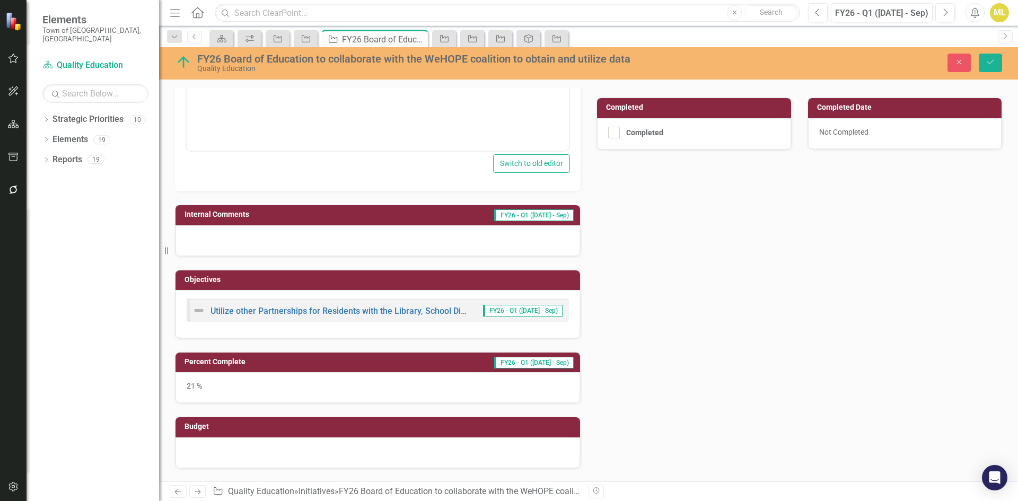
click at [191, 391] on div "21 %" at bounding box center [377, 387] width 404 height 31
click at [190, 391] on div "21 %" at bounding box center [377, 387] width 404 height 31
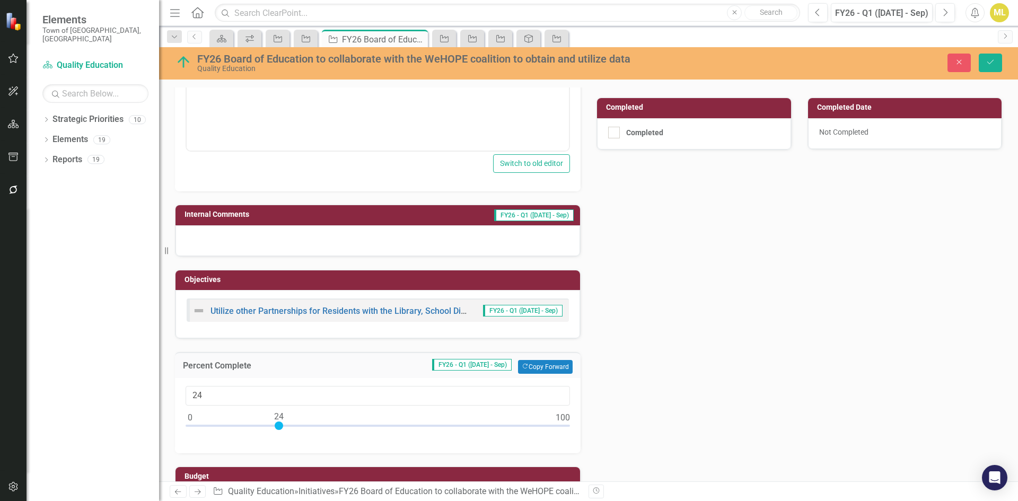
type input "25"
drag, startPoint x: 268, startPoint y: 425, endPoint x: 282, endPoint y: 424, distance: 14.9
click at [282, 424] on div at bounding box center [283, 425] width 8 height 8
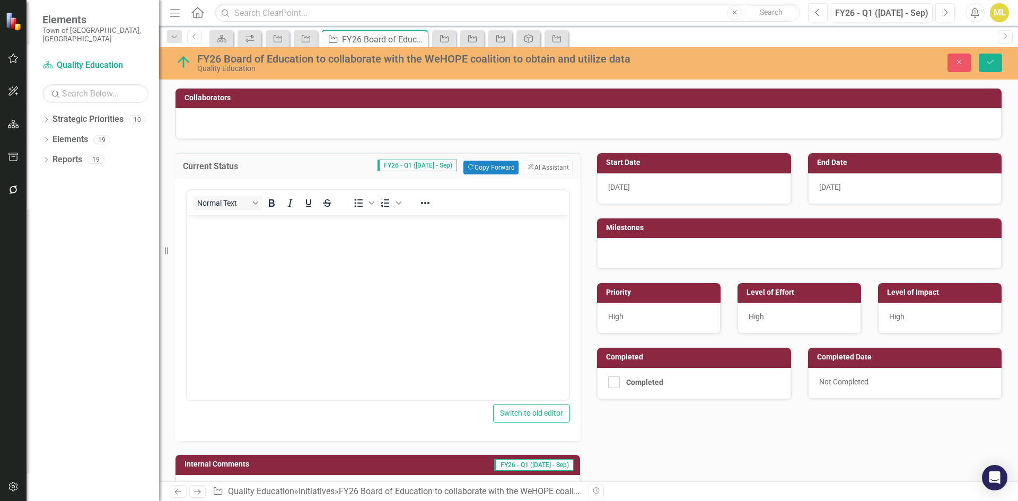
scroll to position [0, 0]
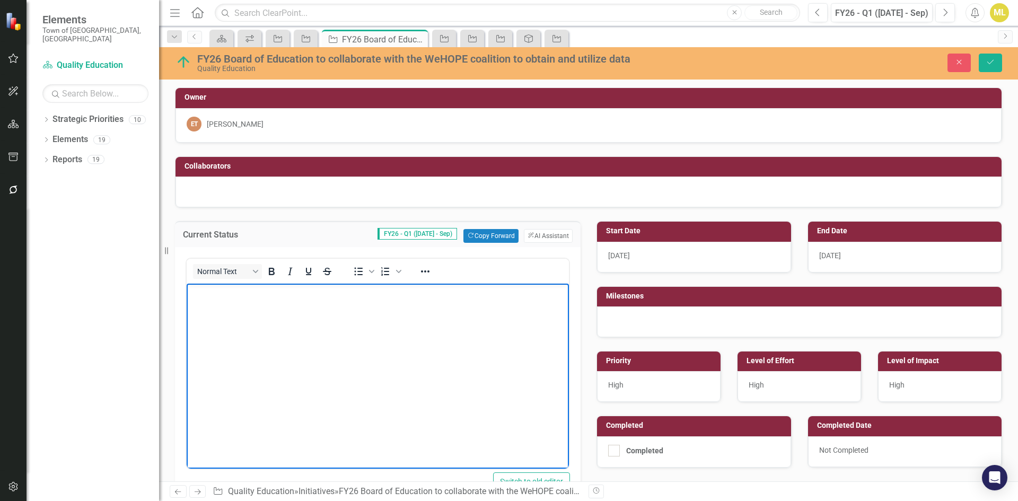
click at [282, 339] on p "Rich Text Area. Press ALT-0 for help." at bounding box center [377, 335] width 377 height 13
click at [196, 289] on p "Rich Text Area. Press ALT-0 for help." at bounding box center [377, 292] width 377 height 13
click at [231, 302] on body "Rich Text Area. Press ALT-0 for help." at bounding box center [378, 363] width 382 height 159
click at [218, 297] on p "Rich Text Area. Press ALT-0 for help." at bounding box center [377, 292] width 377 height 13
click at [229, 307] on p "Rich Text Area. Press ALT-0 for help." at bounding box center [377, 313] width 377 height 13
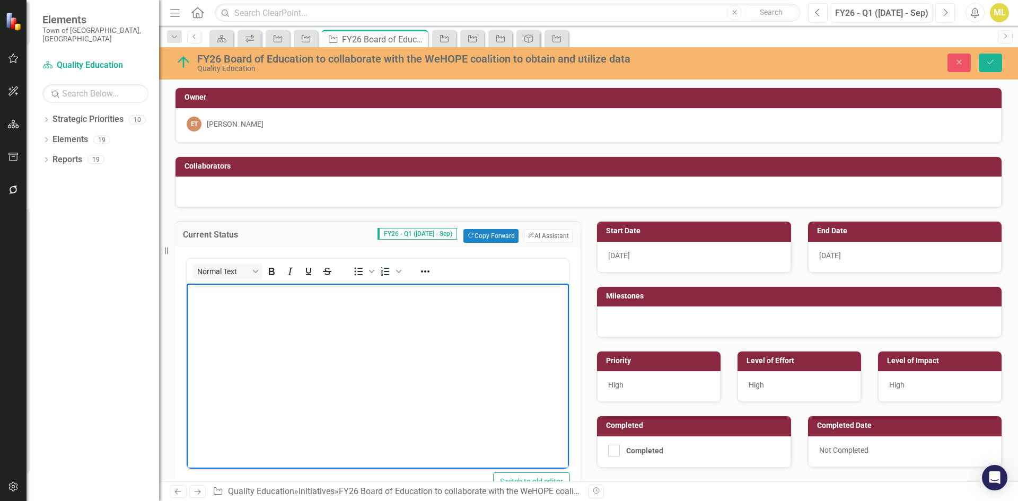
click at [216, 298] on p "Rich Text Area. Press ALT-0 for help." at bounding box center [377, 292] width 377 height 13
click at [265, 294] on p "Rich Text Area. Press ALT-0 for help." at bounding box center [377, 292] width 377 height 13
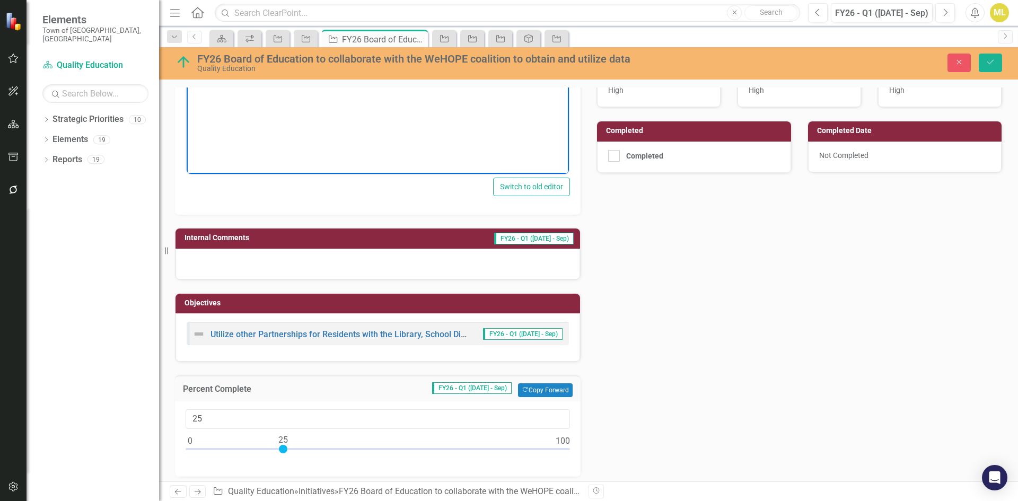
scroll to position [106, 0]
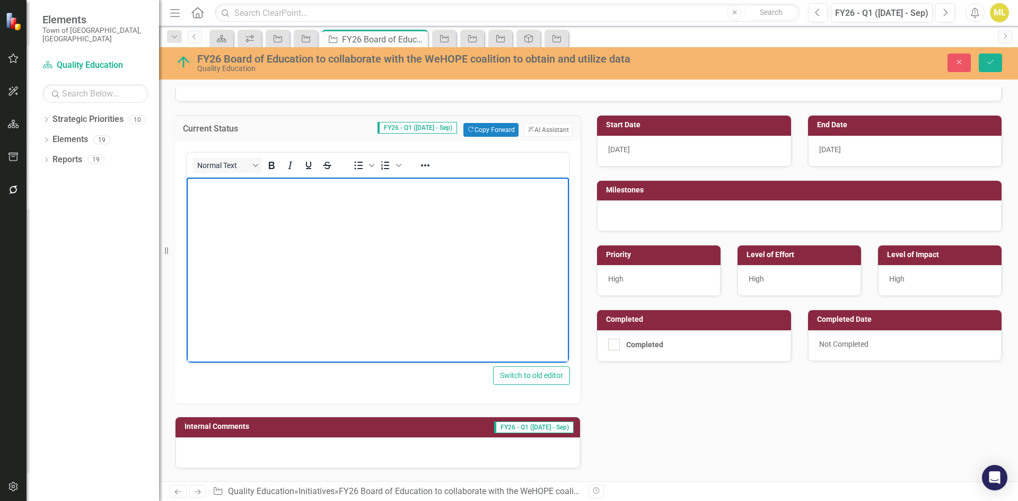
click at [226, 191] on p "Rich Text Area. Press ALT-0 for help." at bounding box center [377, 186] width 377 height 13
click at [242, 195] on body "Rich Text Area. Press ALT-0 for help." at bounding box center [378, 257] width 382 height 159
click at [225, 191] on p "Rich Text Area. Press ALT-0 for help." at bounding box center [377, 186] width 377 height 13
click at [314, 198] on body "Preparation is underway for rolling" at bounding box center [378, 257] width 382 height 159
drag, startPoint x: 330, startPoint y: 190, endPoint x: 196, endPoint y: 171, distance: 135.9
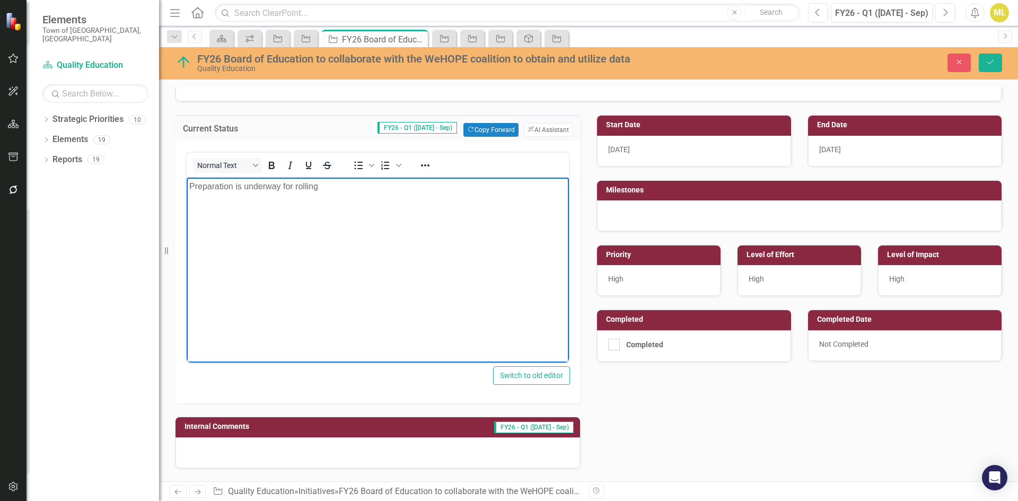
click at [196, 178] on html "Preparation is underway for rolling" at bounding box center [378, 257] width 382 height 159
drag, startPoint x: 553, startPoint y: 206, endPoint x: 503, endPoint y: 185, distance: 53.7
click at [549, 204] on body "Preparation is underway for the next Needs Assessment Survey for Grades 7-12" at bounding box center [378, 257] width 382 height 159
click at [428, 191] on p "Preparation is underway for the next Needs Assessment Survey for Grades 7-12 an…" at bounding box center [377, 192] width 377 height 25
click at [384, 200] on p "Preparation is underway for the next Needs Assessment Survey for Grades 7-12 an…" at bounding box center [377, 192] width 377 height 25
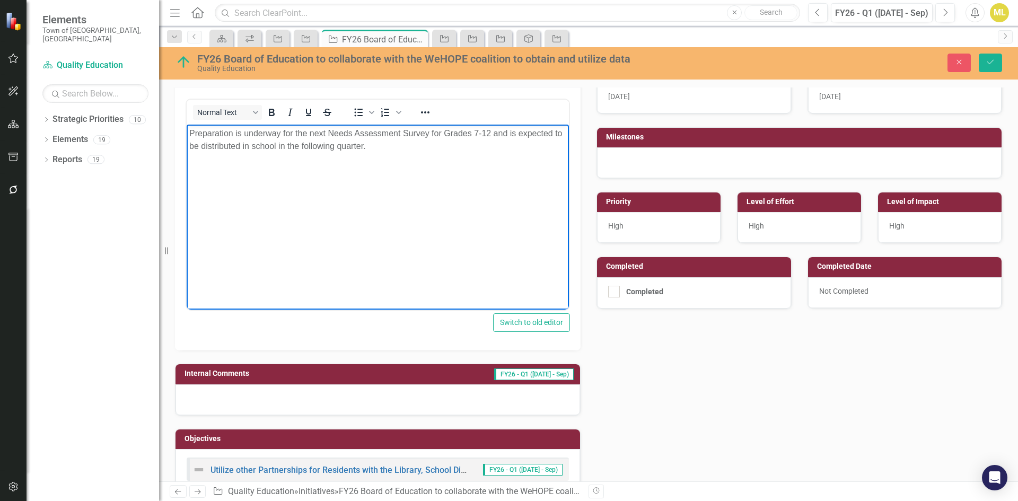
scroll to position [0, 0]
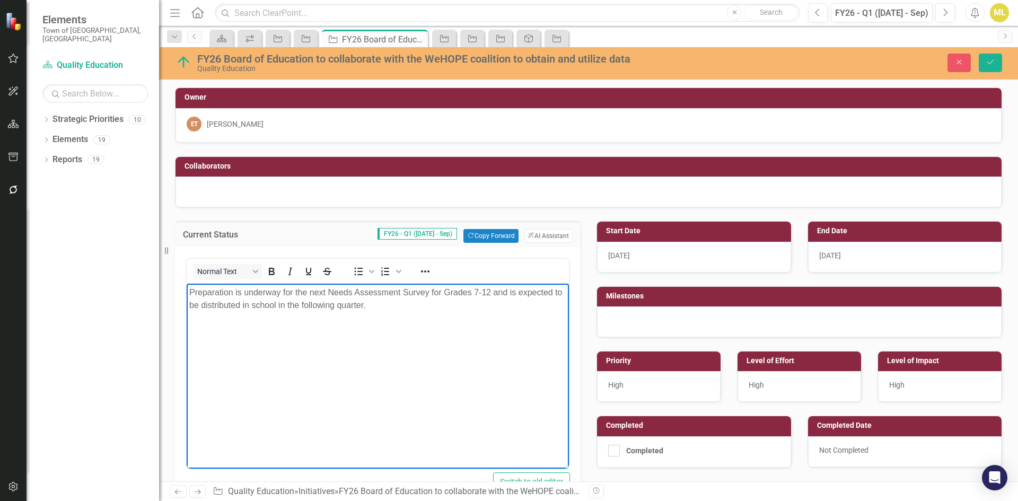
drag, startPoint x: 372, startPoint y: 305, endPoint x: 363, endPoint y: 301, distance: 10.0
click at [369, 304] on p "Preparation is underway for the next Needs Assessment Survey for Grades 7-12 an…" at bounding box center [377, 298] width 377 height 25
click at [365, 302] on p "Preparation is underway for the next Needs Assessment Survey for Grades 7-12 an…" at bounding box center [377, 298] width 377 height 25
drag, startPoint x: 550, startPoint y: 303, endPoint x: 74, endPoint y: 286, distance: 476.2
click at [187, 286] on html "Preparation is underway for the next Needs Assessment Survey for Grades 7-12 an…" at bounding box center [378, 363] width 382 height 159
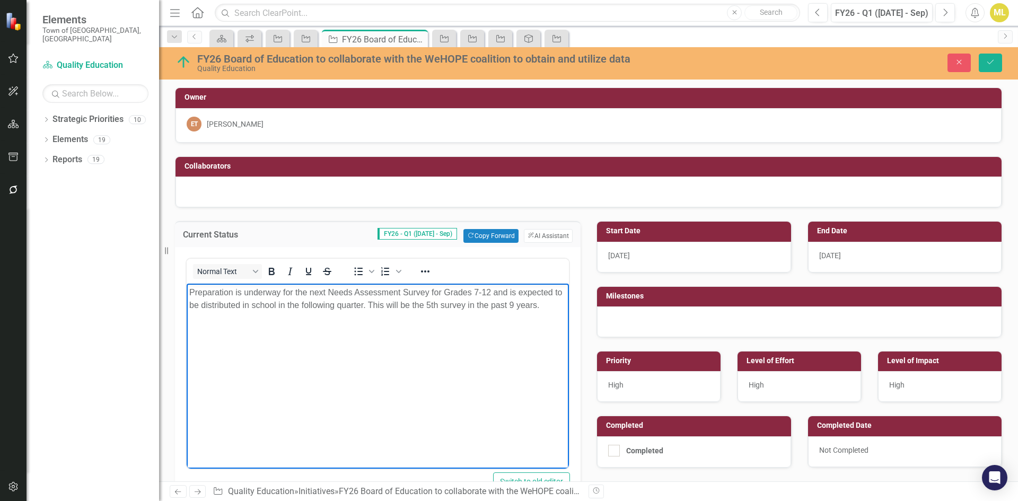
copy p "Preparation is underway for the next Needs Assessment Survey for Grades 7-12 an…"
click at [369, 310] on p "Preparation is underway for the next Needs Assessment Survey for Grades 7-12 an…" at bounding box center [377, 298] width 377 height 25
drag, startPoint x: 529, startPoint y: 305, endPoint x: -47, endPoint y: 220, distance: 582.3
click at [187, 284] on html "Preparation is underway for the next Needs Assessment Survey for Grades 7-12 an…" at bounding box center [378, 363] width 382 height 159
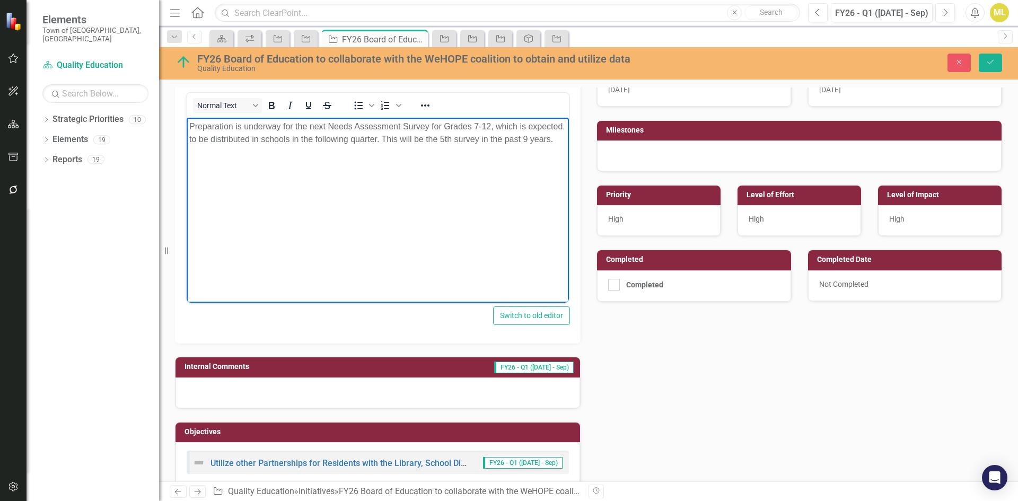
scroll to position [212, 0]
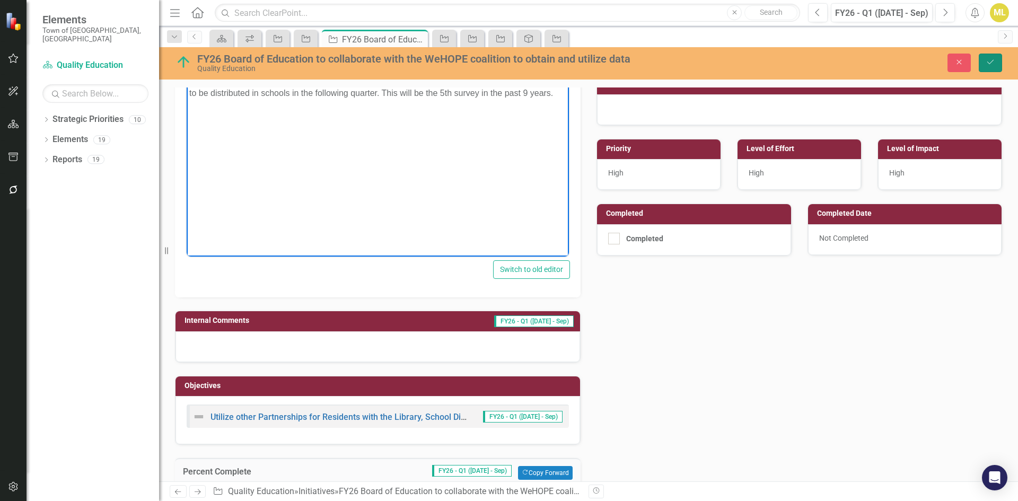
click at [990, 59] on icon "Save" at bounding box center [990, 61] width 10 height 7
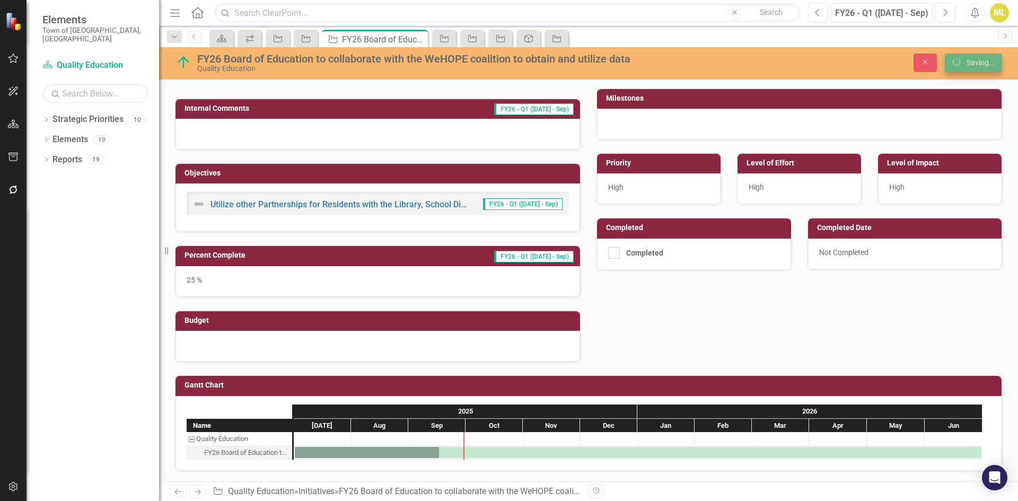
scroll to position [198, 0]
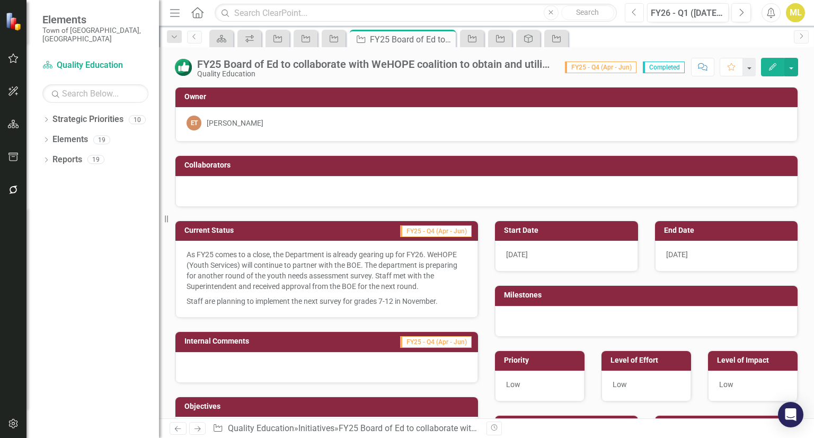
click at [639, 15] on button "Previous" at bounding box center [635, 12] width 20 height 19
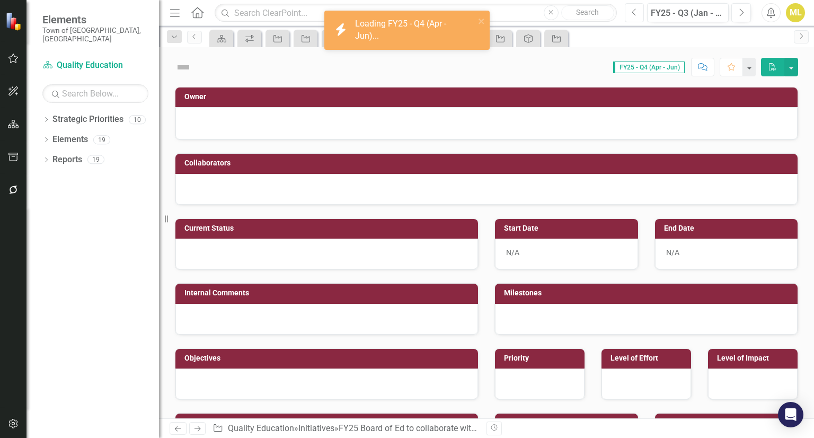
click at [639, 15] on button "Previous" at bounding box center [635, 12] width 20 height 19
checkbox input "true"
click at [639, 15] on button "Previous" at bounding box center [635, 12] width 20 height 19
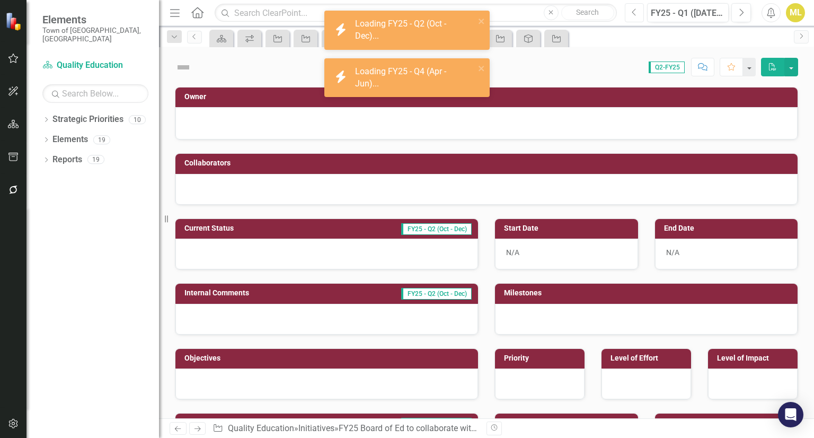
checkbox input "true"
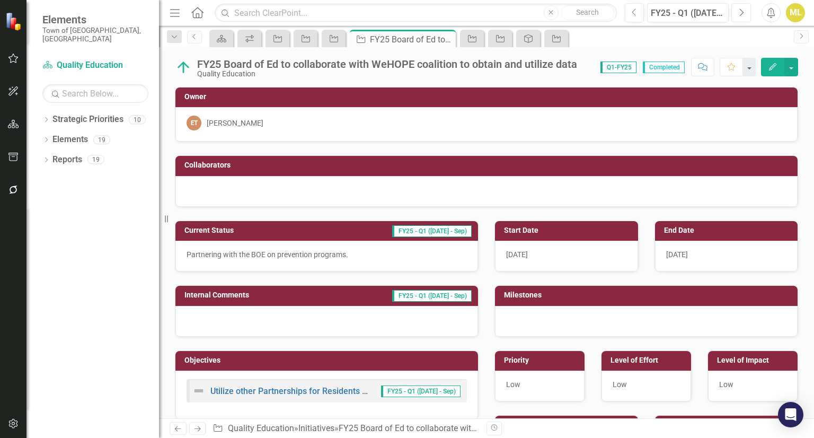
click at [735, 13] on button "Next" at bounding box center [741, 12] width 20 height 19
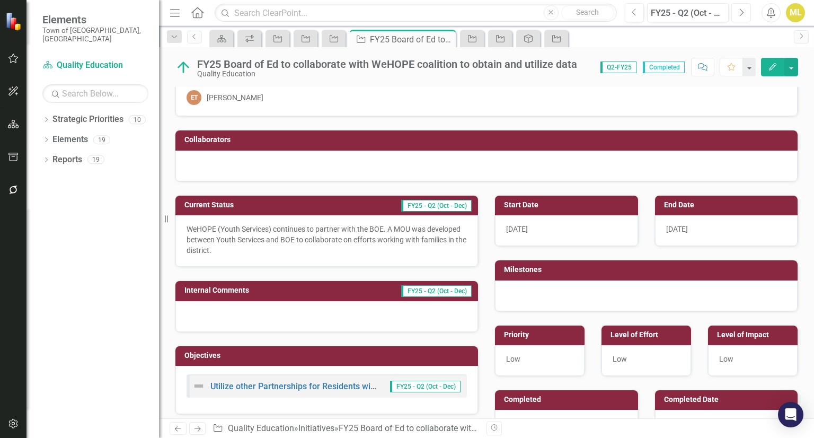
scroll to position [53, 0]
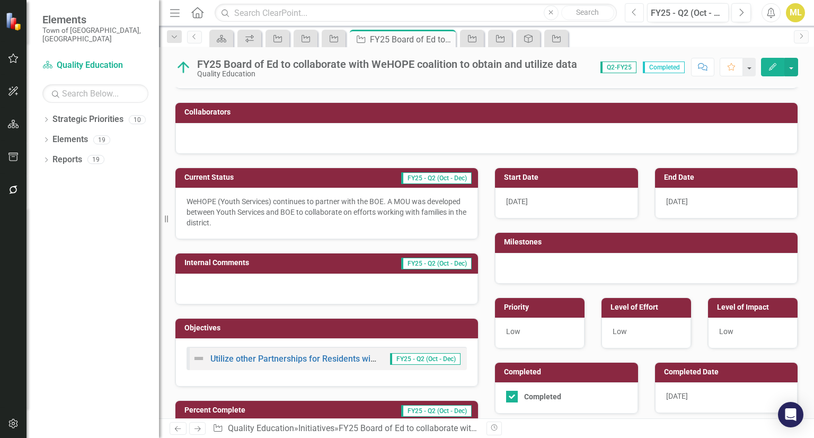
click at [638, 11] on button "Previous" at bounding box center [635, 12] width 20 height 19
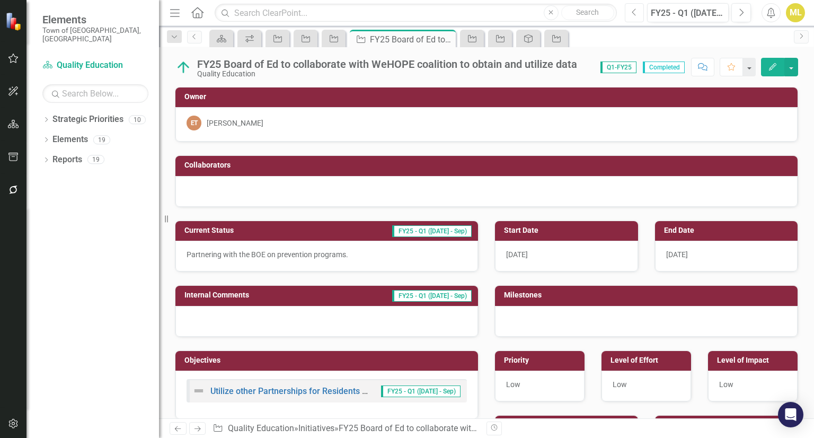
click at [639, 12] on button "Previous" at bounding box center [635, 12] width 20 height 19
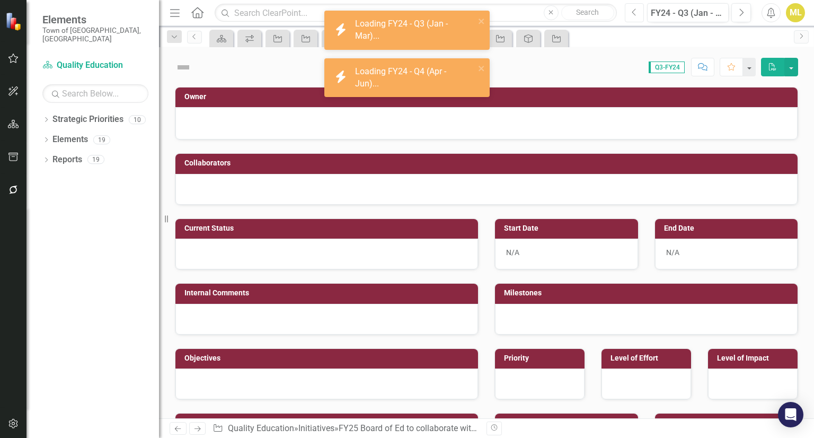
checkbox input "true"
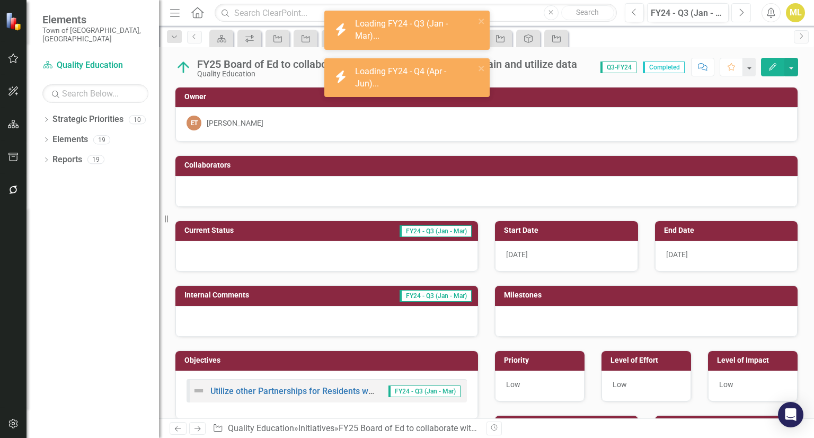
click at [744, 12] on icon "Next" at bounding box center [741, 13] width 6 height 10
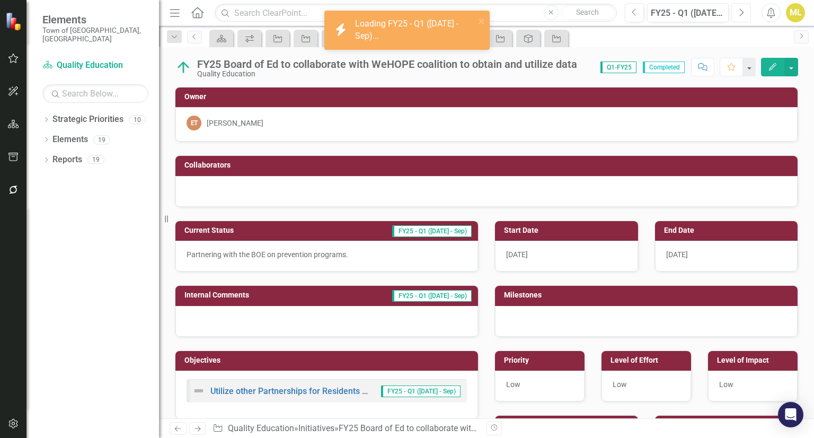
click at [740, 13] on icon "Next" at bounding box center [741, 13] width 6 height 10
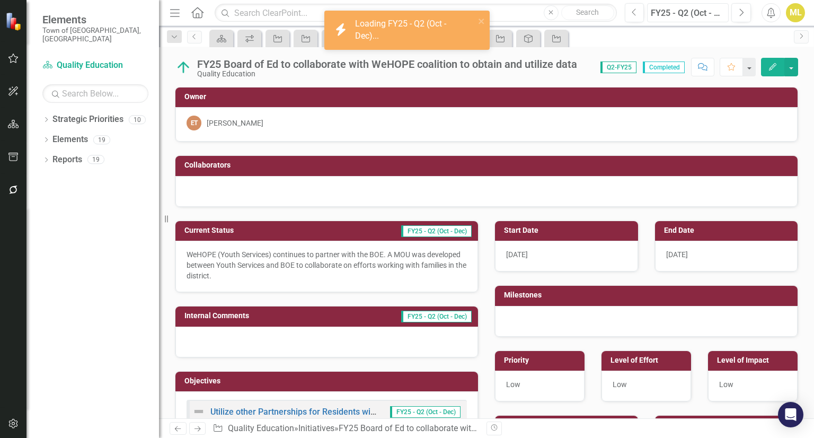
click at [705, 9] on div "FY25 - Q2 (Oct - Dec)" at bounding box center [688, 13] width 74 height 13
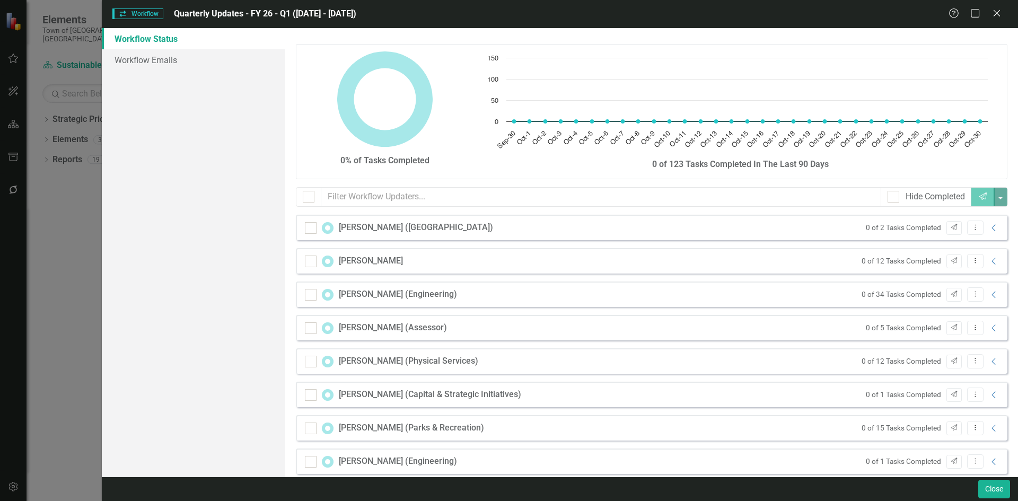
scroll to position [485, 0]
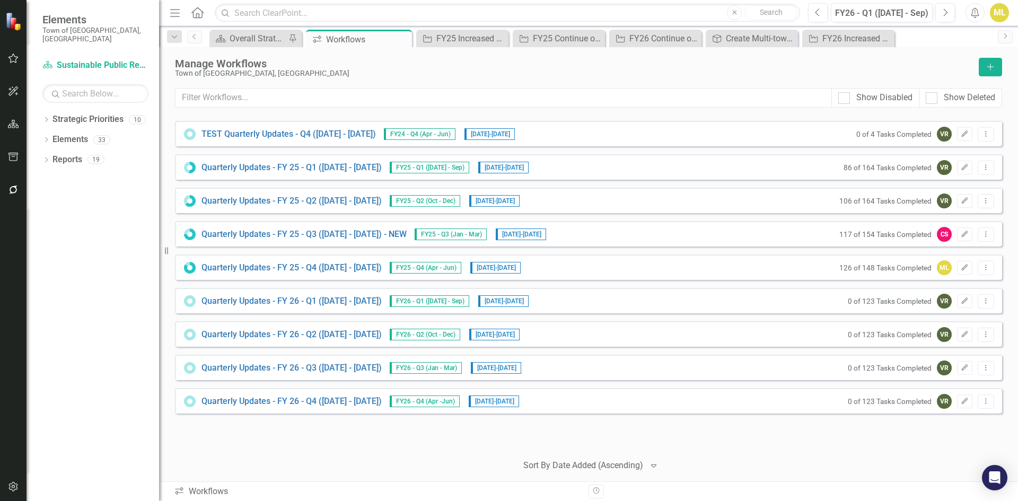
click at [16, 184] on button "button" at bounding box center [14, 190] width 24 height 22
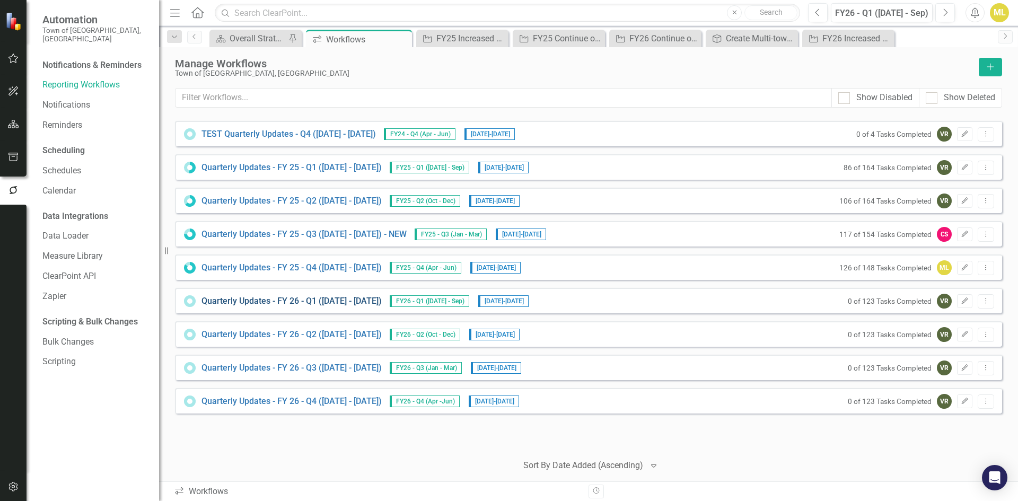
click at [362, 302] on link "Quarterly Updates - FY 26 - Q1 ([DATE] - [DATE])" at bounding box center [291, 301] width 180 height 12
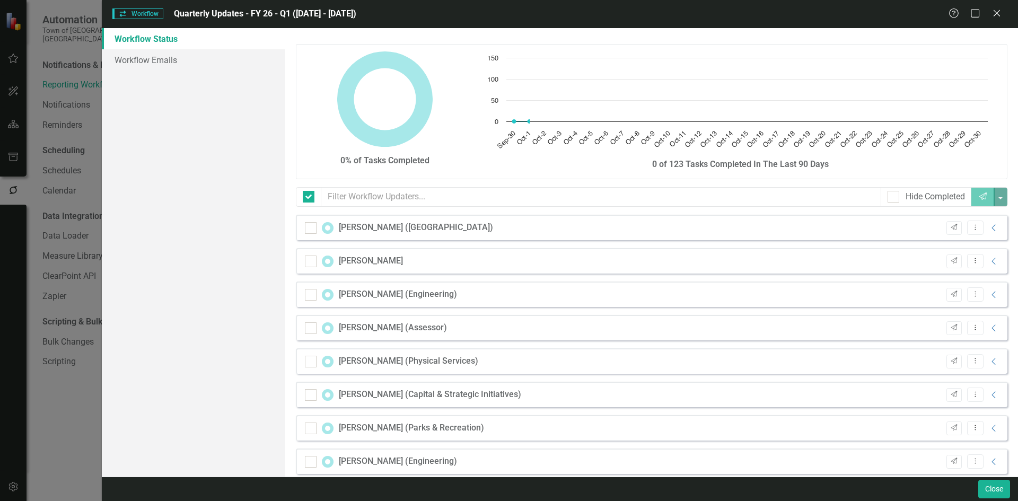
checkbox input "false"
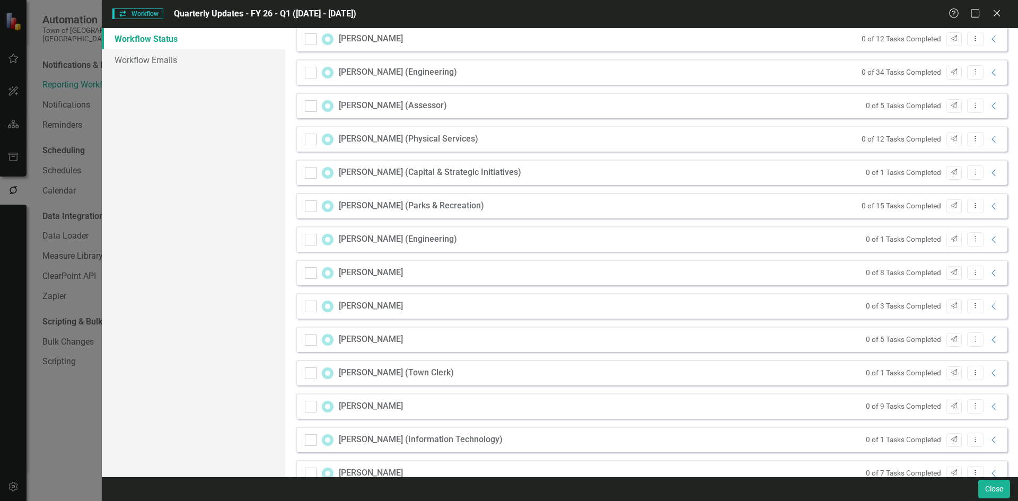
scroll to position [314, 0]
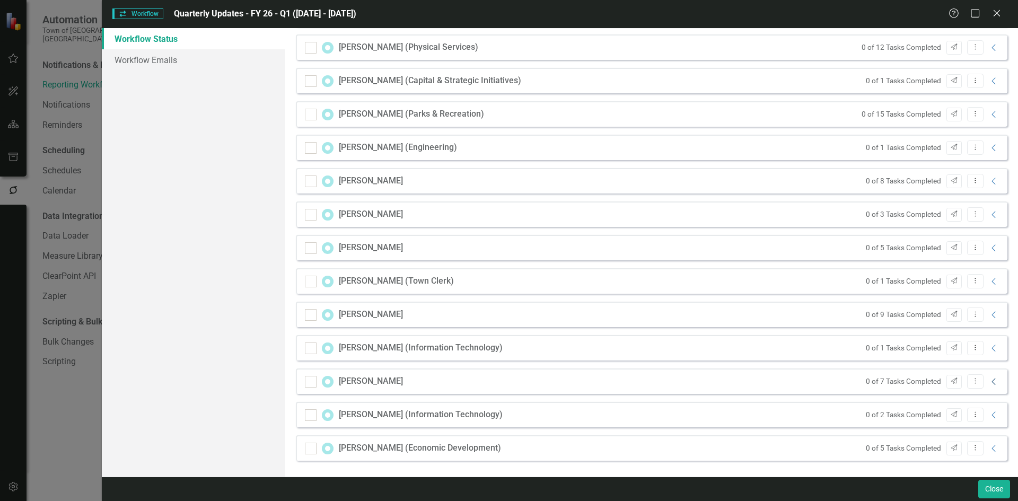
click at [988, 381] on icon "Collapse" at bounding box center [993, 381] width 11 height 8
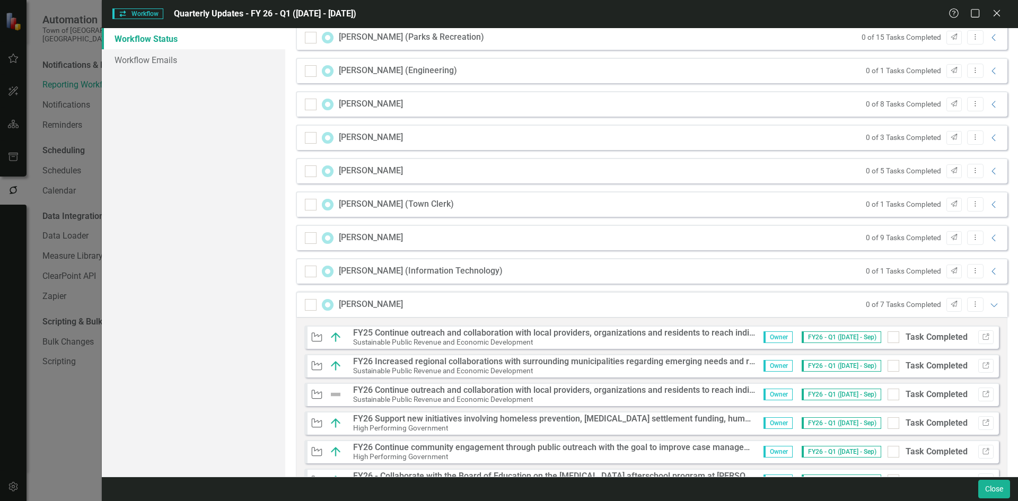
scroll to position [526, 0]
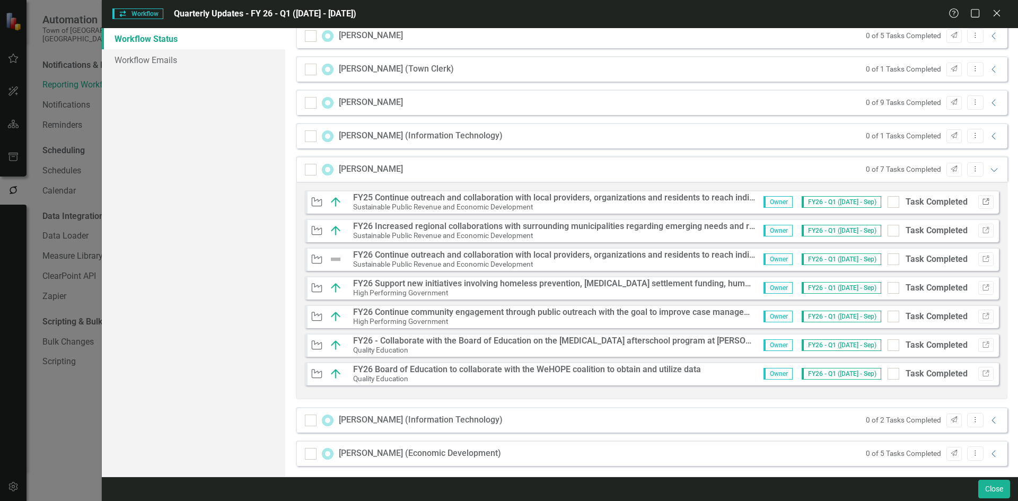
click at [982, 200] on icon "Link" at bounding box center [986, 202] width 8 height 6
click at [982, 260] on button "Link" at bounding box center [985, 259] width 15 height 14
click at [982, 315] on icon "Link" at bounding box center [986, 316] width 8 height 6
click at [991, 12] on icon "Close" at bounding box center [996, 13] width 13 height 10
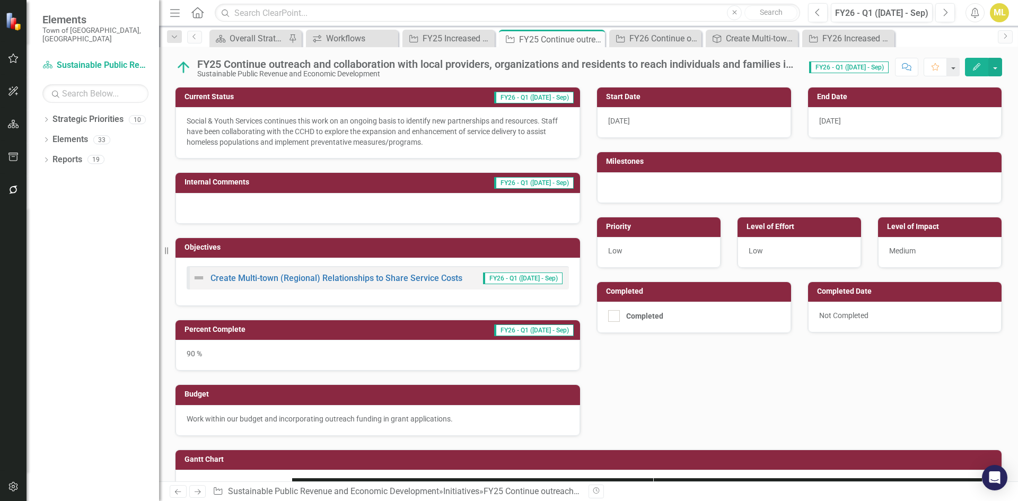
scroll to position [106, 0]
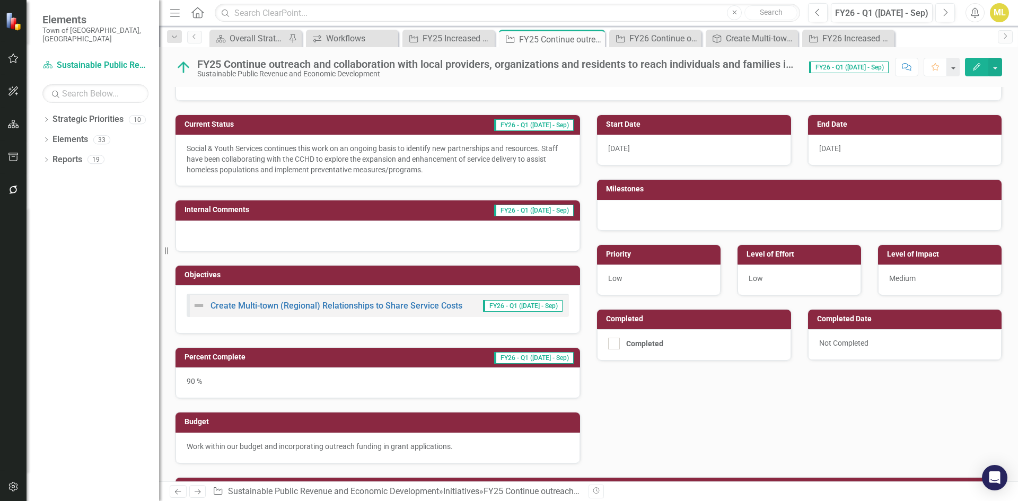
click at [724, 62] on div "FY25 Continue outreach and collaboration with local providers, organizations an…" at bounding box center [497, 64] width 601 height 12
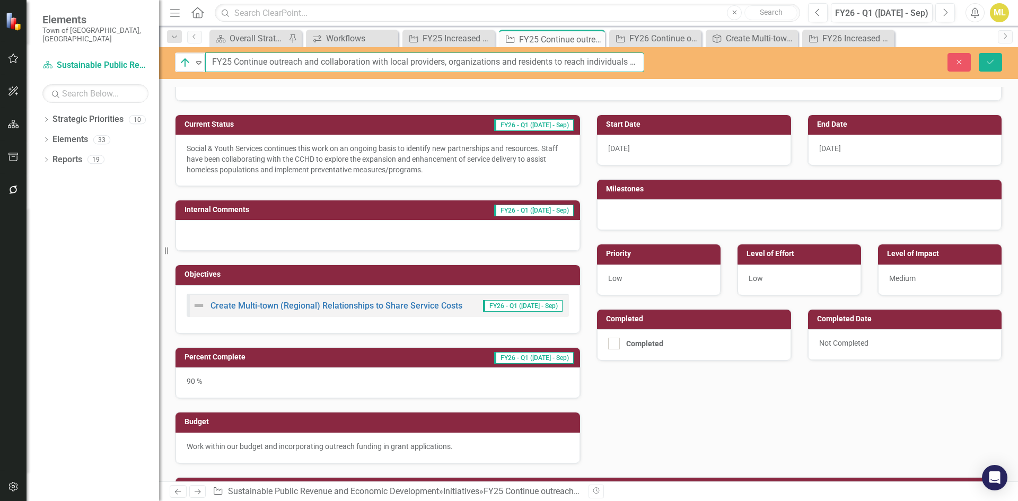
click at [623, 56] on input "FY25 Continue outreach and collaboration with local providers, organizations an…" at bounding box center [424, 62] width 439 height 20
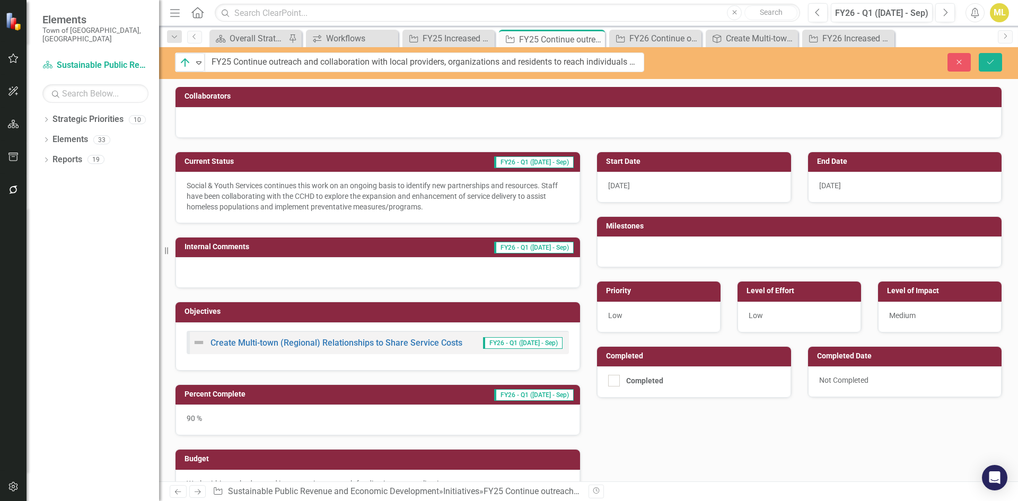
scroll to position [0, 0]
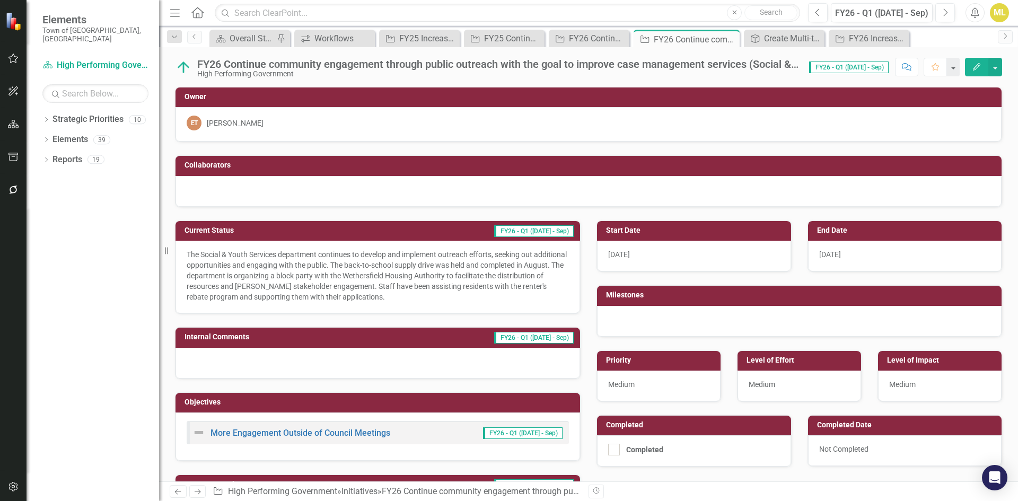
click at [721, 65] on div "FY26 Continue community engagement through public outreach with the goal to imp…" at bounding box center [497, 64] width 601 height 12
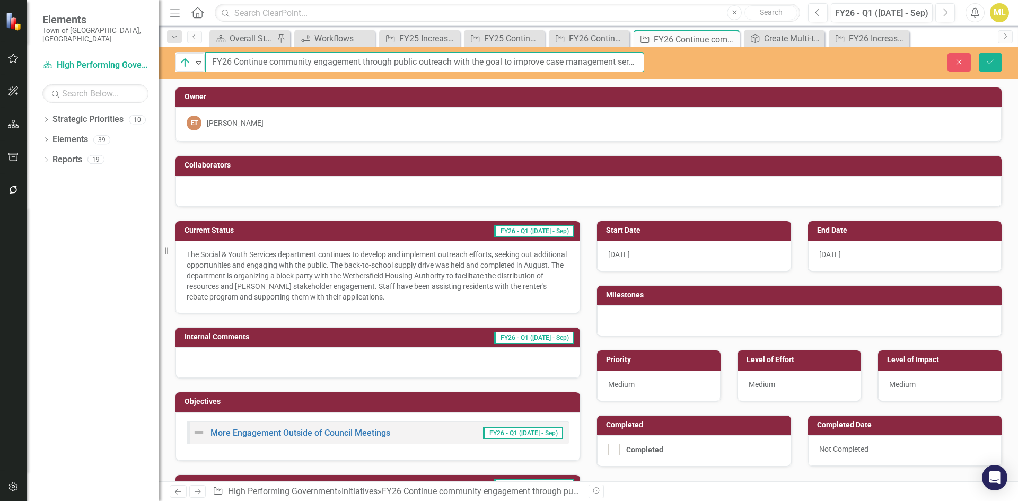
click at [623, 63] on input "FY26 Continue community engagement through public outreach with the goal to imp…" at bounding box center [424, 62] width 439 height 20
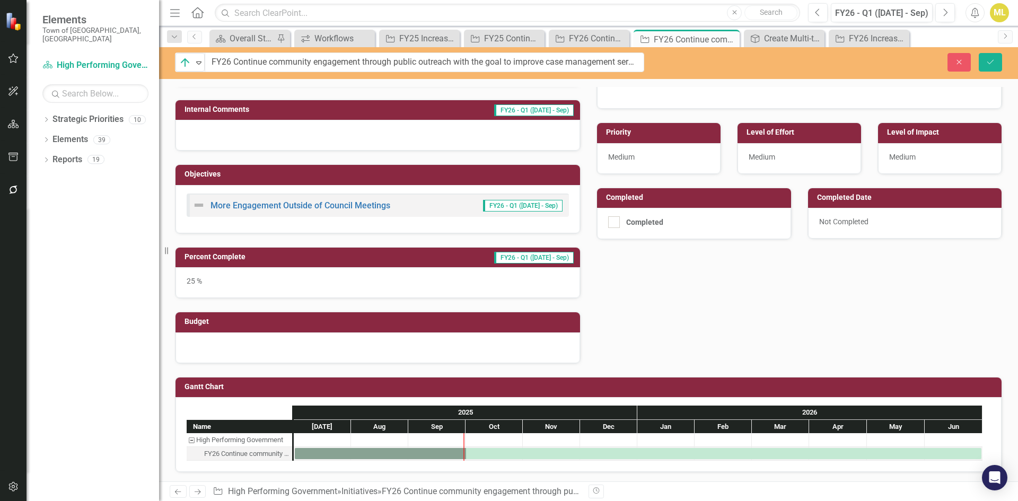
scroll to position [229, 0]
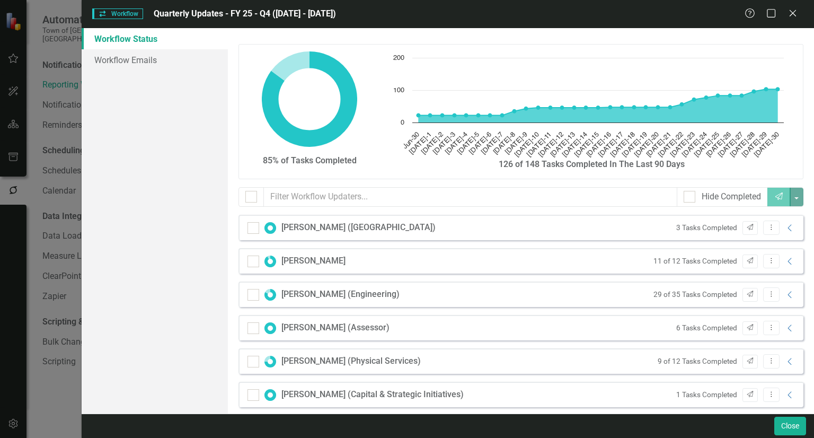
scroll to position [661, 0]
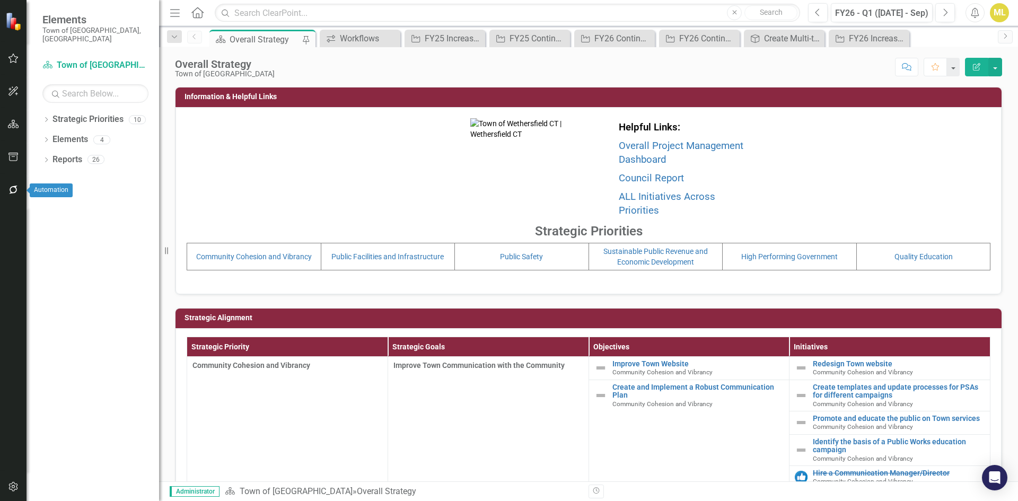
click at [9, 187] on icon "button" at bounding box center [13, 189] width 11 height 8
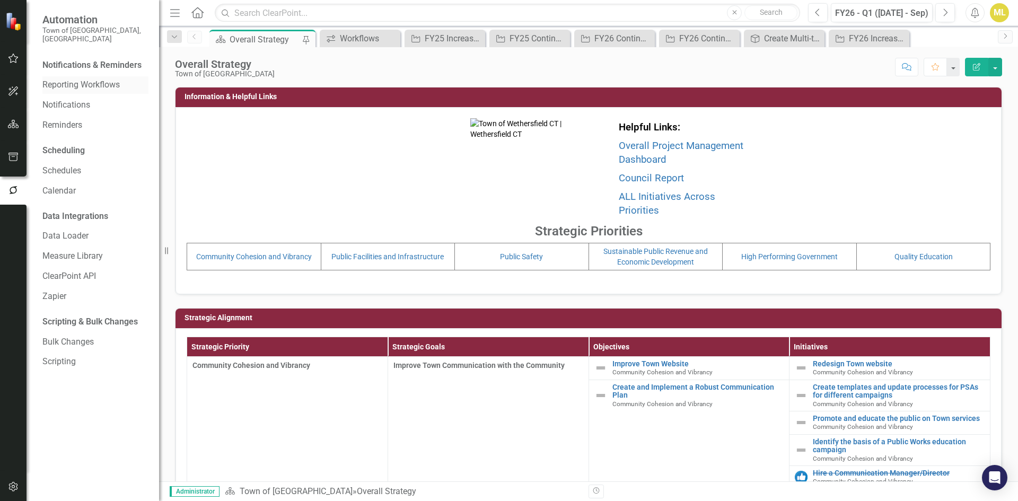
click at [98, 79] on link "Reporting Workflows" at bounding box center [95, 85] width 106 height 12
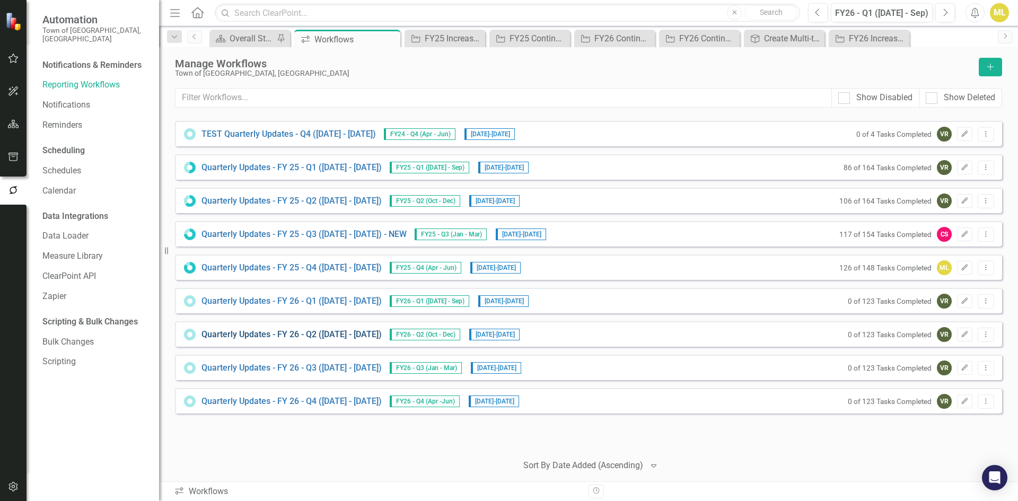
click at [375, 332] on link "Quarterly Updates - FY 26 - Q2 ([DATE] - [DATE])" at bounding box center [291, 335] width 180 height 12
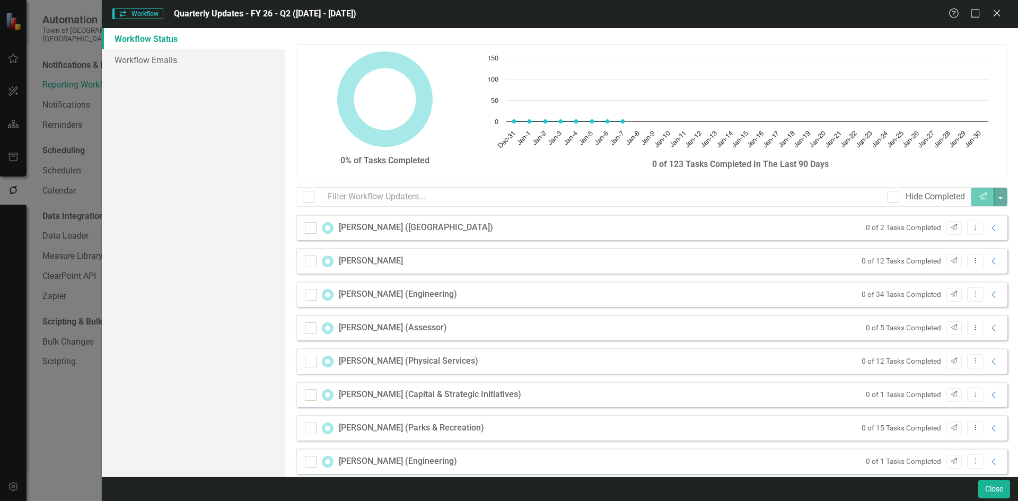
checkbox input "false"
click at [994, 11] on icon at bounding box center [996, 13] width 8 height 8
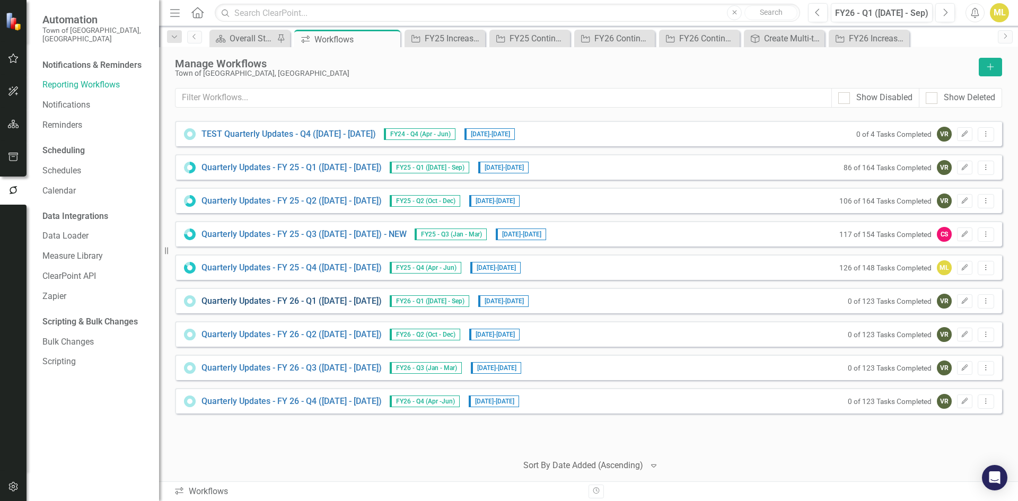
click at [296, 298] on link "Quarterly Updates - FY 26 - Q1 (July 1, 2025 - Sept 30, 2025)" at bounding box center [291, 301] width 180 height 12
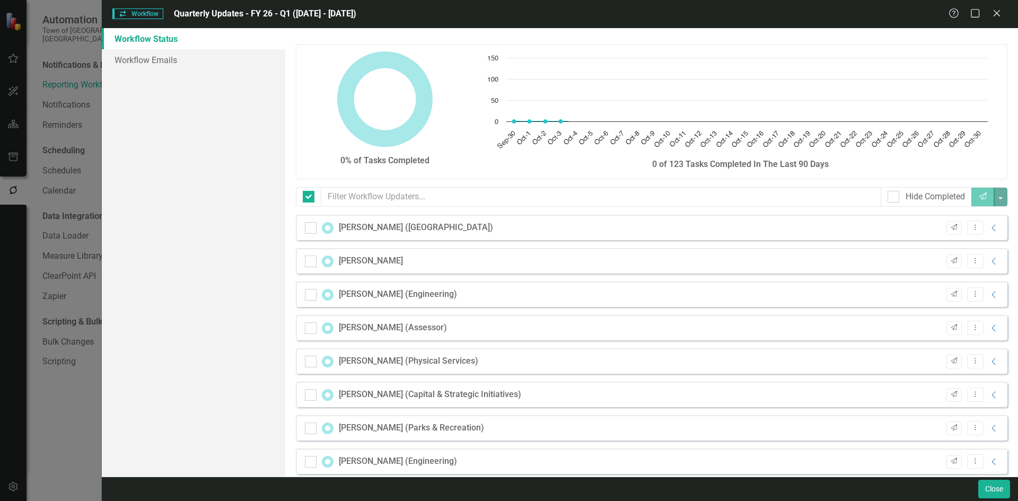
checkbox input "false"
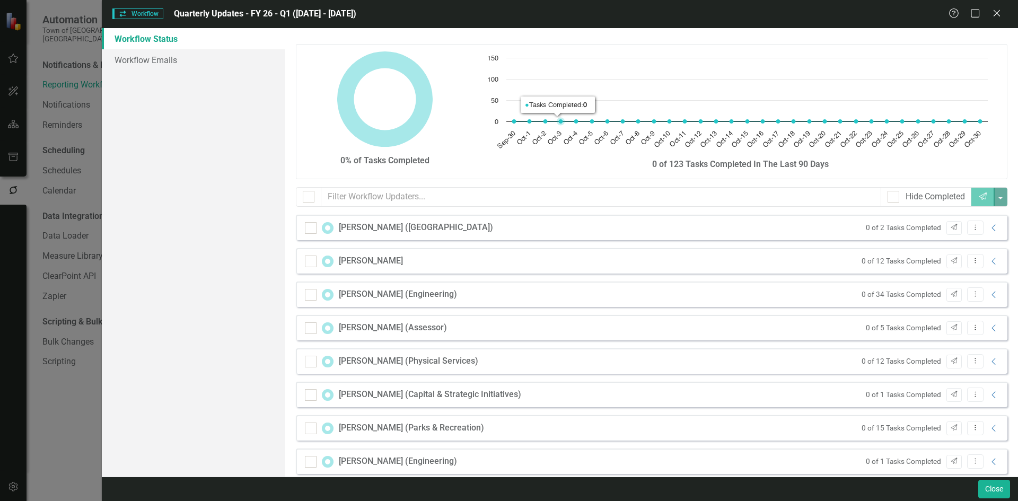
scroll to position [314, 0]
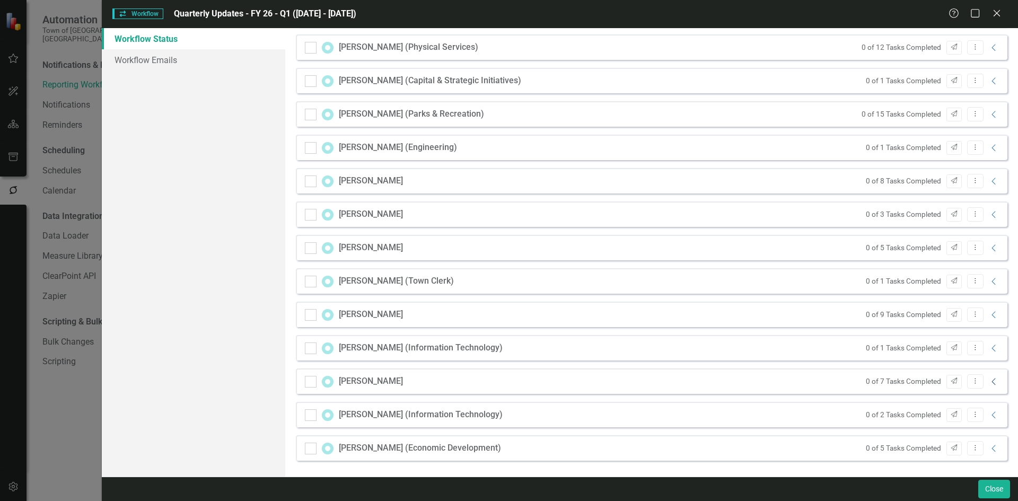
click at [991, 380] on icon at bounding box center [993, 381] width 4 height 7
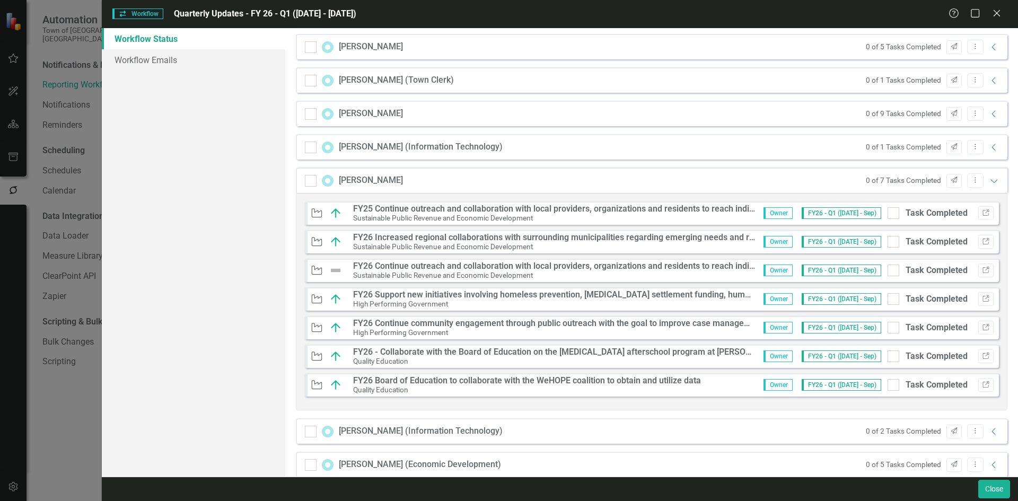
scroll to position [526, 0]
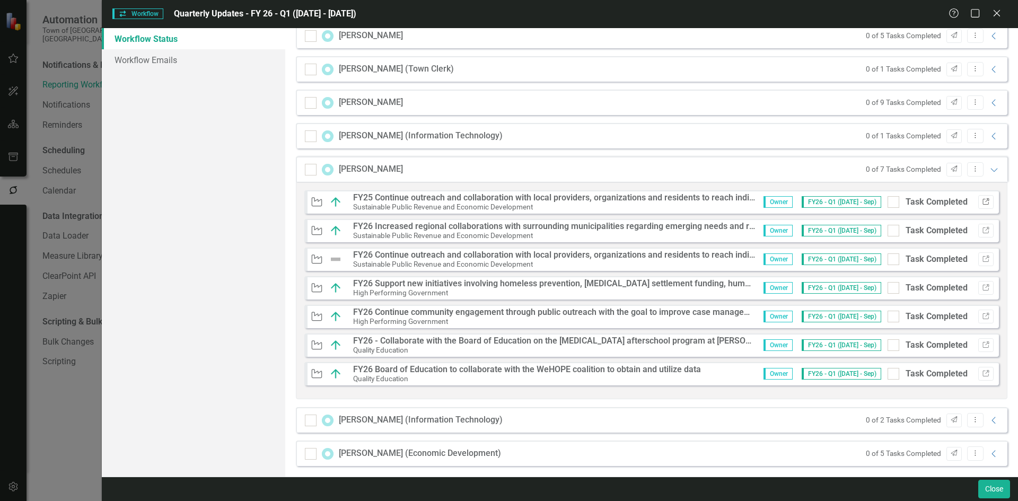
click at [982, 202] on icon "Link" at bounding box center [986, 202] width 8 height 6
click at [982, 229] on icon "Link" at bounding box center [986, 230] width 8 height 6
click at [982, 258] on button "Link" at bounding box center [985, 259] width 15 height 14
click at [982, 287] on icon "button" at bounding box center [985, 287] width 6 height 6
click at [978, 311] on button "Link" at bounding box center [985, 317] width 15 height 14
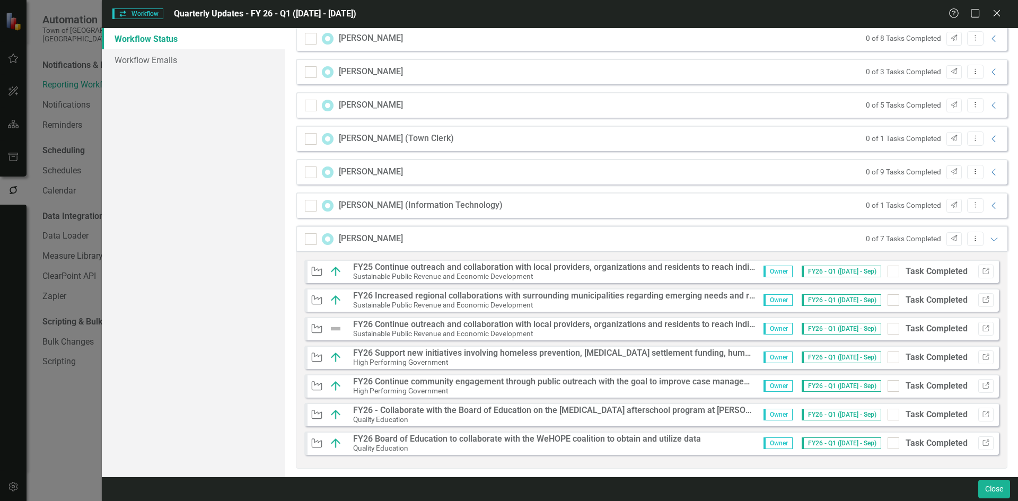
scroll to position [531, 0]
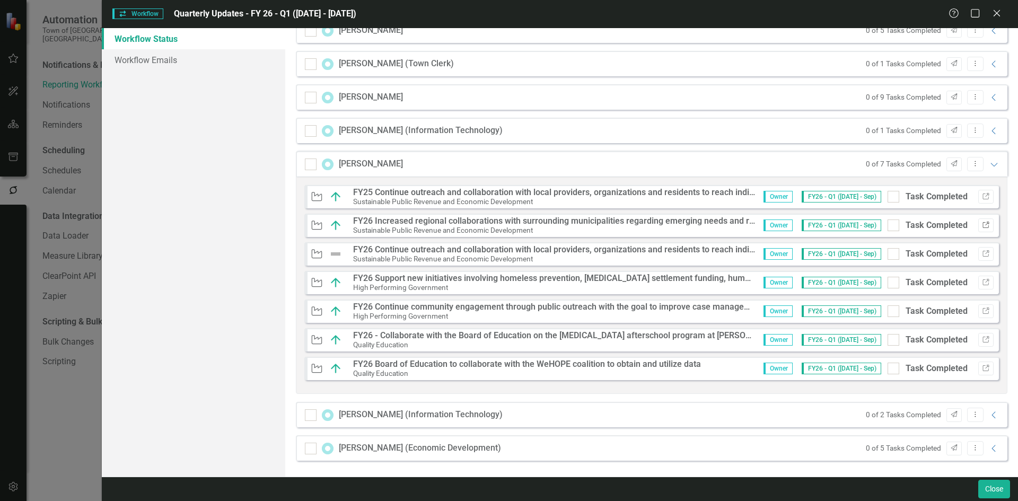
click at [982, 223] on icon "Link" at bounding box center [986, 225] width 8 height 6
click at [978, 372] on button "Link" at bounding box center [985, 368] width 15 height 14
click at [982, 340] on icon "Link" at bounding box center [986, 340] width 8 height 6
click at [979, 307] on button "Link" at bounding box center [985, 311] width 15 height 14
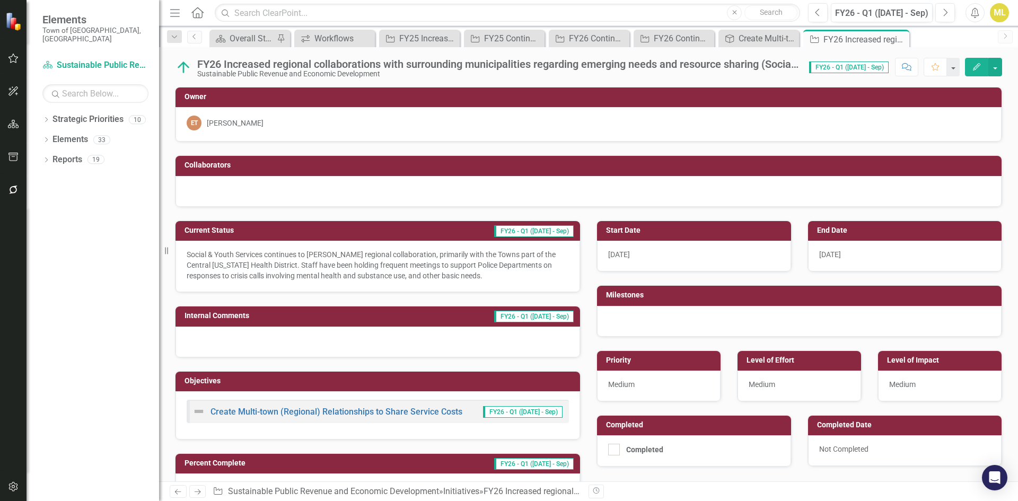
click at [490, 255] on p "Social & Youth Services continues to foster regional collaboration, primarily w…" at bounding box center [378, 265] width 382 height 32
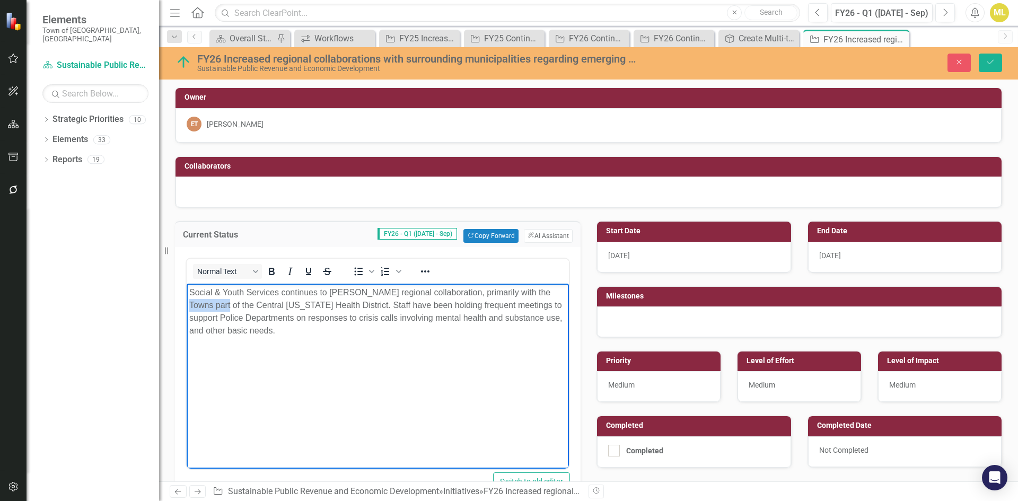
drag, startPoint x: 202, startPoint y: 302, endPoint x: 531, endPoint y: 288, distance: 329.4
click at [531, 288] on p "Social & Youth Services continues to foster regional collaboration, primarily w…" at bounding box center [377, 311] width 377 height 51
click at [426, 337] on body "Social & Youth Services continues to foster regional collaboration, primarily w…" at bounding box center [378, 363] width 382 height 159
click at [997, 60] on button "Save" at bounding box center [989, 63] width 23 height 19
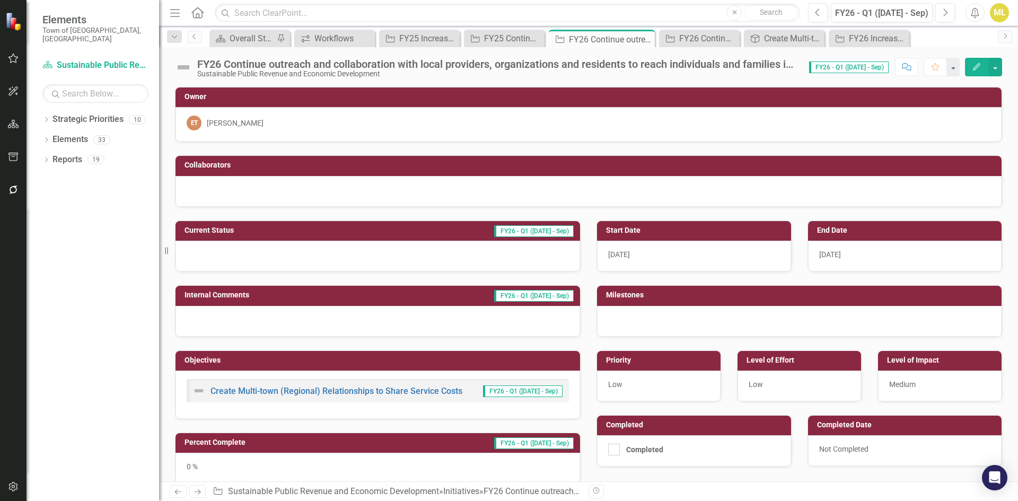
click at [633, 253] on div "[DATE]" at bounding box center [694, 256] width 194 height 31
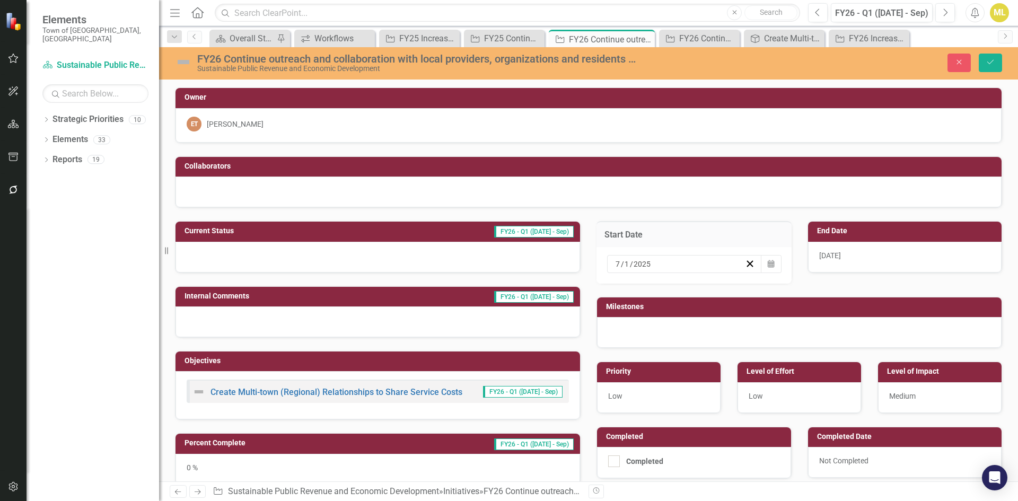
click at [615, 260] on input "7" at bounding box center [618, 264] width 6 height 11
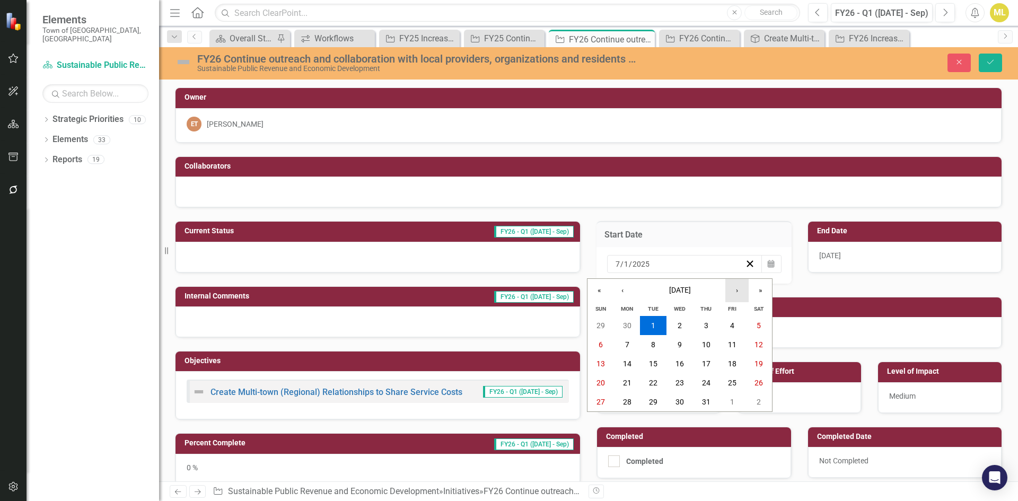
click at [731, 289] on button "›" at bounding box center [736, 290] width 23 height 23
click at [729, 289] on button "›" at bounding box center [736, 290] width 23 height 23
click at [633, 379] on button "20" at bounding box center [627, 382] width 26 height 19
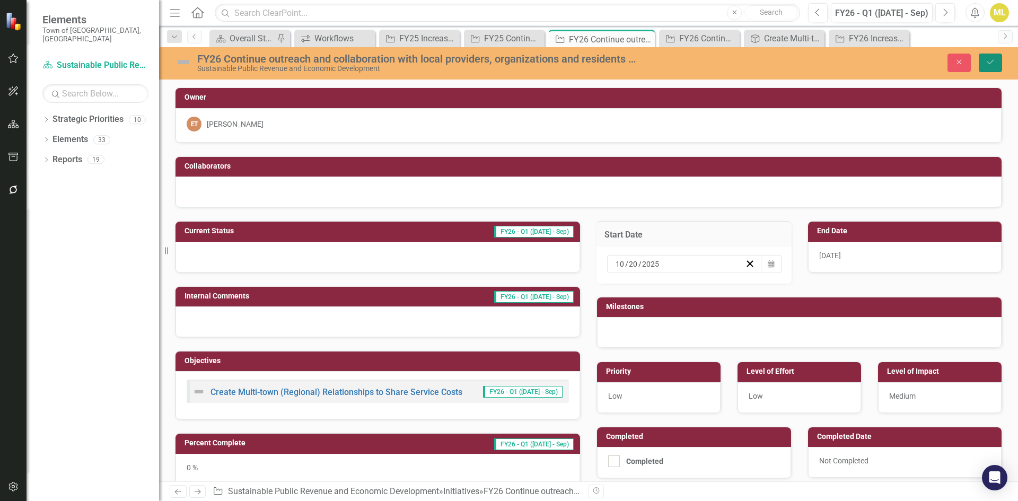
click at [1000, 59] on button "Save" at bounding box center [989, 63] width 23 height 19
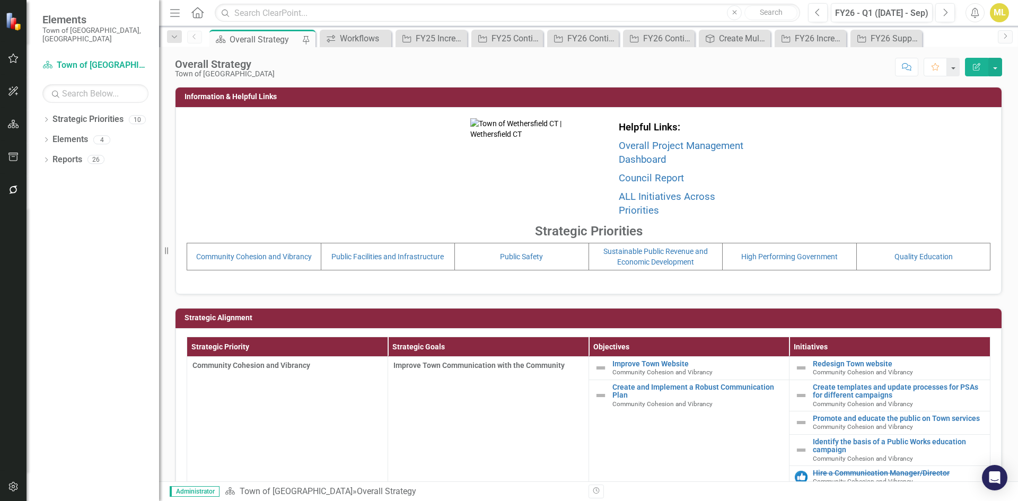
click at [17, 189] on icon "button" at bounding box center [13, 189] width 11 height 8
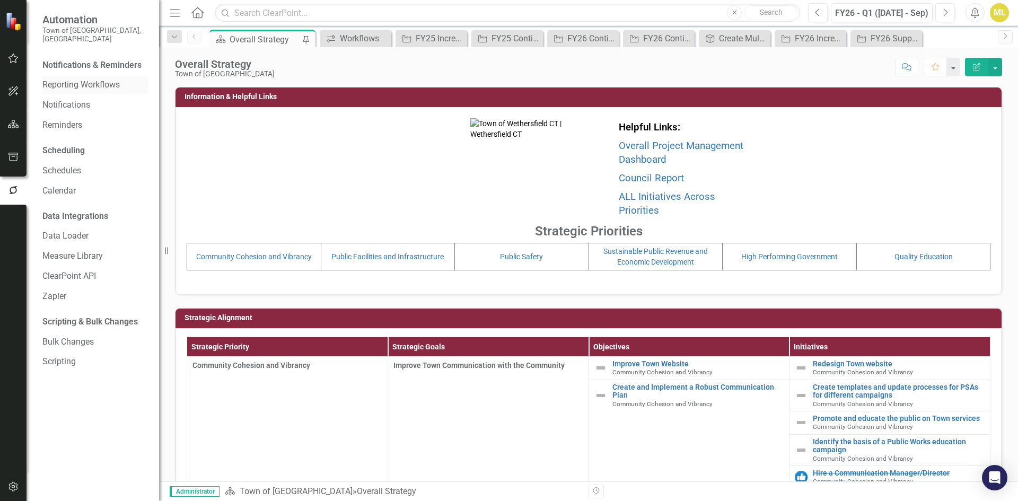
click at [115, 79] on link "Reporting Workflows" at bounding box center [95, 85] width 106 height 12
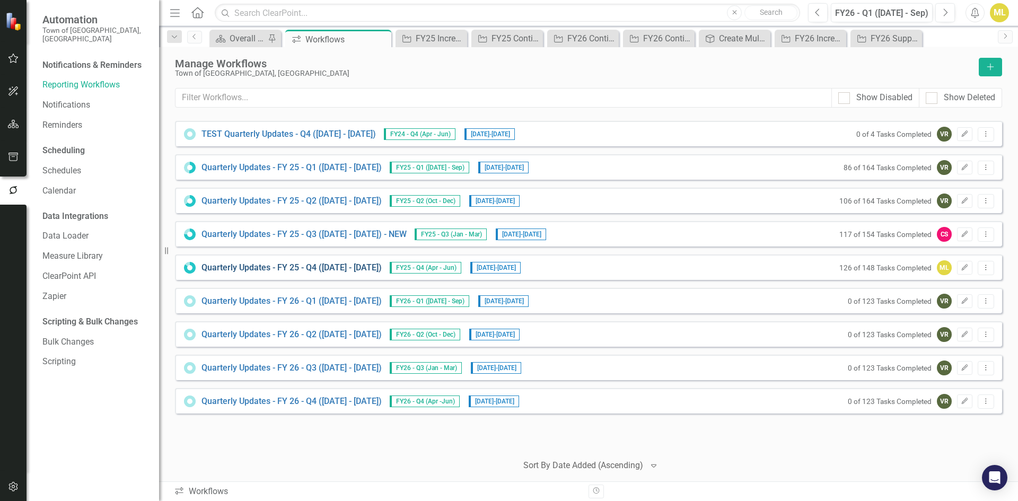
click at [334, 264] on link "Quarterly Updates - FY 25 - Q4 (April 1, 2025 - June 30, 2025)" at bounding box center [291, 268] width 180 height 12
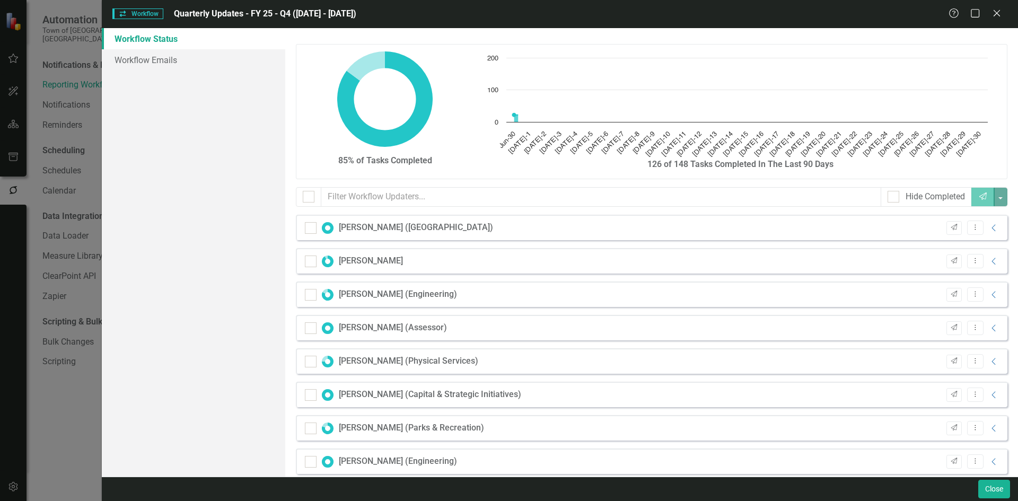
checkbox input "false"
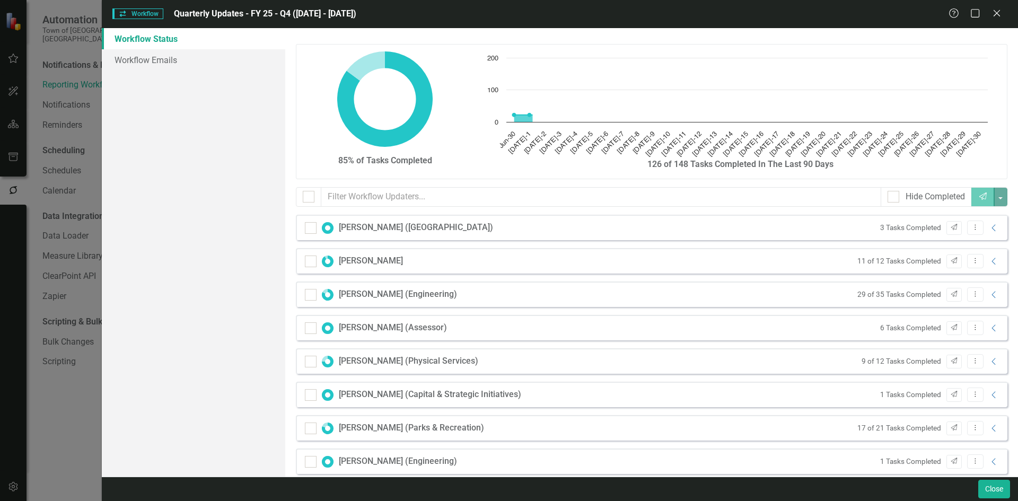
scroll to position [347, 0]
